Goal: Task Accomplishment & Management: Use online tool/utility

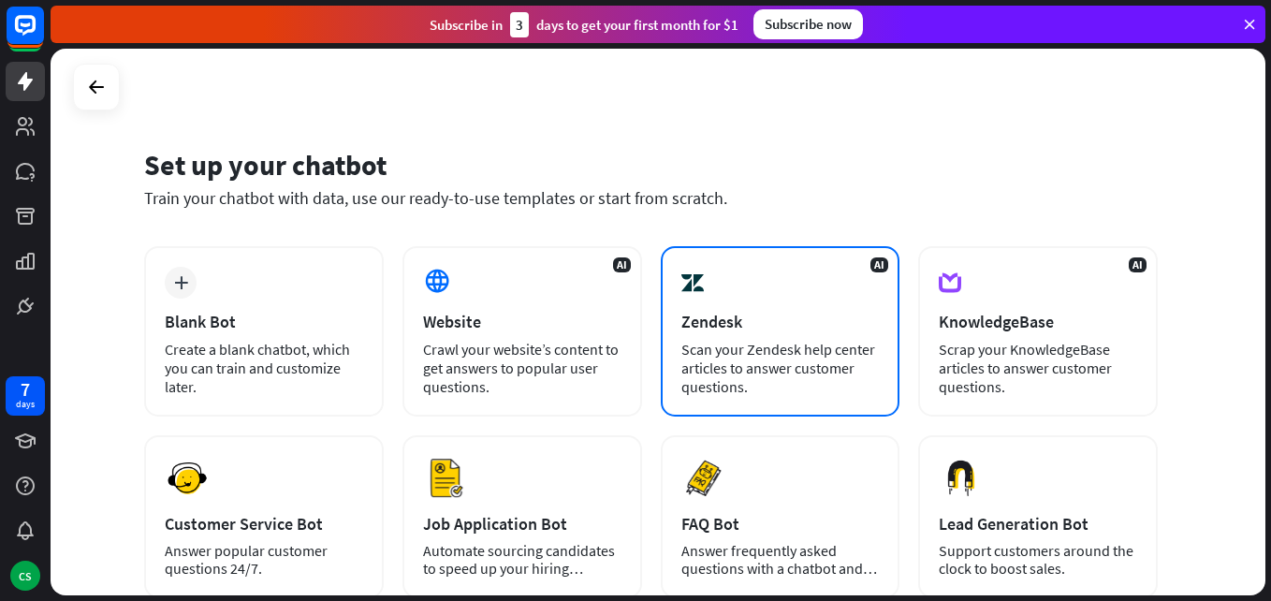
click at [714, 322] on div "Zendesk" at bounding box center [781, 322] width 198 height 22
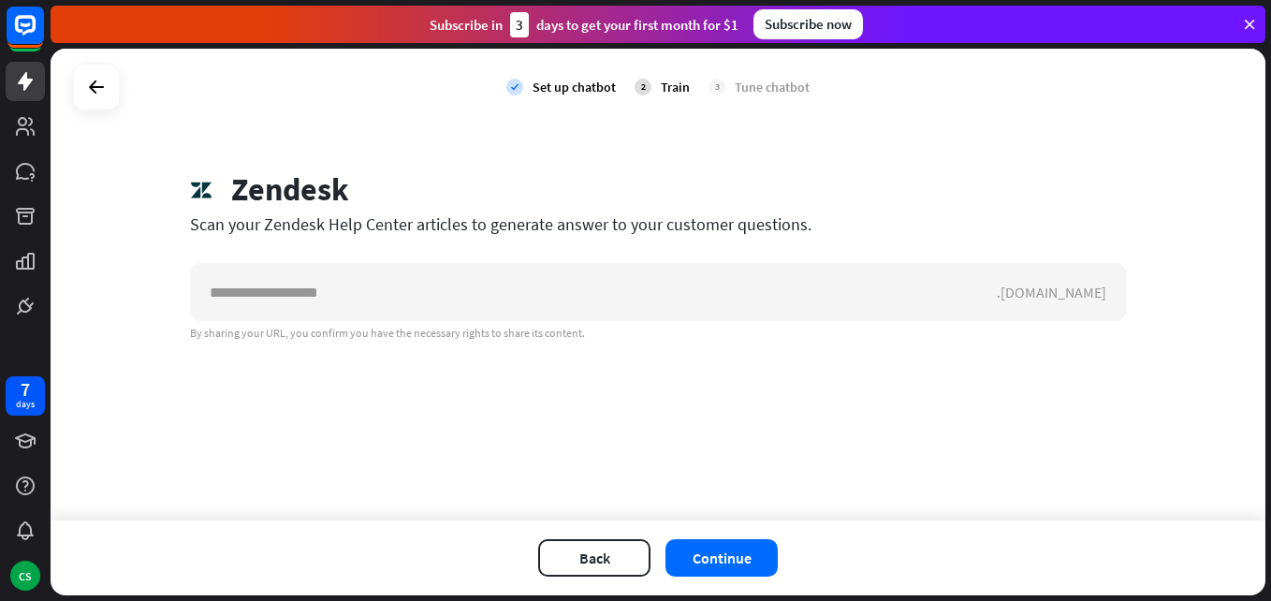
drag, startPoint x: 819, startPoint y: 223, endPoint x: 171, endPoint y: 219, distance: 647.8
click at [171, 219] on div "Zendesk Scan your Zendesk Help Center articles to generate answer to your custo…" at bounding box center [658, 255] width 981 height 170
copy div "Scan your Zendesk Help Center articles to generate answer to your customer ques…"
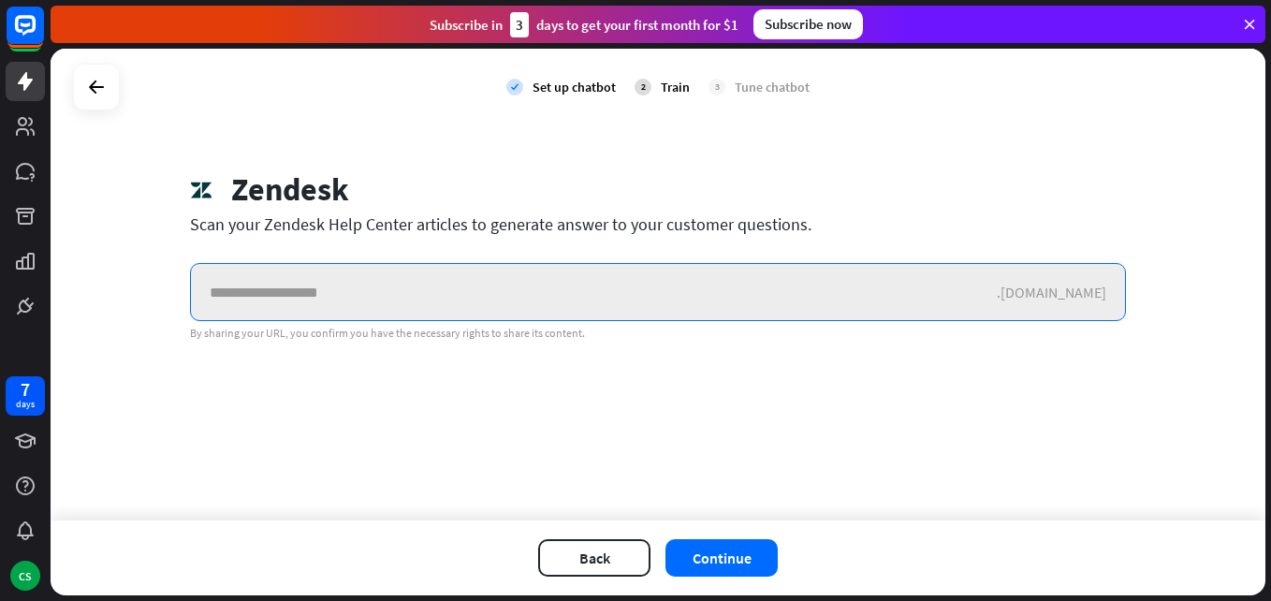
click at [299, 299] on input "text" at bounding box center [594, 292] width 806 height 56
paste input "**********"
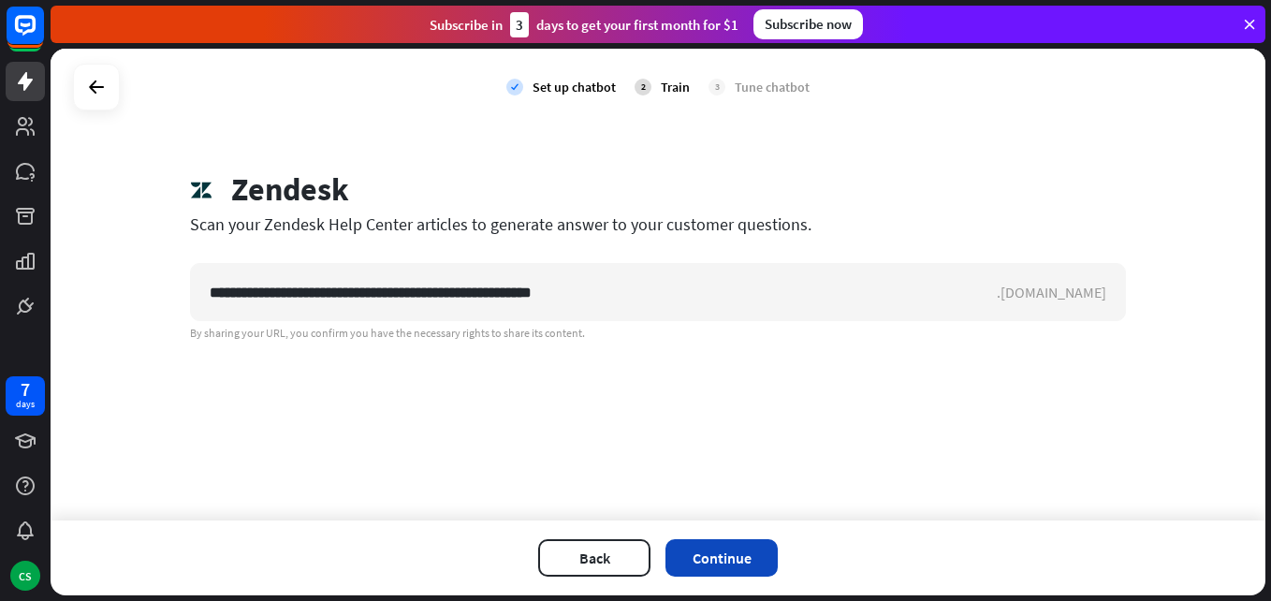
click at [722, 554] on button "Continue" at bounding box center [722, 557] width 112 height 37
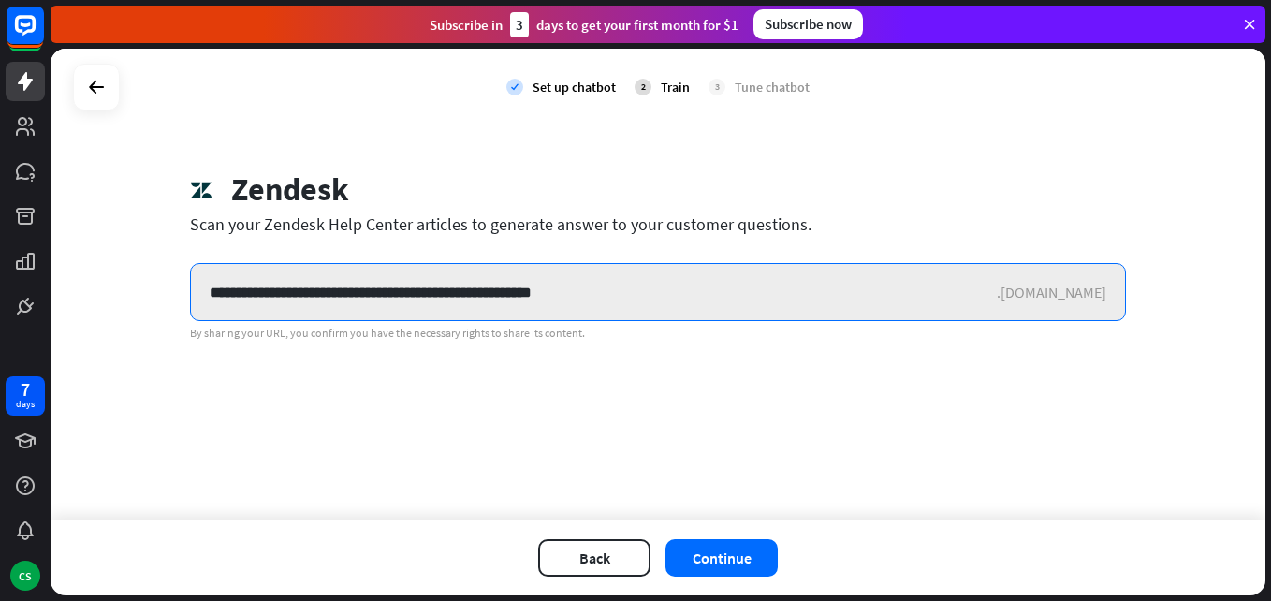
click at [382, 290] on input "**********" at bounding box center [594, 292] width 806 height 56
click at [382, 289] on input "**********" at bounding box center [594, 292] width 806 height 56
paste input "**********"
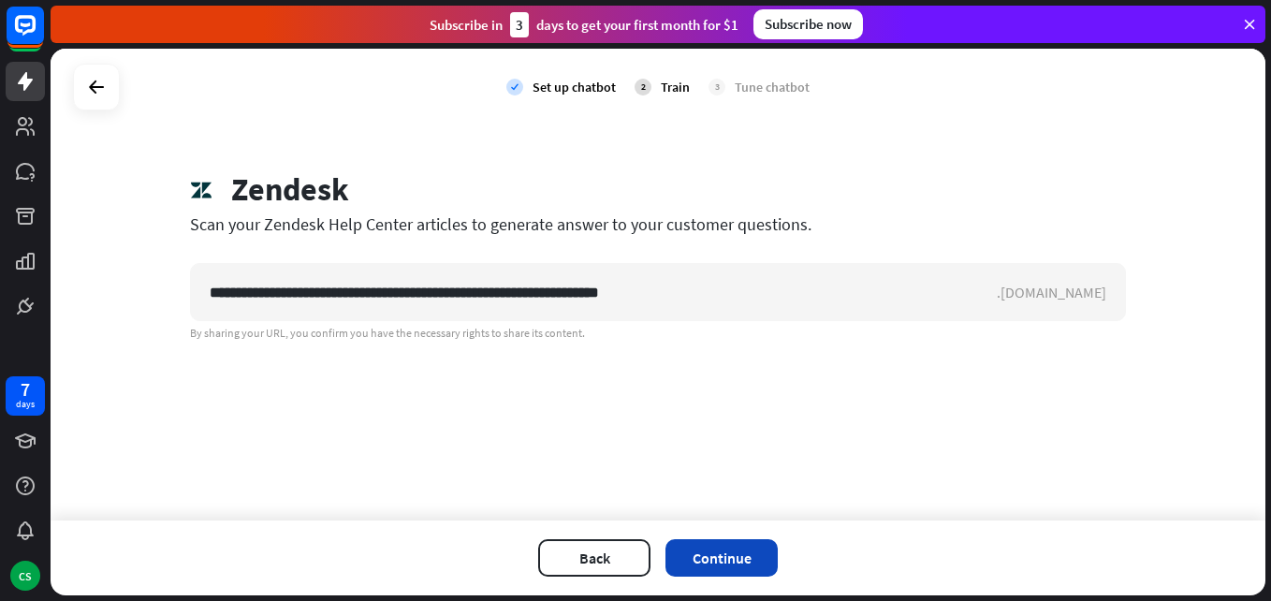
click at [753, 564] on button "Continue" at bounding box center [722, 557] width 112 height 37
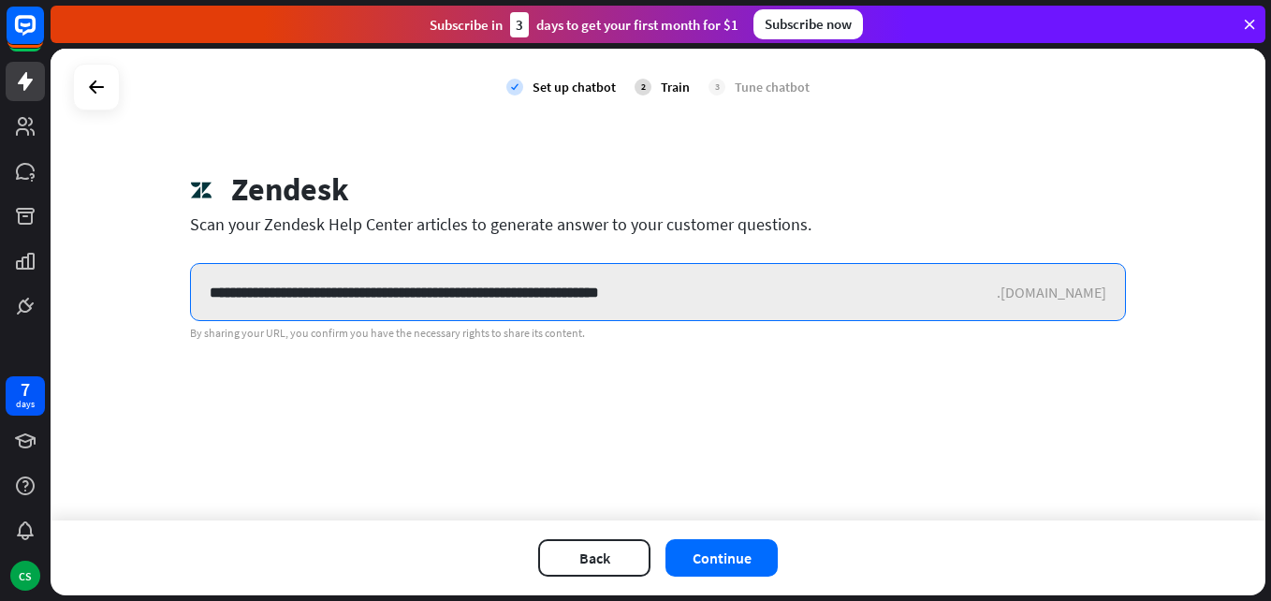
click at [370, 288] on input "**********" at bounding box center [594, 292] width 806 height 56
paste input "text"
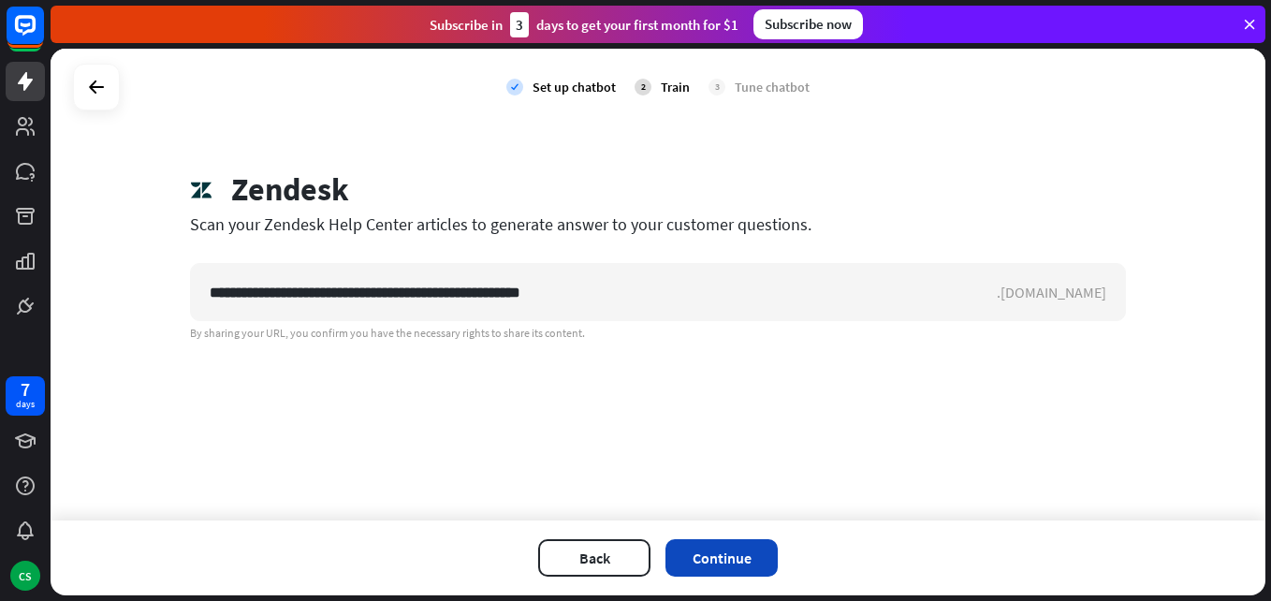
click at [753, 553] on button "Continue" at bounding box center [722, 557] width 112 height 37
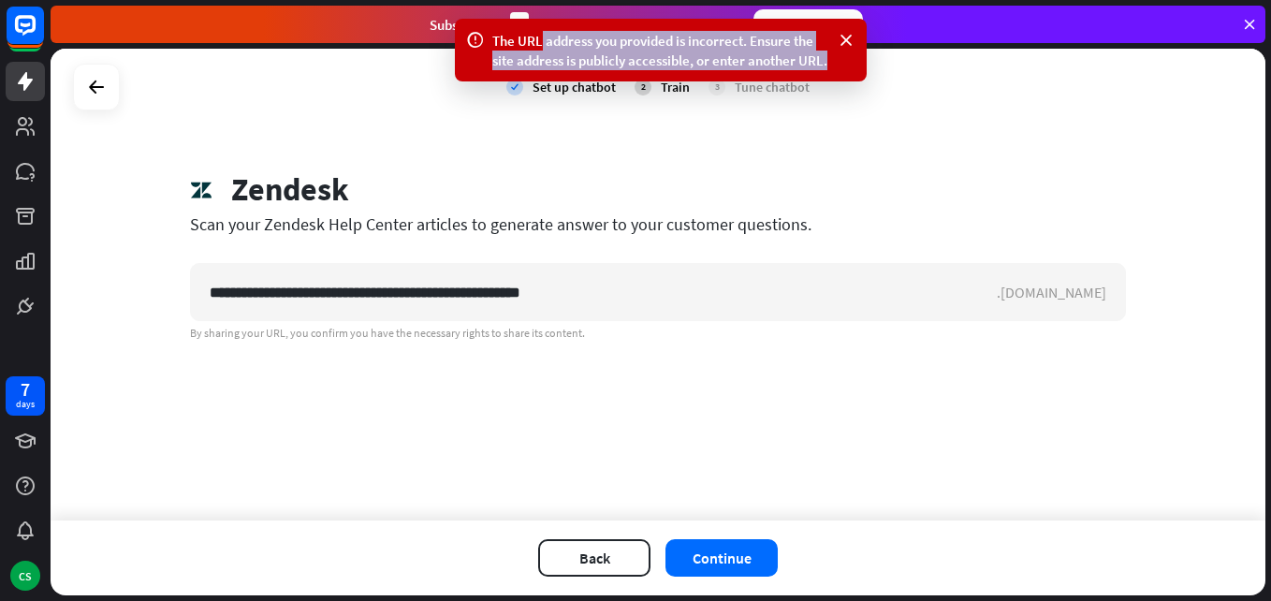
drag, startPoint x: 540, startPoint y: 45, endPoint x: 831, endPoint y: 64, distance: 291.7
click at [831, 64] on div "The URL address you provided is incorrect. Ensure the site address is publicly …" at bounding box center [661, 50] width 412 height 63
copy div "address you provided is incorrect. Ensure the site address is publicly accessib…"
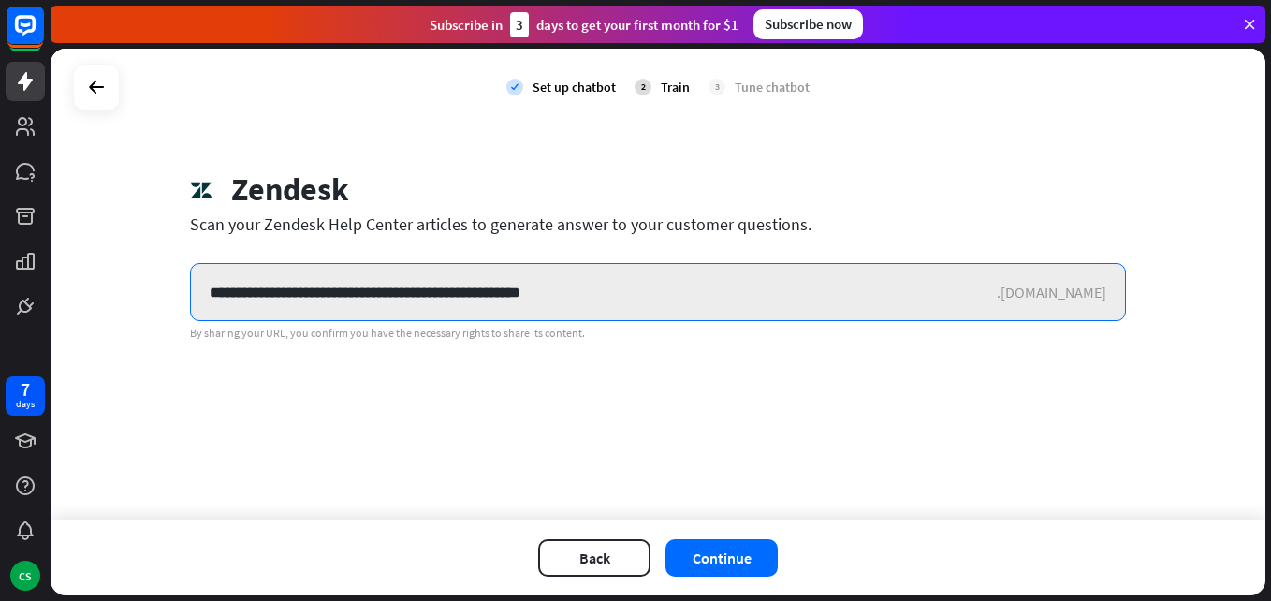
click at [378, 301] on input "**********" at bounding box center [594, 292] width 806 height 56
paste input "text"
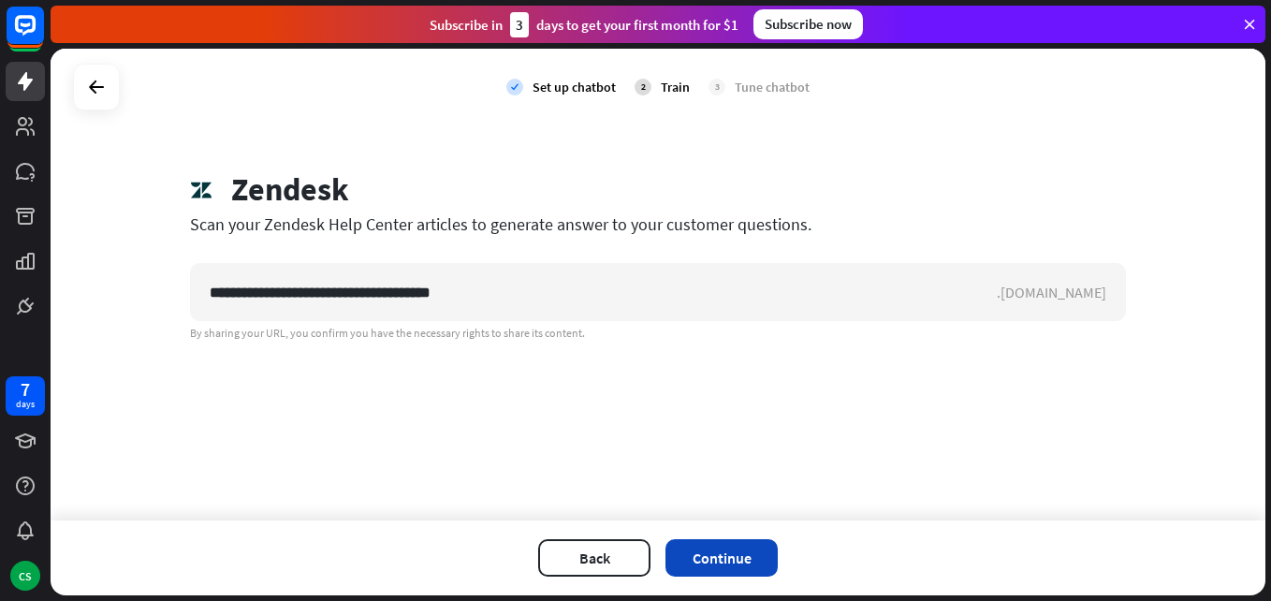
click at [730, 557] on button "Continue" at bounding box center [722, 557] width 112 height 37
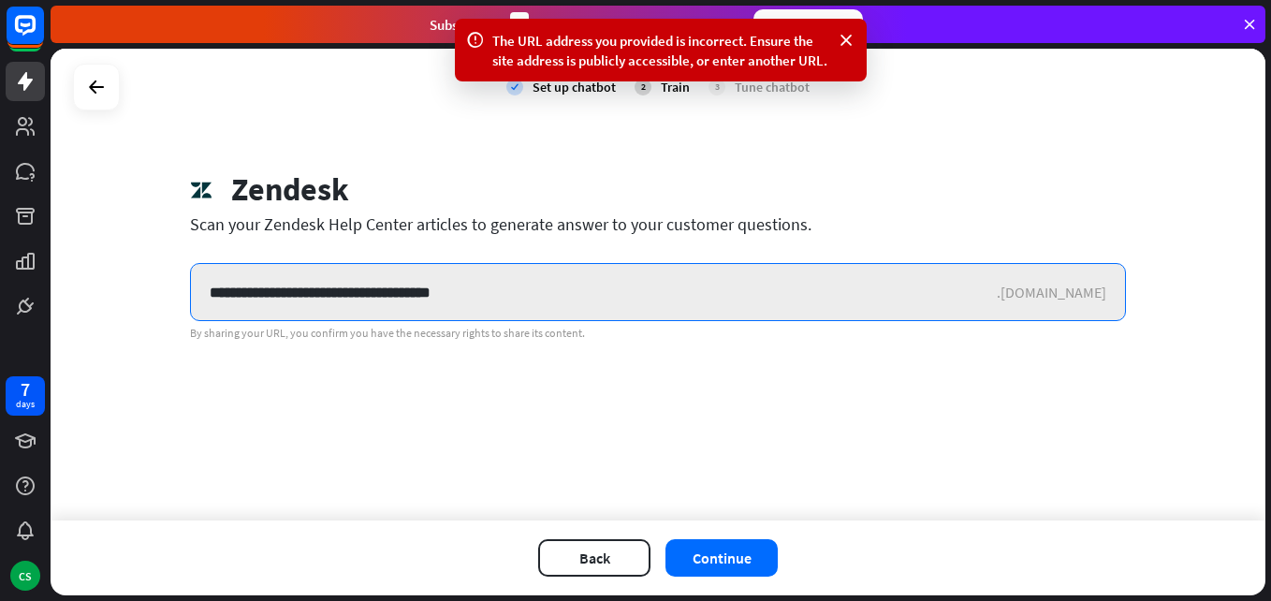
click at [499, 289] on input "**********" at bounding box center [594, 292] width 806 height 56
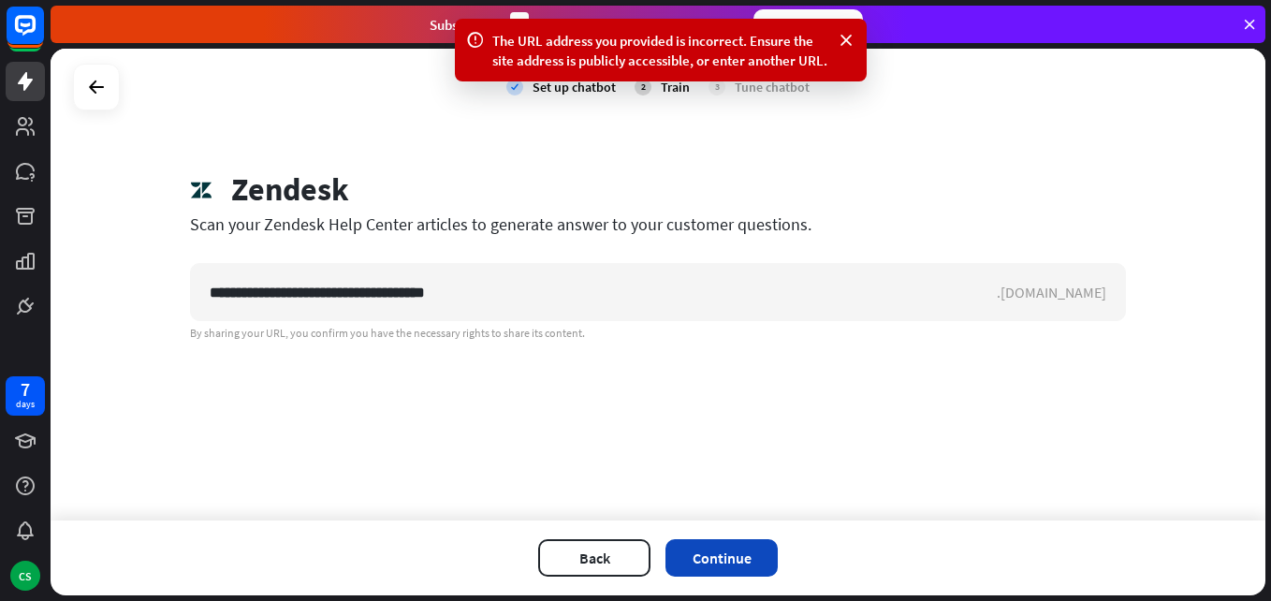
click at [711, 550] on button "Continue" at bounding box center [722, 557] width 112 height 37
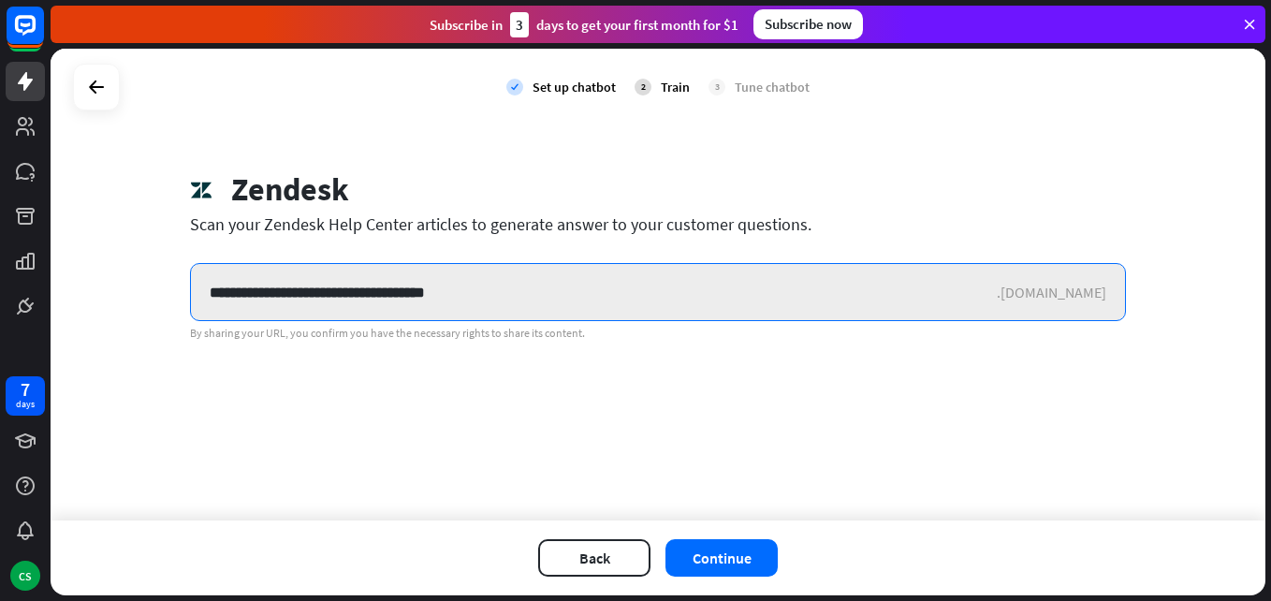
click at [403, 300] on input "**********" at bounding box center [594, 292] width 806 height 56
click at [403, 299] on input "**********" at bounding box center [594, 292] width 806 height 56
paste input "******"
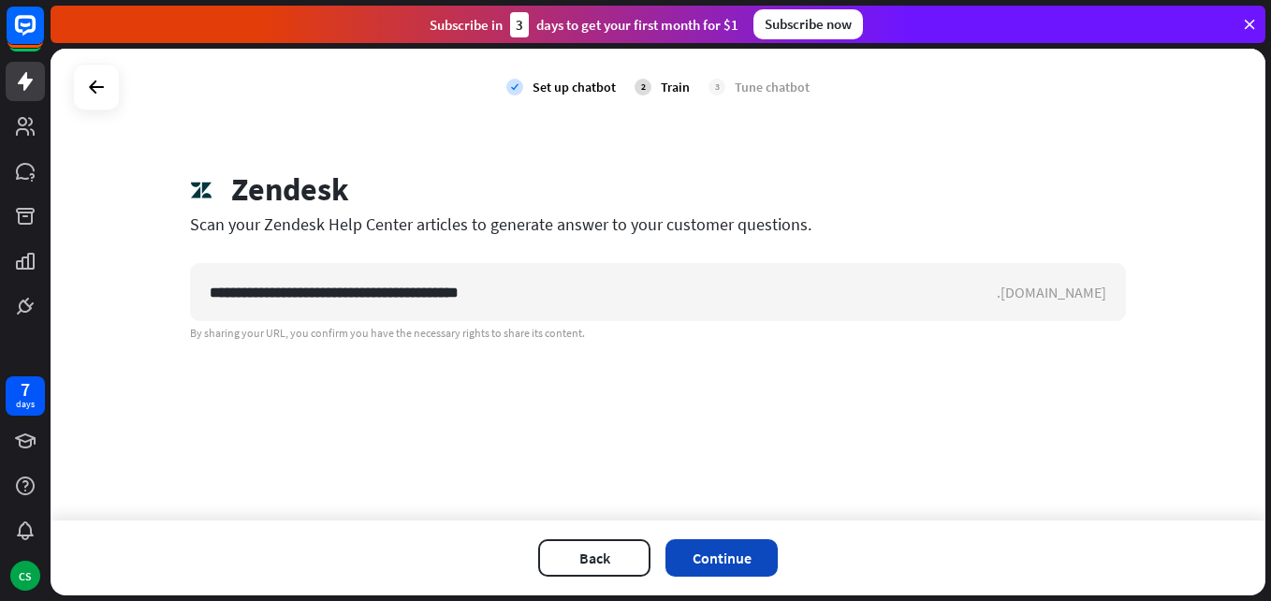
click at [716, 557] on button "Continue" at bounding box center [722, 557] width 112 height 37
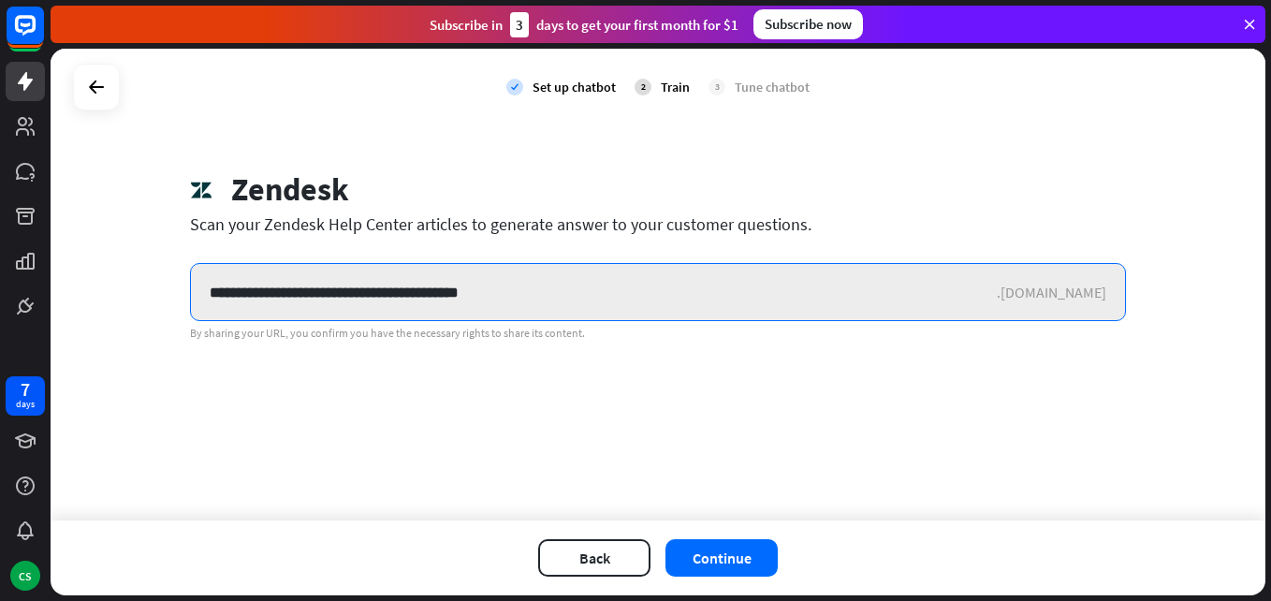
drag, startPoint x: 527, startPoint y: 287, endPoint x: 391, endPoint y: 314, distance: 138.2
click at [391, 314] on input "**********" at bounding box center [594, 292] width 806 height 56
type input "**********"
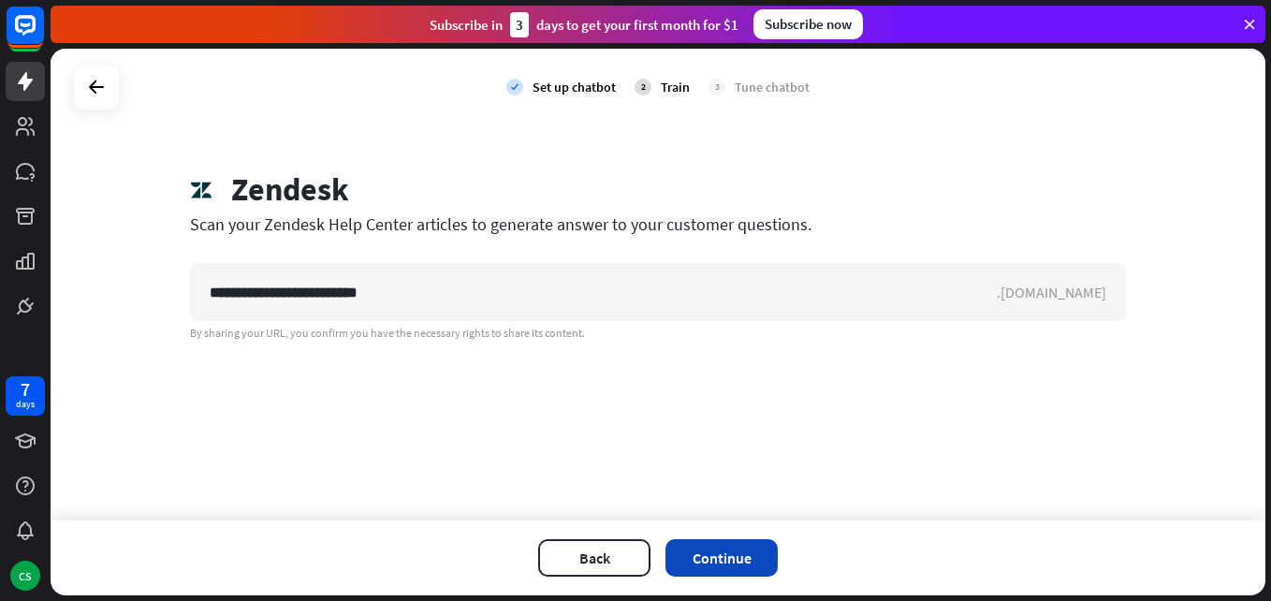
click at [748, 563] on button "Continue" at bounding box center [722, 557] width 112 height 37
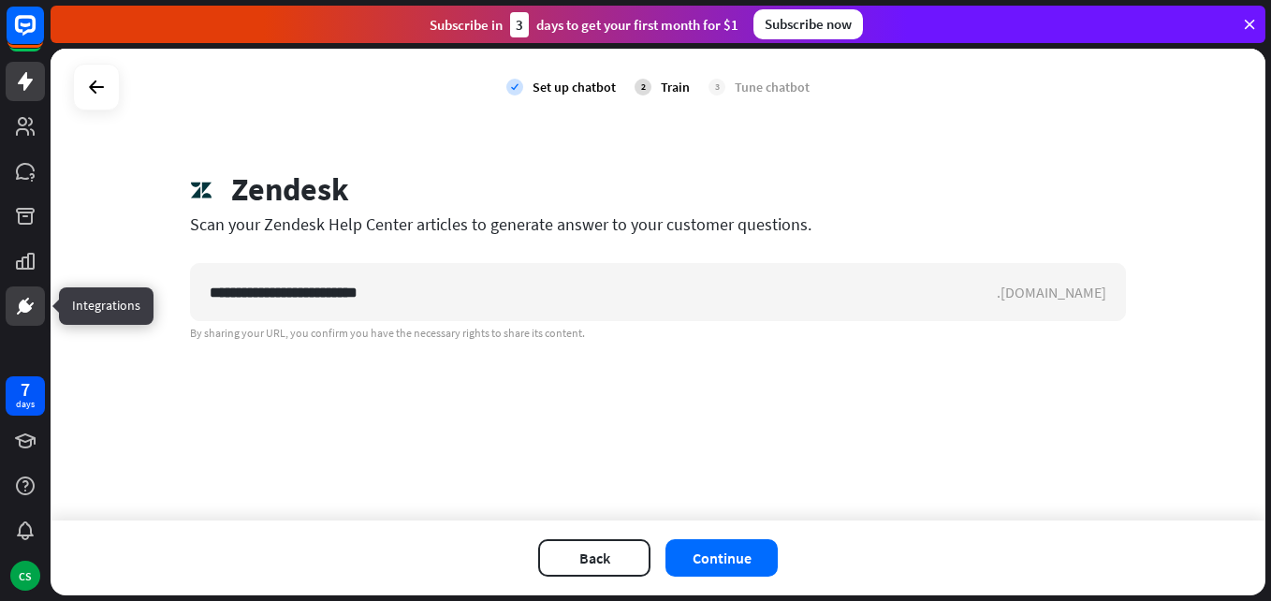
click at [25, 294] on link at bounding box center [25, 305] width 39 height 39
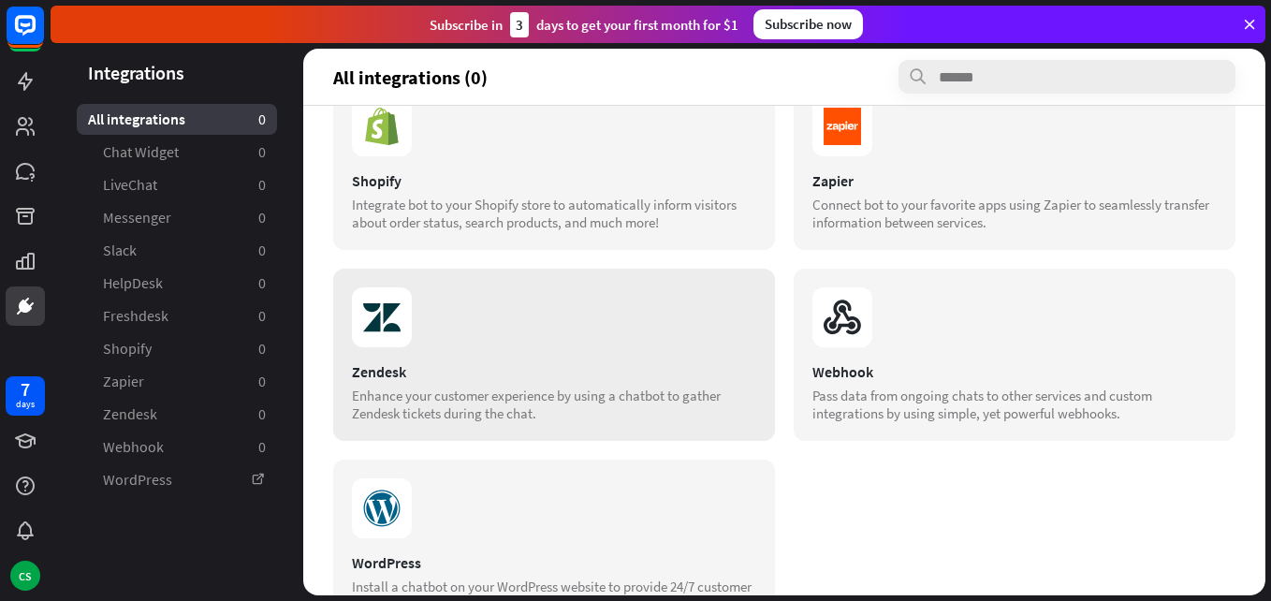
scroll to position [655, 0]
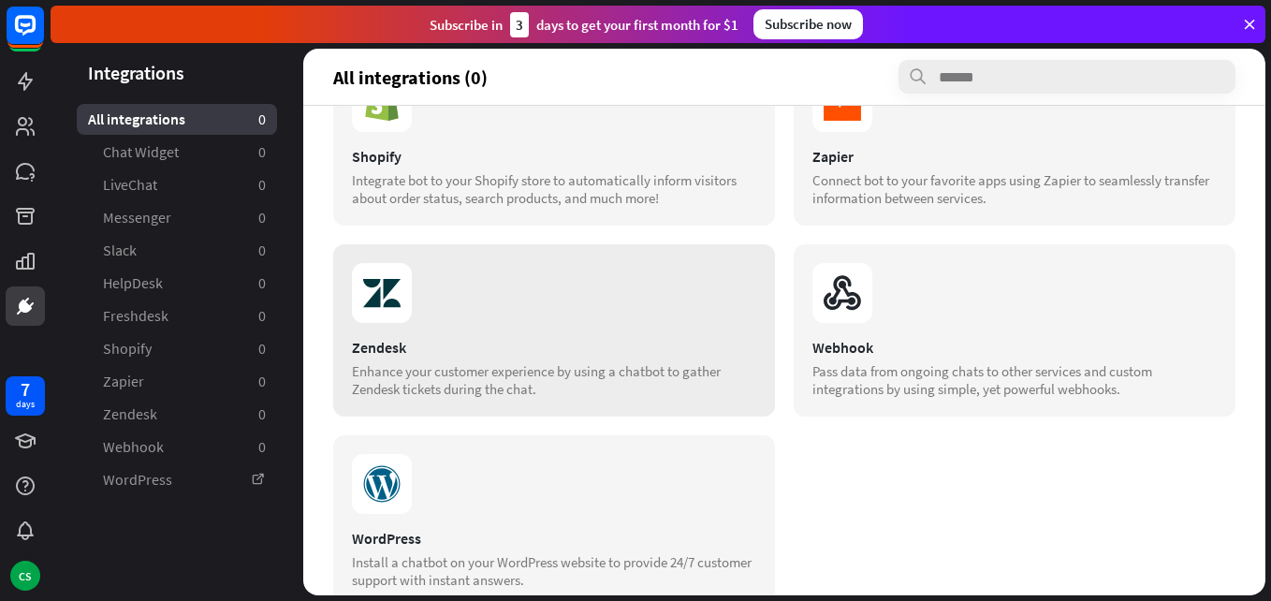
click at [397, 330] on div "Zendesk Enhance your customer experience by using a chatbot to gather Zendesk t…" at bounding box center [554, 330] width 442 height 172
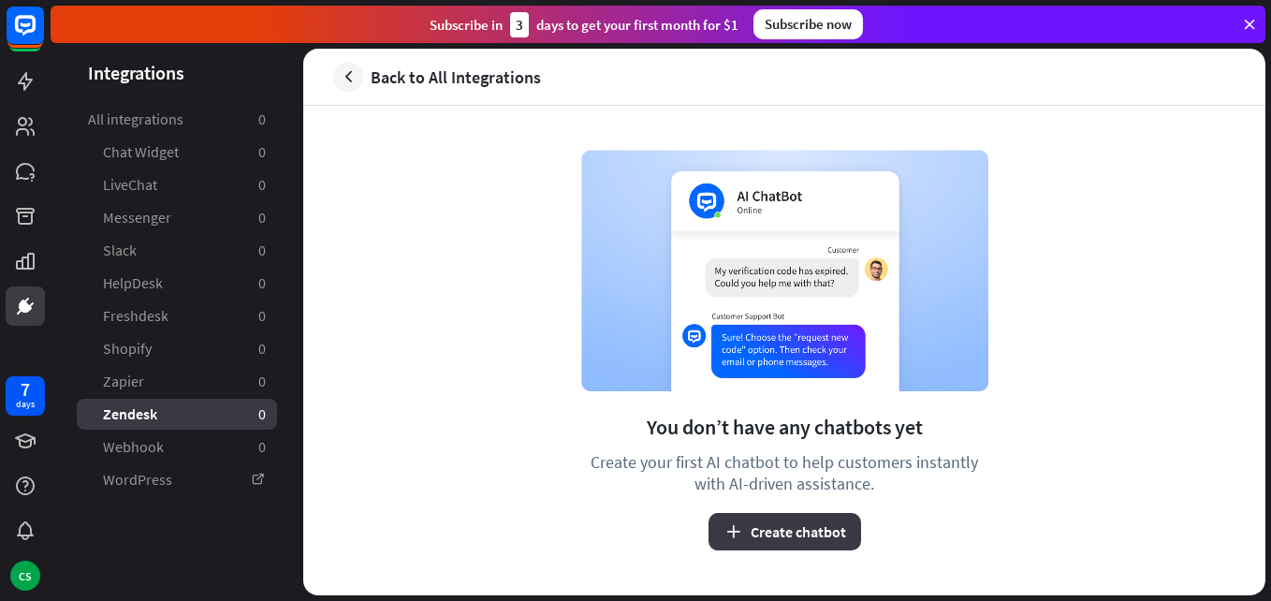
click at [806, 523] on button "Create chatbot" at bounding box center [785, 531] width 153 height 37
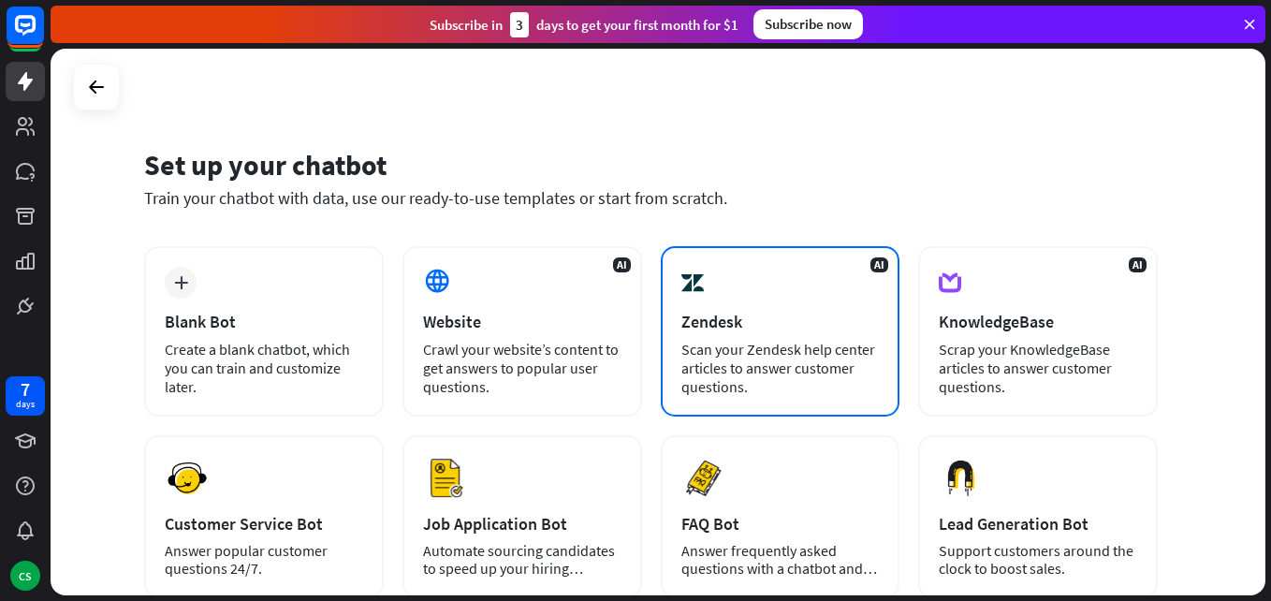
click at [754, 368] on div "Scan your Zendesk help center articles to answer customer questions." at bounding box center [781, 368] width 198 height 56
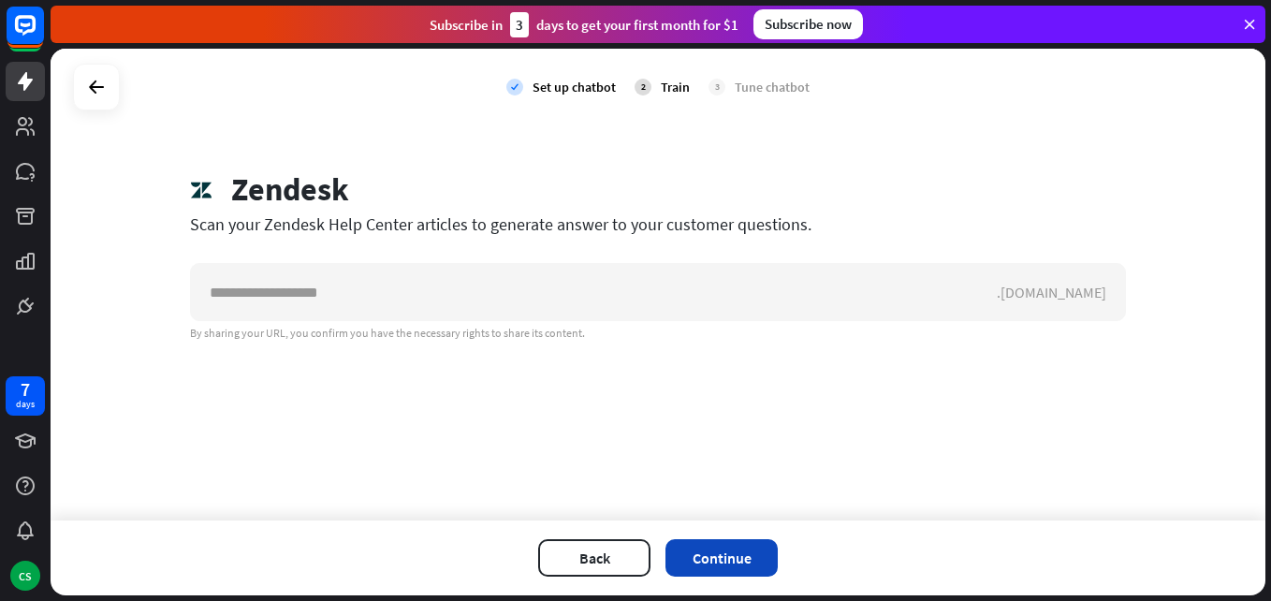
click at [699, 548] on button "Continue" at bounding box center [722, 557] width 112 height 37
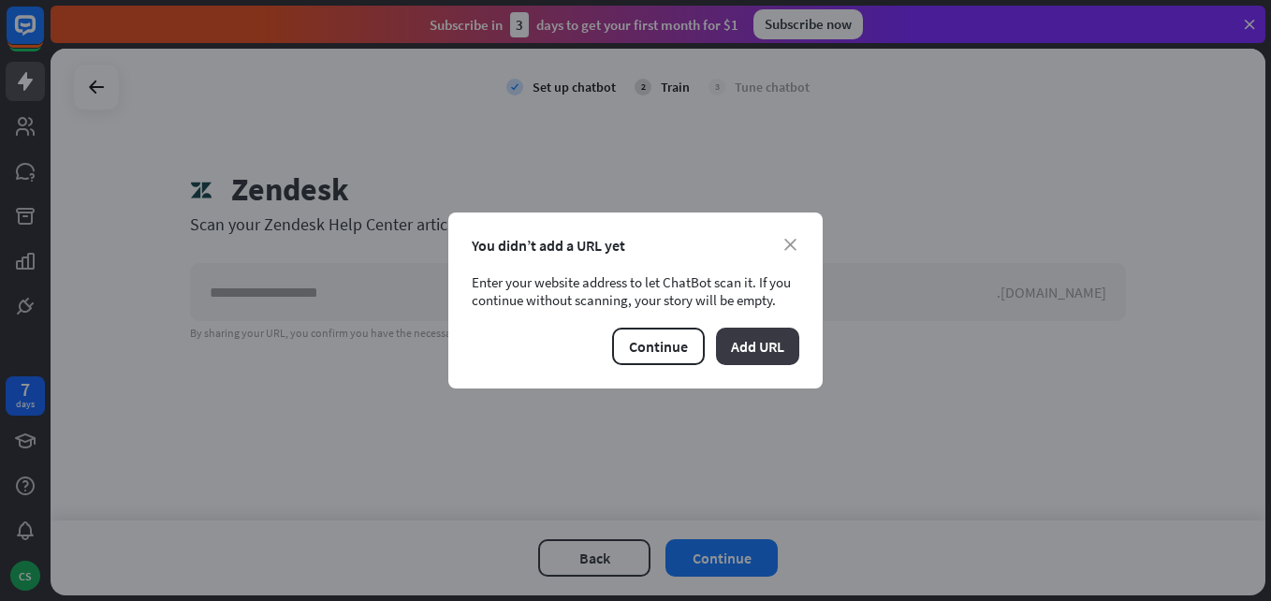
click at [749, 352] on button "Add URL" at bounding box center [757, 346] width 83 height 37
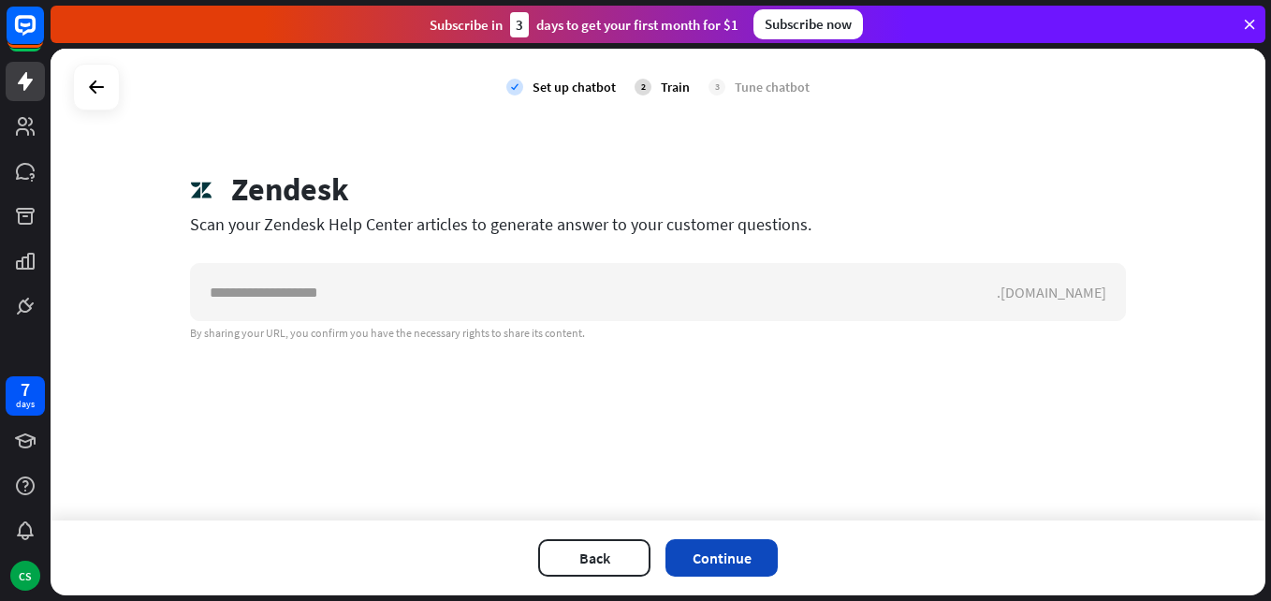
click at [731, 550] on button "Continue" at bounding box center [722, 557] width 112 height 37
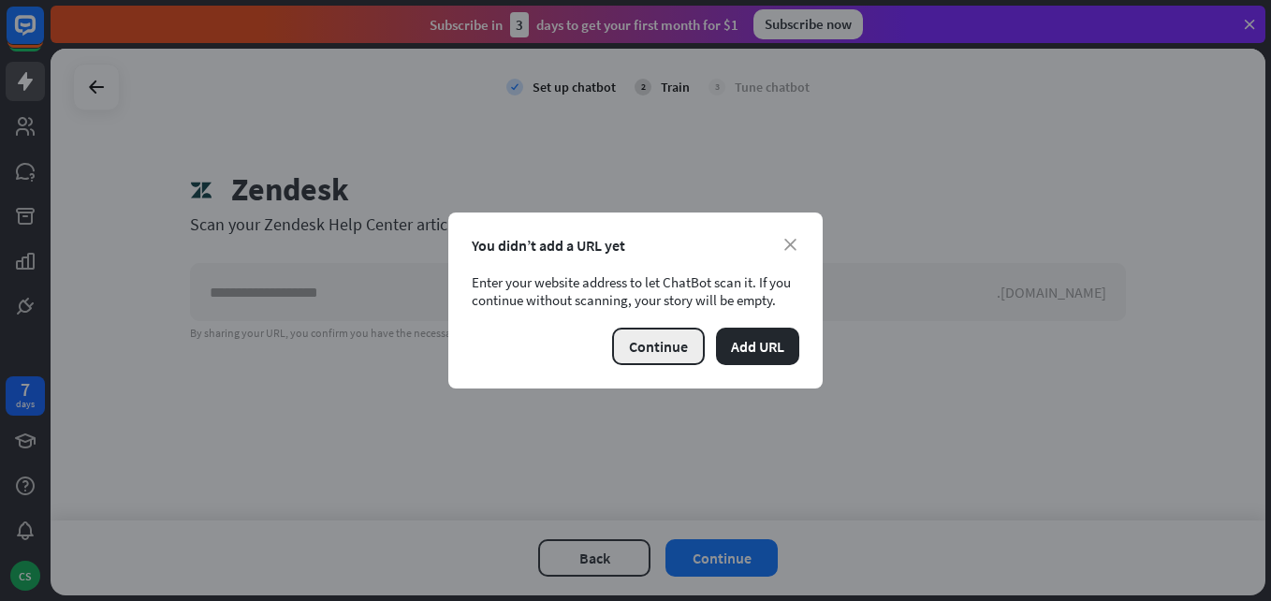
click at [647, 343] on button "Continue" at bounding box center [658, 346] width 93 height 37
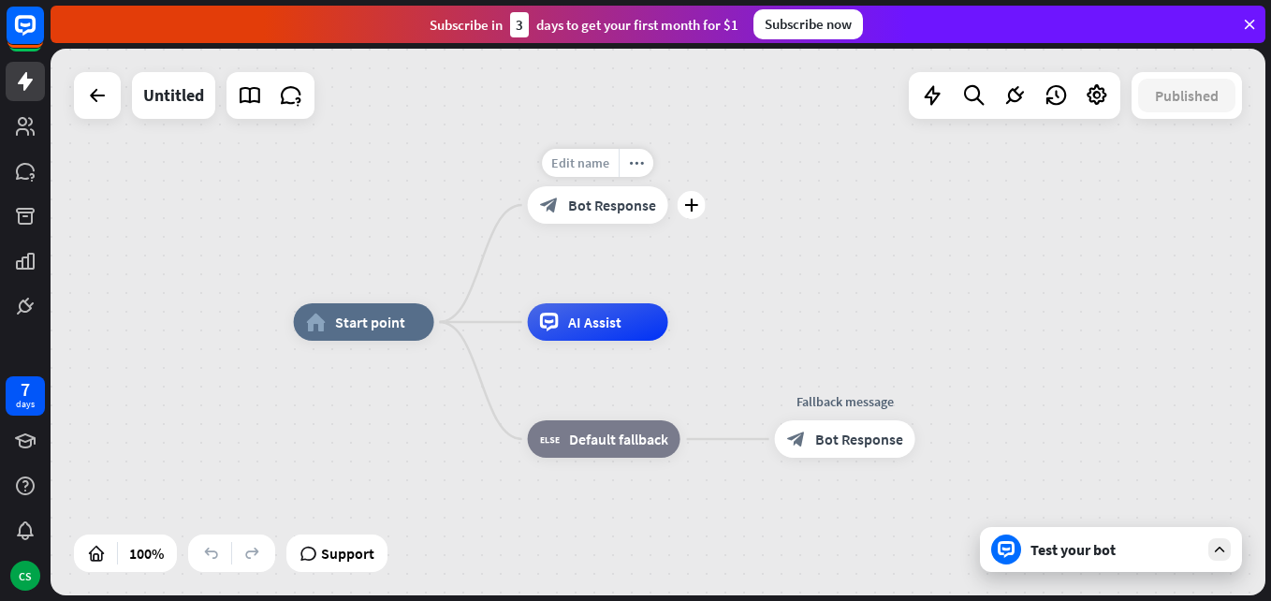
click at [582, 164] on span "Edit name" at bounding box center [580, 162] width 58 height 17
type input "*"
type input "****"
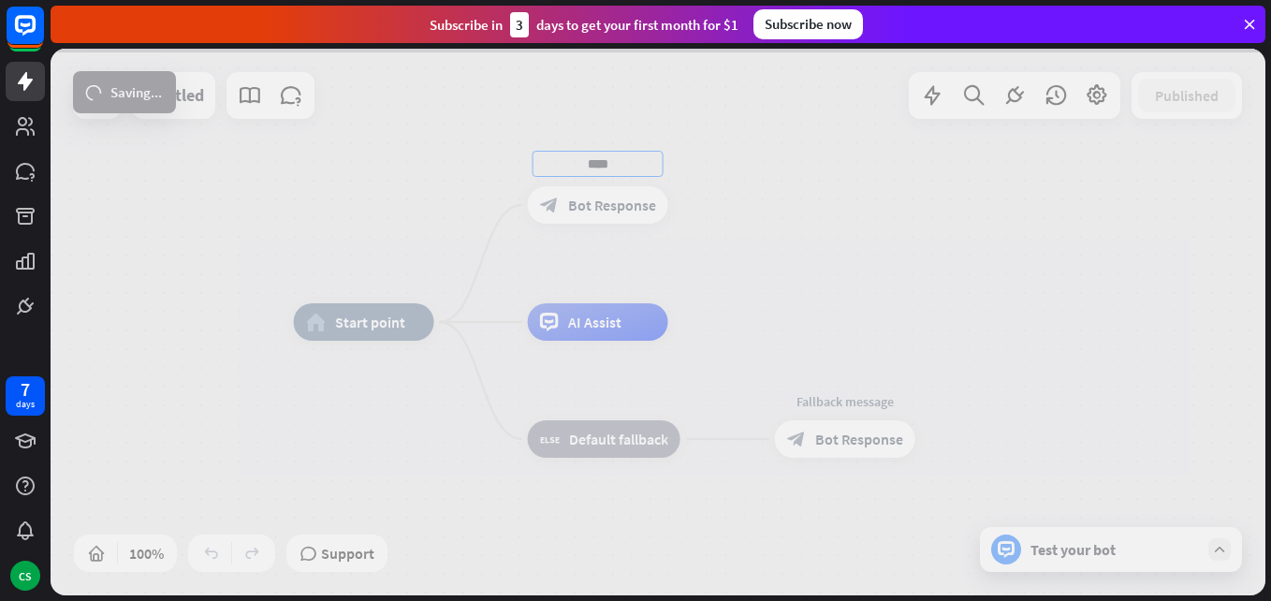
click at [580, 214] on div "home_2 Start point **** block_bot_response Bot Response AI Assist block_fallbac…" at bounding box center [658, 322] width 1215 height 547
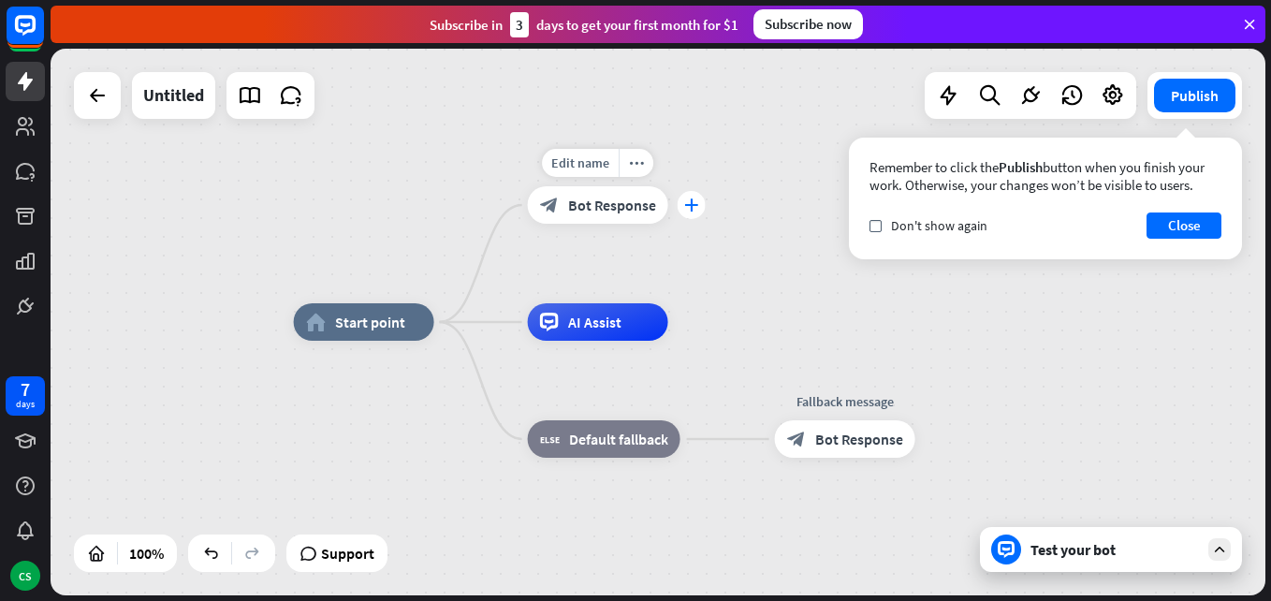
click at [693, 206] on icon "plus" at bounding box center [691, 204] width 14 height 13
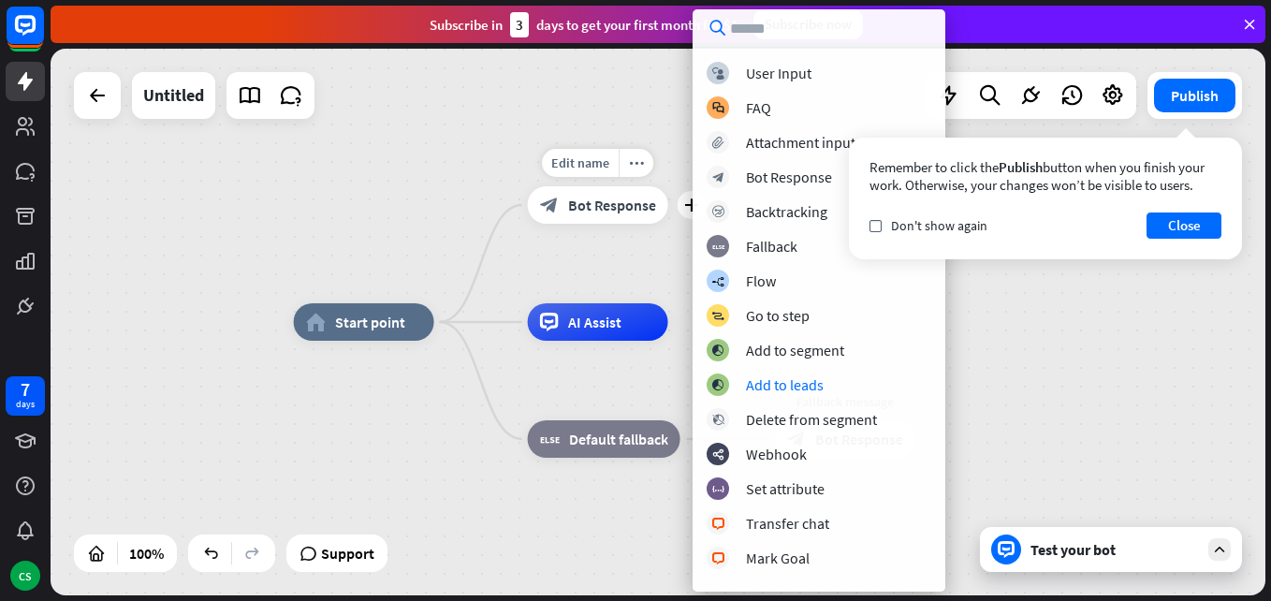
click at [599, 224] on div "Edit name more_horiz plus block_bot_response Bot Response" at bounding box center [598, 204] width 140 height 37
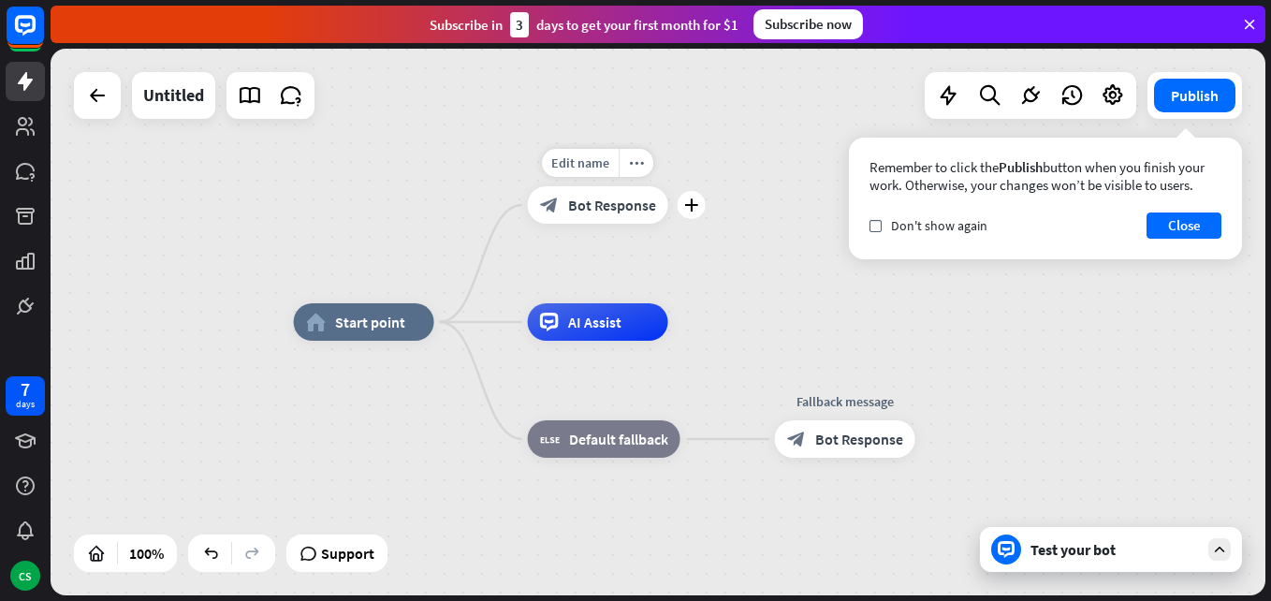
click at [597, 224] on div "Edit name more_horiz plus block_bot_response Bot Response" at bounding box center [598, 204] width 140 height 37
click at [487, 253] on div "home_2 Start point Edit name more_horiz azul block_bot_response Bot Response AI…" at bounding box center [658, 322] width 1215 height 547
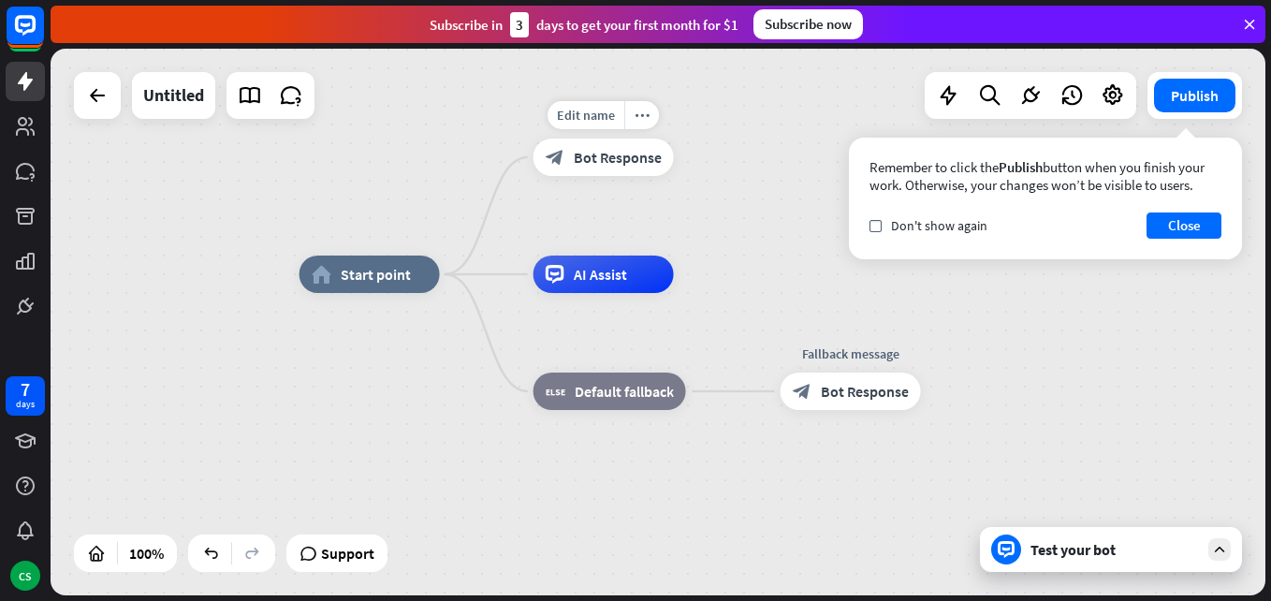
drag, startPoint x: 488, startPoint y: 248, endPoint x: 493, endPoint y: 204, distance: 44.4
click at [493, 204] on div "home_2 Start point Edit name more_horiz azul block_bot_response Bot Response AI…" at bounding box center [658, 322] width 1215 height 547
click at [1197, 230] on button "Close" at bounding box center [1184, 226] width 75 height 26
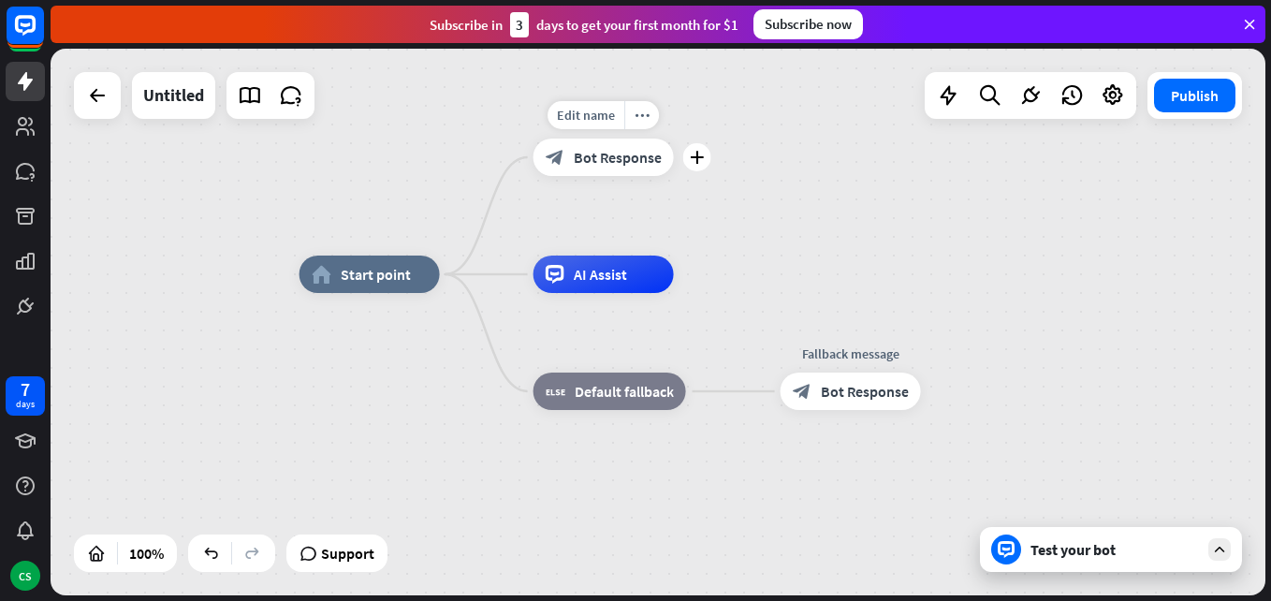
click at [579, 148] on span "Bot Response" at bounding box center [618, 157] width 88 height 19
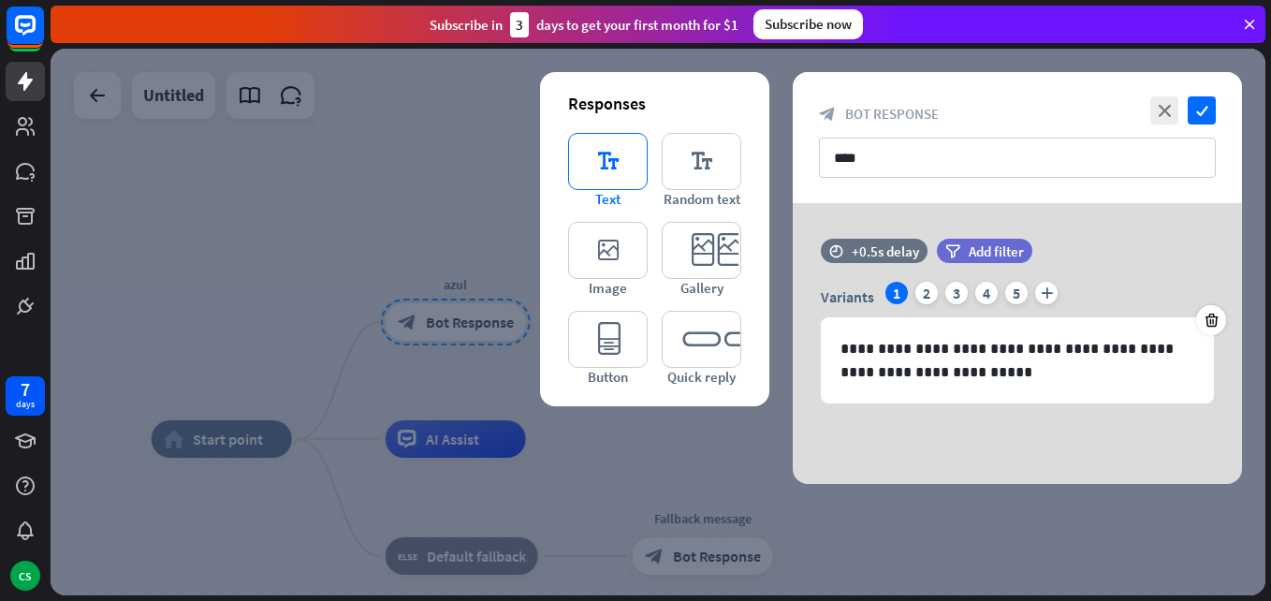
click at [608, 174] on icon "editor_text" at bounding box center [608, 161] width 80 height 57
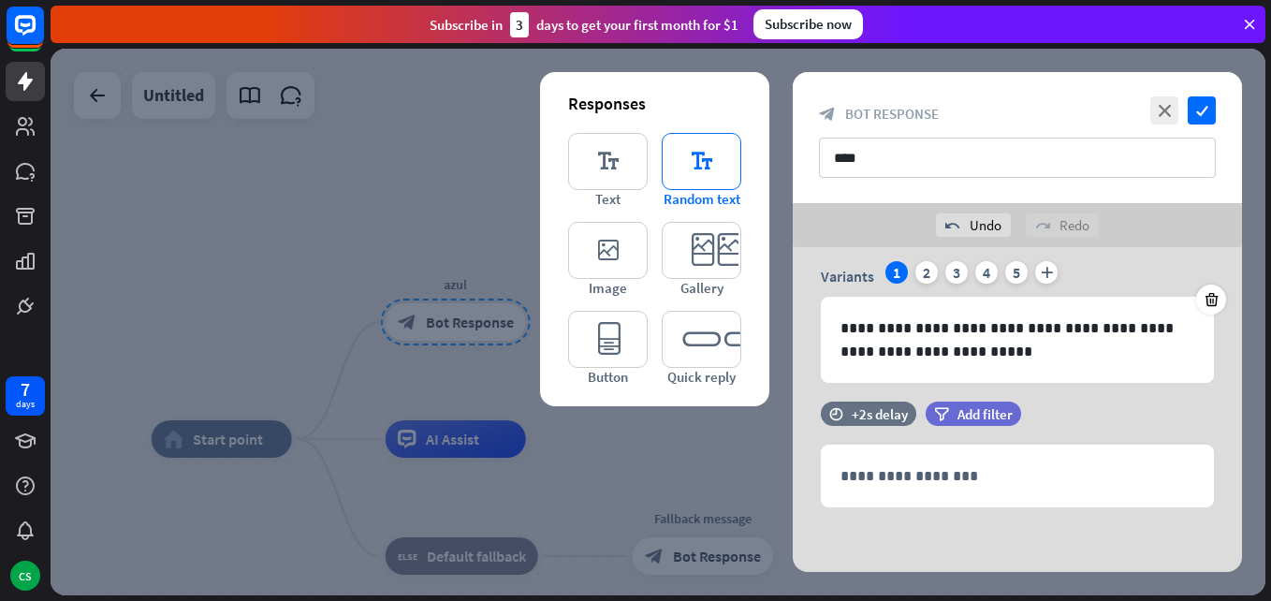
scroll to position [66, 0]
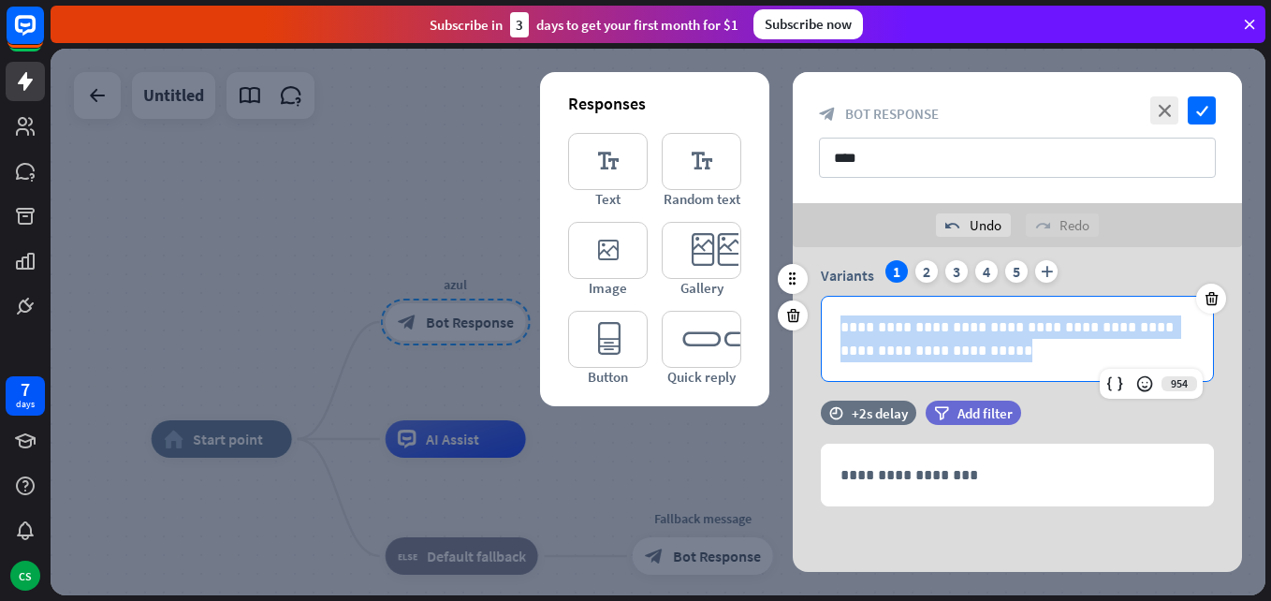
drag, startPoint x: 960, startPoint y: 348, endPoint x: 808, endPoint y: 322, distance: 154.8
click at [808, 322] on div "**********" at bounding box center [1017, 321] width 449 height 122
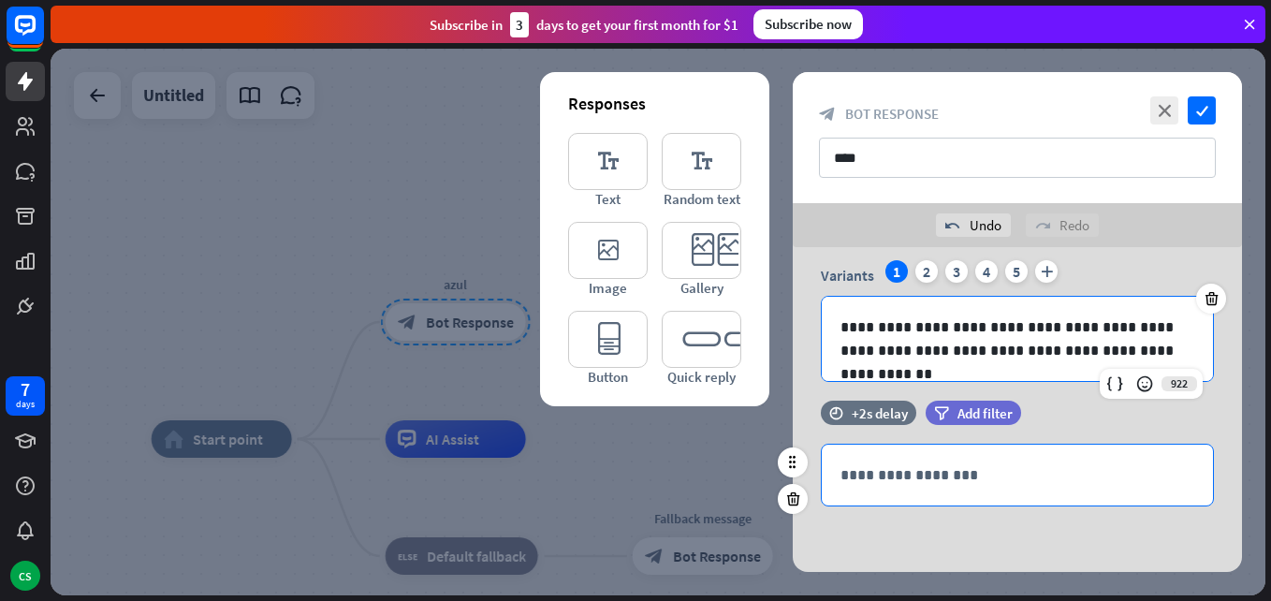
click at [887, 459] on div "**********" at bounding box center [1017, 475] width 391 height 61
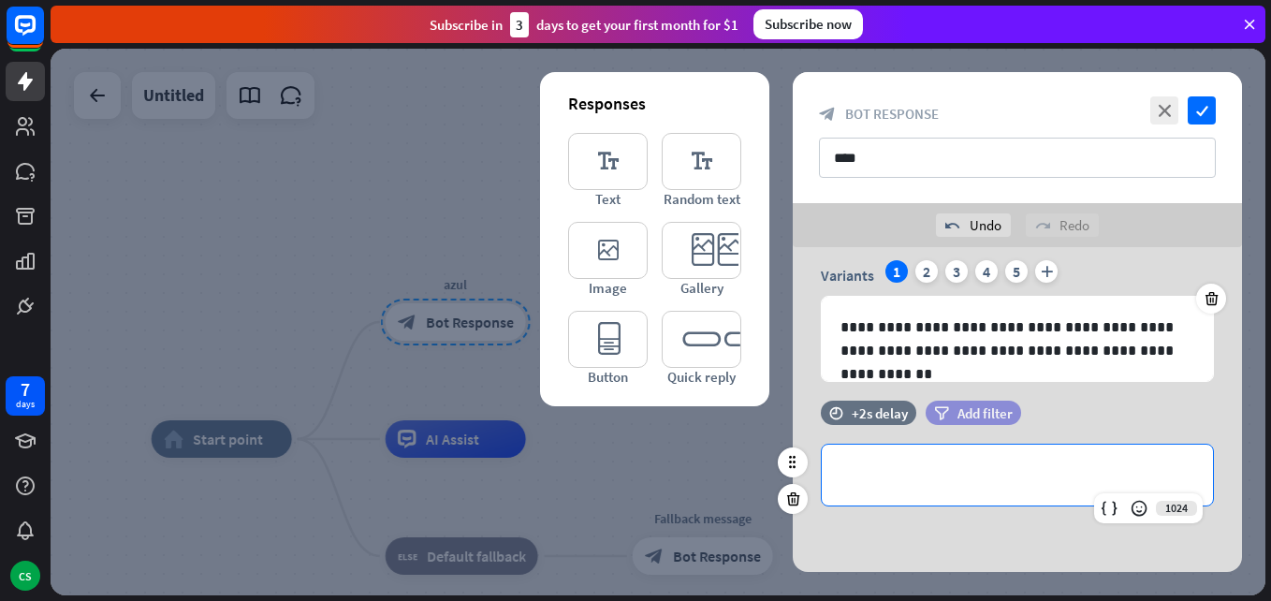
click at [972, 408] on span "Add filter" at bounding box center [985, 413] width 55 height 18
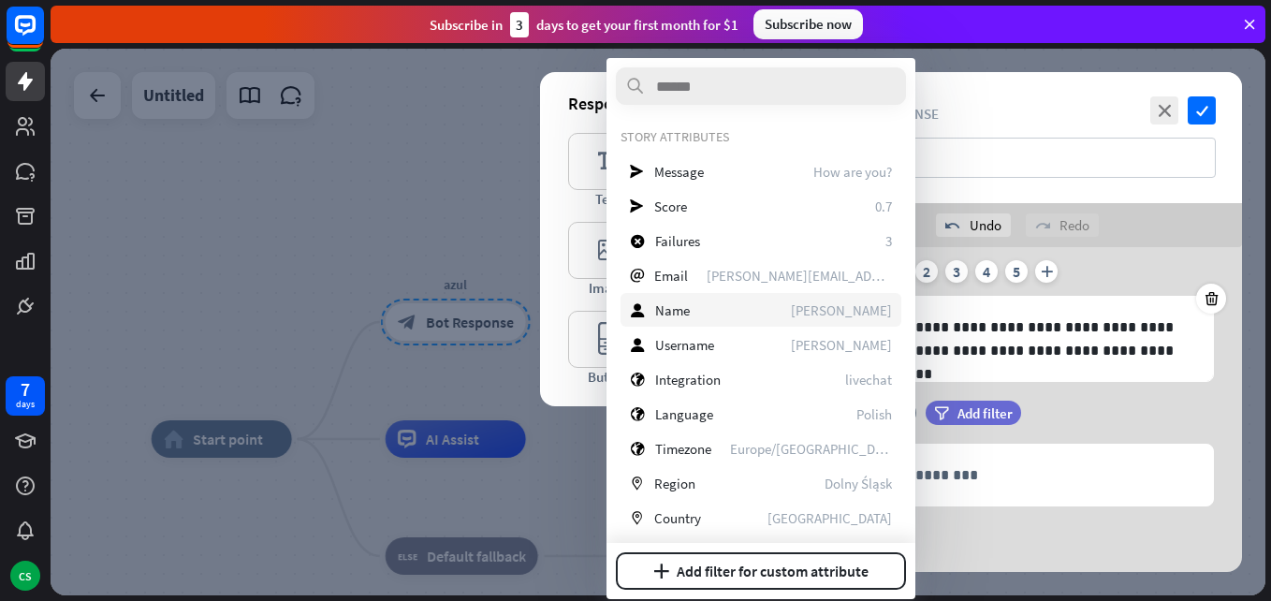
click at [703, 311] on div "user Name [PERSON_NAME]" at bounding box center [761, 310] width 281 height 34
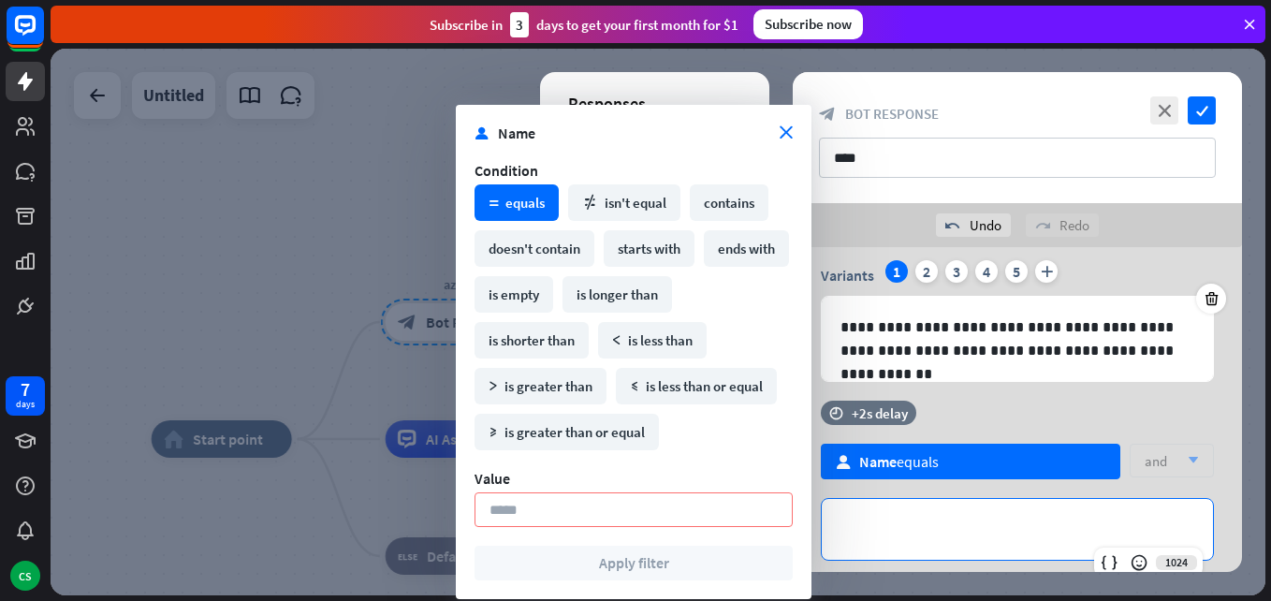
click at [931, 517] on div "**********" at bounding box center [1017, 529] width 391 height 61
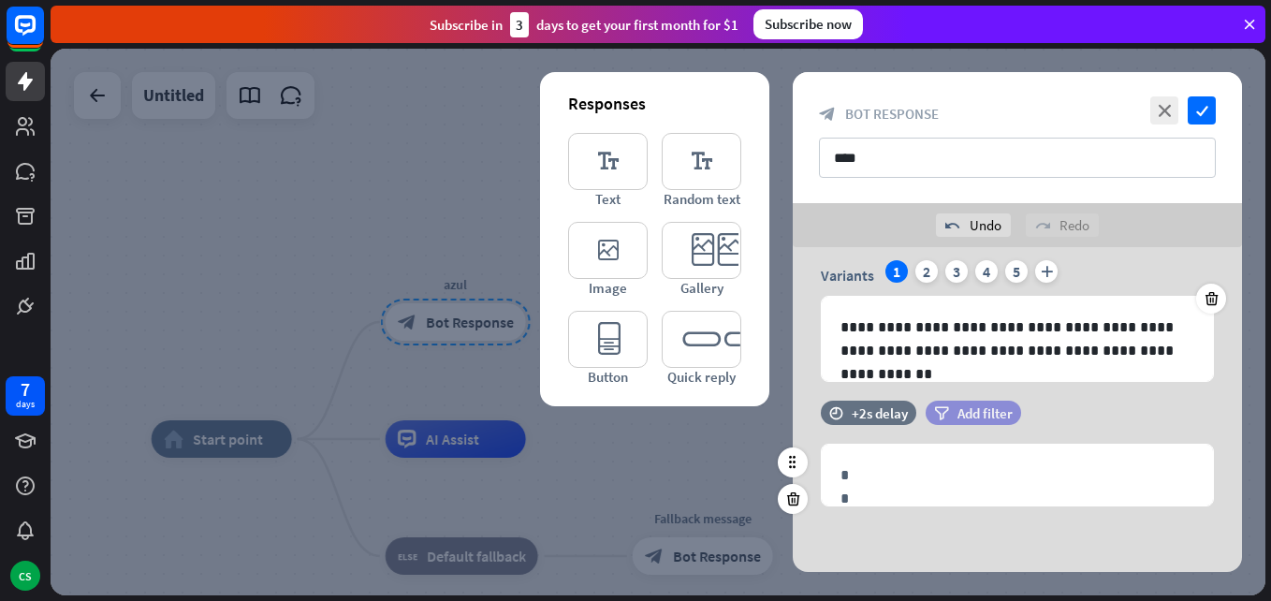
click at [982, 410] on span "Add filter" at bounding box center [985, 413] width 55 height 18
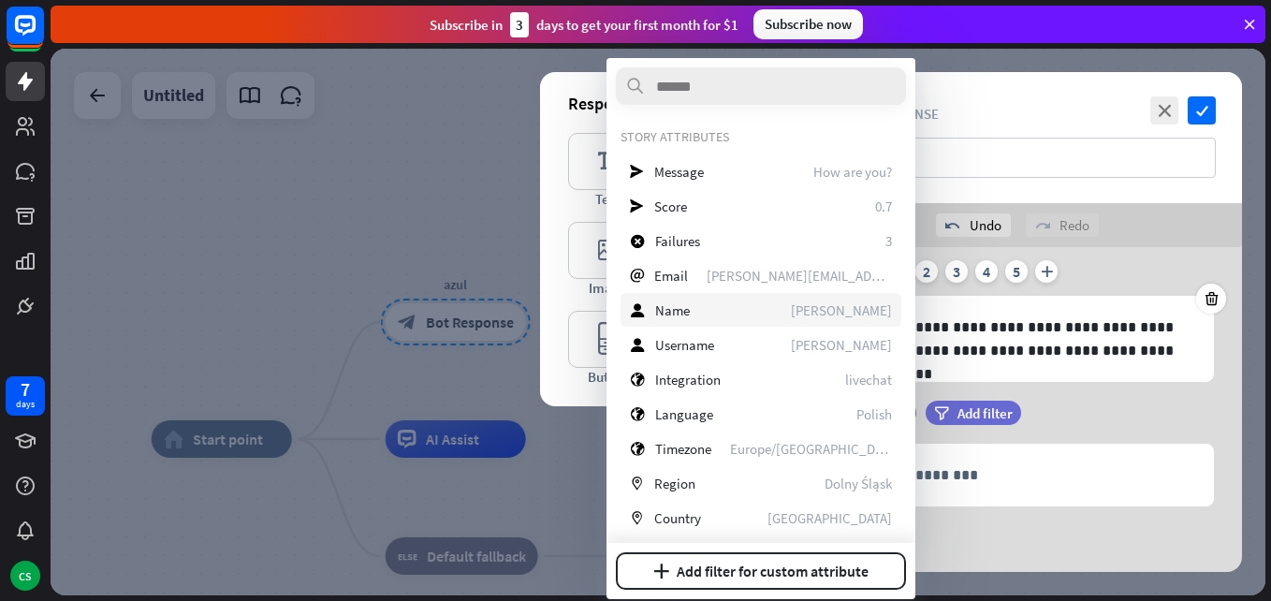
click at [682, 302] on span "Name" at bounding box center [672, 310] width 35 height 18
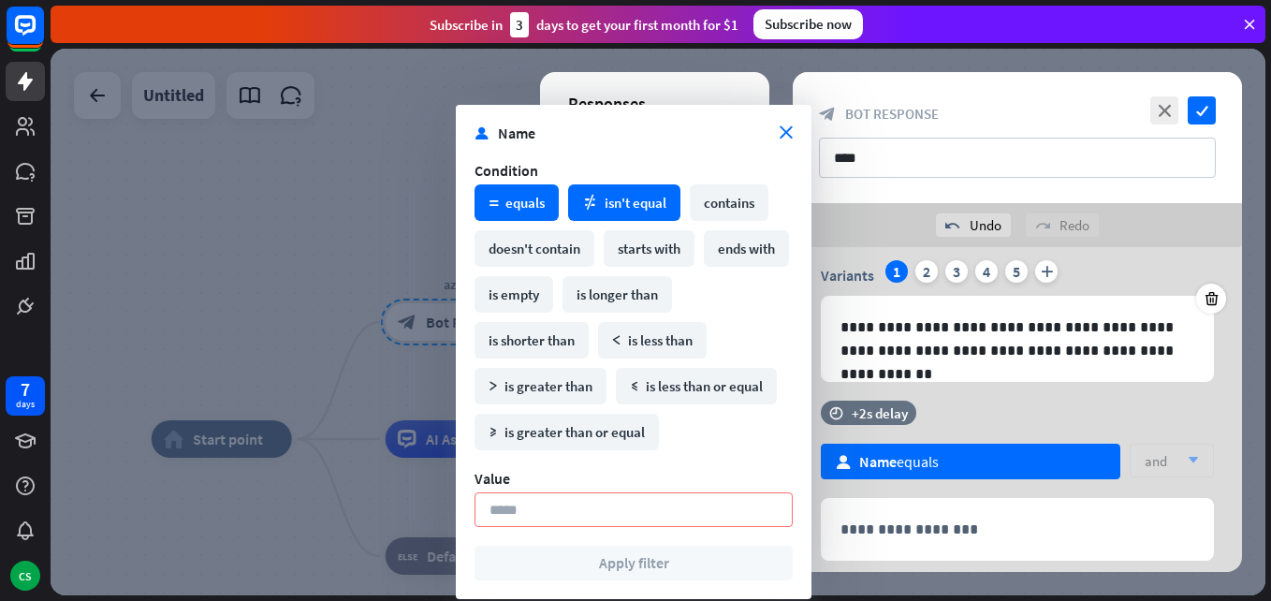
click at [621, 210] on div "math_not_equal isn't equal" at bounding box center [624, 202] width 112 height 37
click at [520, 185] on div "math_equal equals" at bounding box center [517, 202] width 84 height 37
click at [616, 204] on div "math_not_equal isn't equal" at bounding box center [624, 202] width 112 height 37
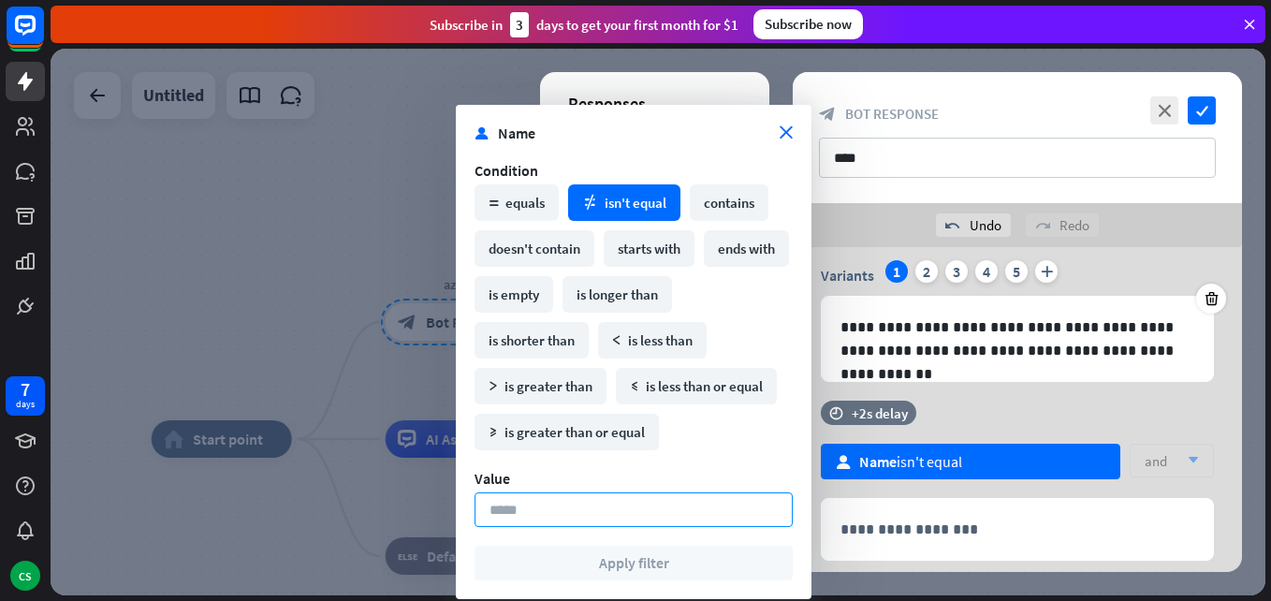
click at [581, 499] on input at bounding box center [634, 509] width 318 height 35
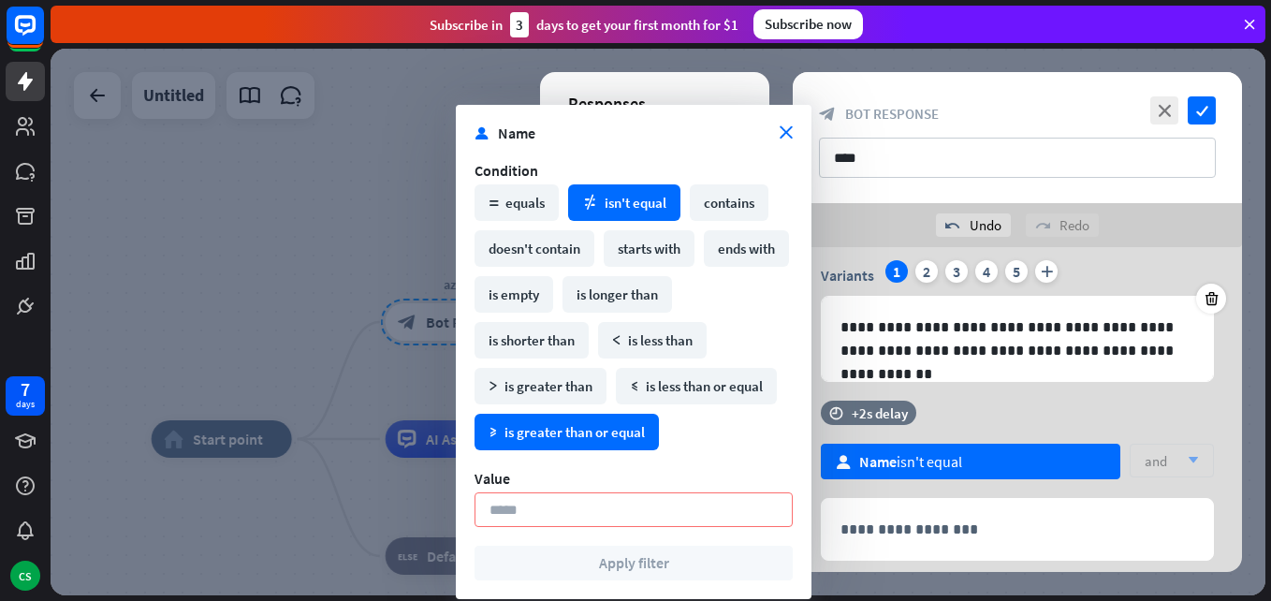
click at [559, 431] on div "math_greater_or_equal is greater than or equal" at bounding box center [567, 432] width 184 height 37
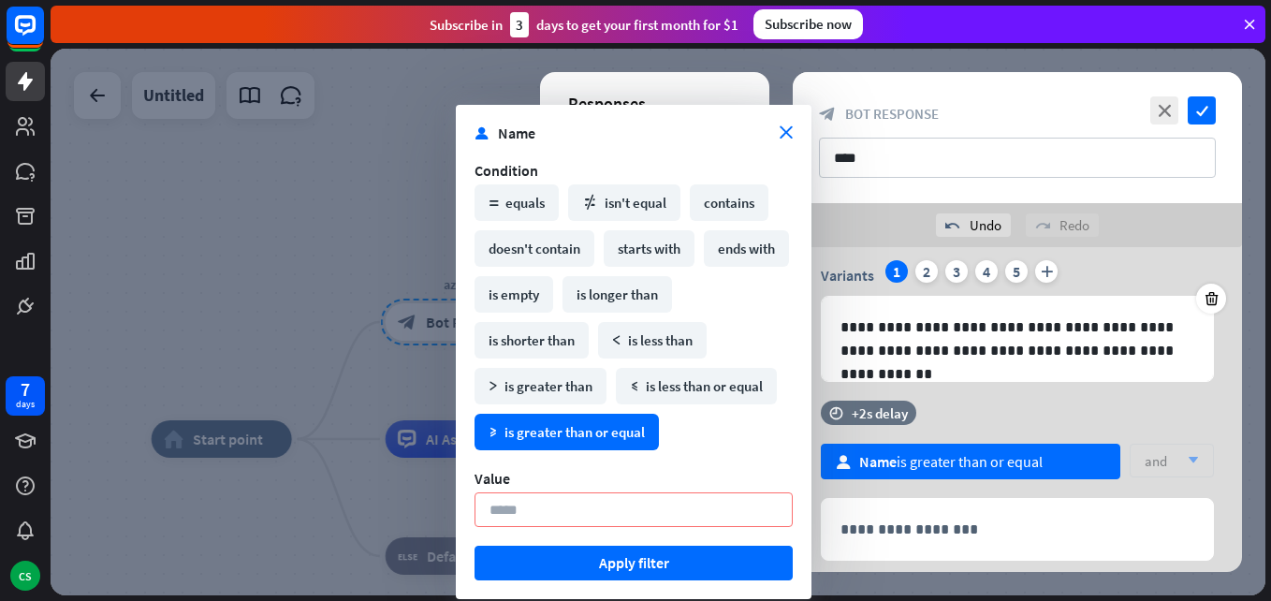
click at [643, 427] on div "math_greater_or_equal is greater than or equal" at bounding box center [567, 432] width 184 height 37
drag, startPoint x: 647, startPoint y: 430, endPoint x: 639, endPoint y: 436, distance: 10.0
click at [639, 436] on div "math_greater_or_equal is greater than or equal" at bounding box center [567, 432] width 184 height 37
copy div "is greater than or equa"
click at [532, 335] on div "is shorter than" at bounding box center [532, 340] width 114 height 37
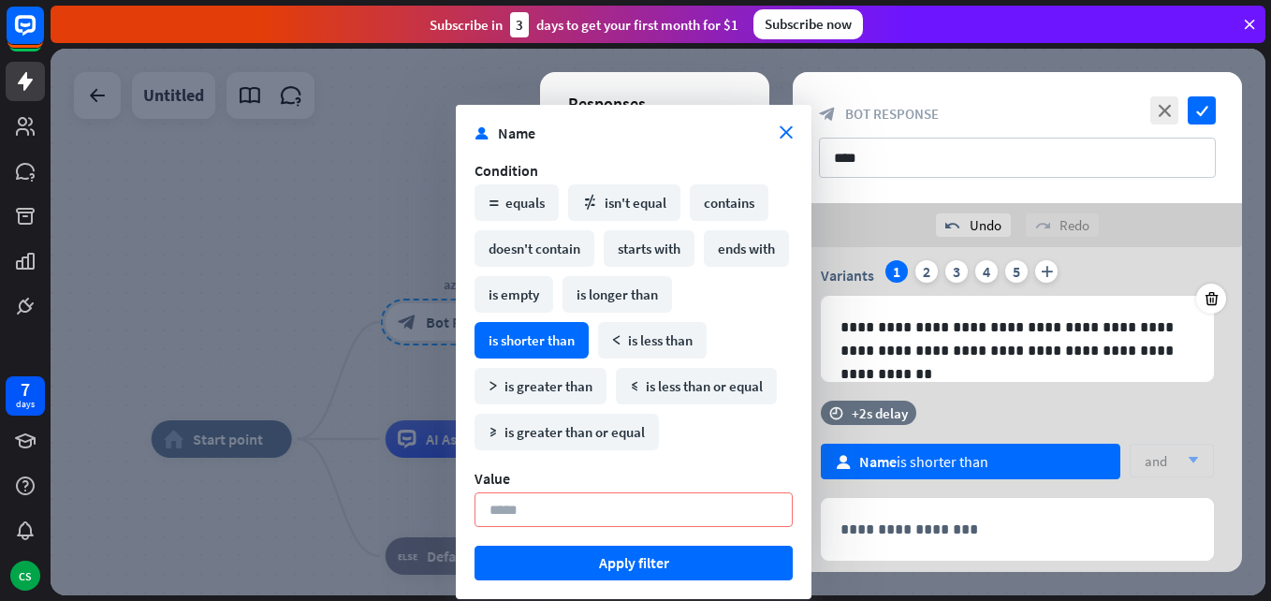
drag, startPoint x: 579, startPoint y: 341, endPoint x: 483, endPoint y: 354, distance: 97.3
click at [484, 355] on div "is shorter than" at bounding box center [532, 340] width 114 height 37
copy div "is shorter than"
drag, startPoint x: 558, startPoint y: 204, endPoint x: 546, endPoint y: 209, distance: 13.0
click at [546, 209] on div "math_equal equals" at bounding box center [517, 202] width 84 height 37
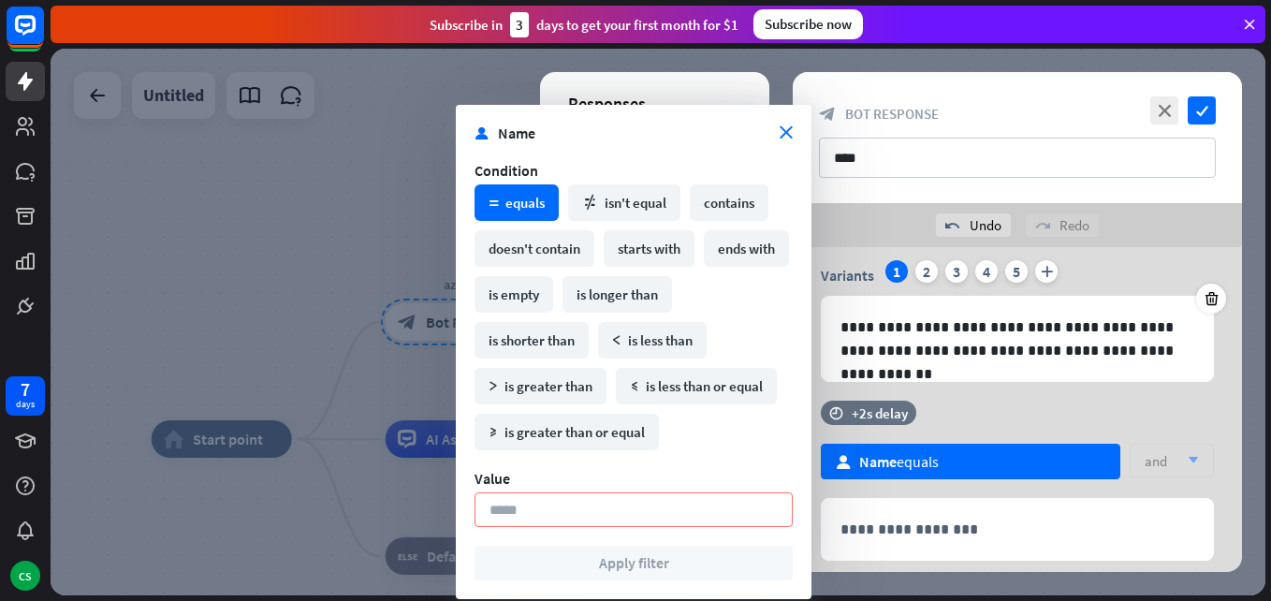
click at [706, 446] on div "math_equal equals math_not_equal isn't equal contains doesn't contain starts wi…" at bounding box center [634, 317] width 328 height 275
click at [646, 197] on div "math_not_equal isn't equal" at bounding box center [624, 202] width 112 height 37
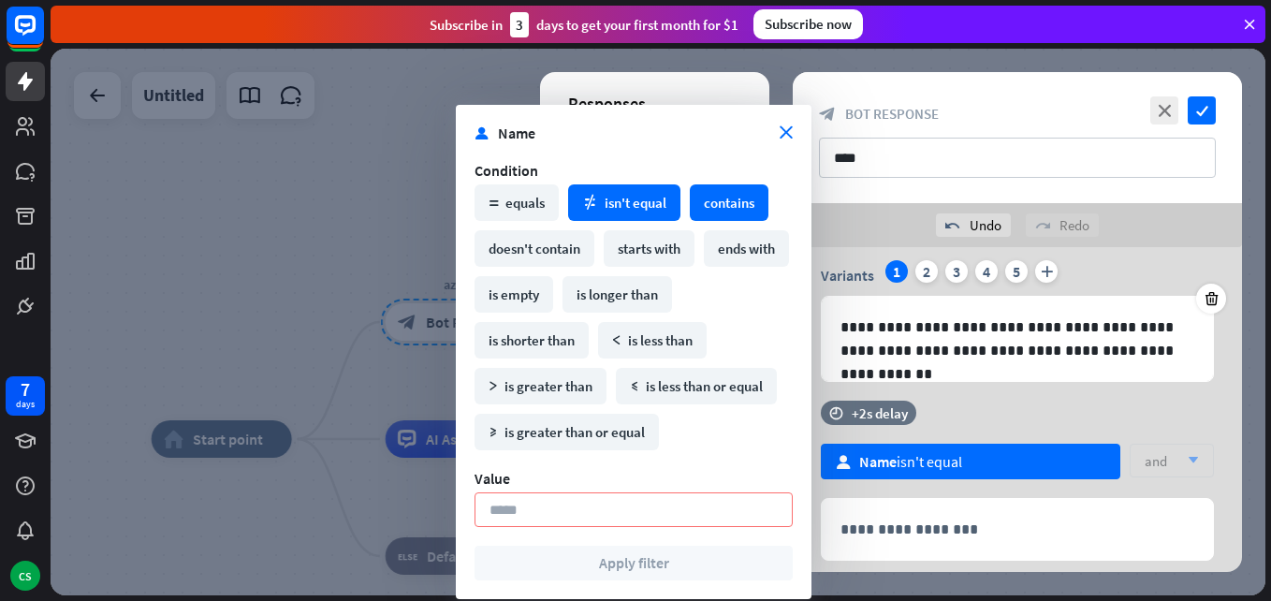
click at [737, 195] on div "contains" at bounding box center [729, 202] width 79 height 37
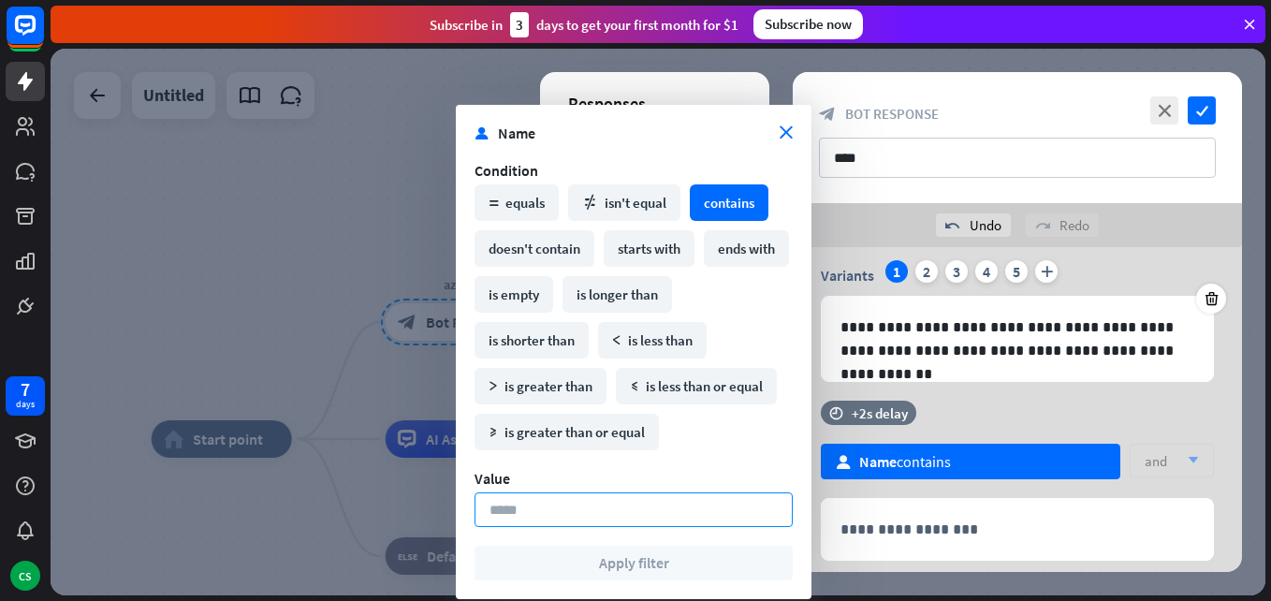
click at [558, 509] on input at bounding box center [634, 509] width 318 height 35
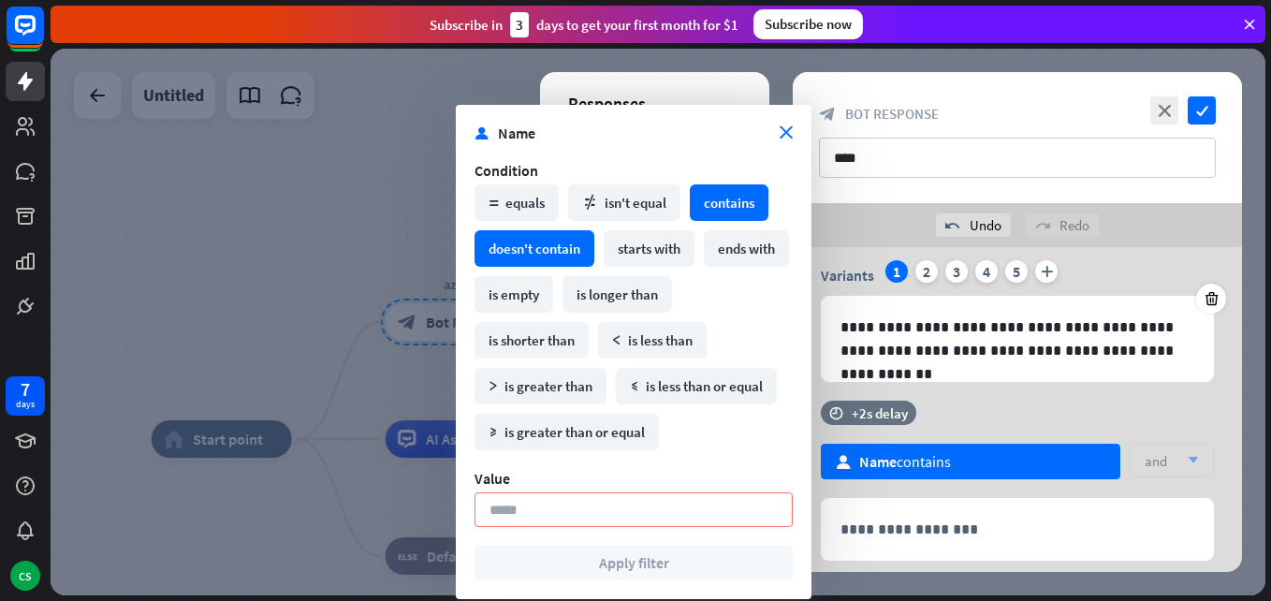
click at [505, 245] on div "doesn't contain" at bounding box center [535, 248] width 120 height 37
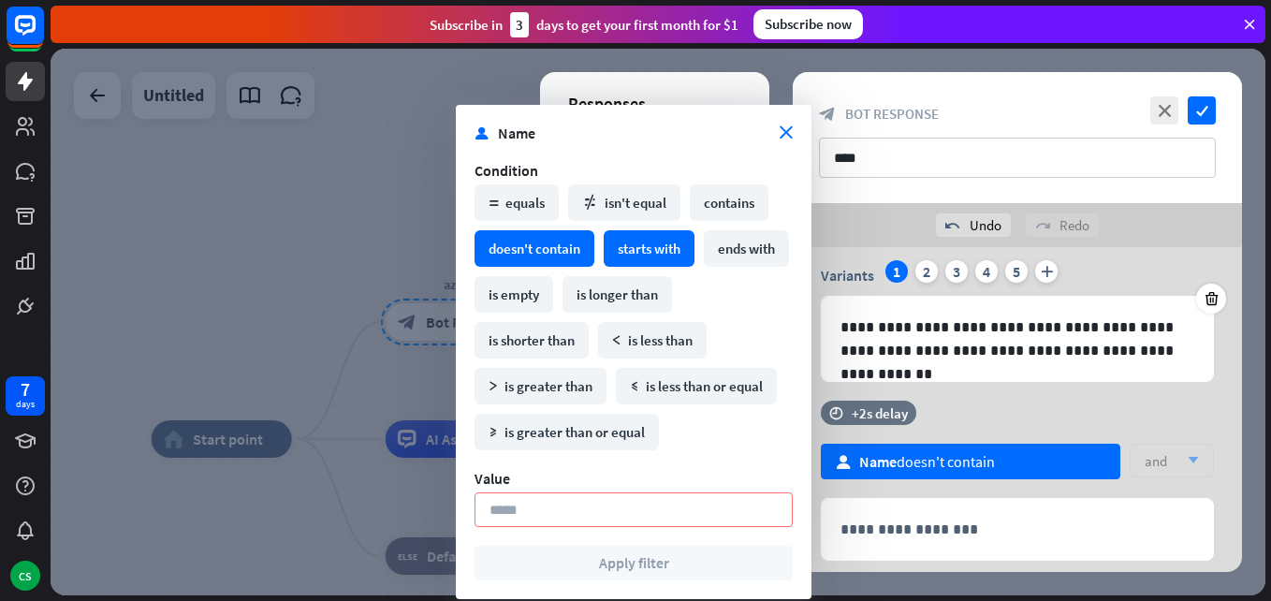
click at [653, 239] on div "starts with" at bounding box center [649, 248] width 91 height 37
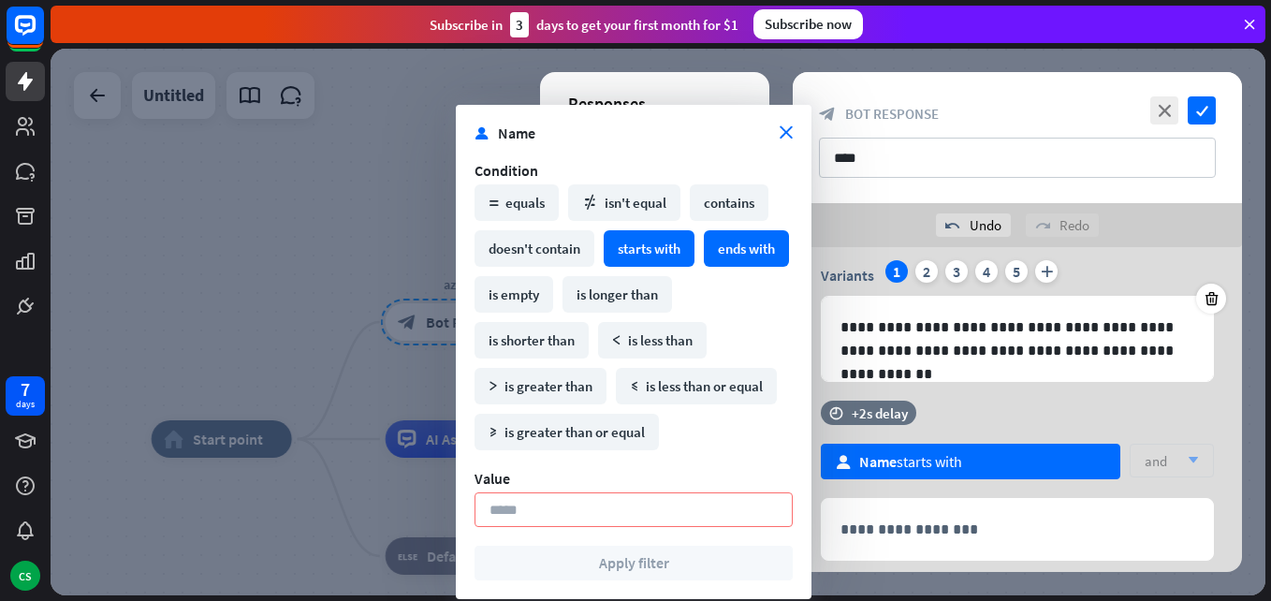
click at [704, 267] on div "ends with" at bounding box center [746, 248] width 85 height 37
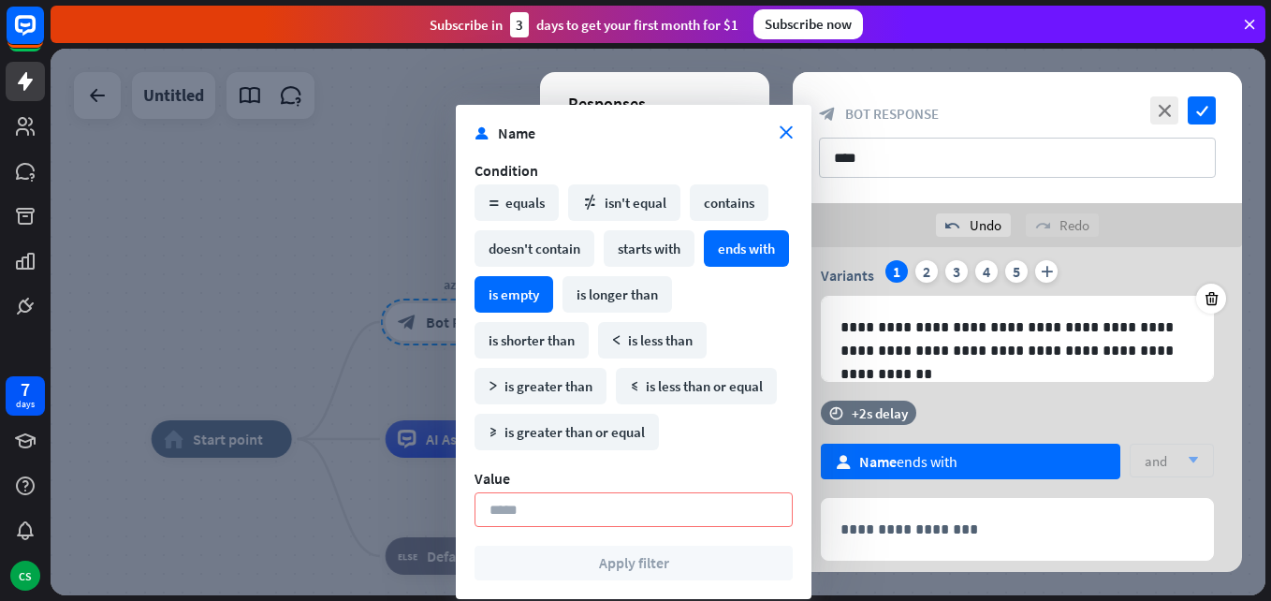
click at [553, 288] on div "is empty" at bounding box center [514, 294] width 79 height 37
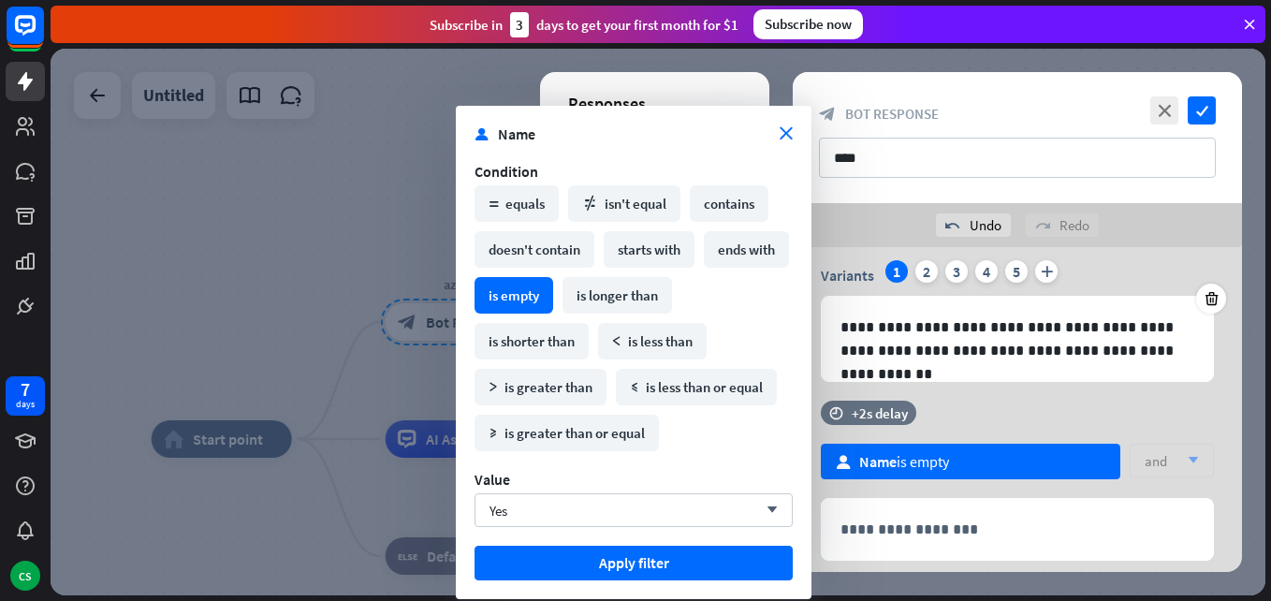
drag, startPoint x: 611, startPoint y: 288, endPoint x: 580, endPoint y: 298, distance: 32.3
click at [553, 298] on div "is empty" at bounding box center [514, 295] width 79 height 37
copy div "is empty"
click at [673, 566] on button "Apply filter" at bounding box center [634, 563] width 318 height 35
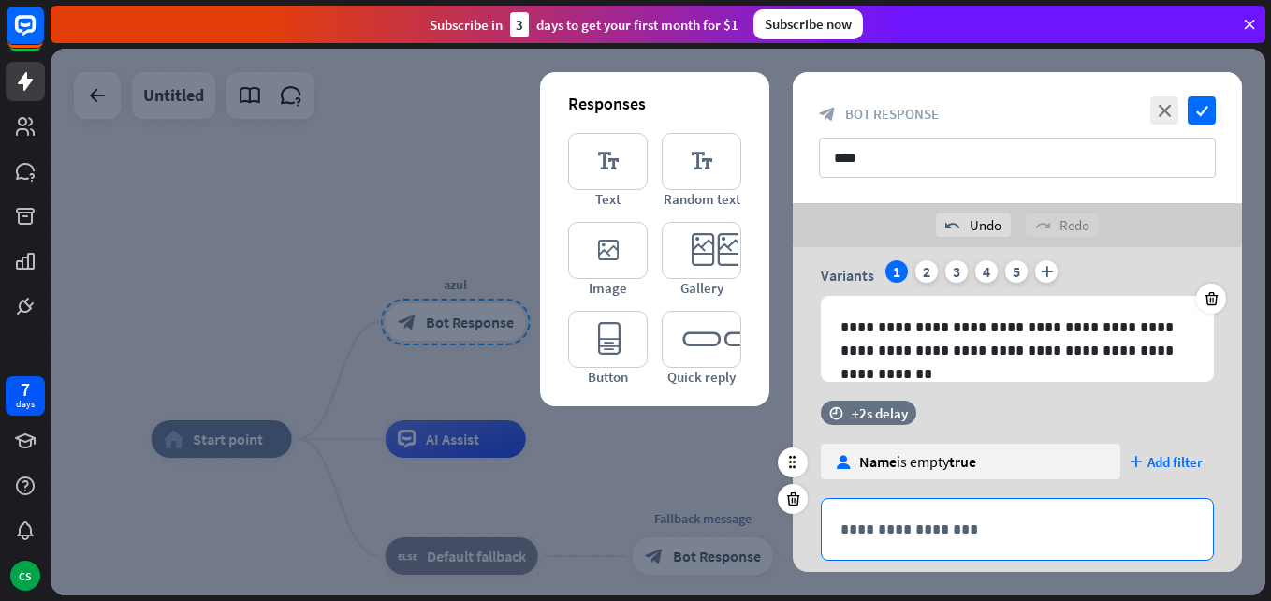
click at [928, 534] on p "**********" at bounding box center [1018, 529] width 354 height 23
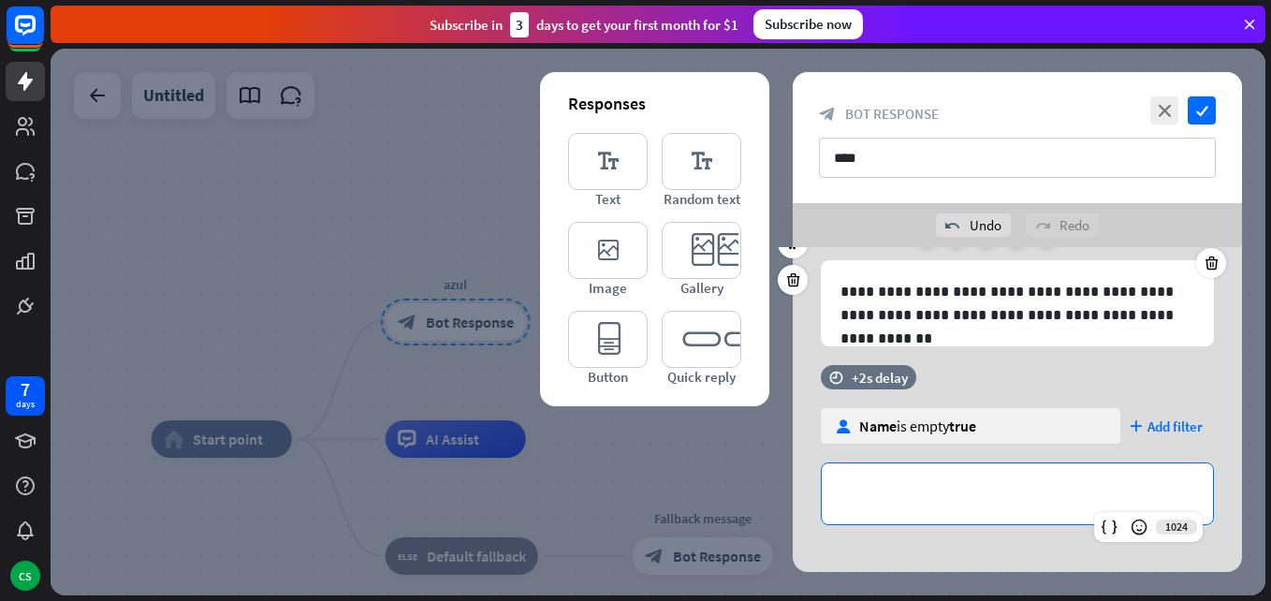
scroll to position [120, 0]
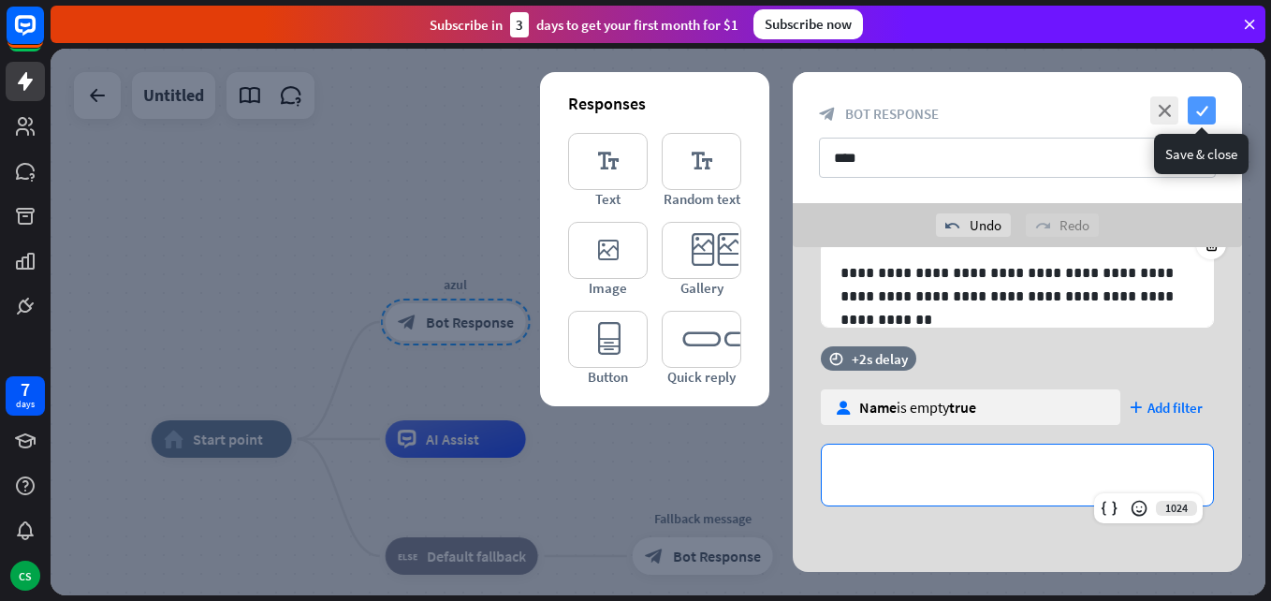
click at [1198, 111] on icon "check" at bounding box center [1202, 110] width 28 height 28
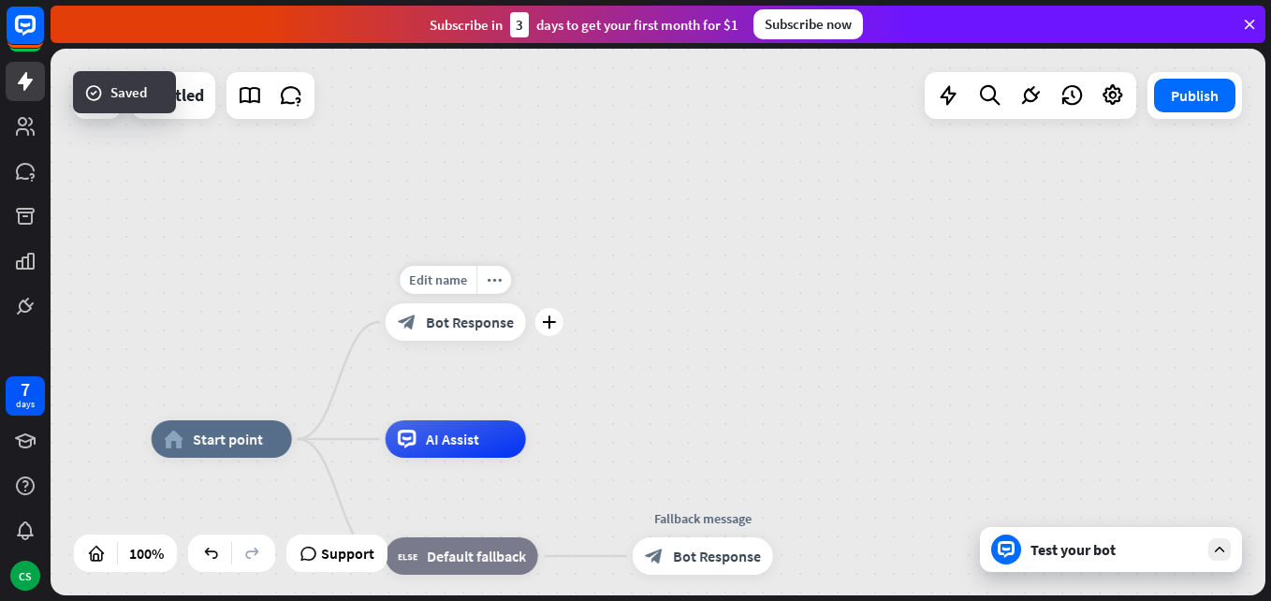
click at [446, 329] on span "Bot Response" at bounding box center [470, 322] width 88 height 19
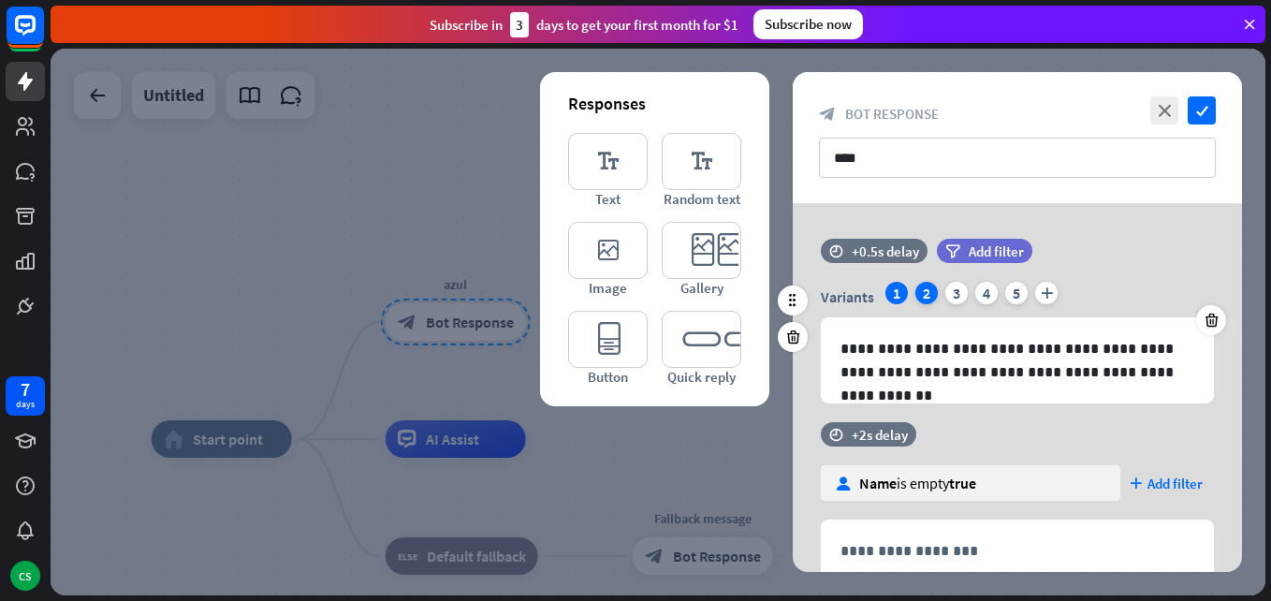
click at [931, 297] on div "2" at bounding box center [927, 293] width 22 height 22
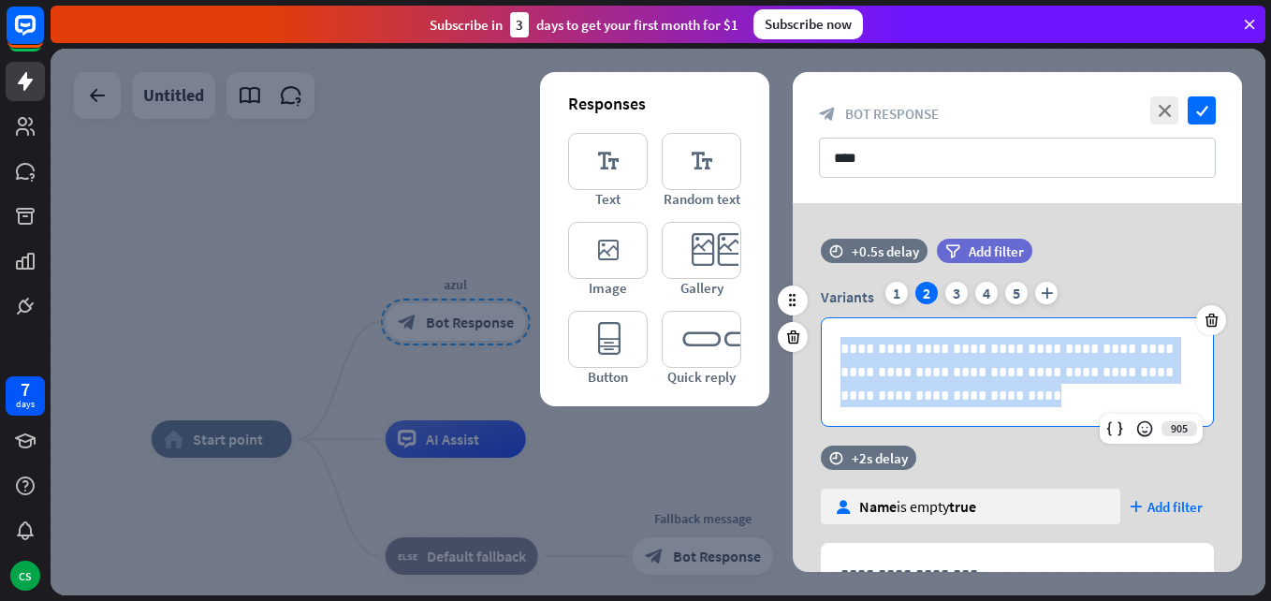
drag, startPoint x: 891, startPoint y: 402, endPoint x: 825, endPoint y: 352, distance: 82.9
click at [826, 353] on div "**********" at bounding box center [1017, 372] width 391 height 108
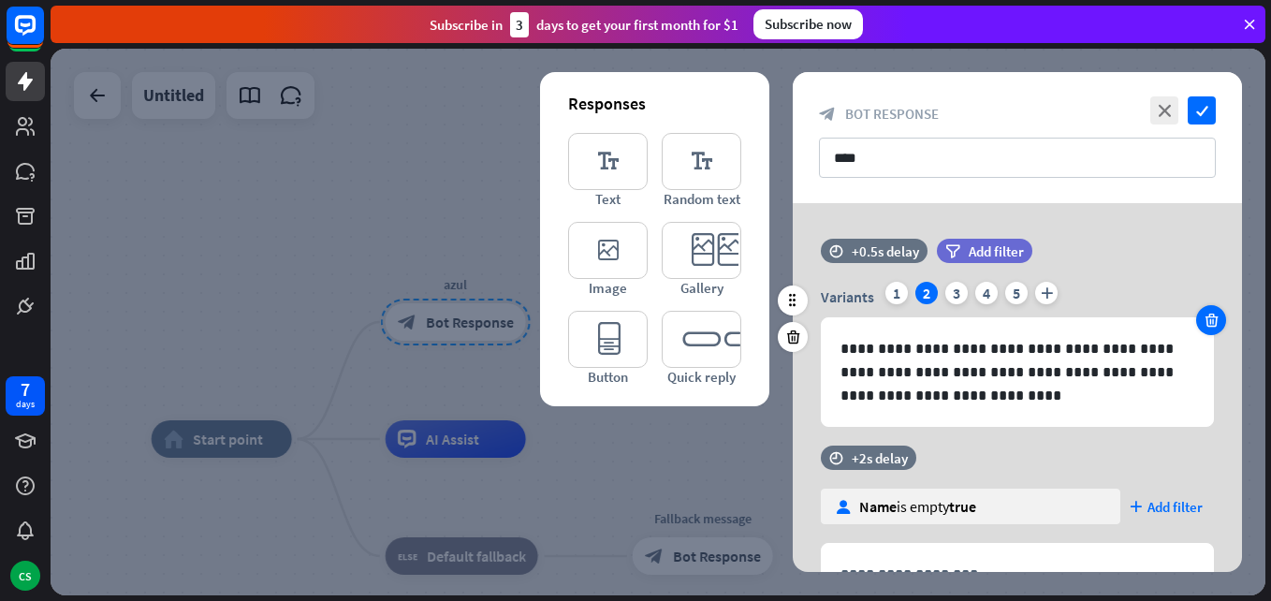
click at [1208, 313] on icon at bounding box center [1212, 320] width 18 height 17
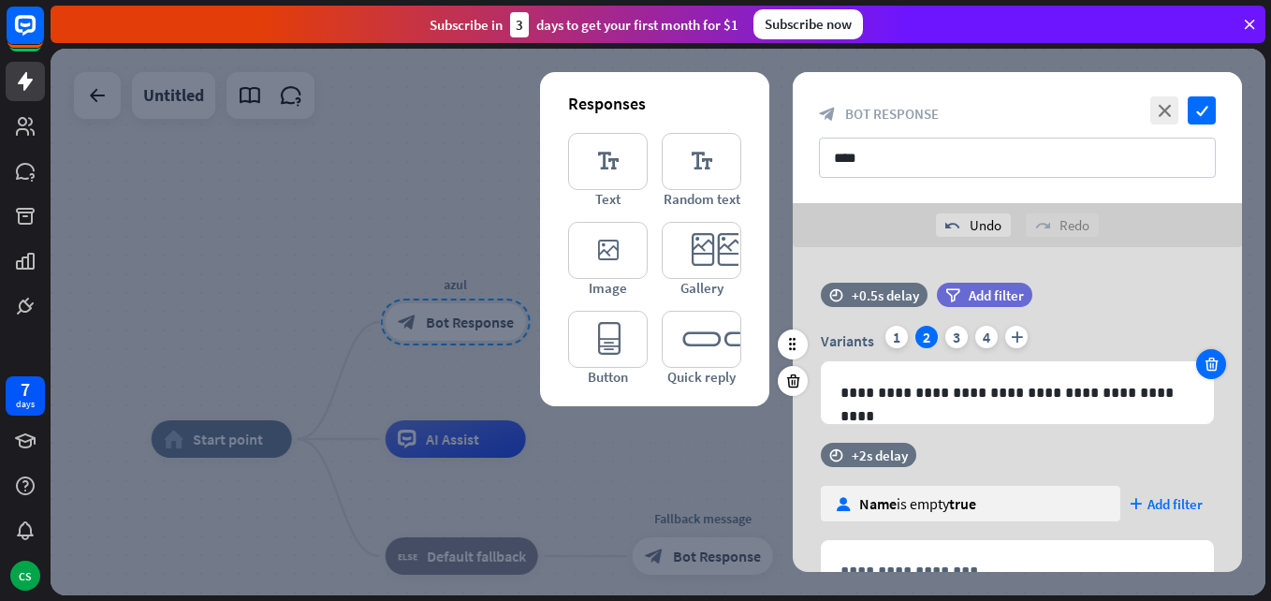
click at [1209, 359] on icon at bounding box center [1212, 364] width 18 height 17
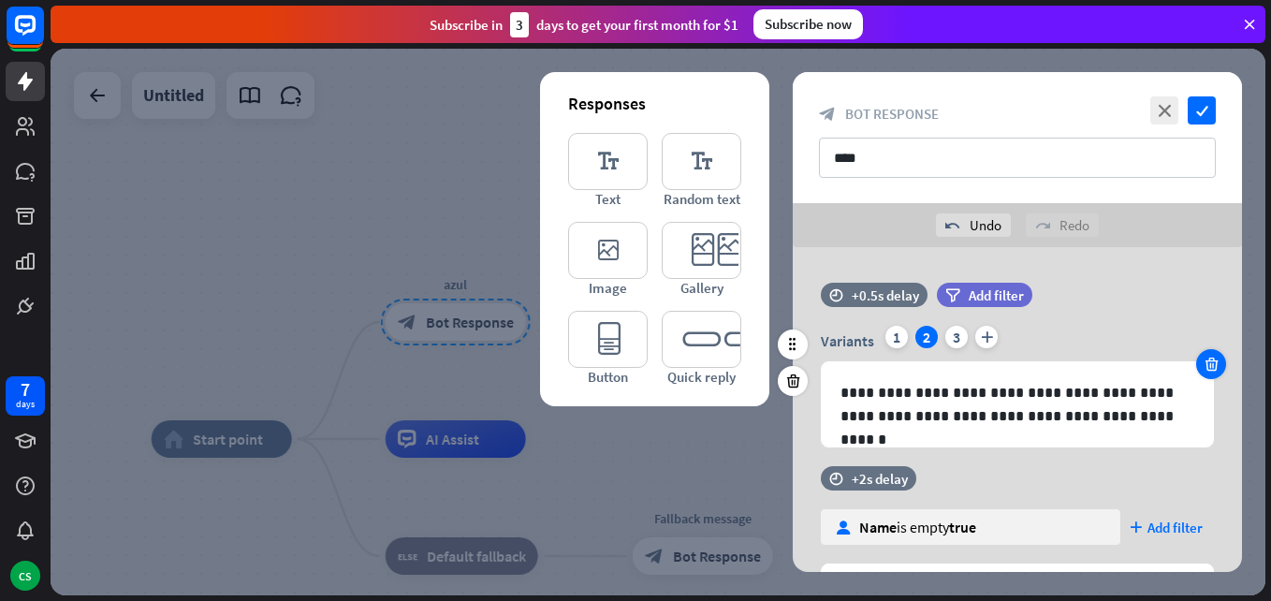
click at [1208, 359] on icon at bounding box center [1212, 364] width 18 height 17
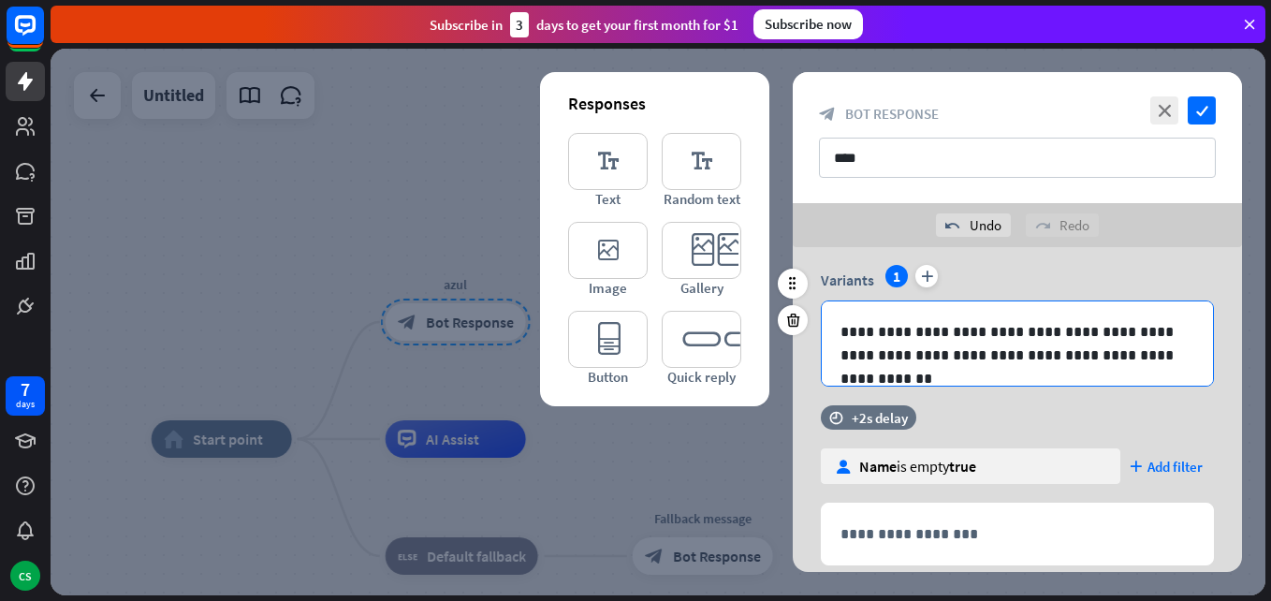
scroll to position [120, 0]
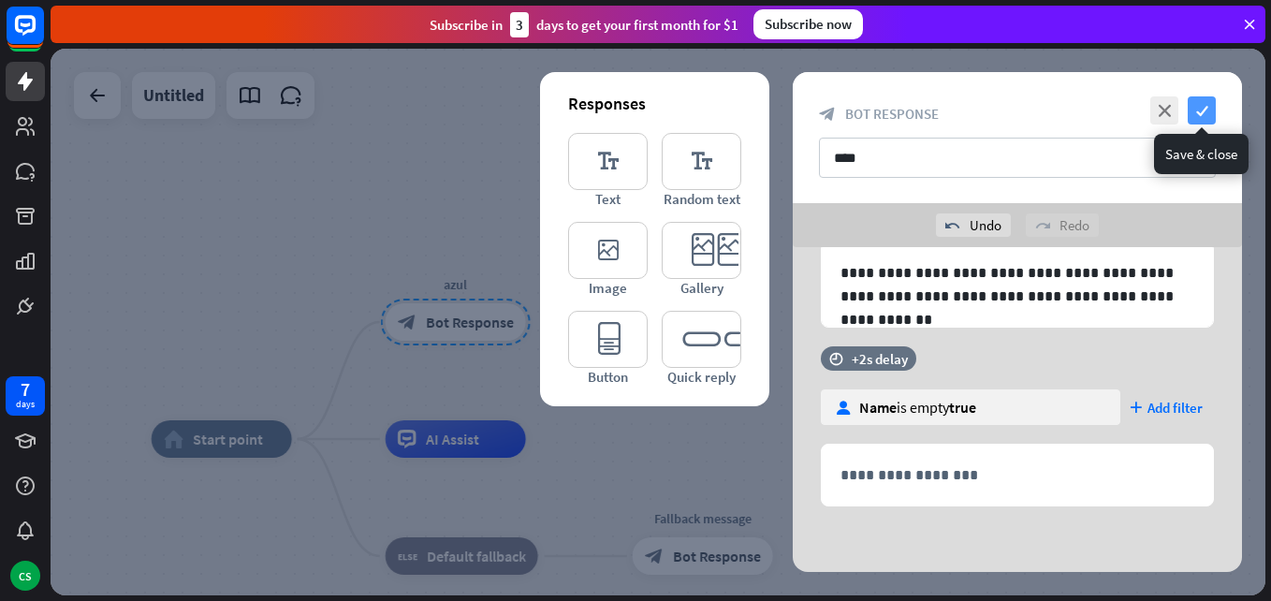
click at [1201, 108] on icon "check" at bounding box center [1202, 110] width 28 height 28
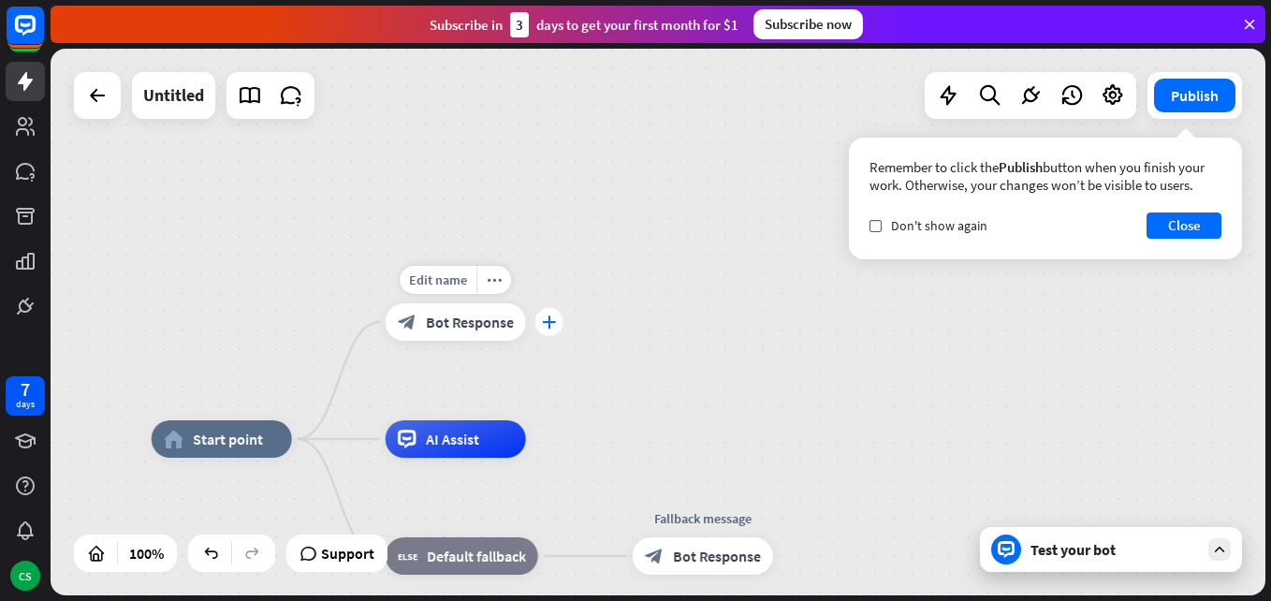
click at [555, 319] on icon "plus" at bounding box center [549, 321] width 14 height 13
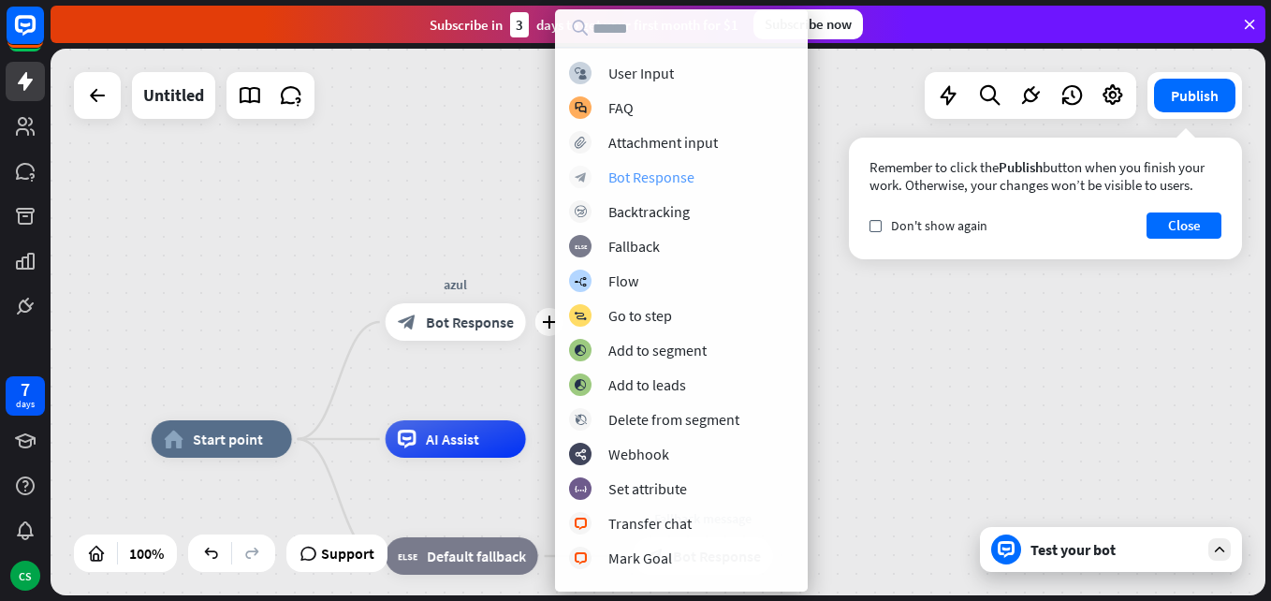
drag, startPoint x: 704, startPoint y: 176, endPoint x: 609, endPoint y: 181, distance: 94.7
click at [609, 181] on div "block_bot_response Bot Response" at bounding box center [681, 177] width 225 height 22
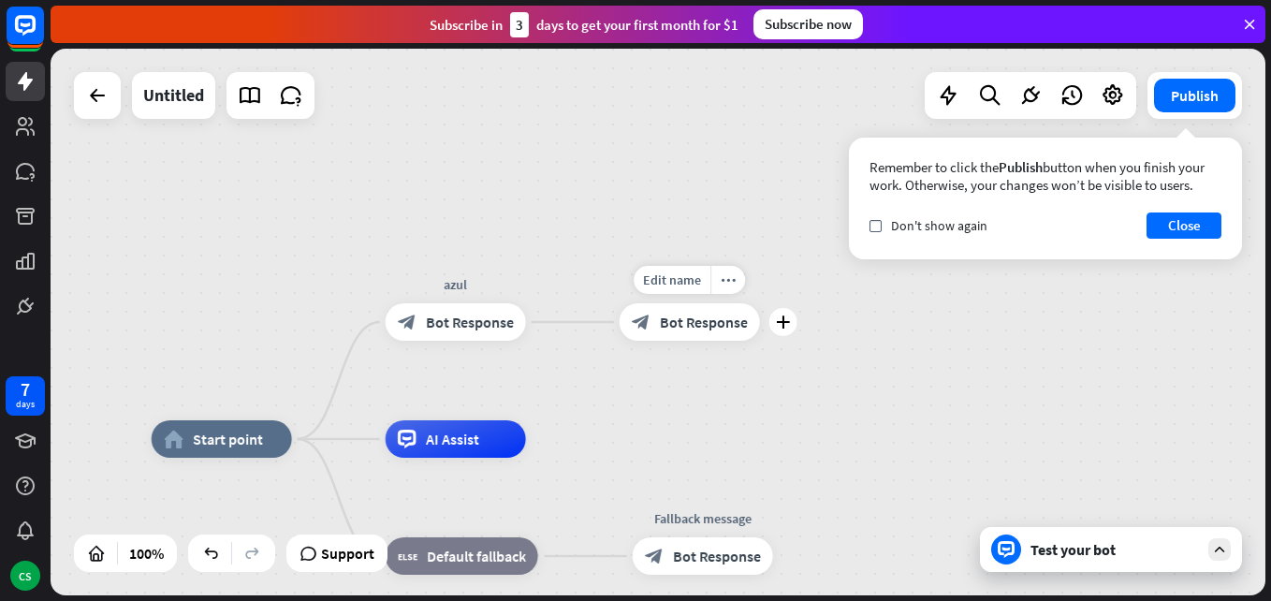
click at [702, 324] on span "Bot Response" at bounding box center [704, 322] width 88 height 19
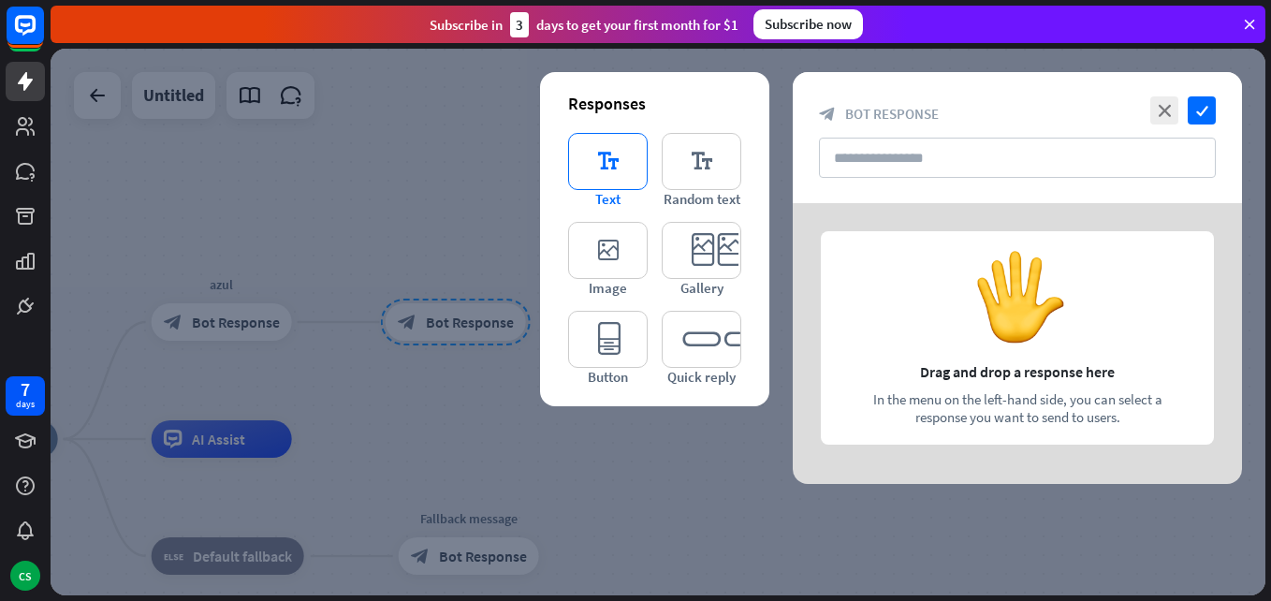
click at [631, 167] on icon "editor_text" at bounding box center [608, 161] width 80 height 57
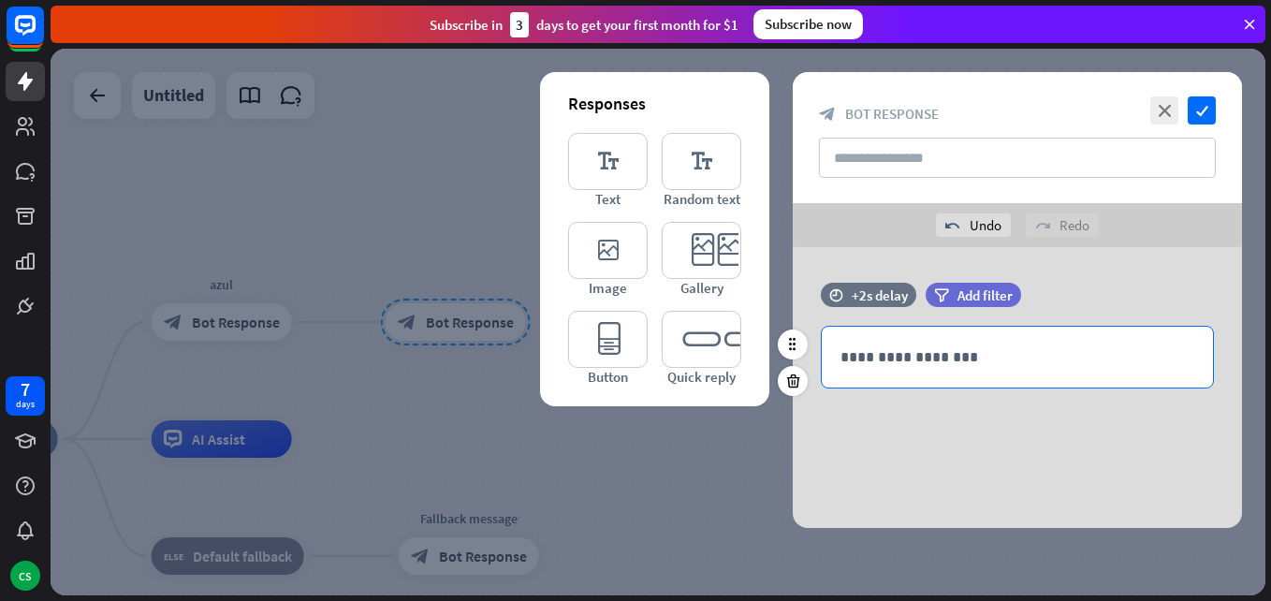
click at [883, 352] on p "**********" at bounding box center [1018, 356] width 354 height 23
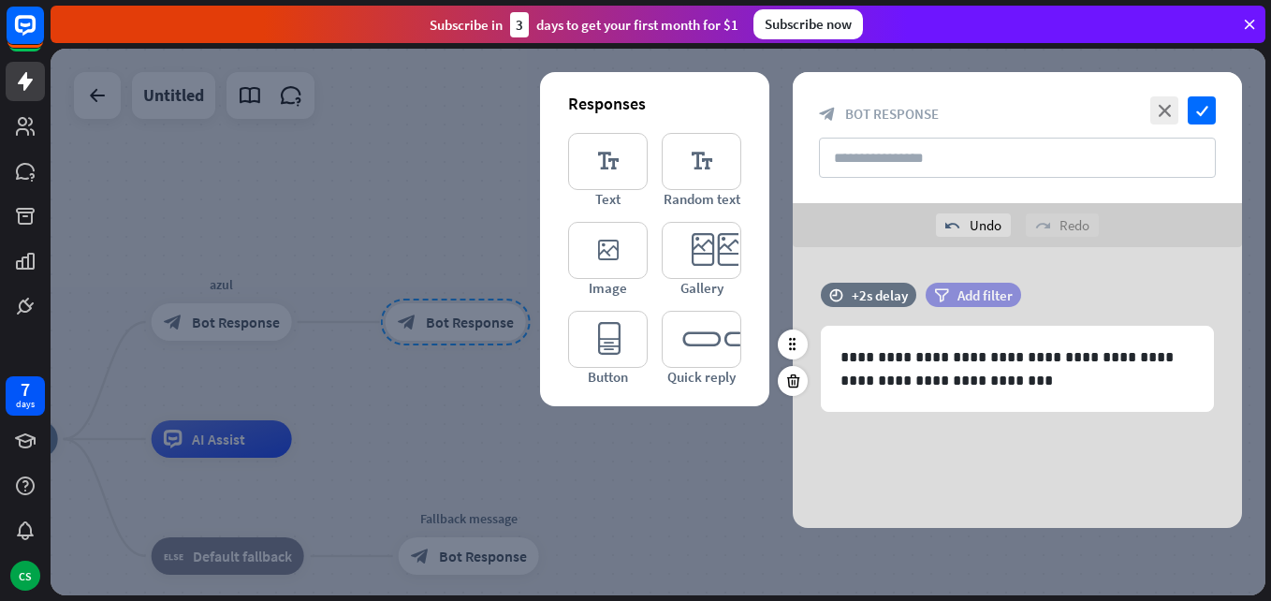
click at [958, 291] on span "Add filter" at bounding box center [985, 295] width 55 height 18
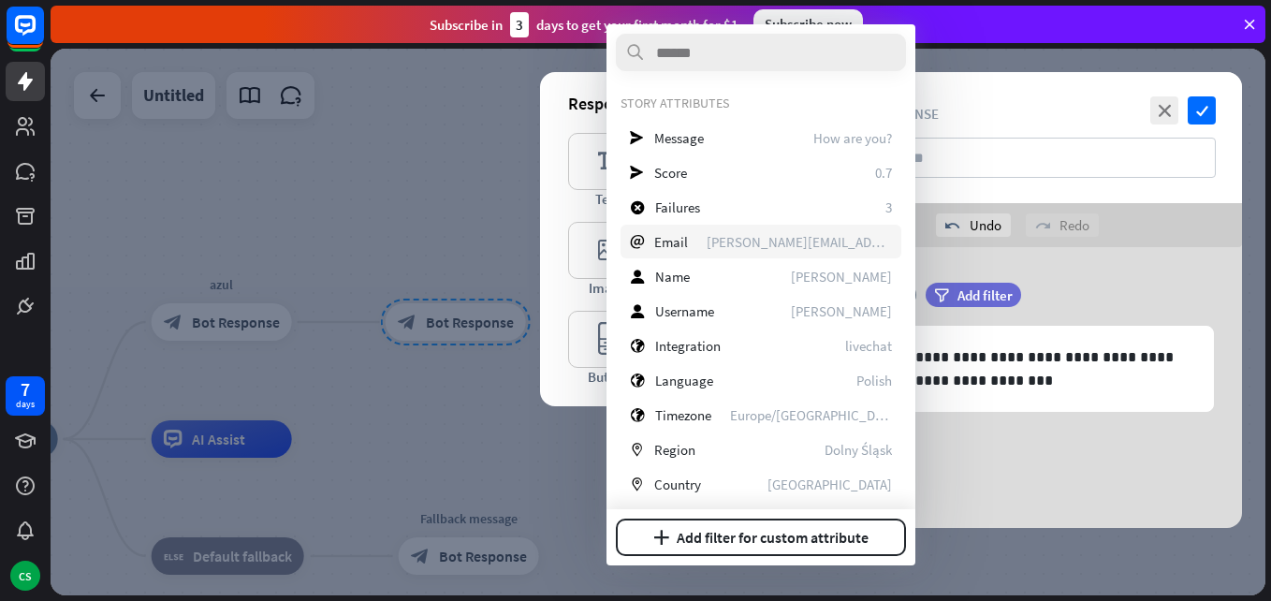
click at [821, 241] on span "[PERSON_NAME][EMAIL_ADDRESS][DOMAIN_NAME]" at bounding box center [799, 242] width 185 height 18
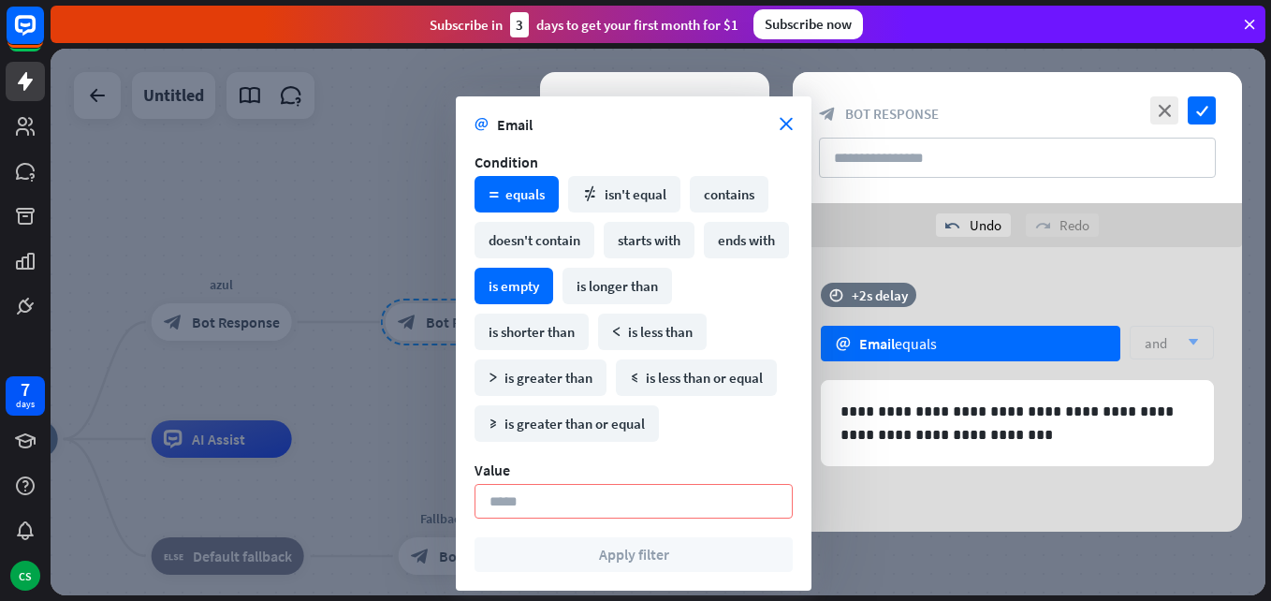
click at [553, 291] on div "is empty" at bounding box center [514, 286] width 79 height 37
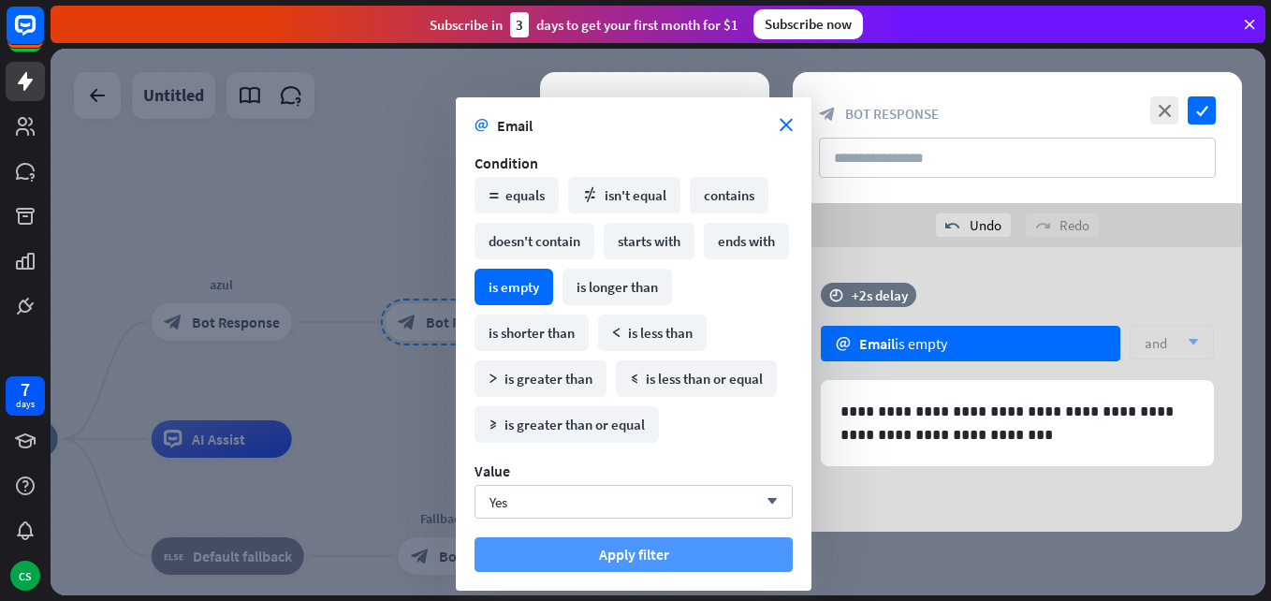
click at [645, 553] on button "Apply filter" at bounding box center [634, 554] width 318 height 35
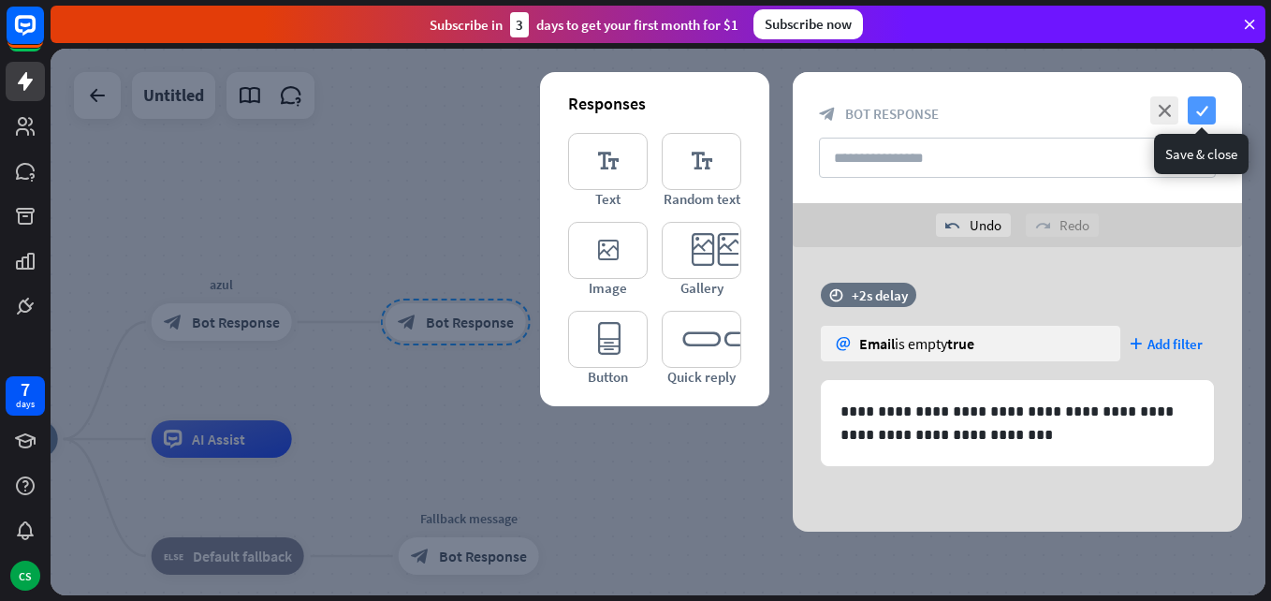
click at [1206, 111] on icon "check" at bounding box center [1202, 110] width 28 height 28
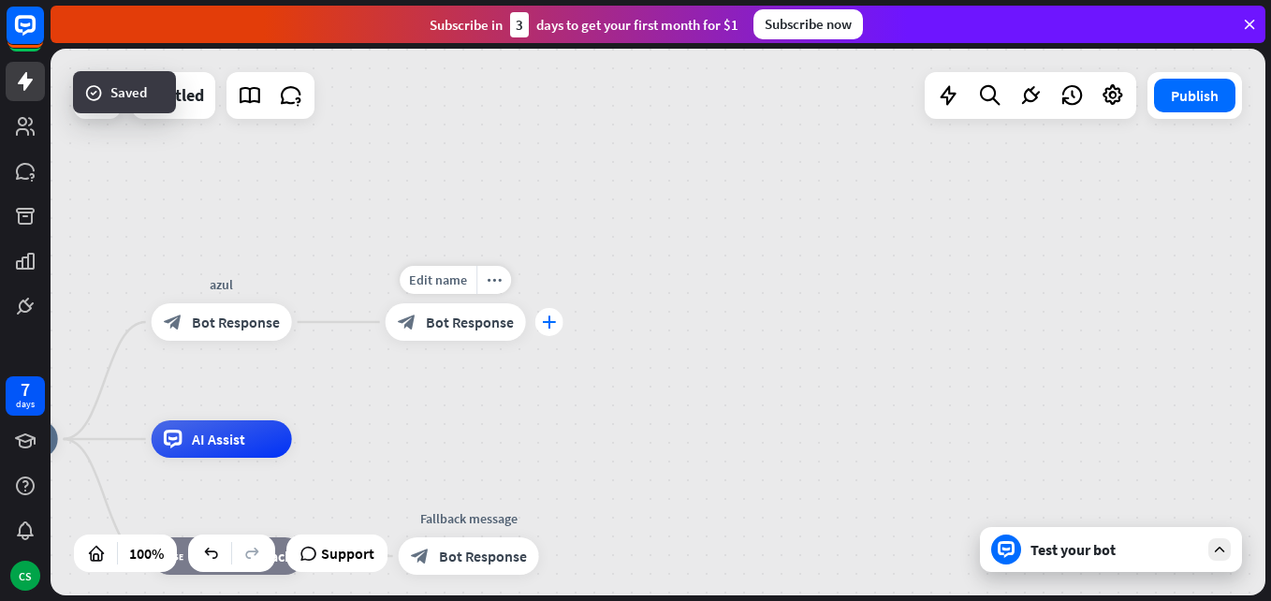
click at [556, 321] on div "plus" at bounding box center [549, 322] width 28 height 28
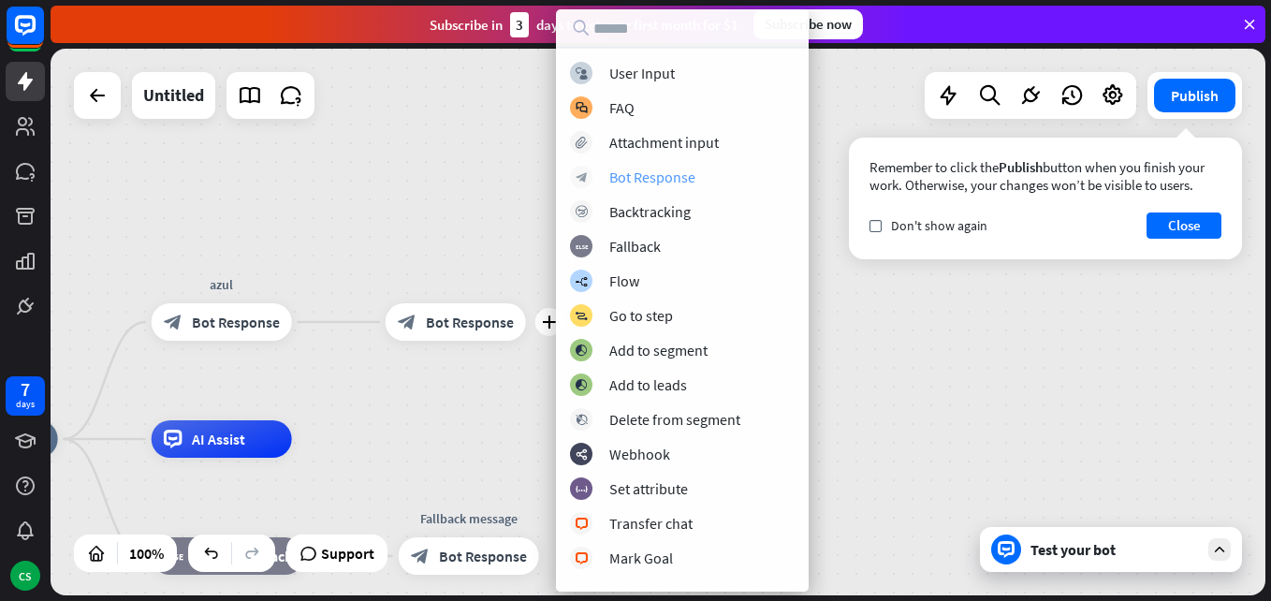
click at [660, 184] on div "Bot Response" at bounding box center [652, 177] width 86 height 19
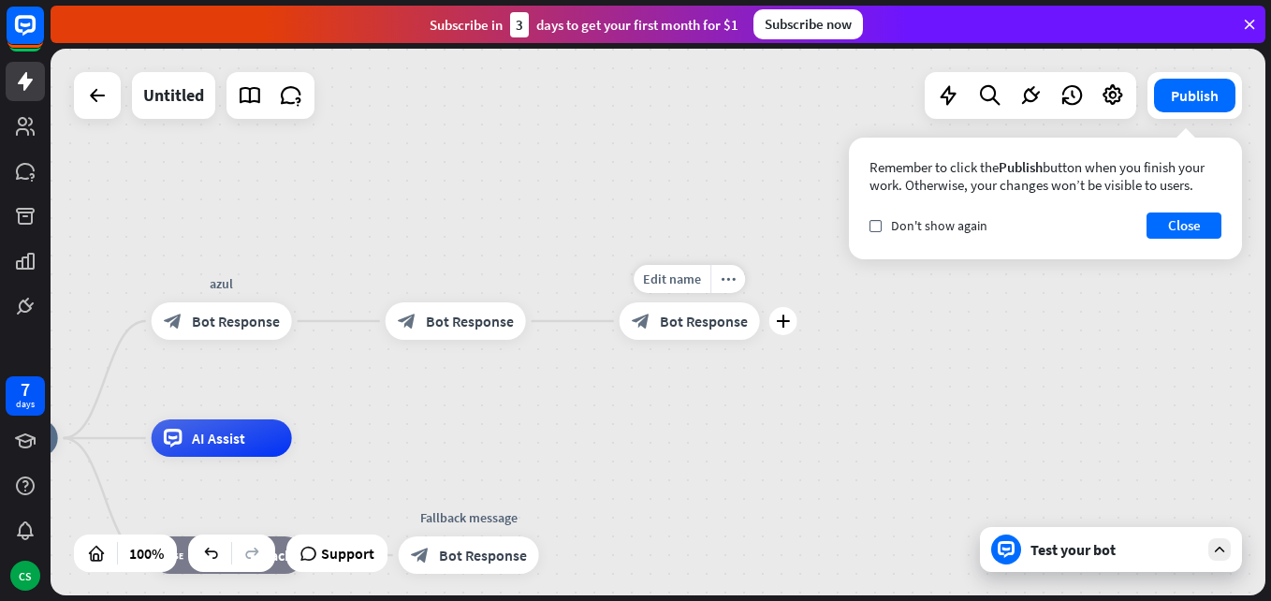
click at [738, 340] on div "Edit name more_horiz plus block_bot_response Bot Response" at bounding box center [690, 320] width 140 height 37
click at [689, 337] on div "block_bot_response Bot Response" at bounding box center [690, 320] width 140 height 37
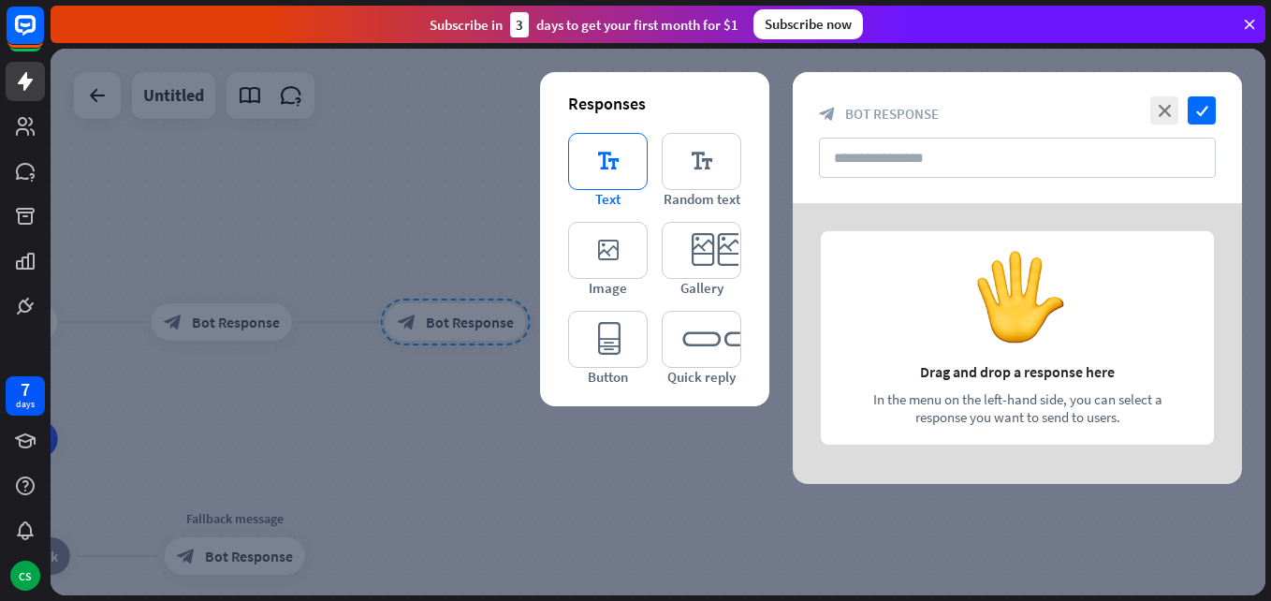
click at [604, 161] on icon "editor_text" at bounding box center [608, 161] width 80 height 57
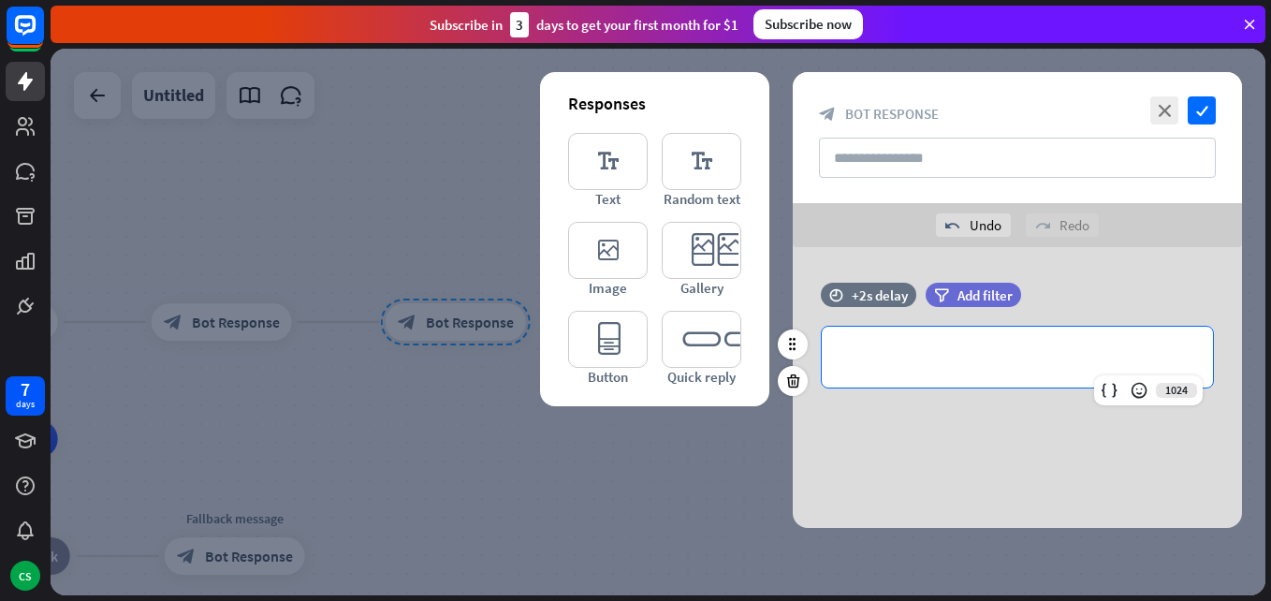
click at [901, 342] on div "**********" at bounding box center [1017, 357] width 391 height 61
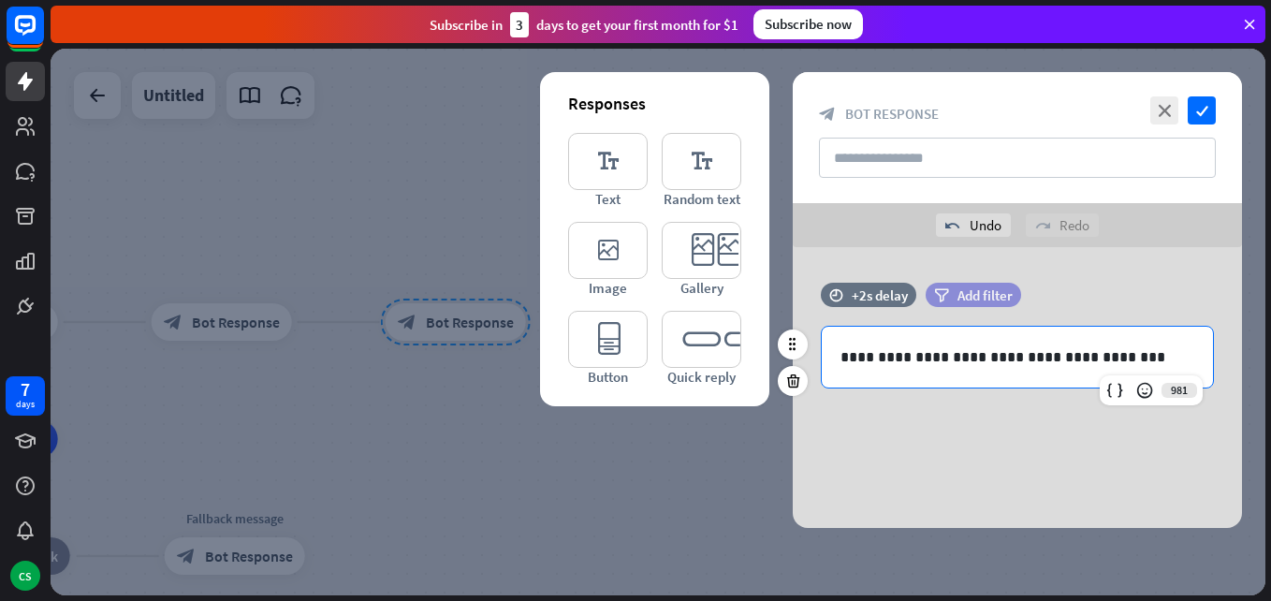
click at [992, 291] on span "Add filter" at bounding box center [985, 295] width 55 height 18
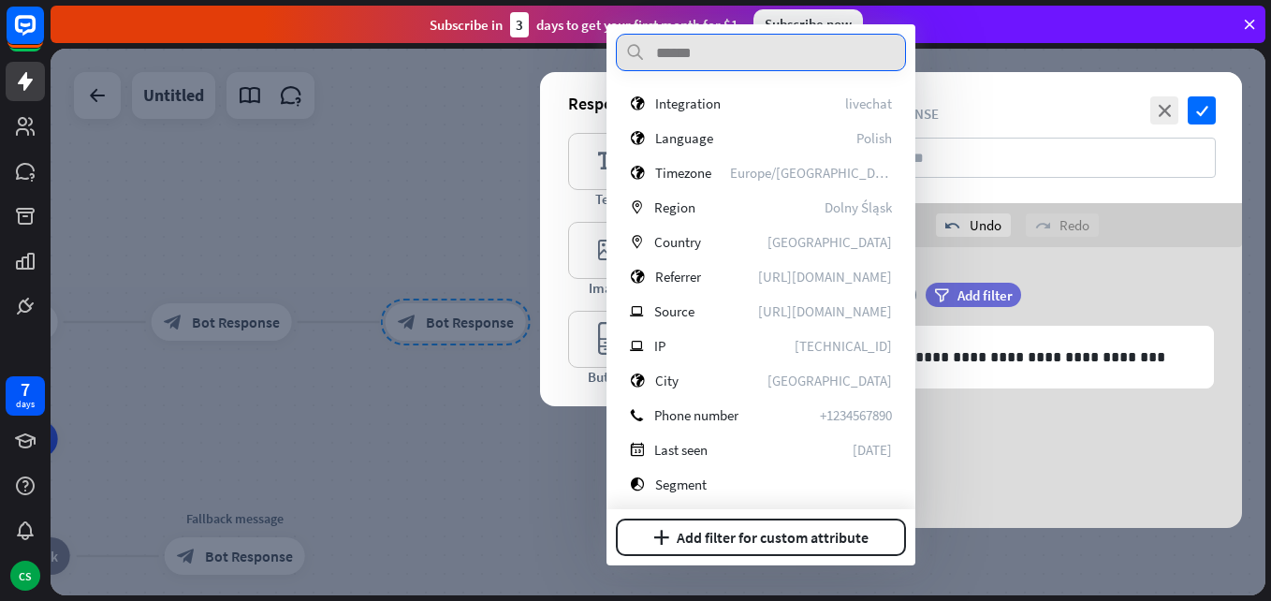
scroll to position [281, 0]
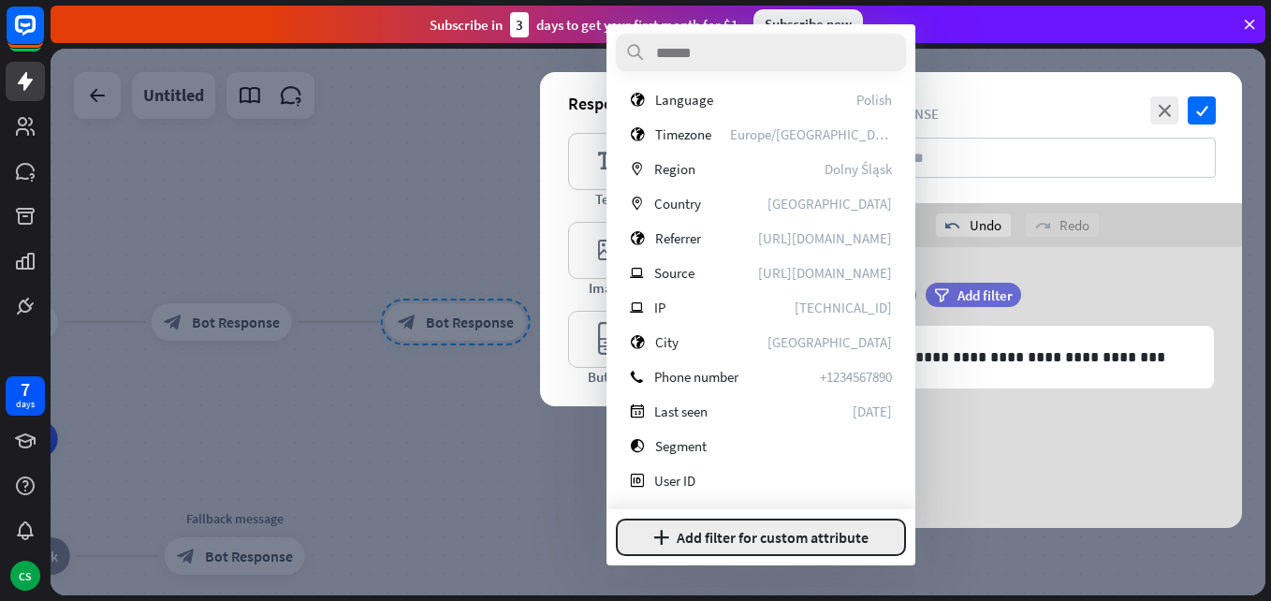
click at [815, 541] on button "plus Add filter for custom attribute" at bounding box center [761, 537] width 290 height 37
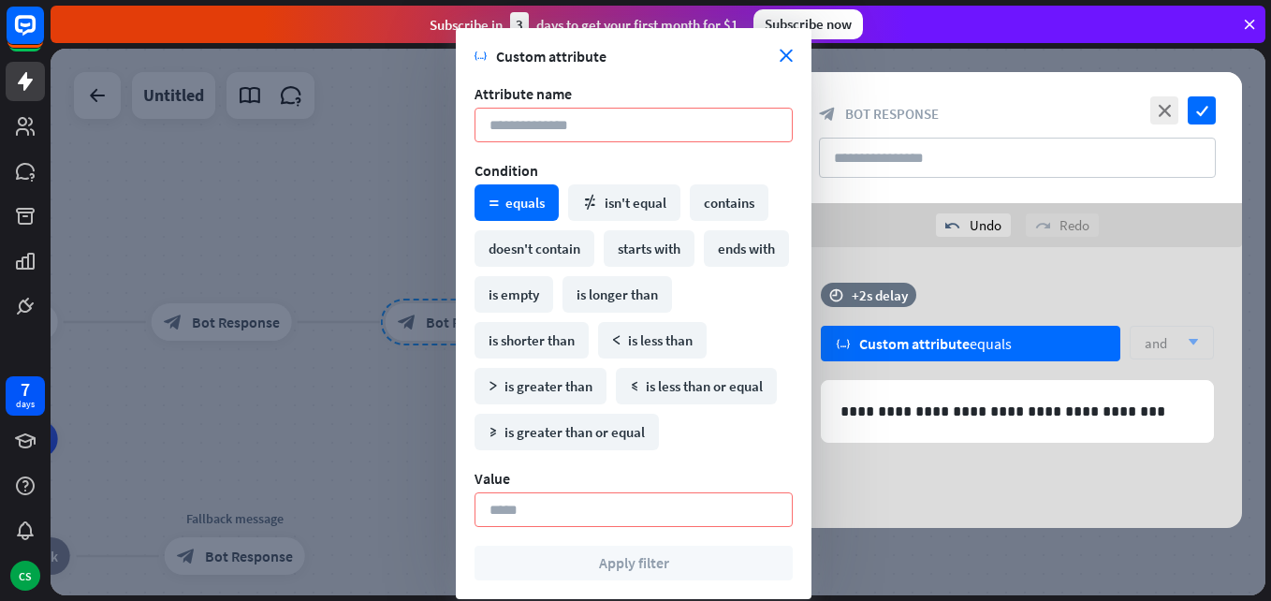
click at [775, 53] on span "Custom attribute" at bounding box center [638, 56] width 284 height 19
click at [784, 51] on icon "close" at bounding box center [786, 56] width 13 height 13
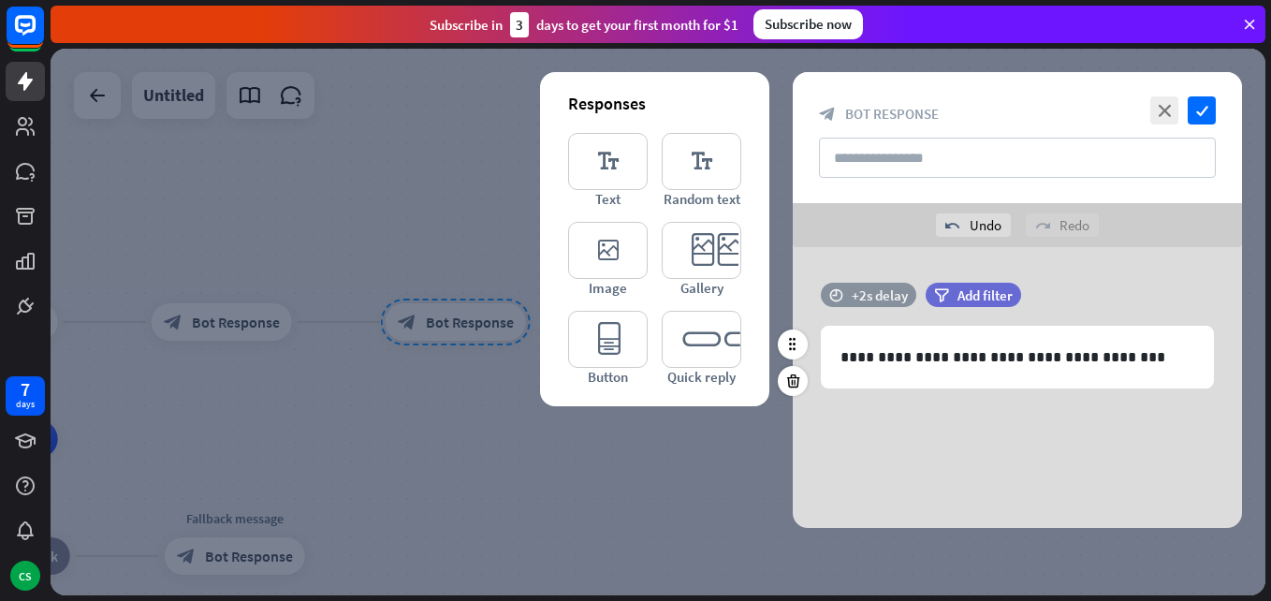
click at [879, 303] on div "+2s delay" at bounding box center [880, 295] width 56 height 18
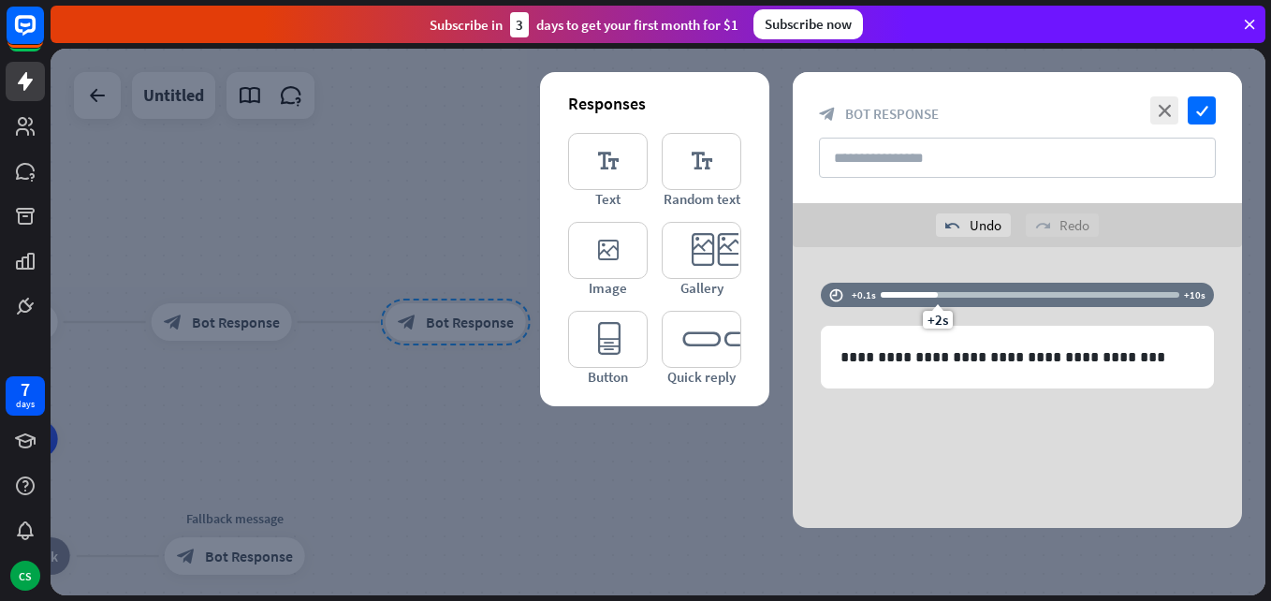
click at [848, 256] on div "**********" at bounding box center [1017, 387] width 449 height 281
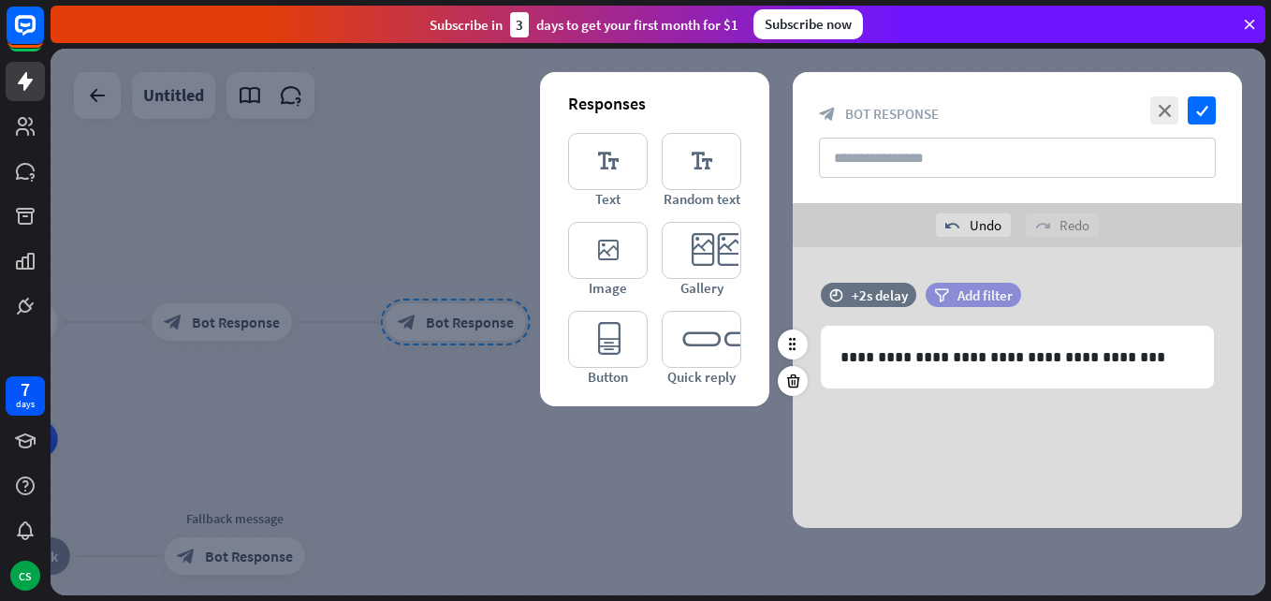
click at [955, 285] on div "filter Add filter" at bounding box center [973, 295] width 95 height 24
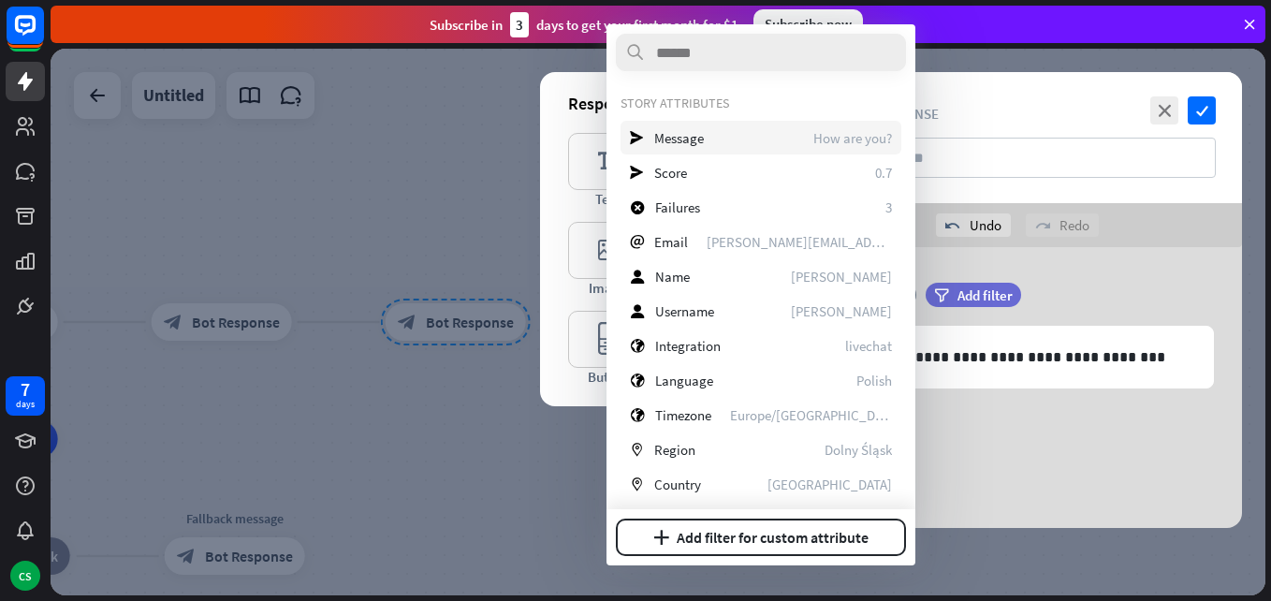
click at [723, 138] on div "send Message How are you?" at bounding box center [761, 138] width 281 height 34
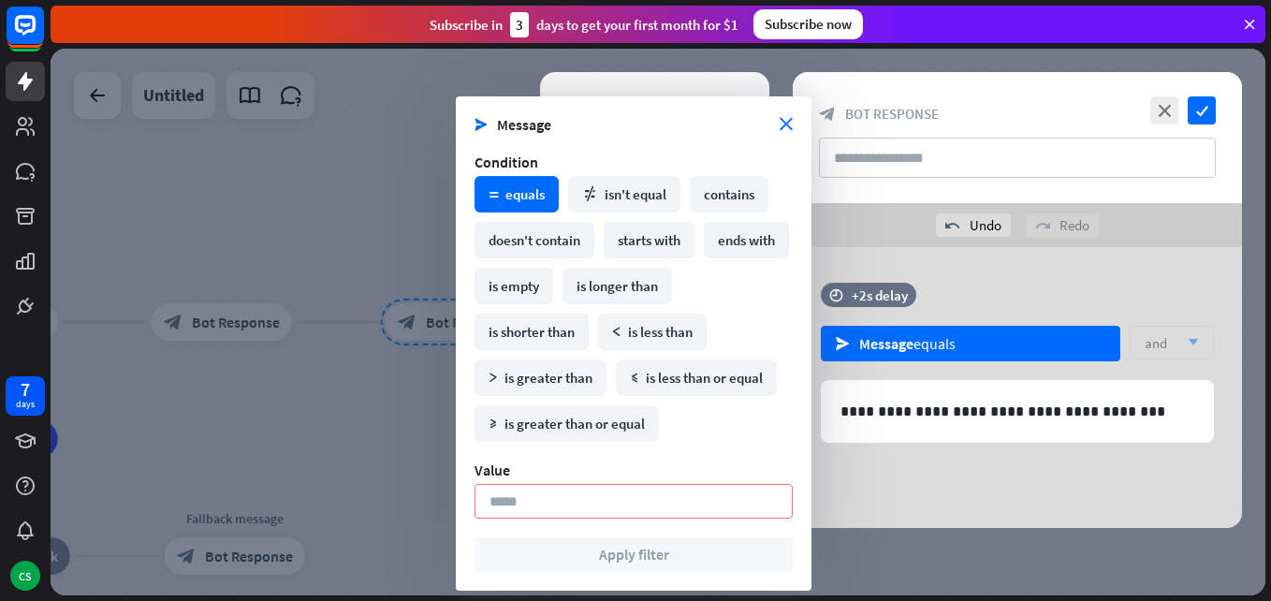
click at [777, 121] on span "Message" at bounding box center [638, 124] width 283 height 19
click at [784, 123] on icon "close" at bounding box center [786, 124] width 13 height 13
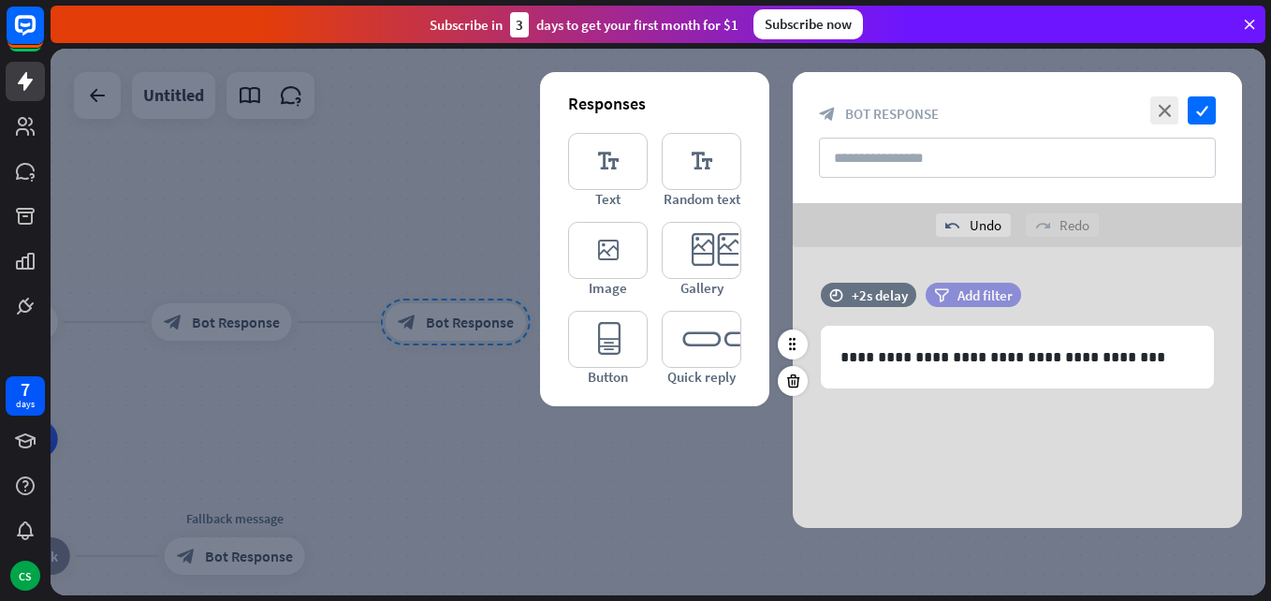
click at [979, 290] on span "Add filter" at bounding box center [985, 295] width 55 height 18
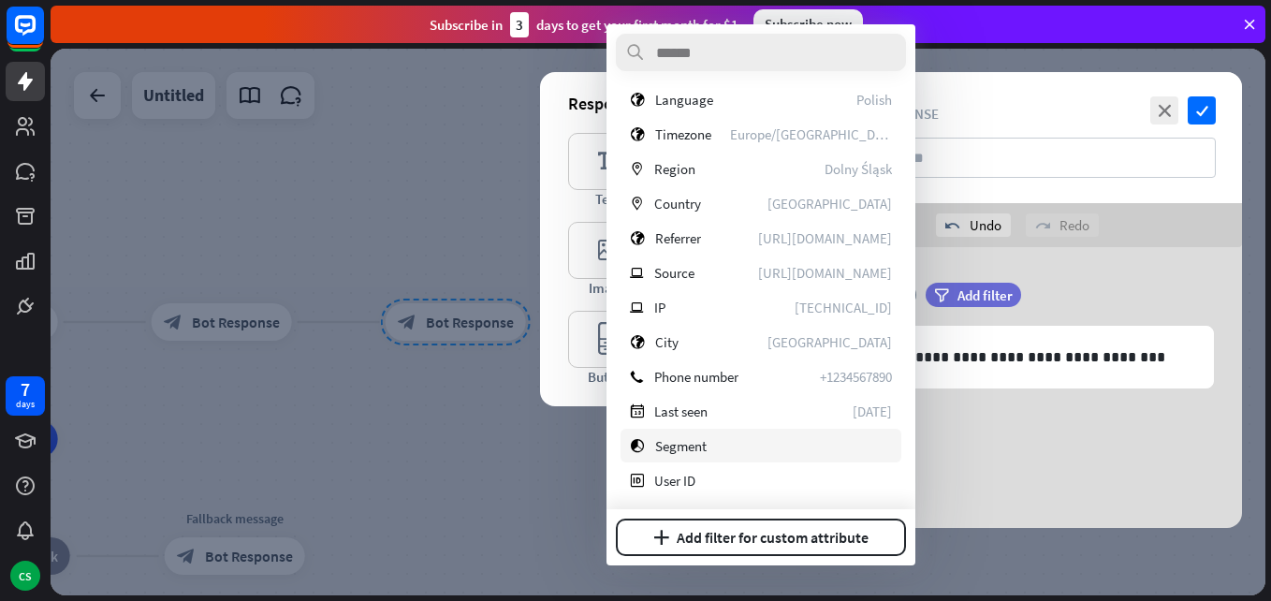
click at [687, 454] on span "Segment" at bounding box center [680, 446] width 51 height 18
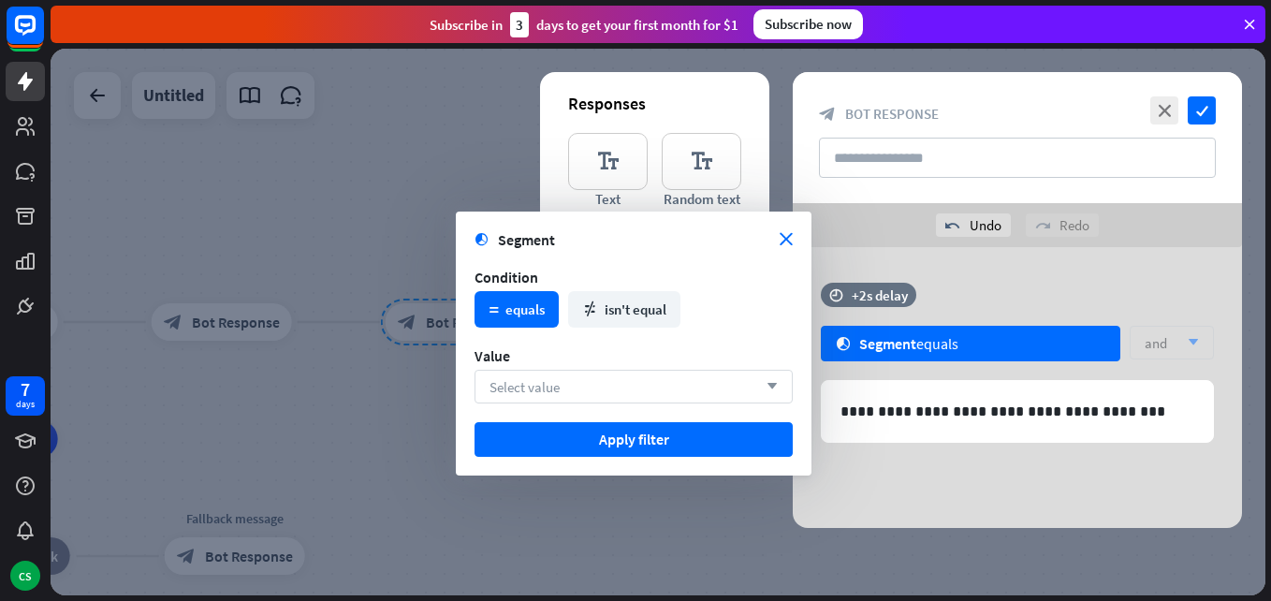
click at [569, 388] on div "Select value arrow_down" at bounding box center [634, 387] width 318 height 34
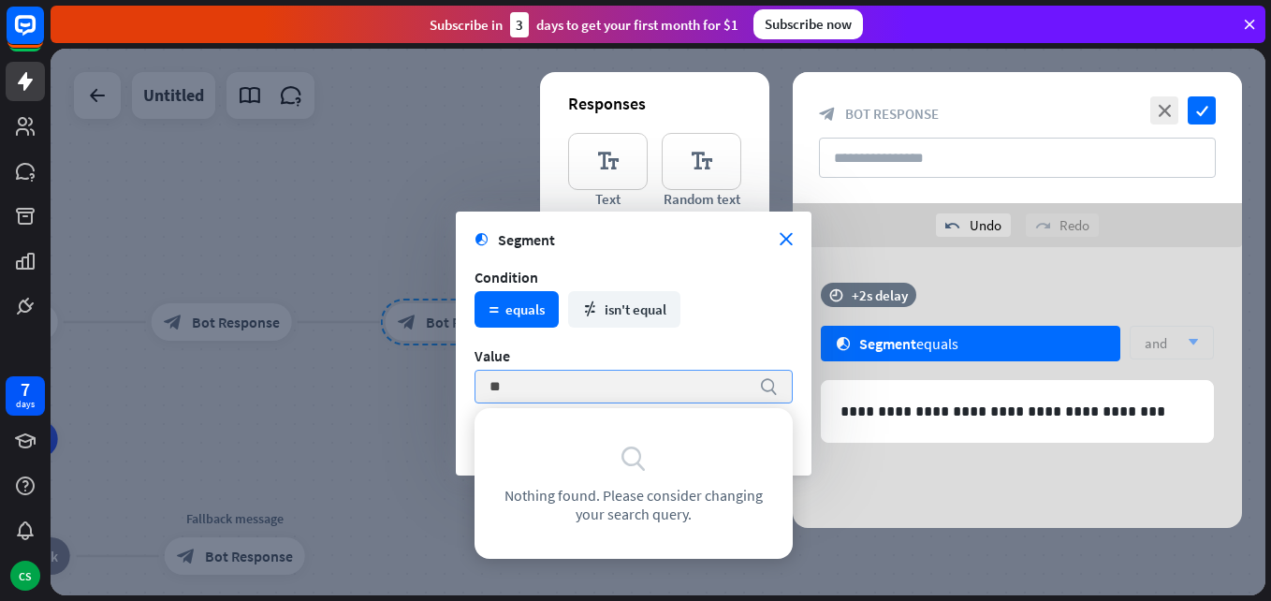
type input "*"
type input "******"
click at [614, 308] on section "Condition math_equal equals math_not_equal isn't equal" at bounding box center [634, 298] width 318 height 60
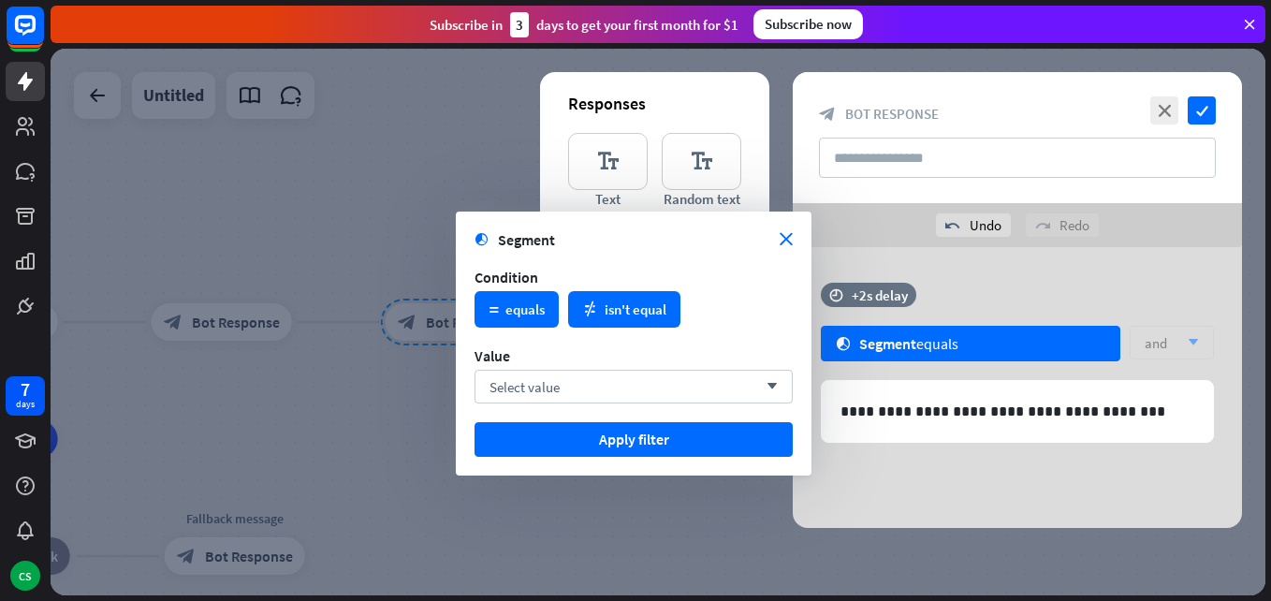
drag, startPoint x: 614, startPoint y: 308, endPoint x: 618, endPoint y: 317, distance: 10.1
click at [618, 317] on div "math_not_equal isn't equal" at bounding box center [624, 309] width 112 height 37
click at [564, 382] on div "Select value arrow_down" at bounding box center [634, 387] width 318 height 34
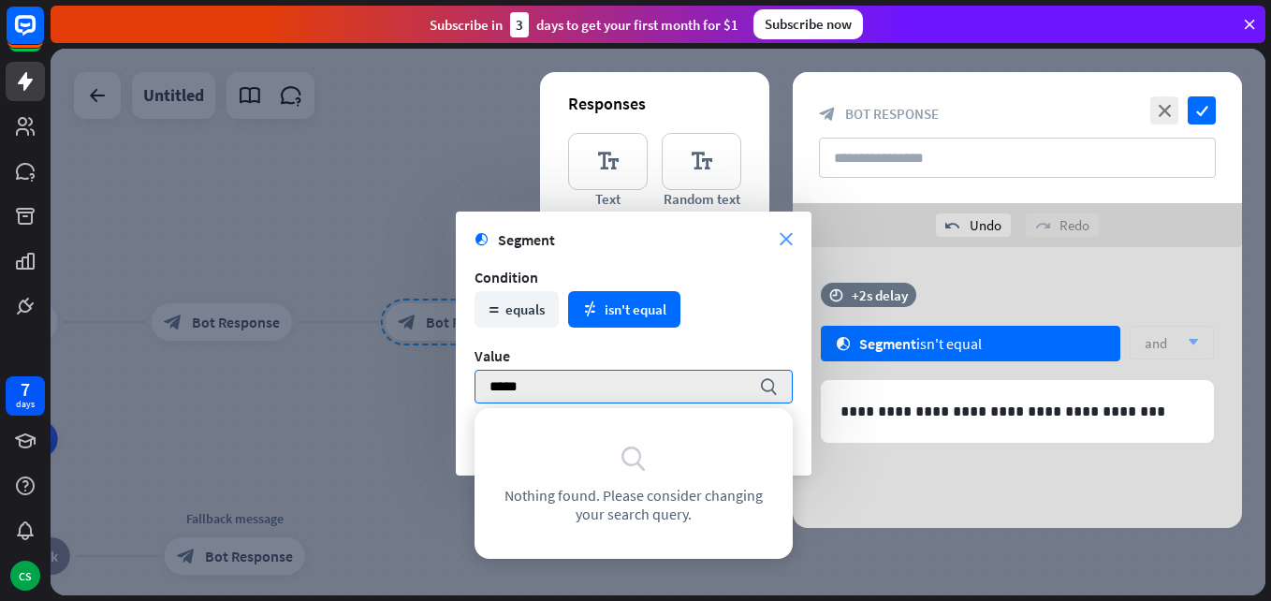
type input "*****"
click at [785, 237] on icon "close" at bounding box center [786, 239] width 13 height 13
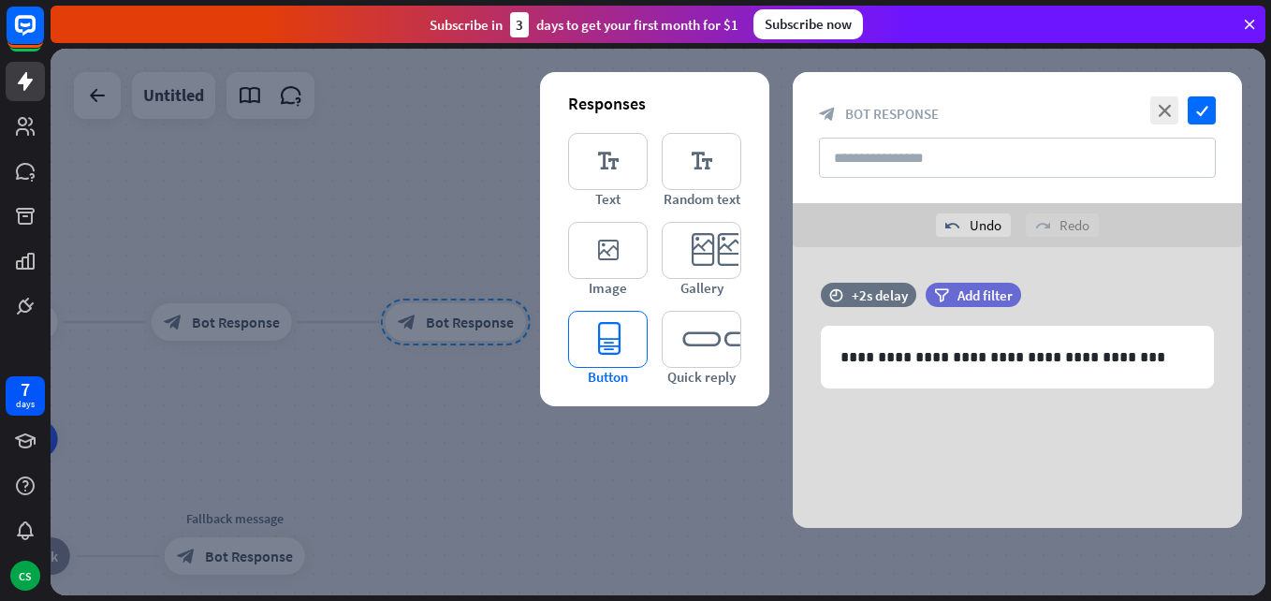
click at [613, 346] on icon "editor_button" at bounding box center [608, 339] width 80 height 57
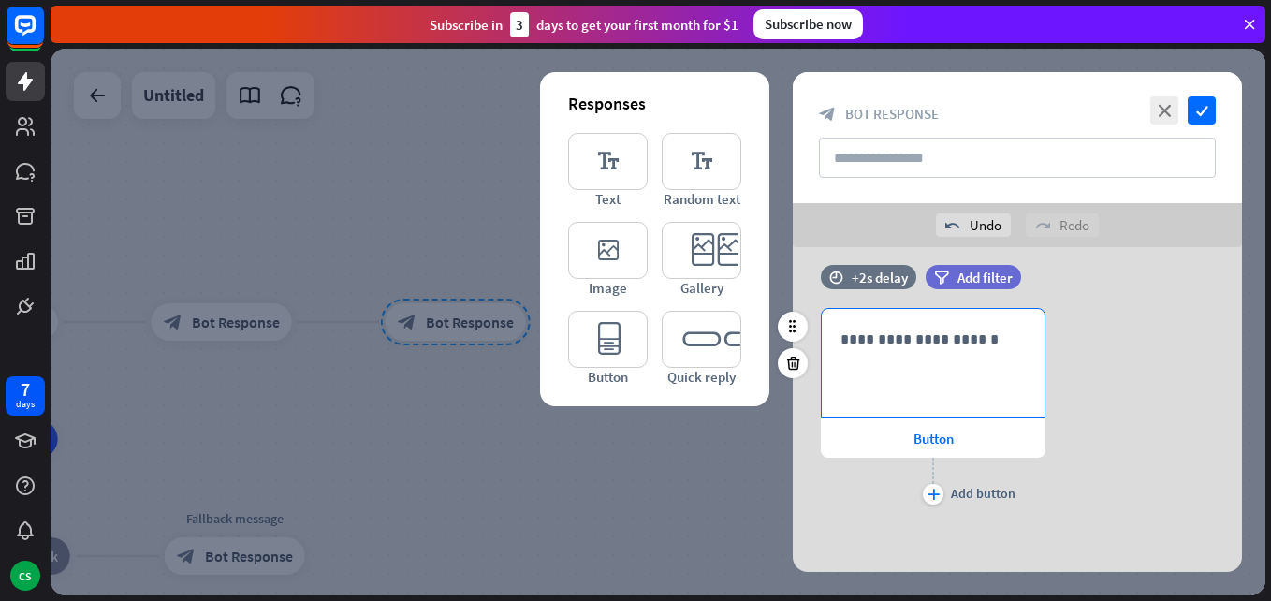
scroll to position [145, 0]
click at [906, 362] on div "**********" at bounding box center [933, 360] width 223 height 108
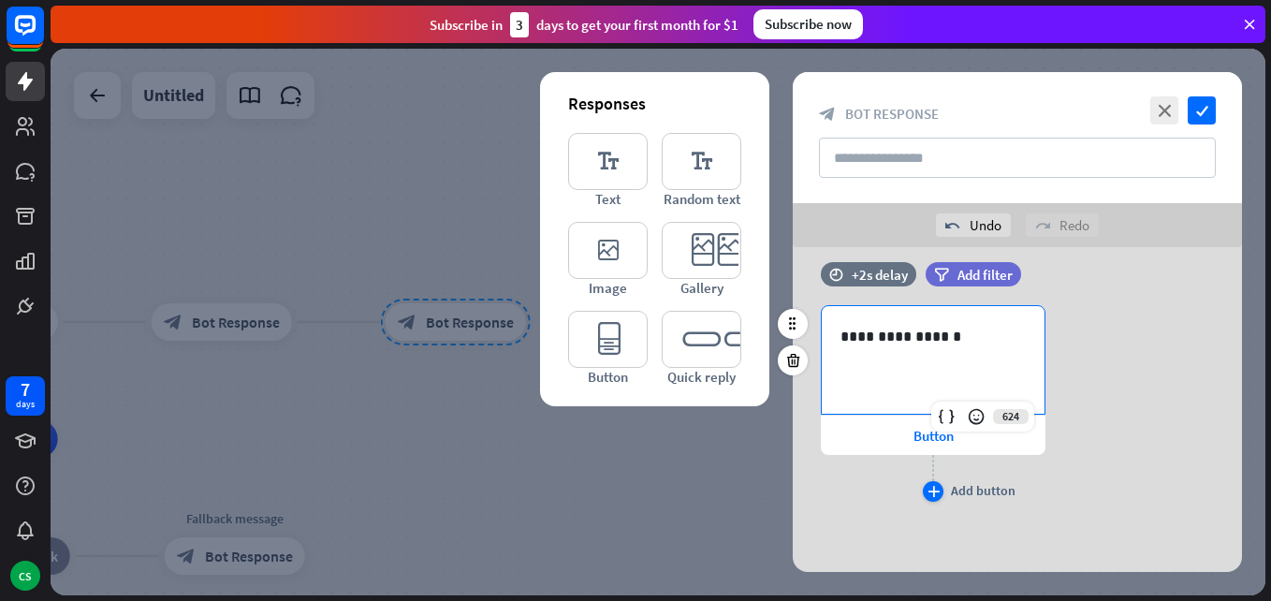
click at [939, 495] on icon "plus" at bounding box center [934, 491] width 12 height 11
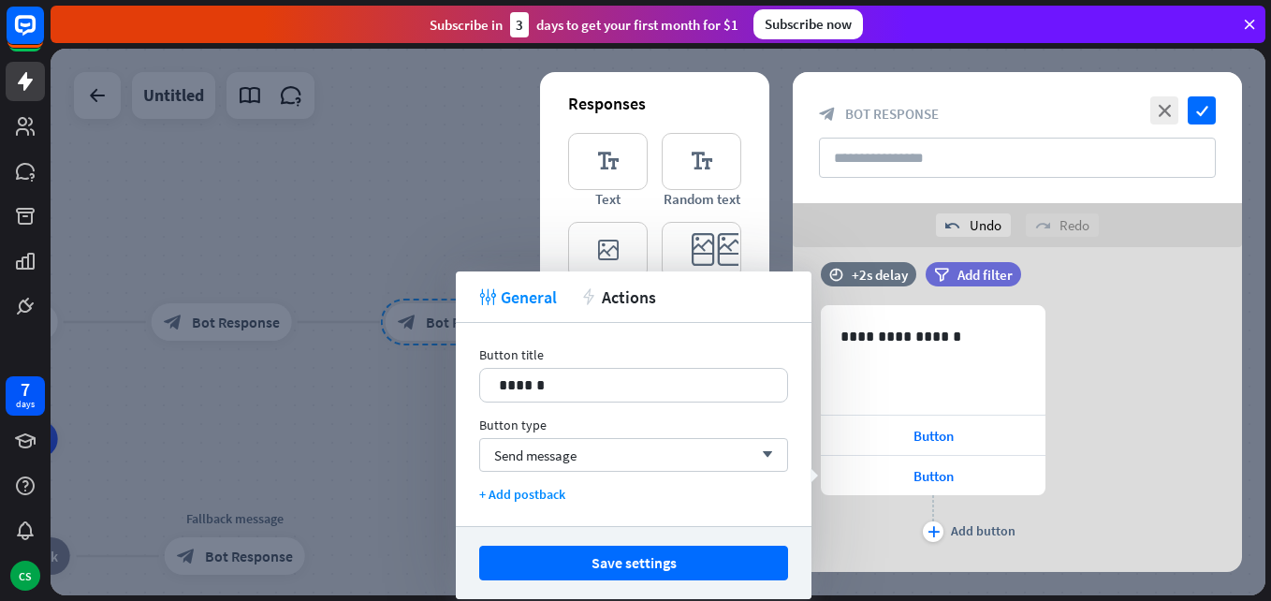
drag, startPoint x: 1094, startPoint y: 315, endPoint x: 1005, endPoint y: 396, distance: 120.6
click at [1094, 315] on div "**********" at bounding box center [1017, 426] width 449 height 242
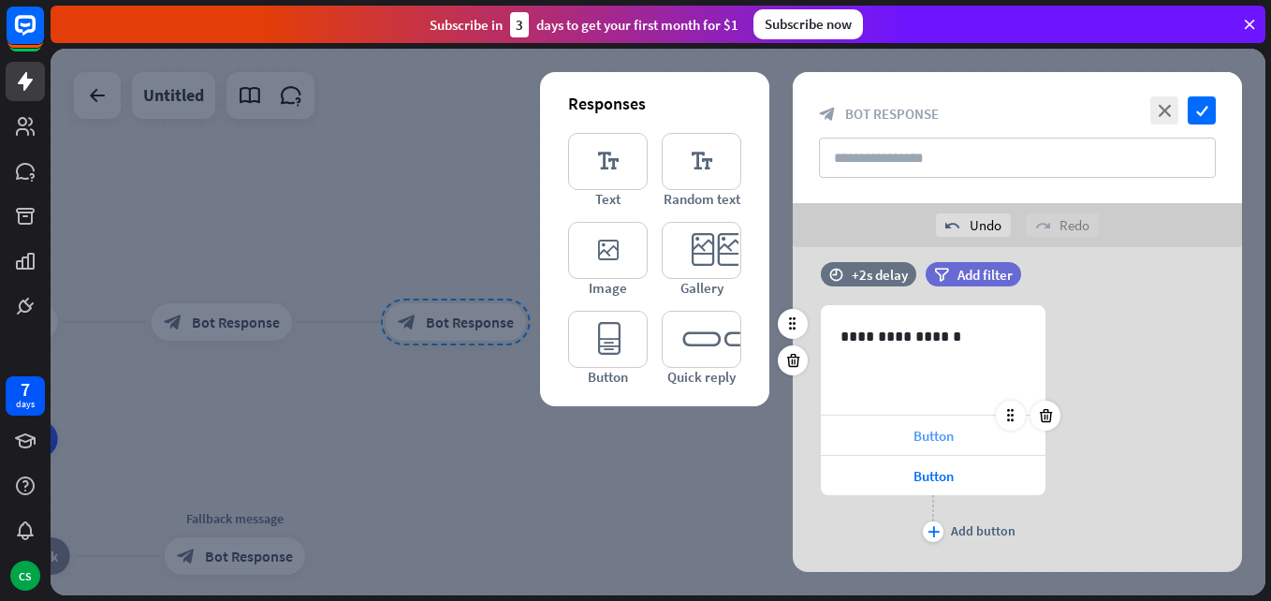
click at [944, 436] on span "Button" at bounding box center [934, 436] width 40 height 18
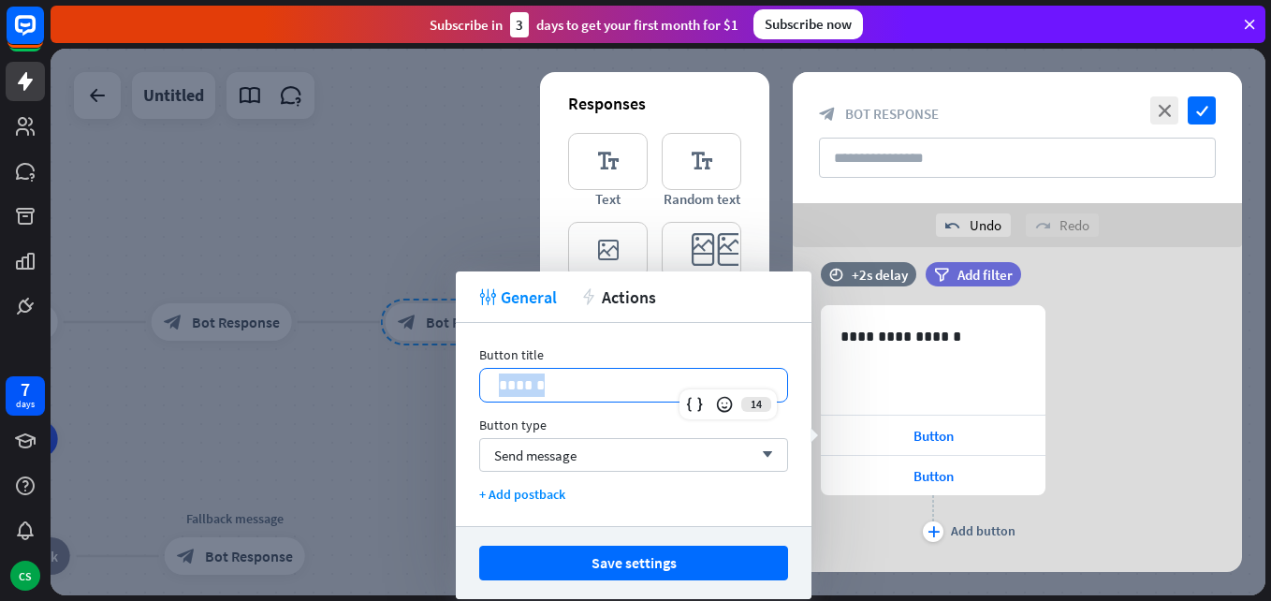
drag, startPoint x: 548, startPoint y: 390, endPoint x: 485, endPoint y: 396, distance: 63.0
click at [482, 394] on div "******" at bounding box center [633, 385] width 307 height 33
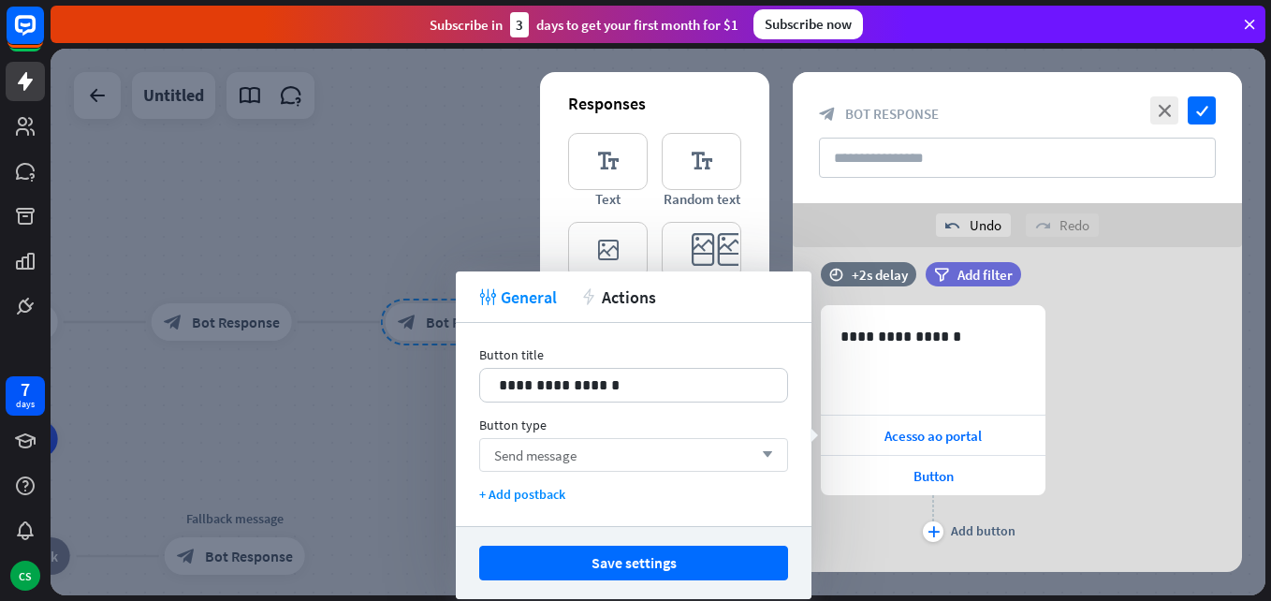
click at [591, 454] on div "Send message arrow_down" at bounding box center [633, 455] width 309 height 34
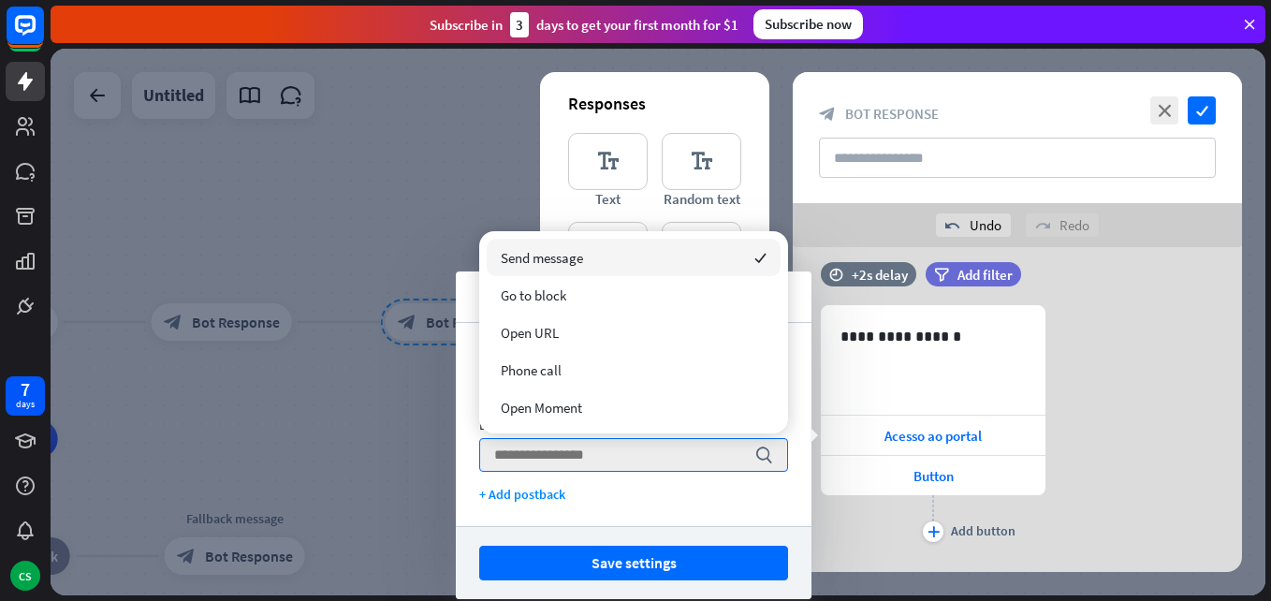
click at [563, 252] on span "Send message" at bounding box center [542, 258] width 82 height 18
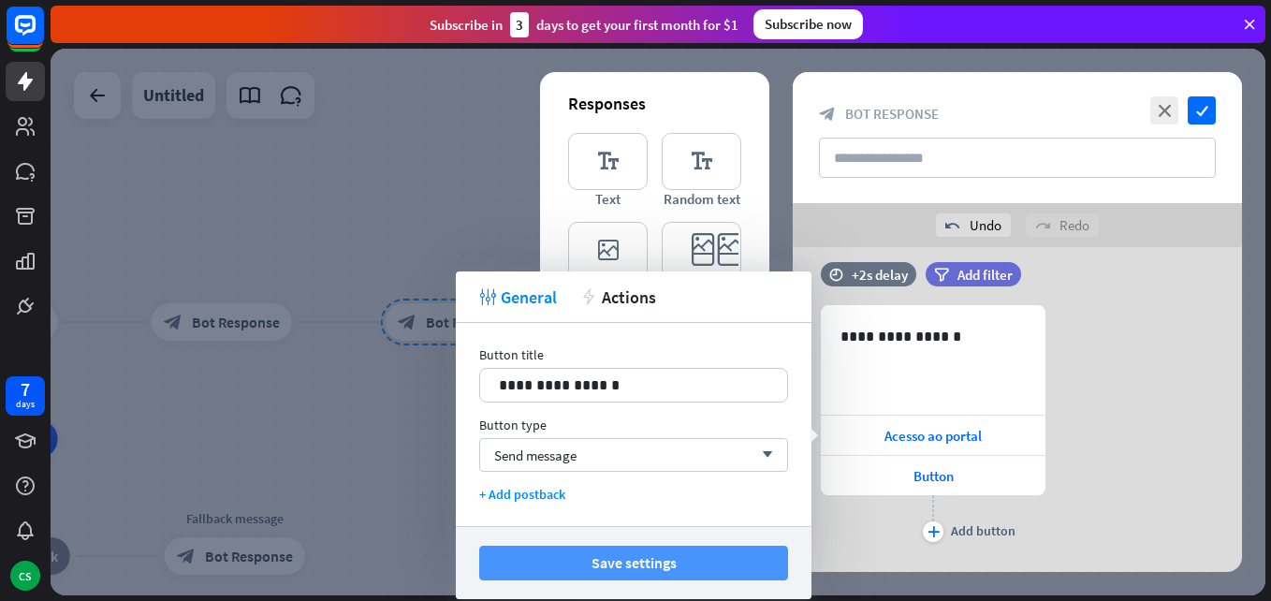
click at [638, 560] on button "Save settings" at bounding box center [633, 563] width 309 height 35
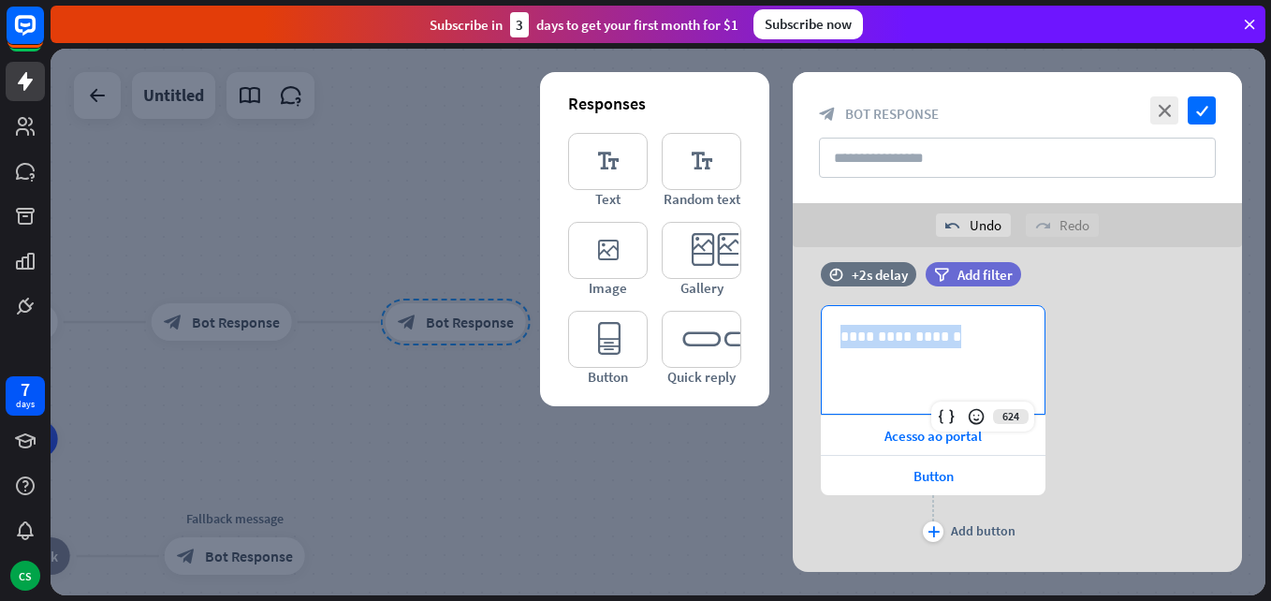
drag, startPoint x: 902, startPoint y: 341, endPoint x: 774, endPoint y: 345, distance: 127.4
click at [774, 345] on div "**********" at bounding box center [1018, 409] width 496 height 325
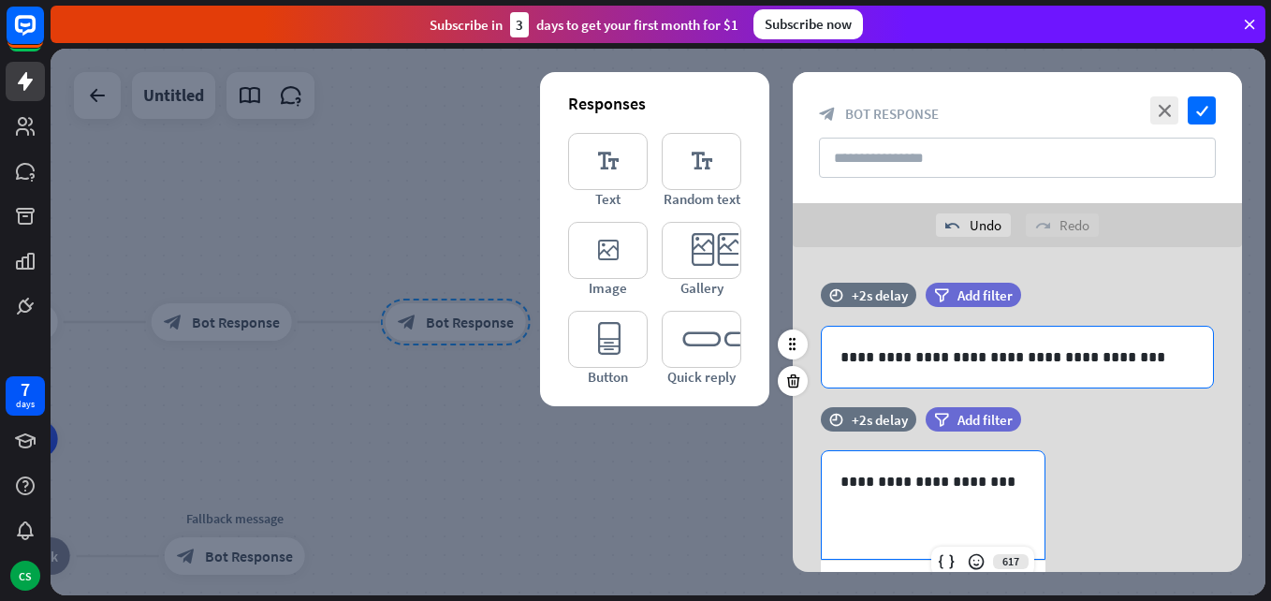
scroll to position [185, 0]
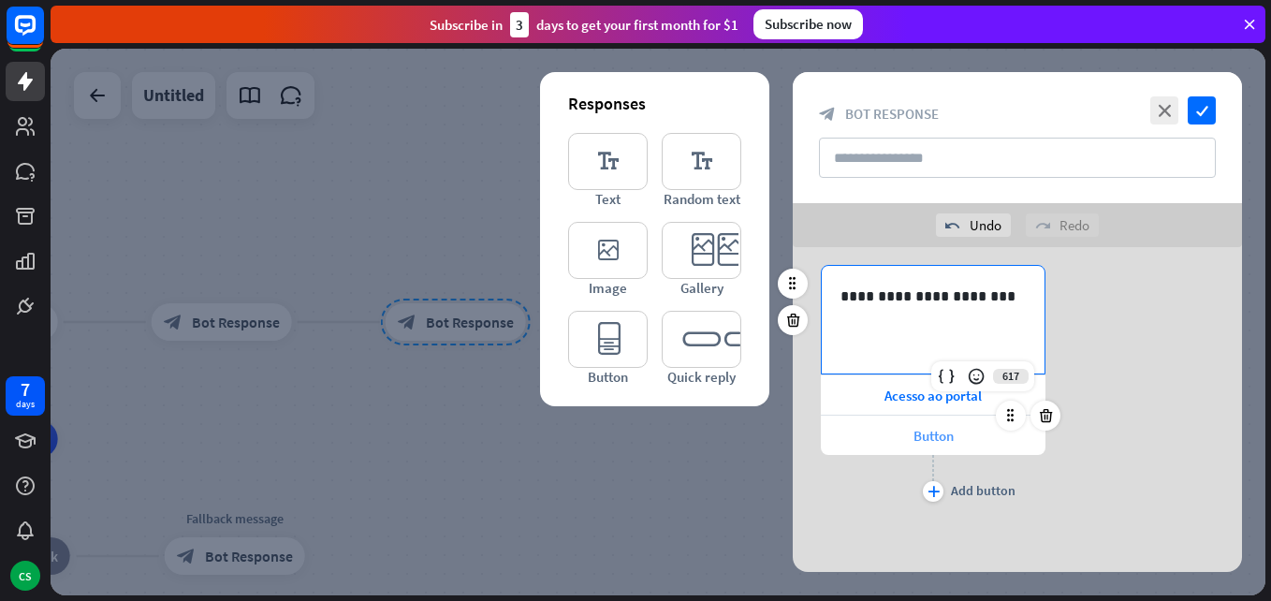
click at [919, 436] on span "Button" at bounding box center [934, 436] width 40 height 18
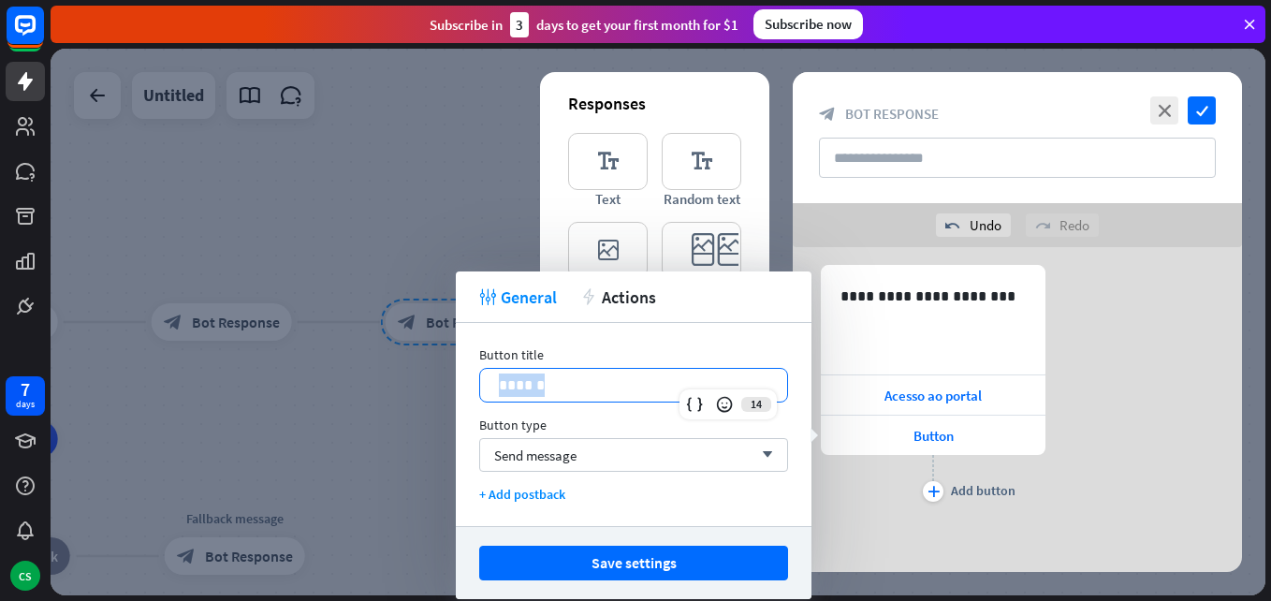
drag, startPoint x: 588, startPoint y: 381, endPoint x: 487, endPoint y: 395, distance: 102.1
click at [487, 395] on div "******" at bounding box center [633, 385] width 307 height 33
click at [560, 376] on p "**********" at bounding box center [634, 385] width 270 height 23
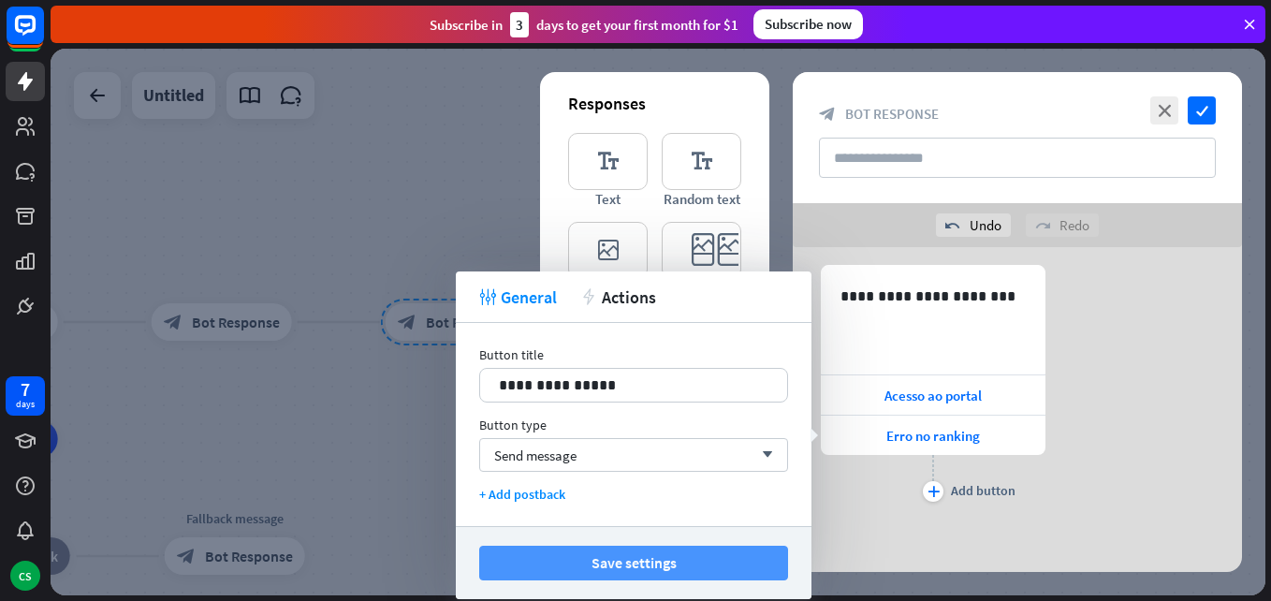
click at [643, 555] on button "Save settings" at bounding box center [633, 563] width 309 height 35
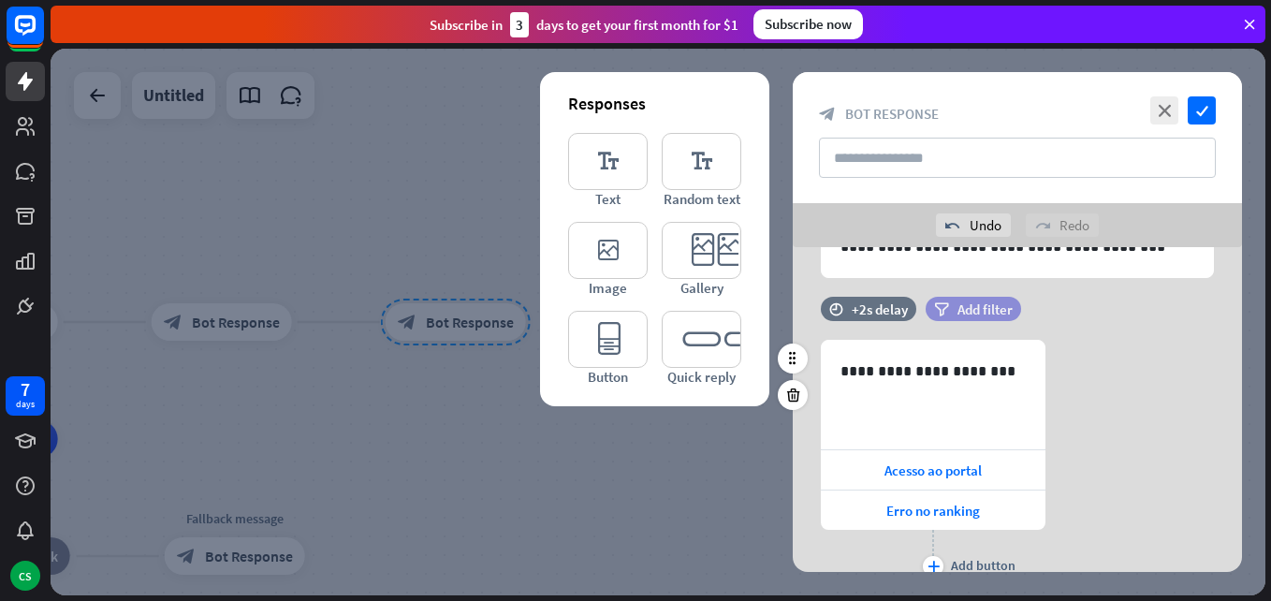
scroll to position [0, 0]
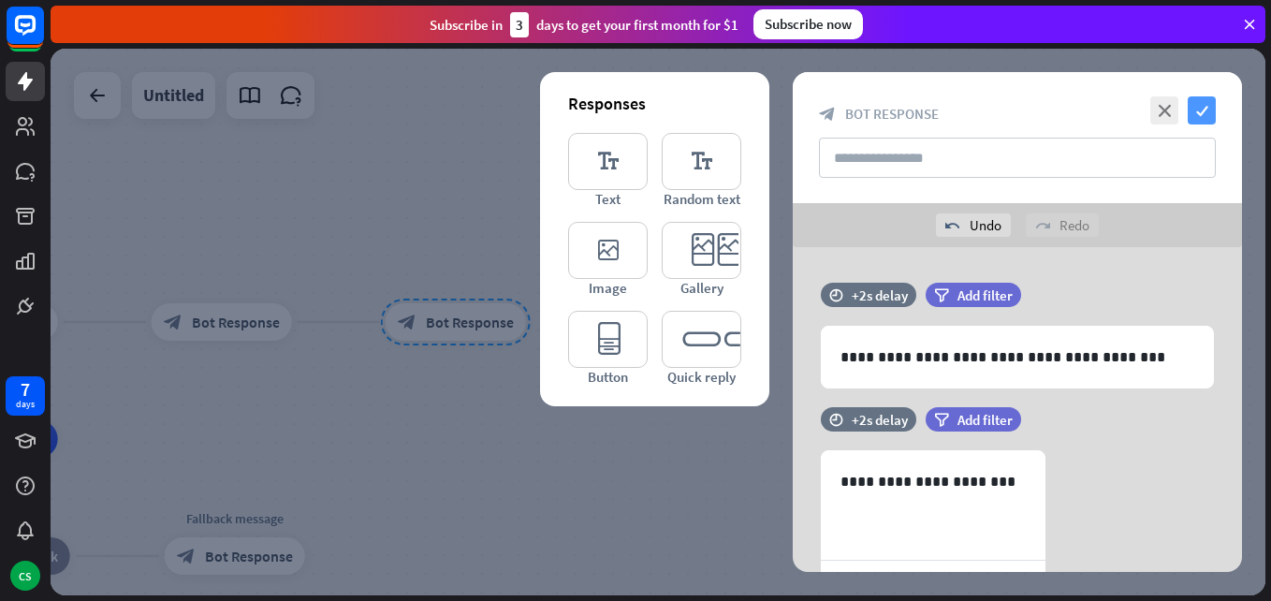
click at [1211, 104] on icon "check" at bounding box center [1202, 110] width 28 height 28
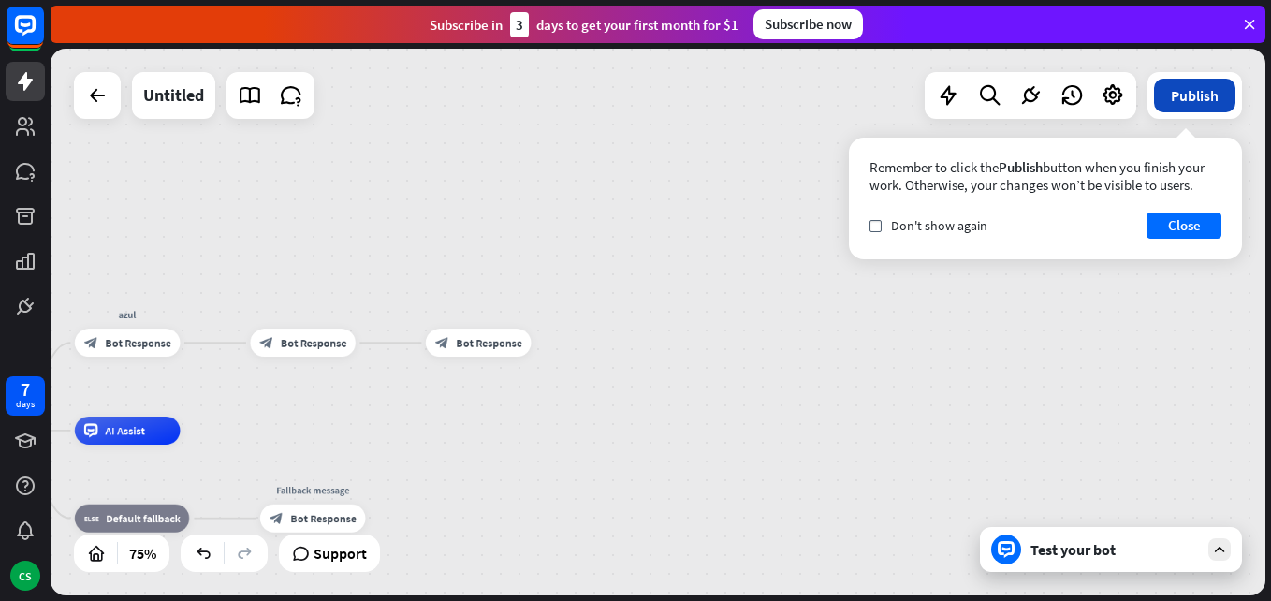
click at [1211, 95] on button "Publish" at bounding box center [1194, 96] width 81 height 34
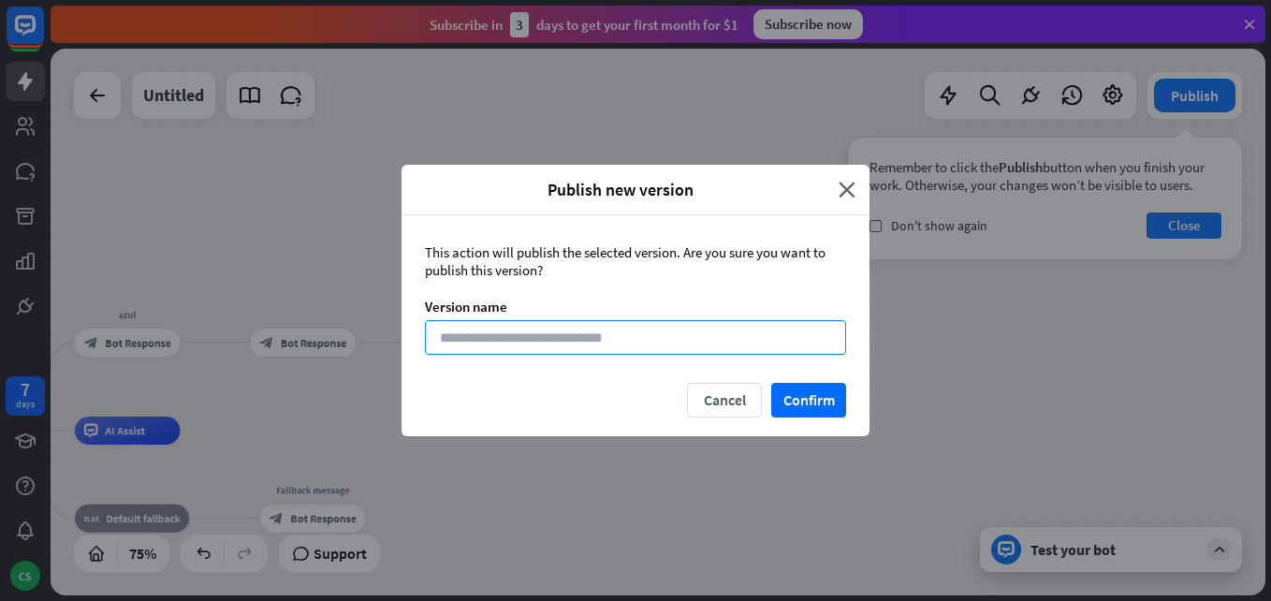
click at [548, 344] on input at bounding box center [635, 337] width 421 height 35
type input "****"
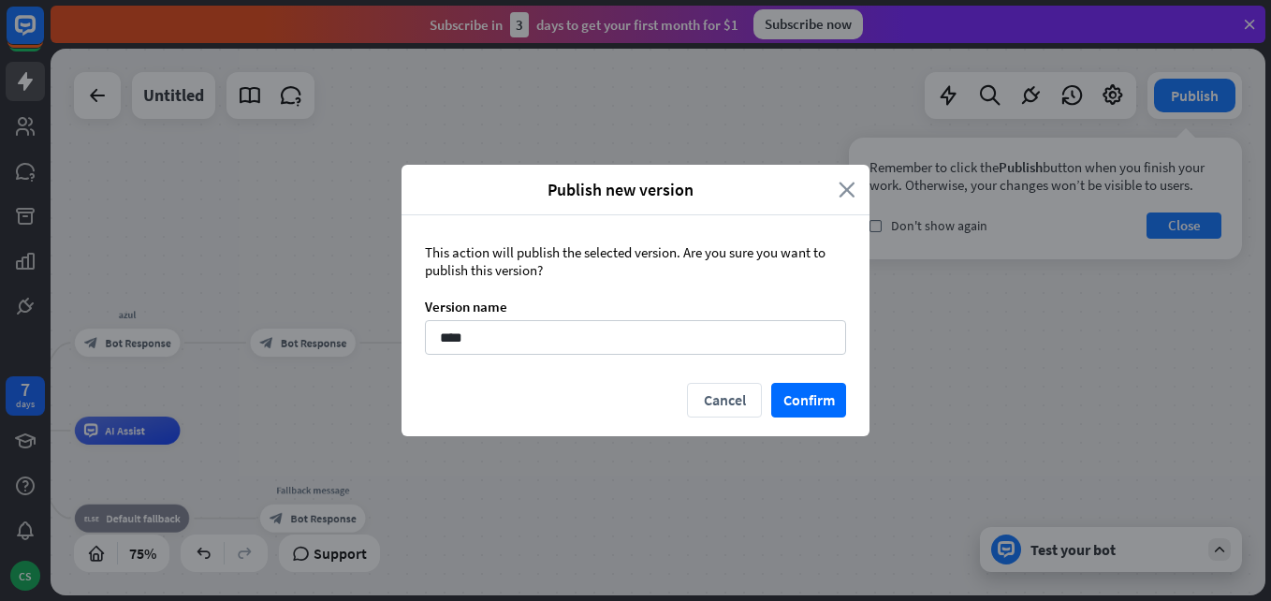
click at [843, 190] on icon "close" at bounding box center [847, 190] width 17 height 22
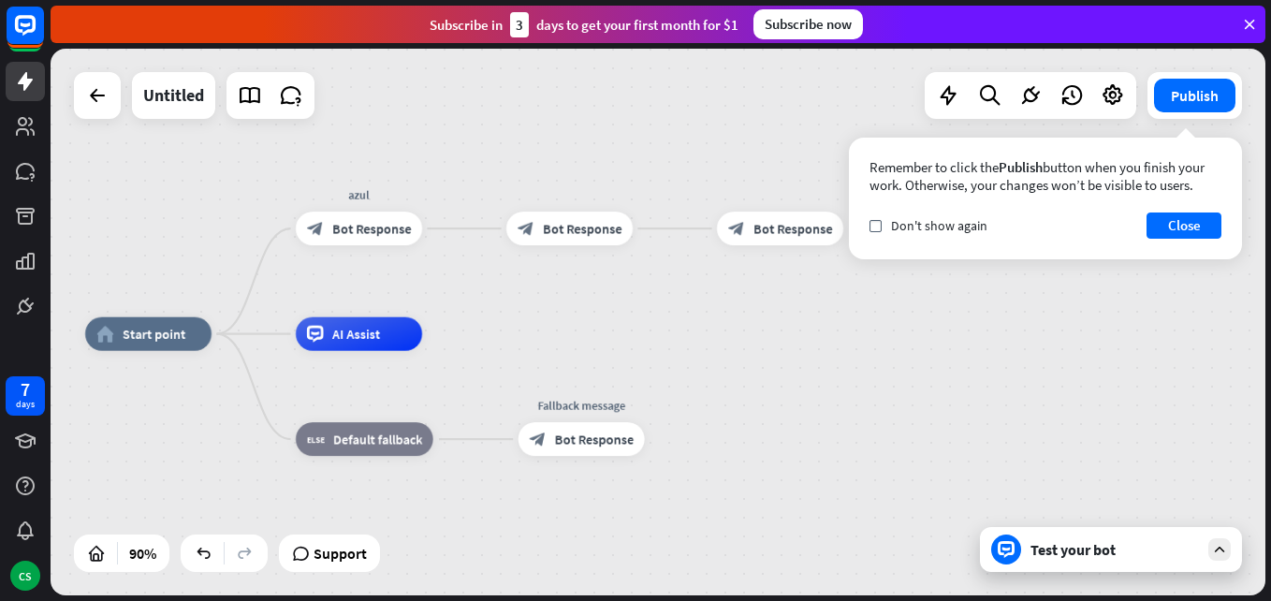
drag, startPoint x: 279, startPoint y: 437, endPoint x: 548, endPoint y: 337, distance: 286.7
click at [548, 337] on div "home_2 Start point azul block_bot_response Bot Response block_bot_response Bot …" at bounding box center [631, 580] width 1093 height 492
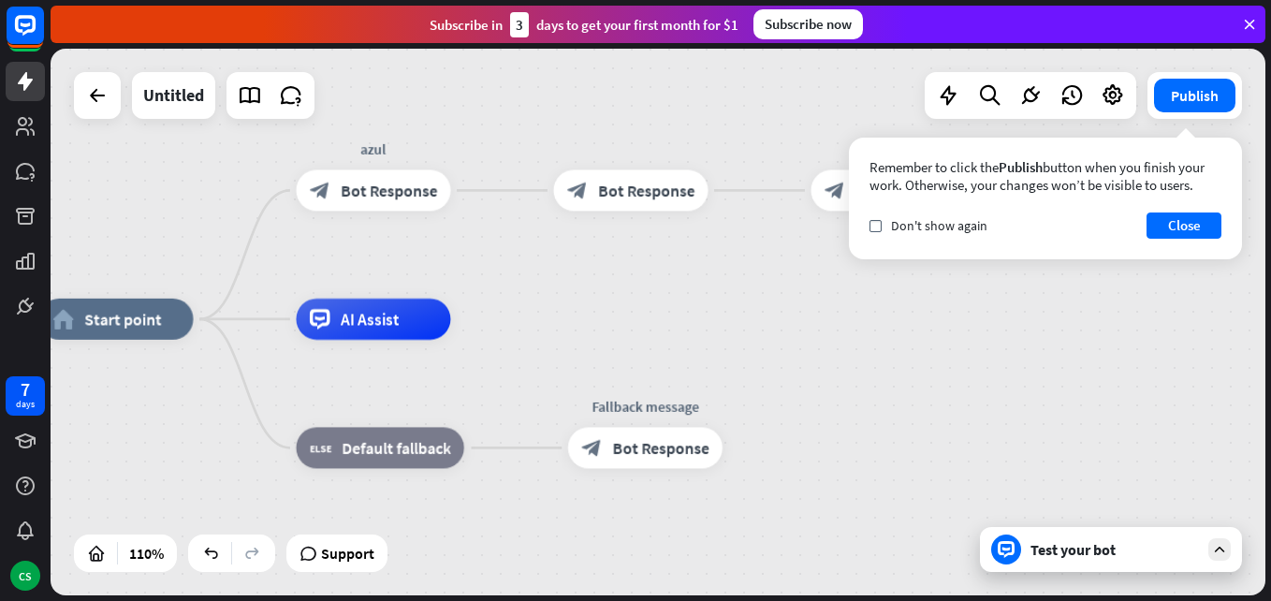
drag, startPoint x: 190, startPoint y: 281, endPoint x: 262, endPoint y: 257, distance: 75.8
click at [262, 257] on div "home_2 Start point azul block_bot_response Bot Response block_bot_response Bot …" at bounding box center [658, 322] width 1215 height 547
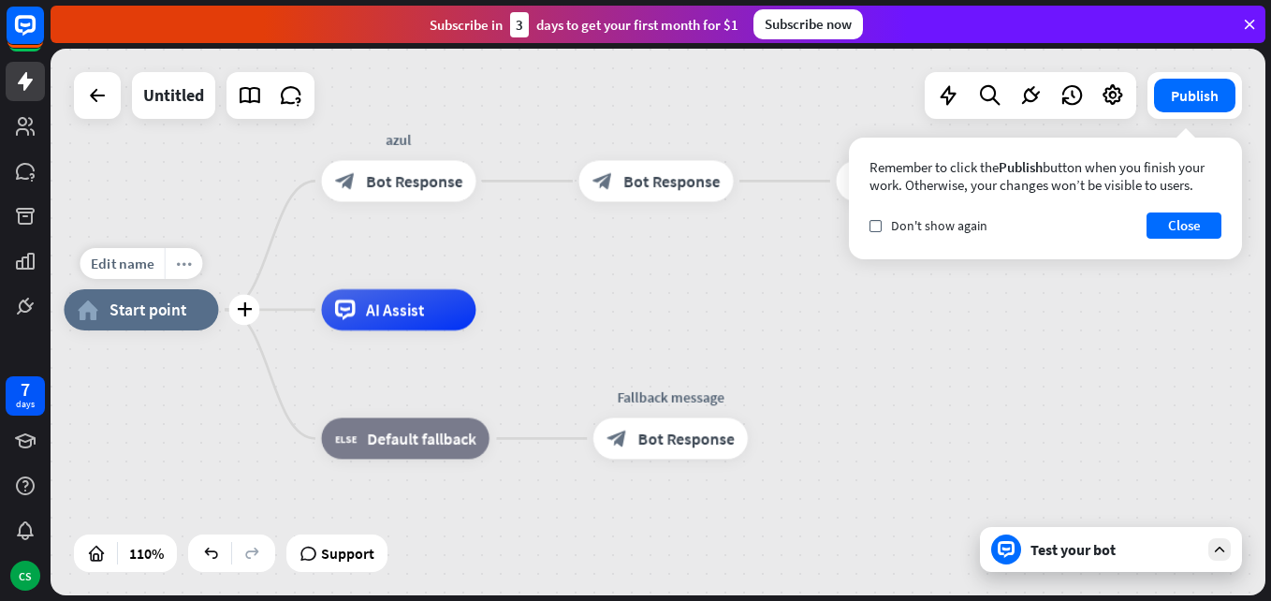
click at [185, 269] on icon "more_horiz" at bounding box center [184, 264] width 17 height 16
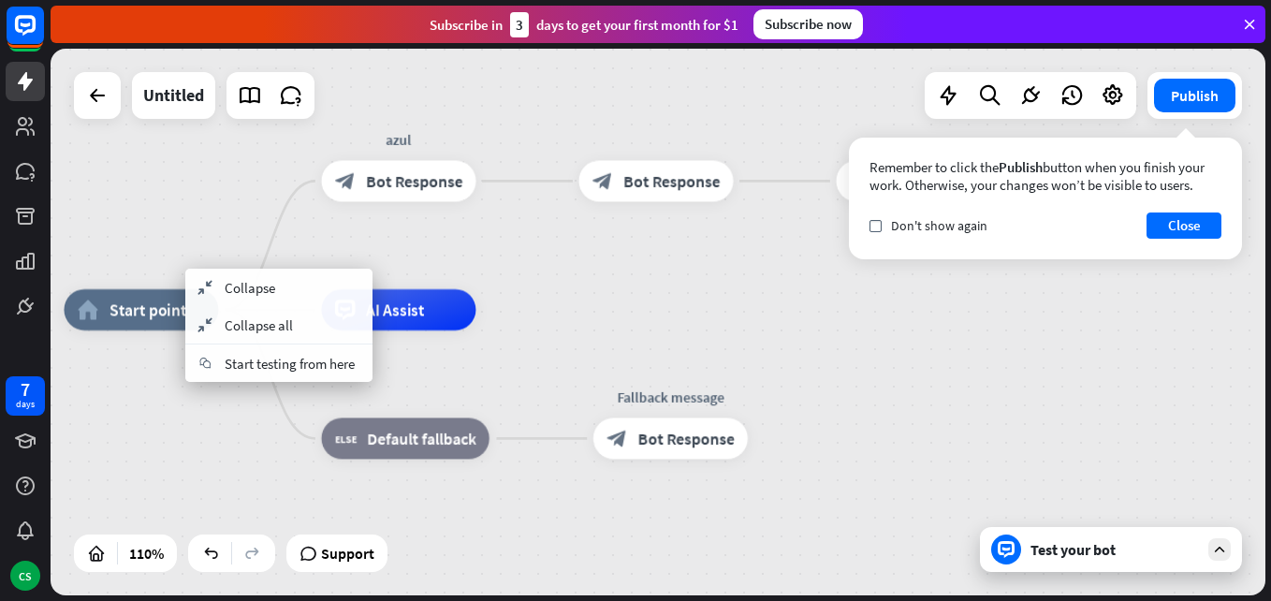
drag, startPoint x: 211, startPoint y: 454, endPoint x: 198, endPoint y: 422, distance: 34.4
click at [211, 453] on div "home_2 Start point azul block_bot_response Bot Response block_bot_response Bot …" at bounding box center [732, 610] width 1337 height 601
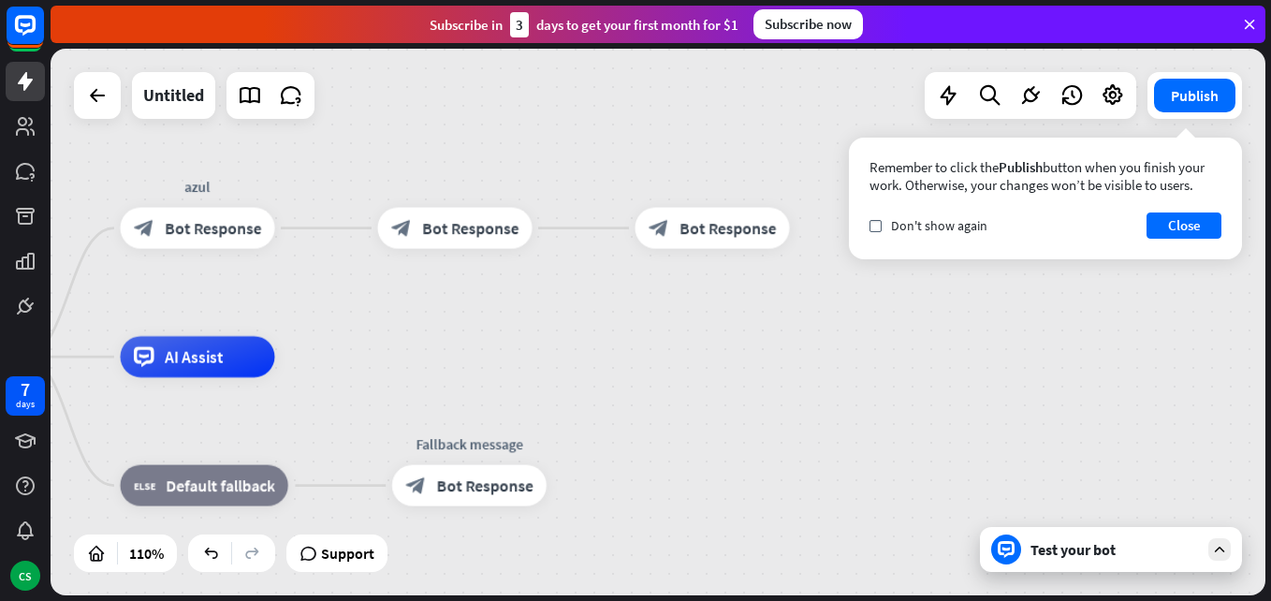
drag, startPoint x: 739, startPoint y: 334, endPoint x: 457, endPoint y: 398, distance: 288.9
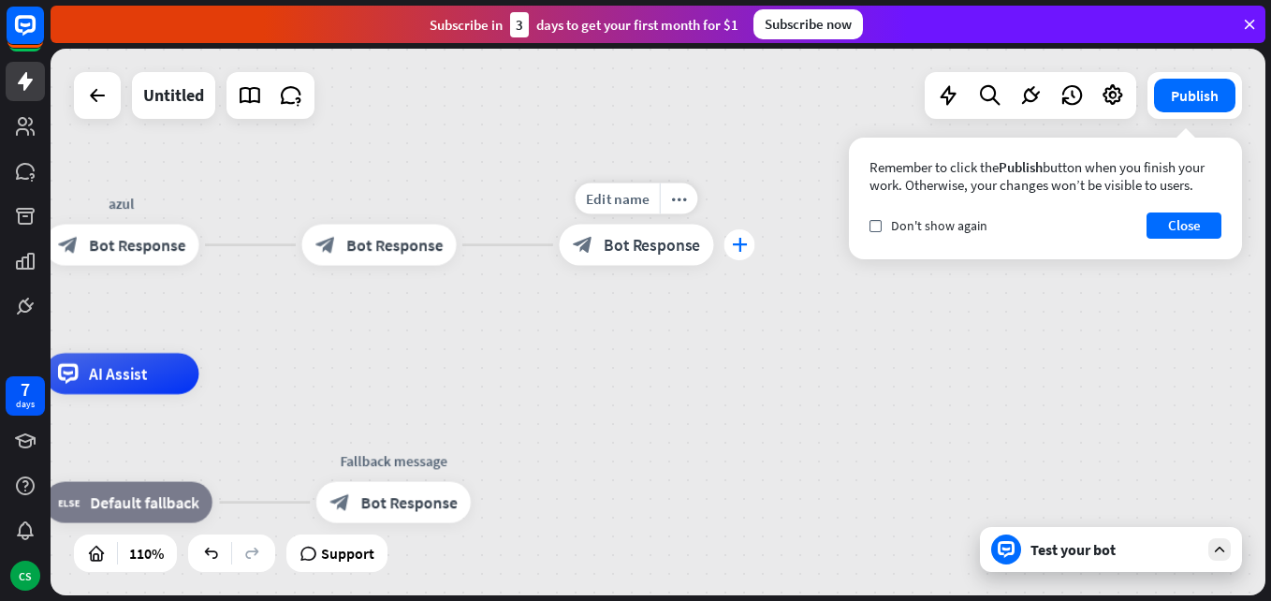
click at [728, 242] on div "plus" at bounding box center [739, 244] width 31 height 31
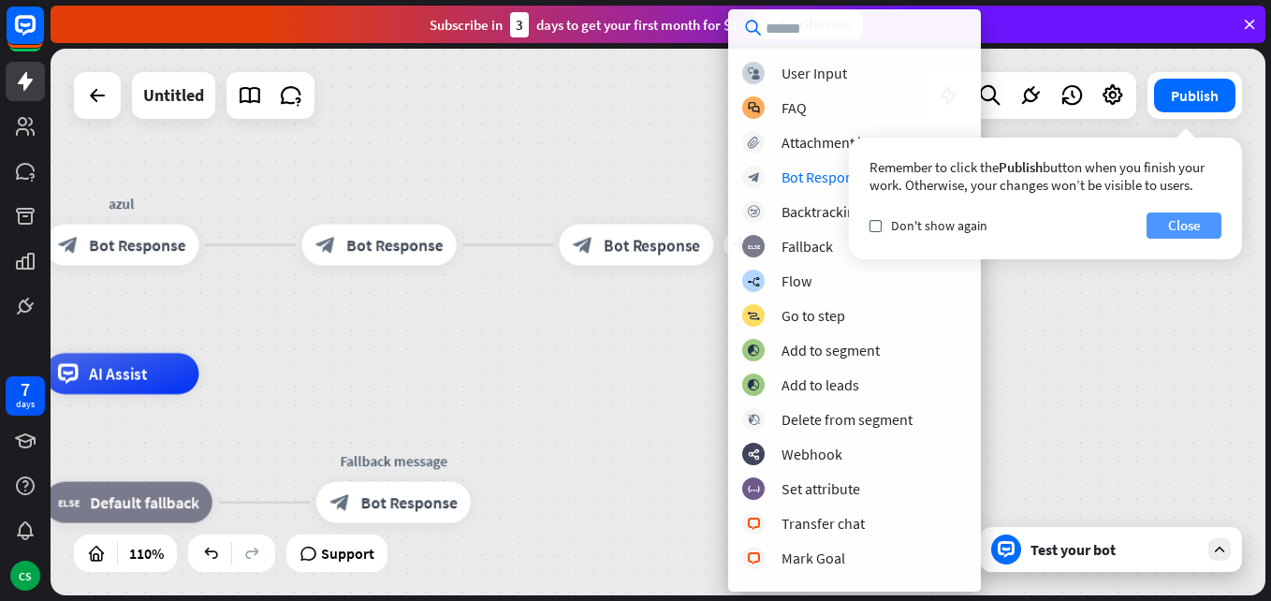
click at [1178, 218] on button "Close" at bounding box center [1184, 226] width 75 height 26
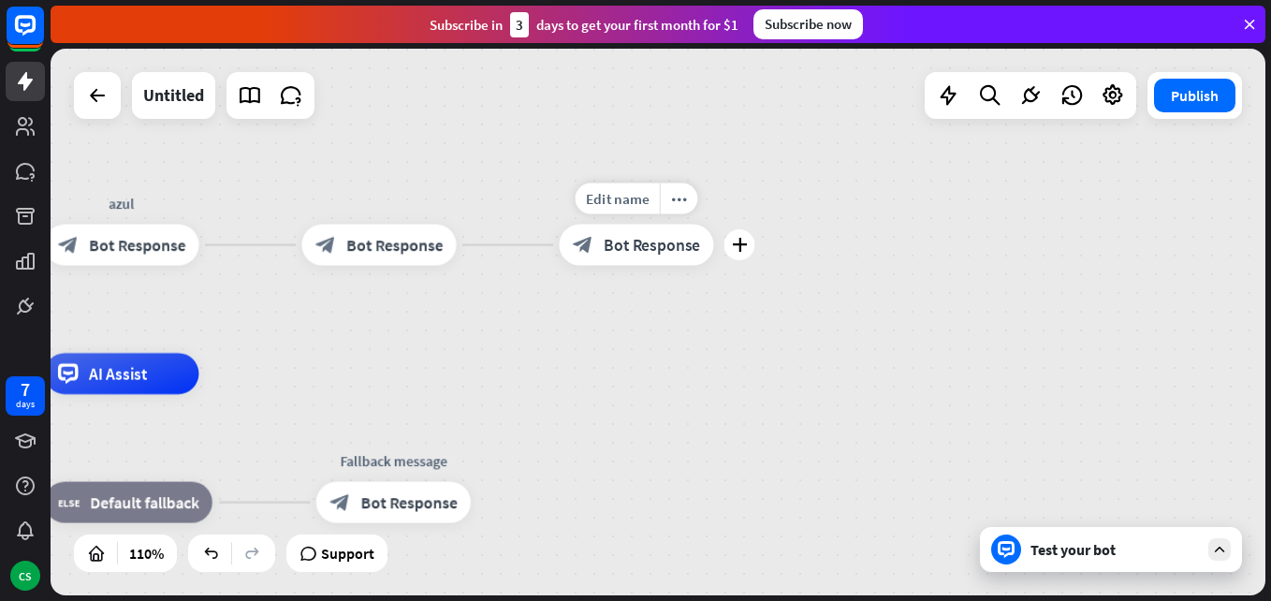
click at [713, 258] on div "Edit name more_horiz plus block_bot_response Bot Response" at bounding box center [636, 245] width 154 height 41
click at [747, 246] on div "plus" at bounding box center [739, 244] width 31 height 31
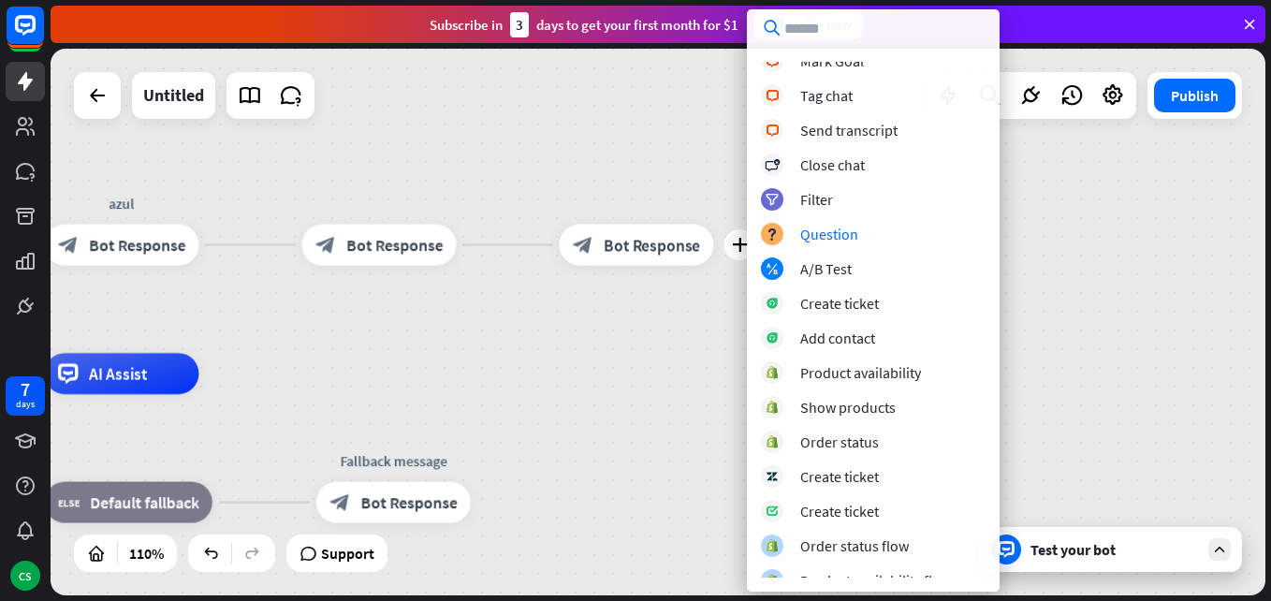
scroll to position [511, 0]
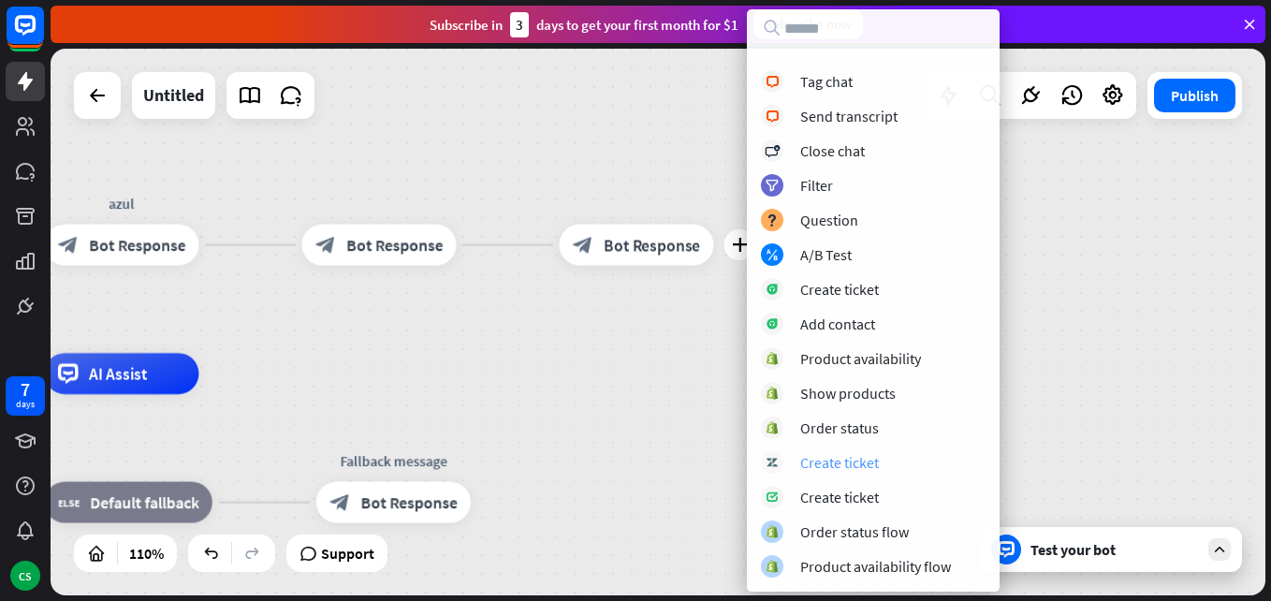
click at [861, 456] on div "Create ticket" at bounding box center [839, 462] width 79 height 19
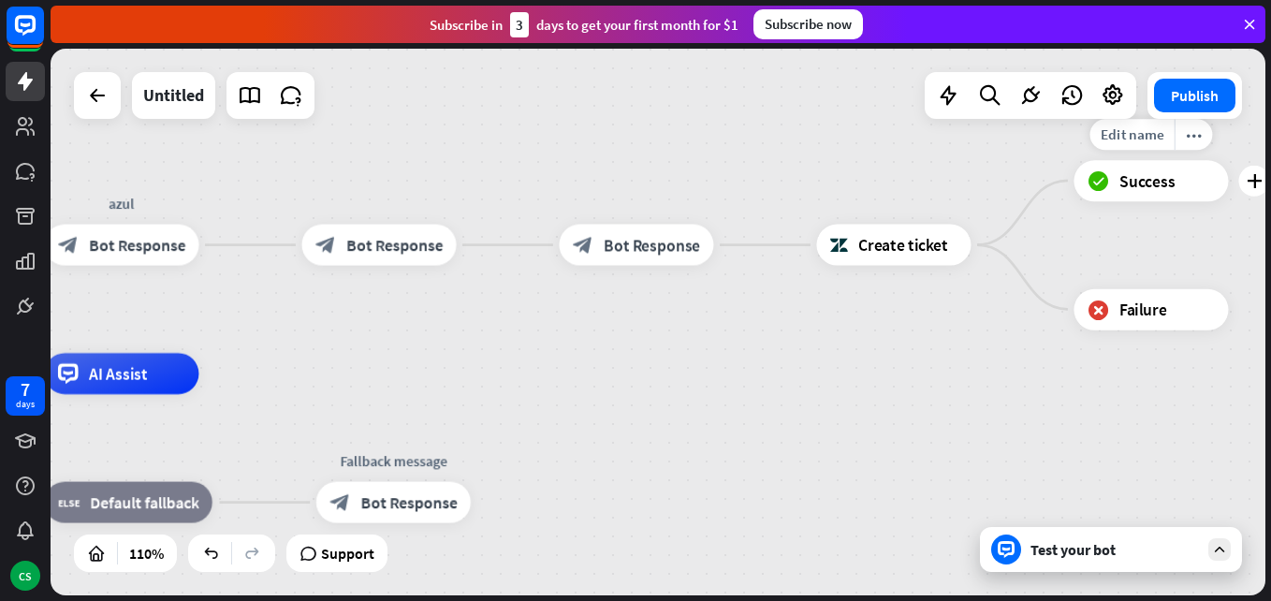
click at [1138, 183] on span "Success" at bounding box center [1147, 180] width 55 height 21
click at [1135, 320] on div "block_failure Failure" at bounding box center [1151, 308] width 154 height 41
click at [1199, 136] on icon "more_horiz" at bounding box center [1194, 134] width 17 height 16
click at [1021, 368] on div "home_2 Start point azul block_bot_response Bot Response block_bot_response Bot …" at bounding box center [658, 322] width 1215 height 547
click at [1194, 94] on button "Publish" at bounding box center [1194, 96] width 81 height 34
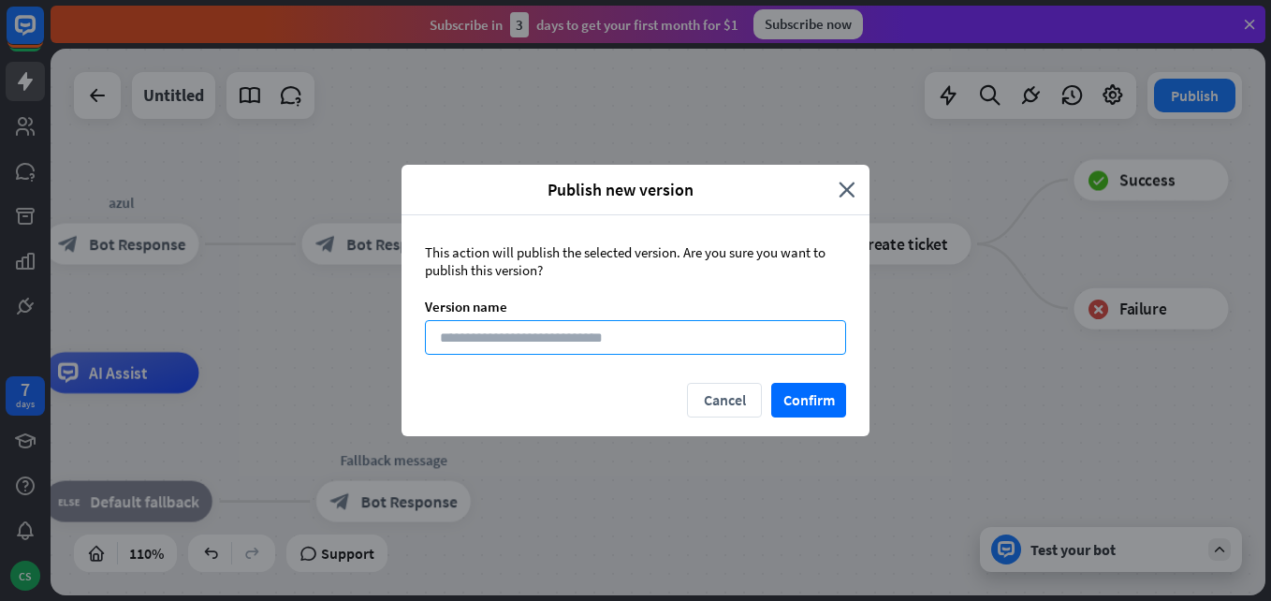
click at [597, 353] on div "This action will publish the selected version. Are you sure you want to publish…" at bounding box center [636, 299] width 468 height 168
click at [596, 347] on input at bounding box center [635, 337] width 421 height 35
type input "****"
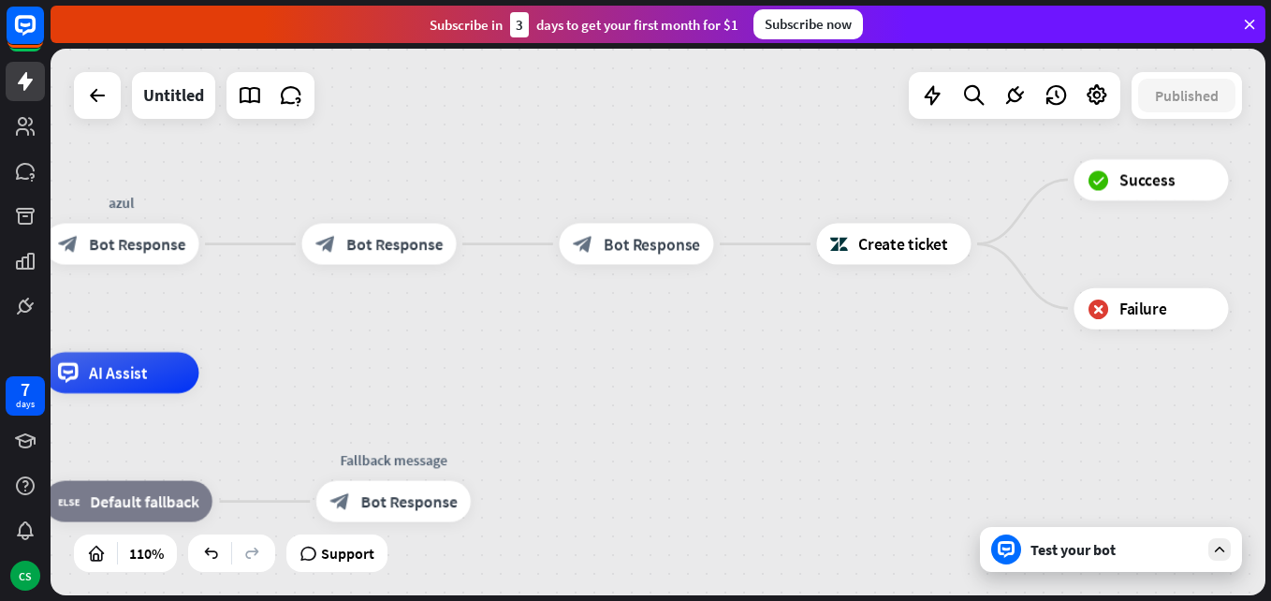
click at [1219, 544] on icon at bounding box center [1219, 549] width 17 height 17
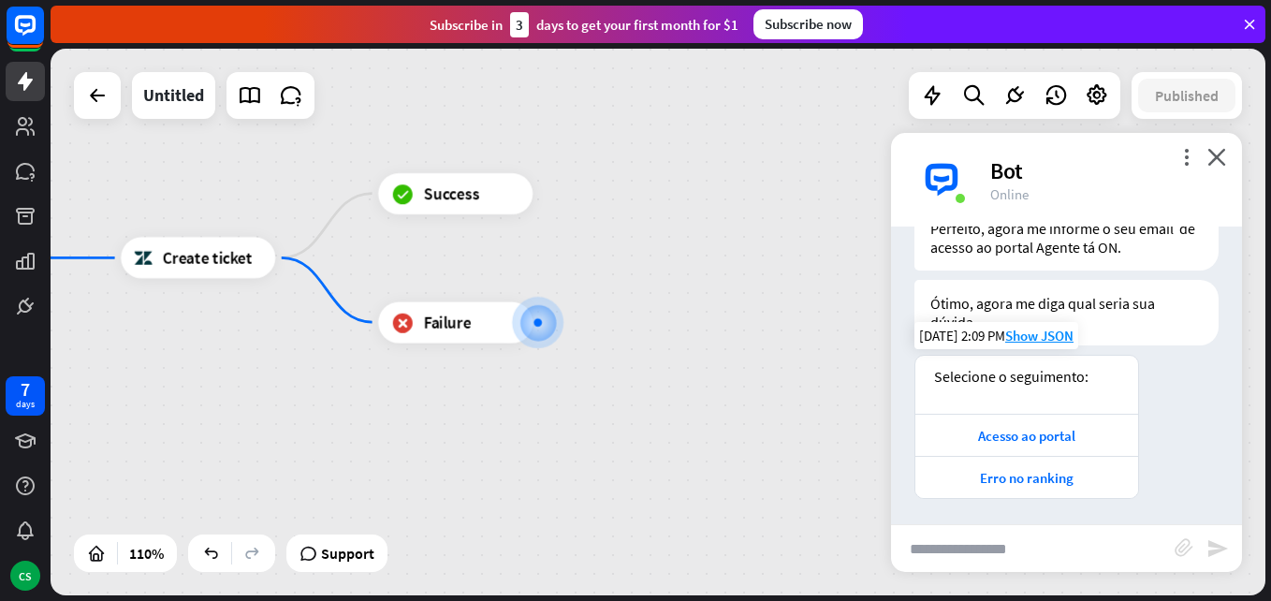
scroll to position [172, 0]
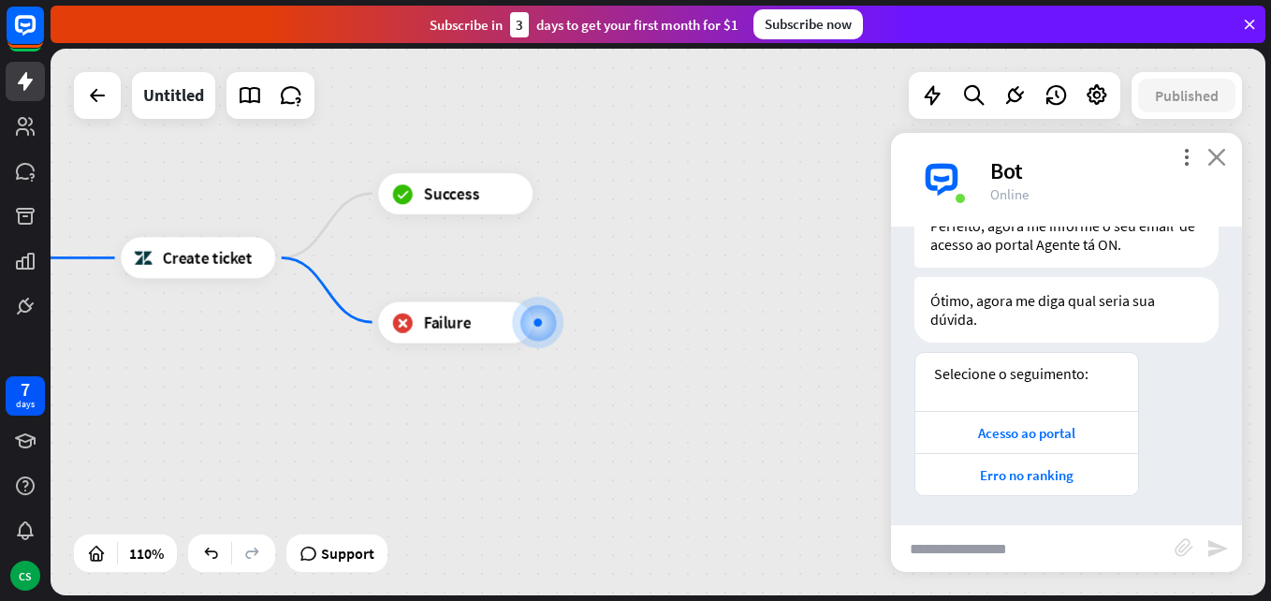
click at [1214, 149] on icon "close" at bounding box center [1217, 157] width 19 height 18
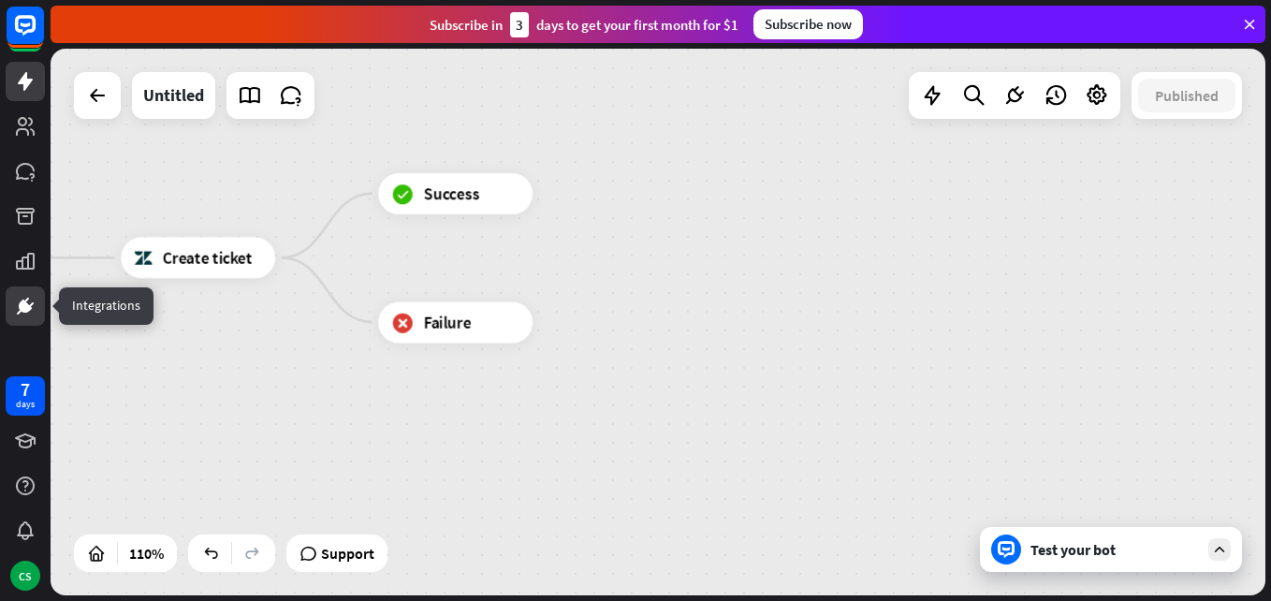
click at [22, 296] on icon at bounding box center [25, 306] width 22 height 22
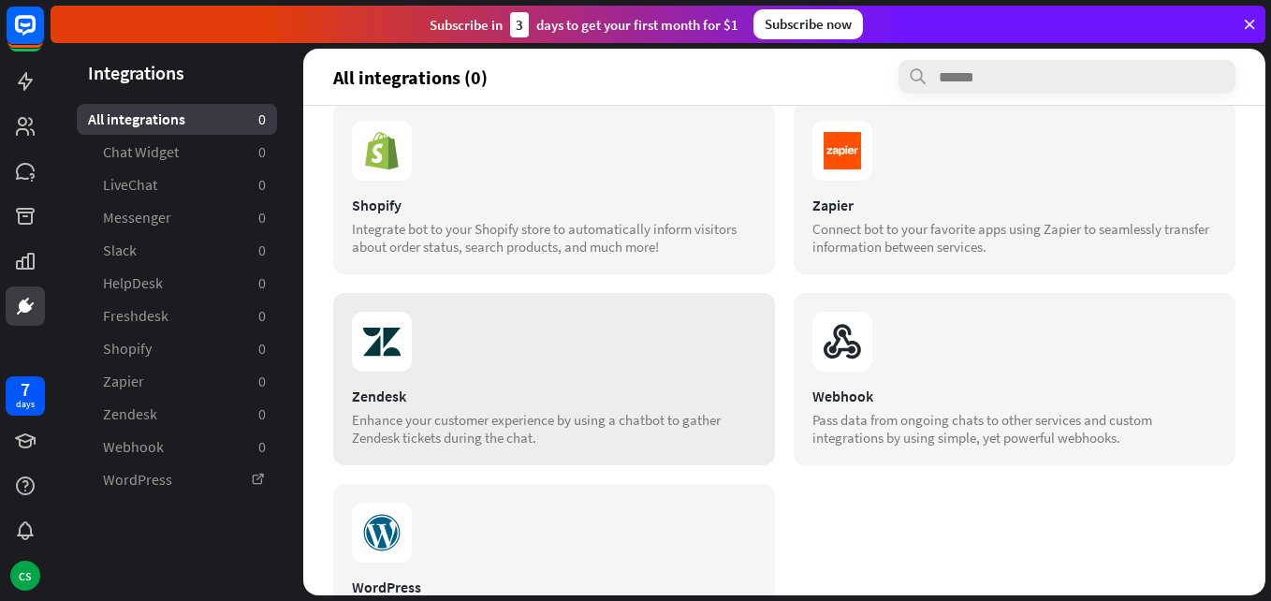
scroll to position [655, 0]
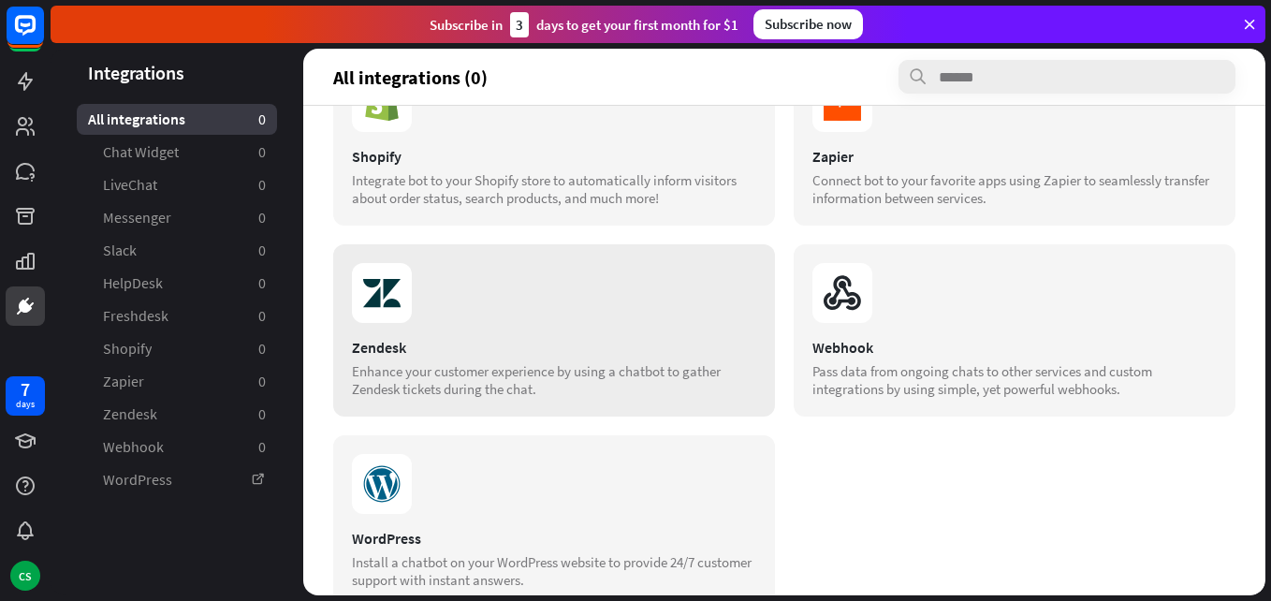
click at [442, 364] on div "Enhance your customer experience by using a chatbot to gather Zendesk tickets d…" at bounding box center [554, 380] width 404 height 36
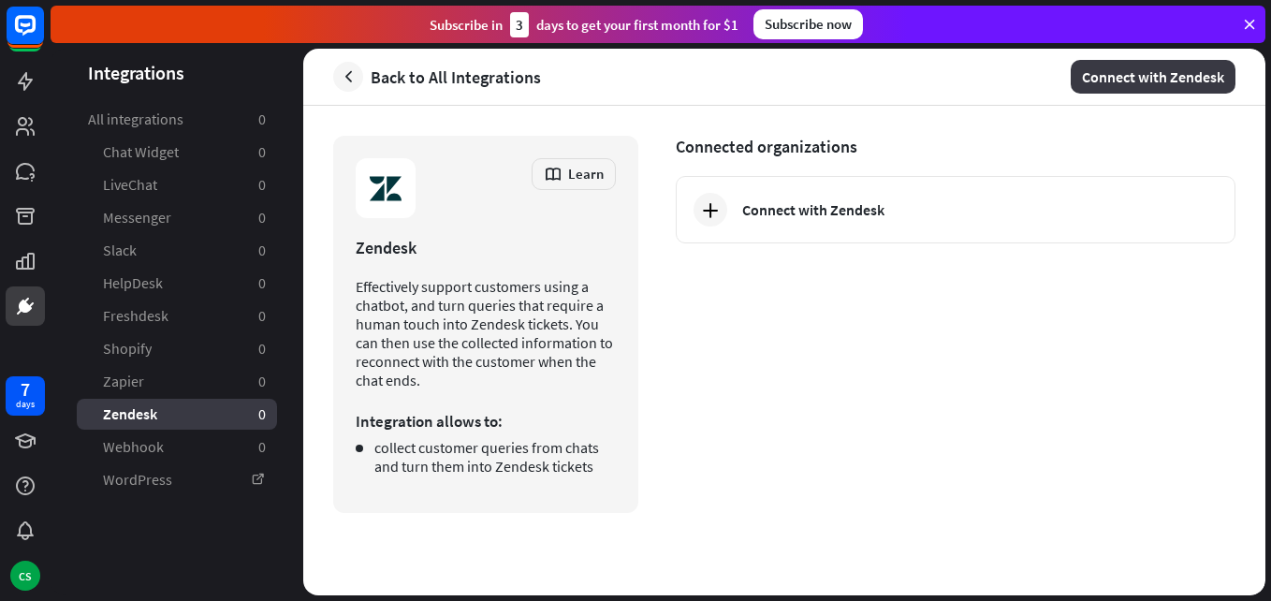
click at [1185, 84] on button "Connect with Zendesk" at bounding box center [1153, 77] width 165 height 34
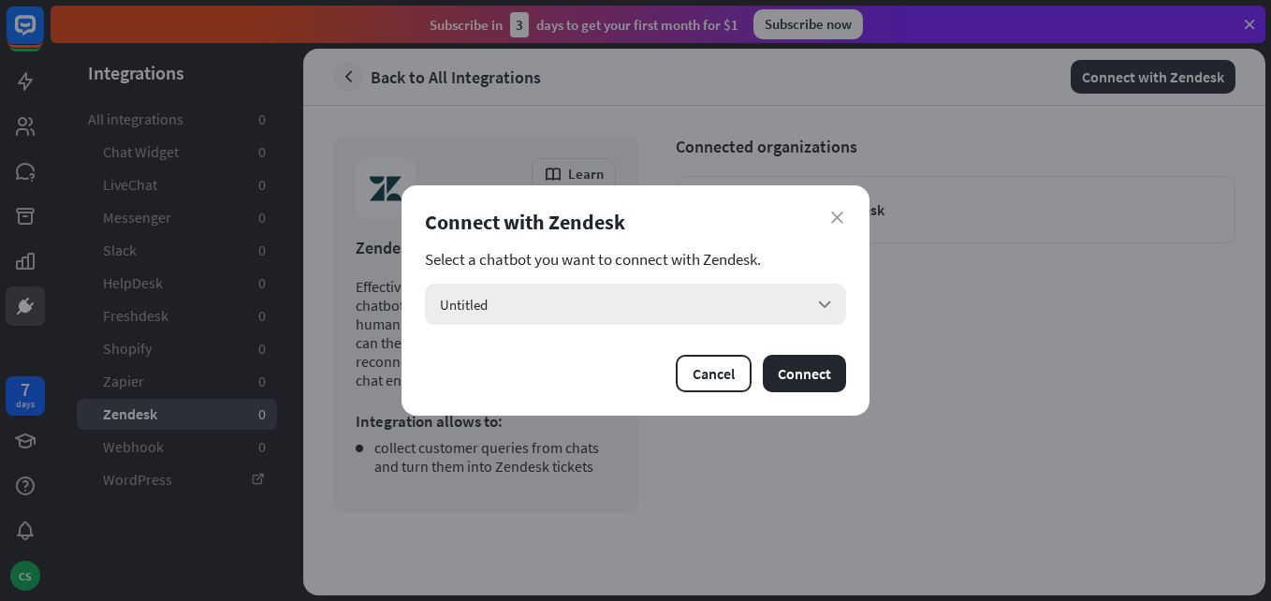
click at [586, 313] on div "Untitled arrow_down" at bounding box center [635, 304] width 421 height 41
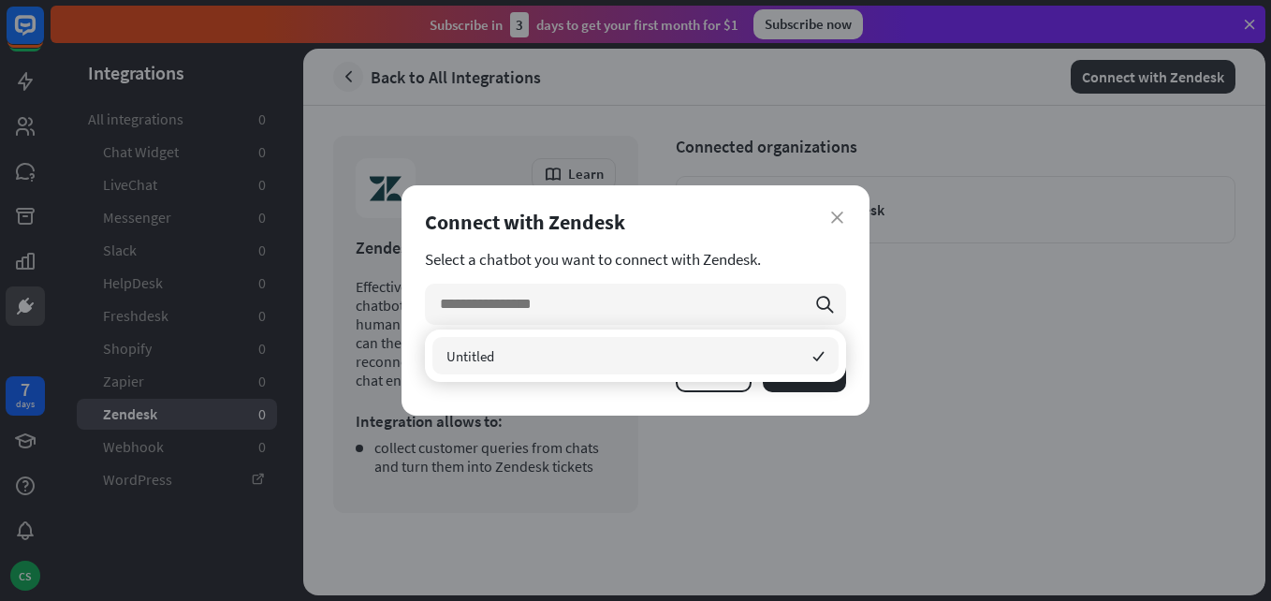
click at [554, 351] on div "Untitled checked" at bounding box center [635, 355] width 406 height 37
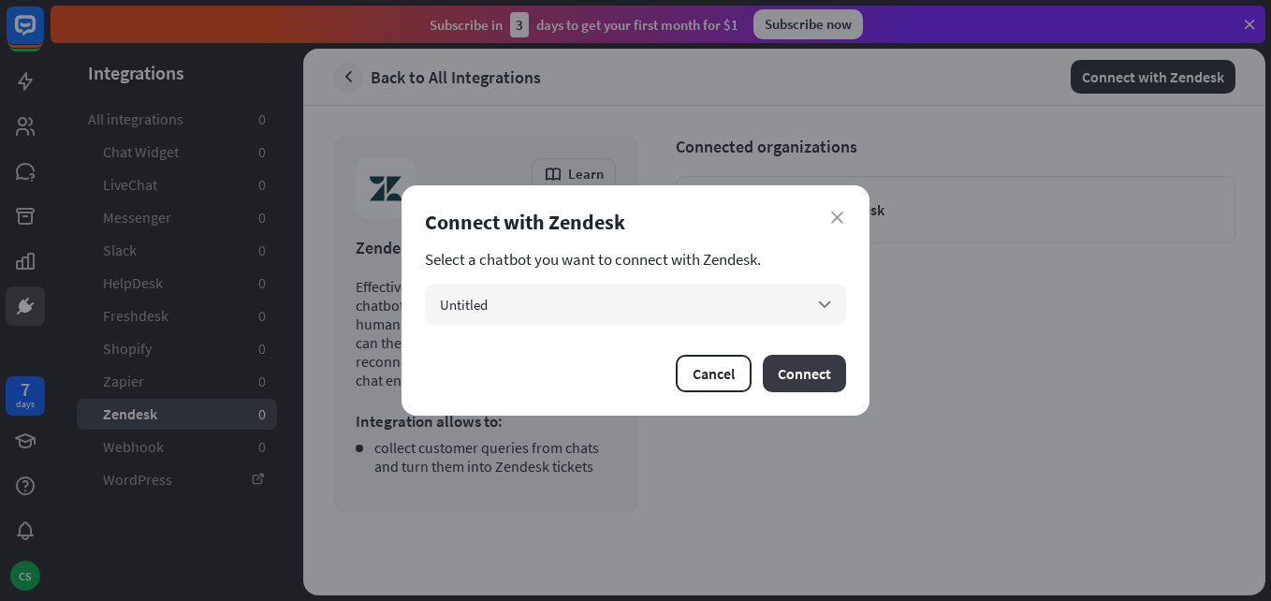
click at [822, 361] on button "Connect" at bounding box center [804, 373] width 83 height 37
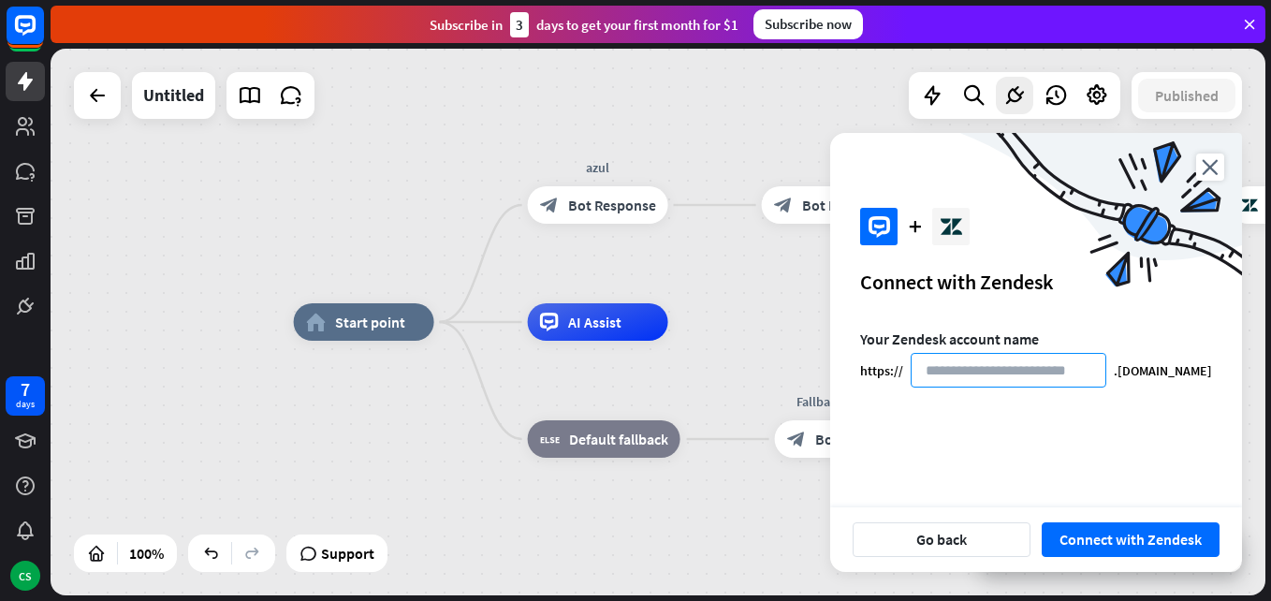
paste input "**********"
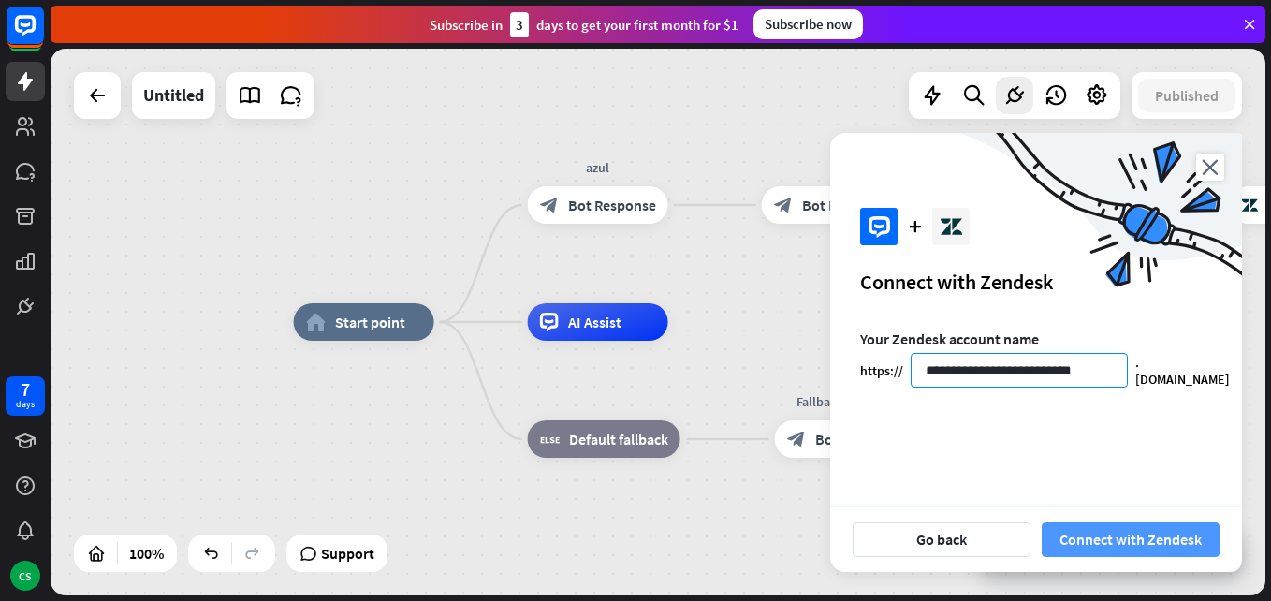
type input "**********"
click at [1167, 545] on button "Connect with Zendesk" at bounding box center [1131, 539] width 178 height 35
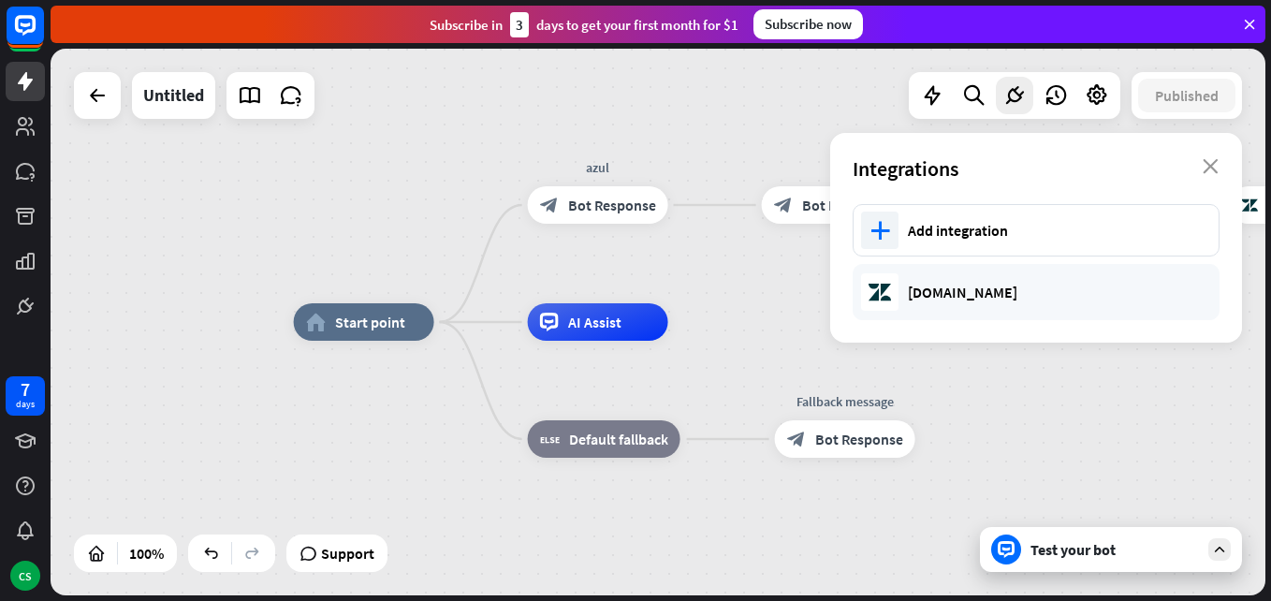
click at [1214, 158] on div "Integrations close" at bounding box center [1036, 168] width 412 height 71
click at [1209, 166] on icon "close" at bounding box center [1211, 166] width 16 height 15
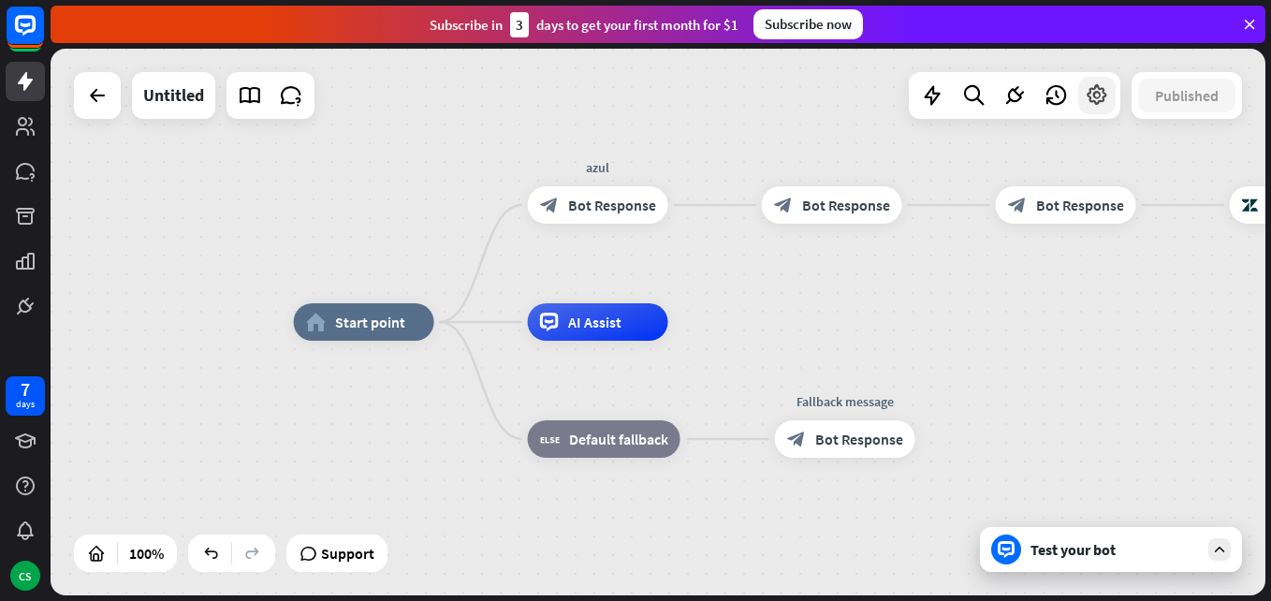
click at [1091, 91] on icon at bounding box center [1097, 95] width 24 height 24
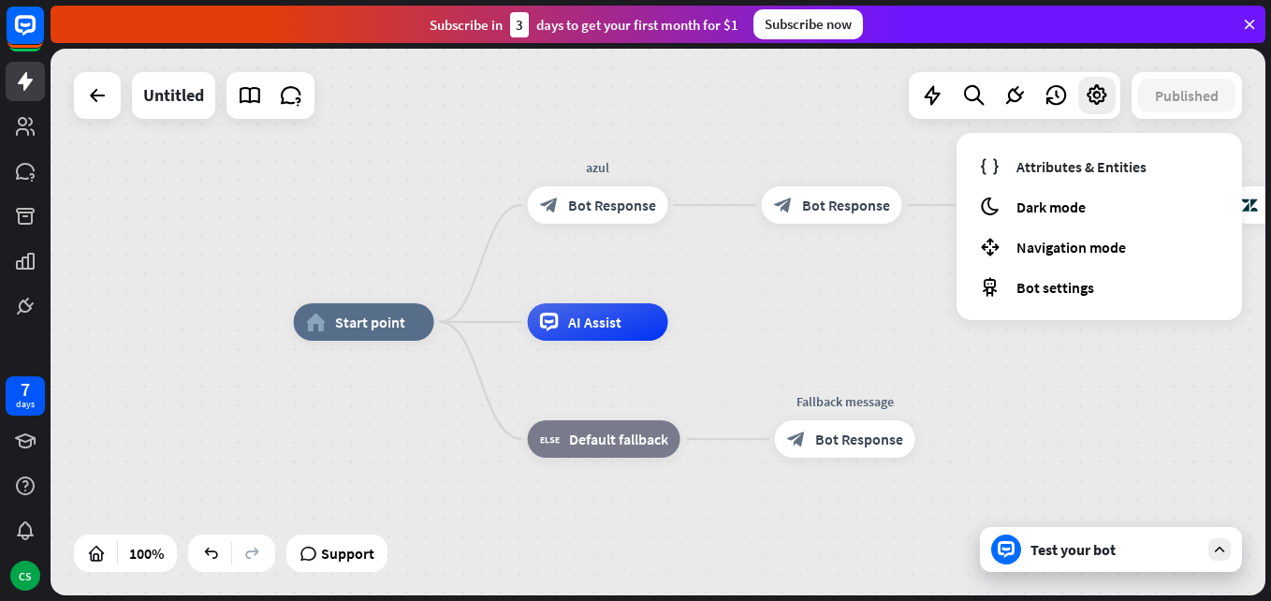
click at [1092, 396] on div "home_2 Start point azul block_bot_response Bot Response block_bot_response Bot …" at bounding box center [901, 595] width 1215 height 547
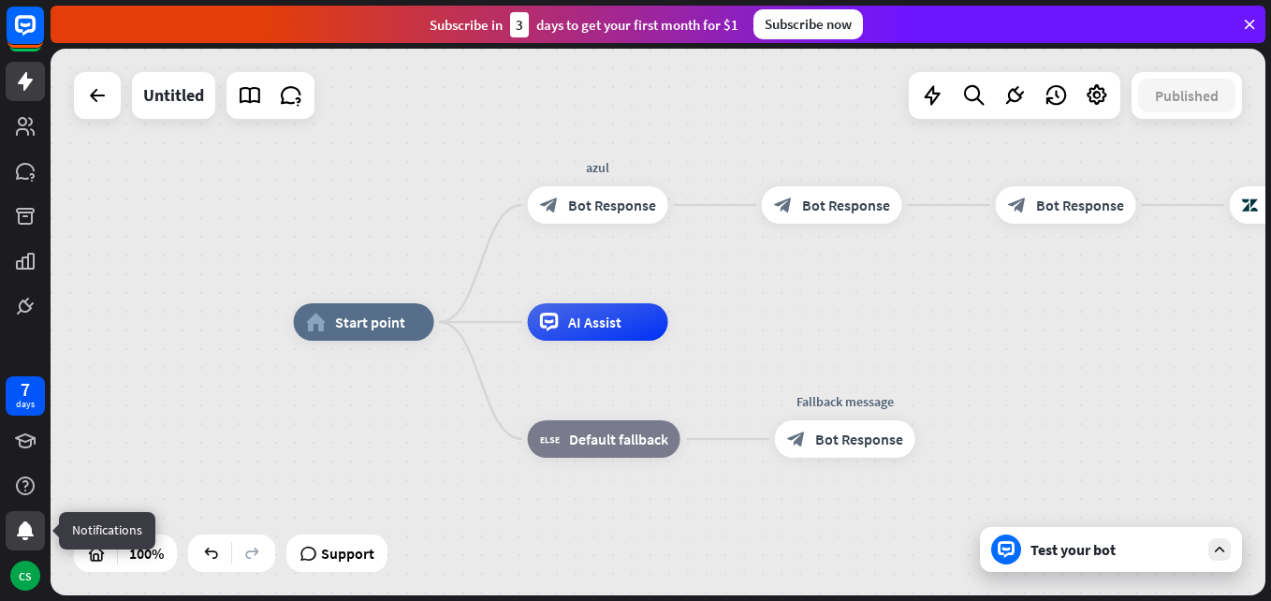
click at [26, 535] on icon at bounding box center [25, 530] width 17 height 19
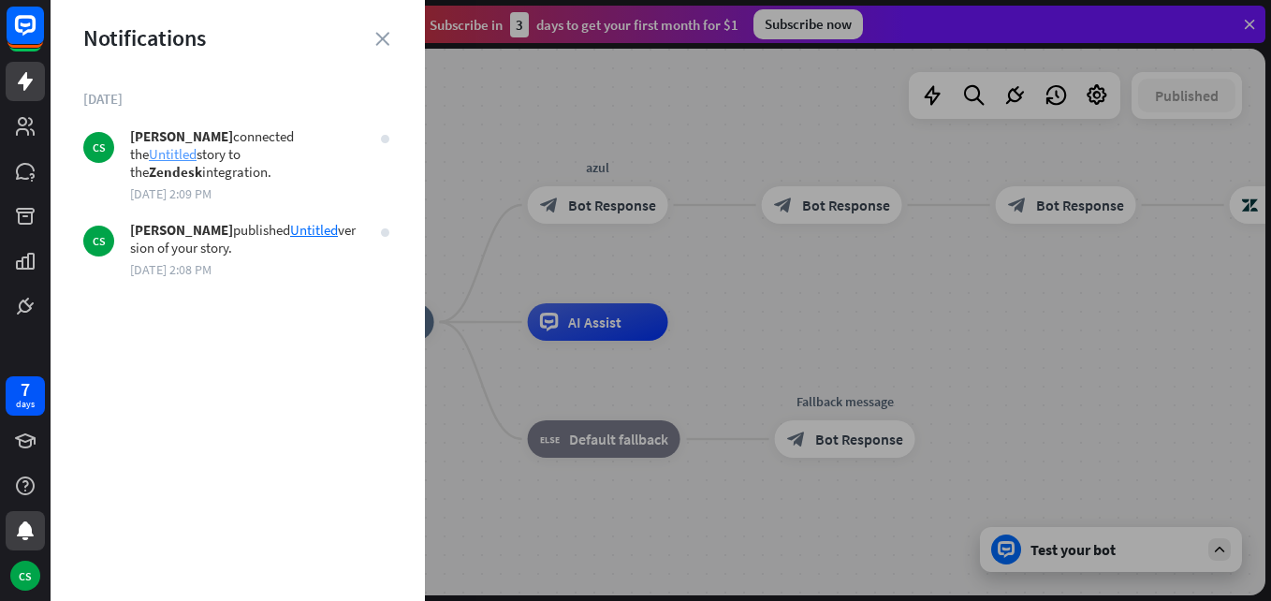
click at [197, 145] on link "Untitled" at bounding box center [173, 154] width 48 height 18
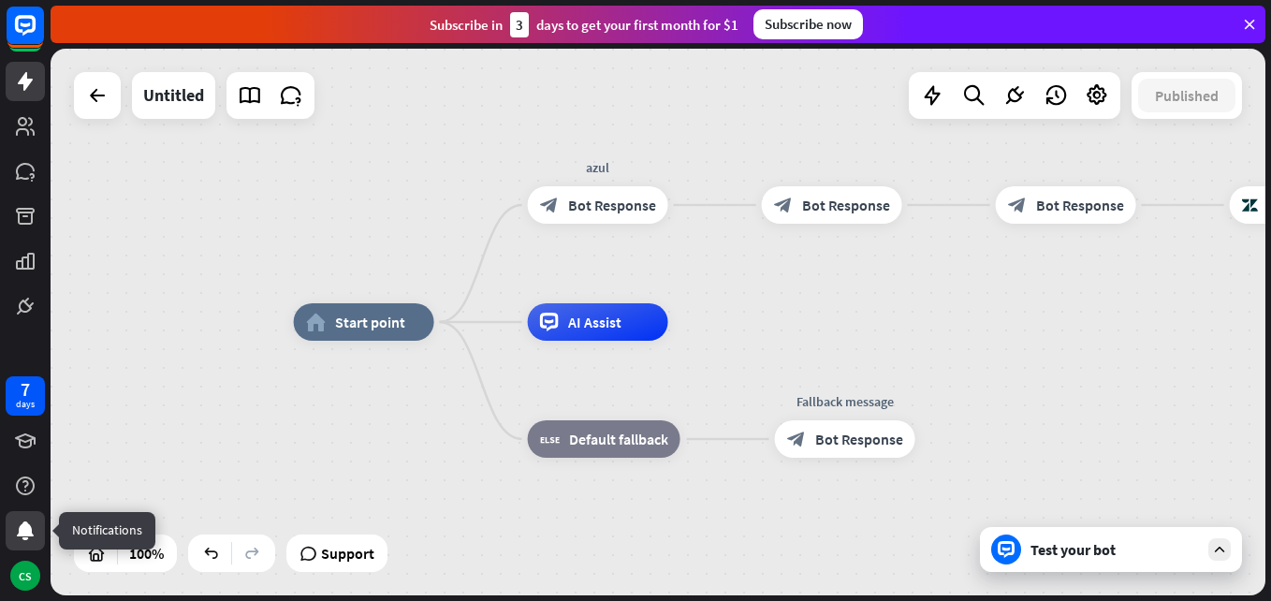
click at [35, 523] on icon at bounding box center [25, 531] width 22 height 22
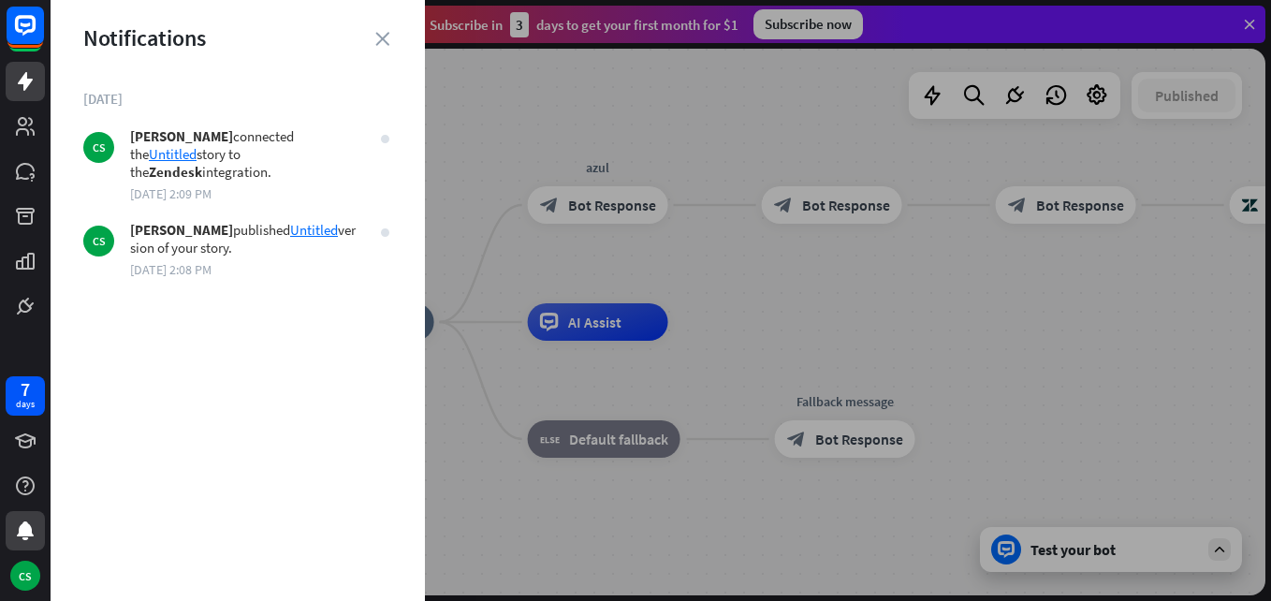
drag, startPoint x: 713, startPoint y: 322, endPoint x: 723, endPoint y: 177, distance: 145.4
click at [713, 324] on div at bounding box center [661, 300] width 1221 height 601
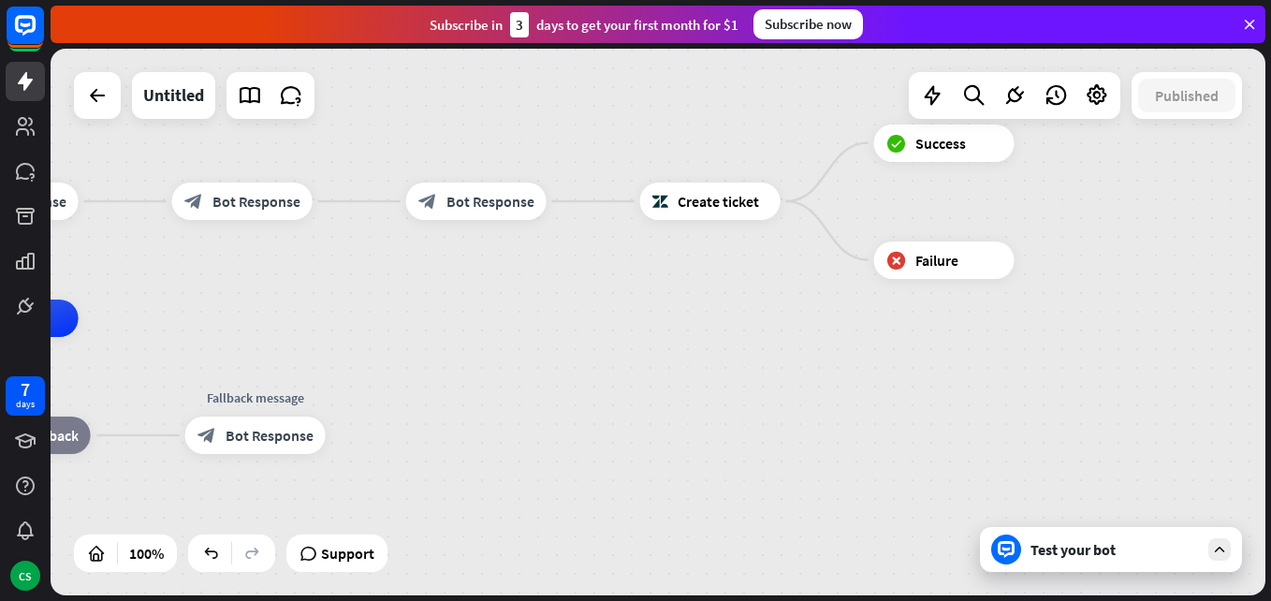
drag, startPoint x: 1075, startPoint y: 381, endPoint x: 537, endPoint y: 363, distance: 537.6
click at [533, 363] on div "home_2 Start point azul block_bot_response Bot Response block_bot_response Bot …" at bounding box center [311, 591] width 1215 height 547
click at [1151, 554] on div "Test your bot" at bounding box center [1115, 549] width 169 height 19
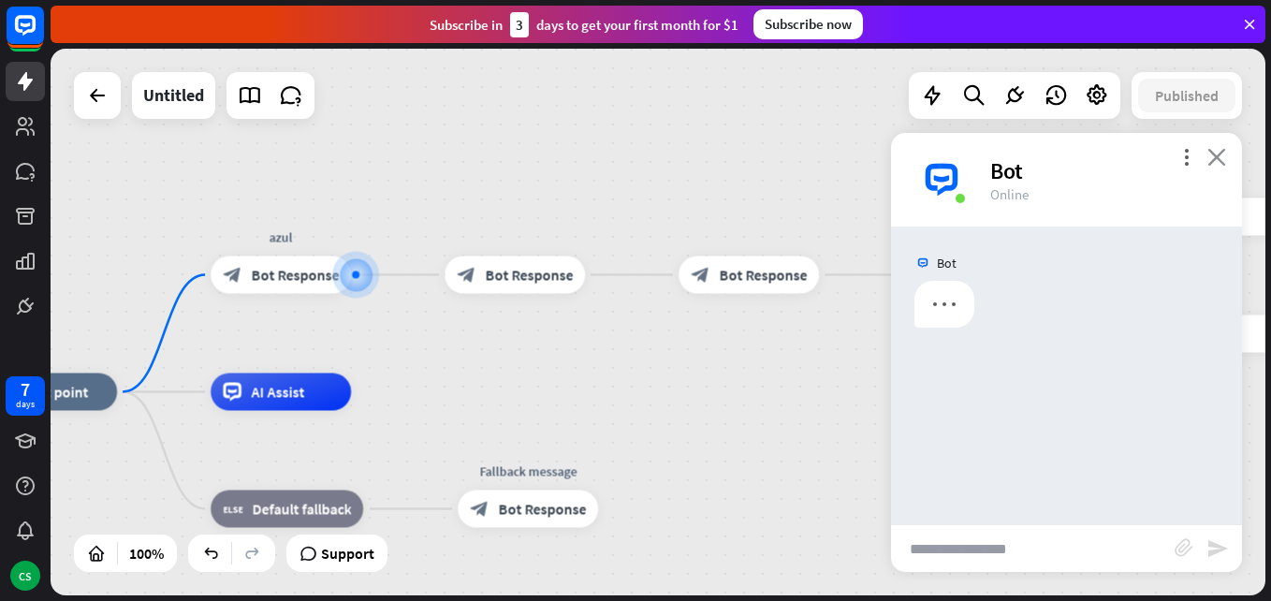
click at [1223, 158] on icon "close" at bounding box center [1217, 157] width 19 height 18
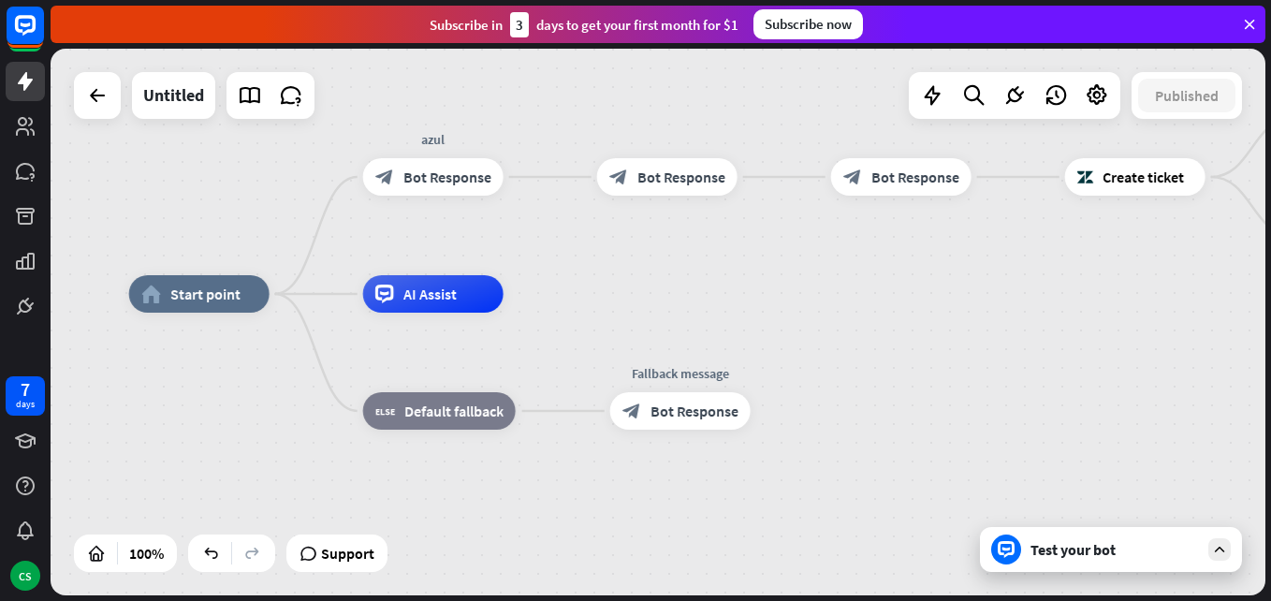
drag, startPoint x: 722, startPoint y: 455, endPoint x: 931, endPoint y: 315, distance: 252.4
click at [932, 314] on div "home_2 Start point azul block_bot_response Bot Response block_bot_response Bot …" at bounding box center [736, 567] width 1215 height 547
click at [441, 502] on div "home_2 Start point azul block_bot_response Bot Response block_bot_response Bot …" at bounding box center [736, 567] width 1215 height 547
click at [1094, 86] on icon at bounding box center [1097, 95] width 24 height 24
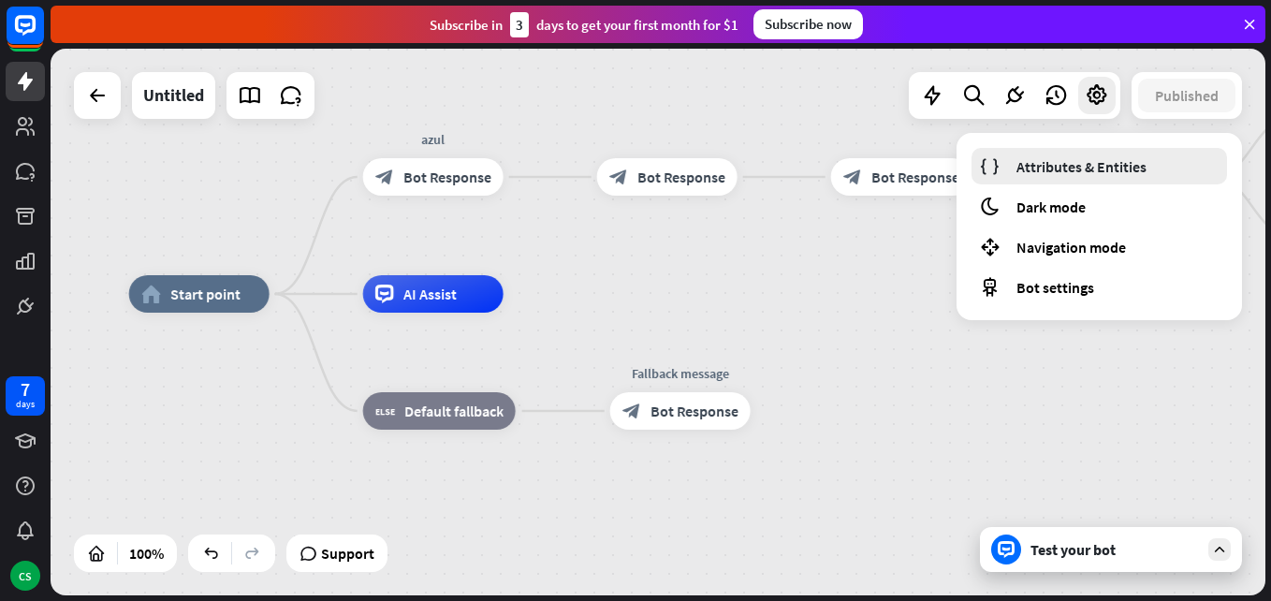
click at [1090, 167] on span "Attributes & Entities" at bounding box center [1082, 166] width 130 height 19
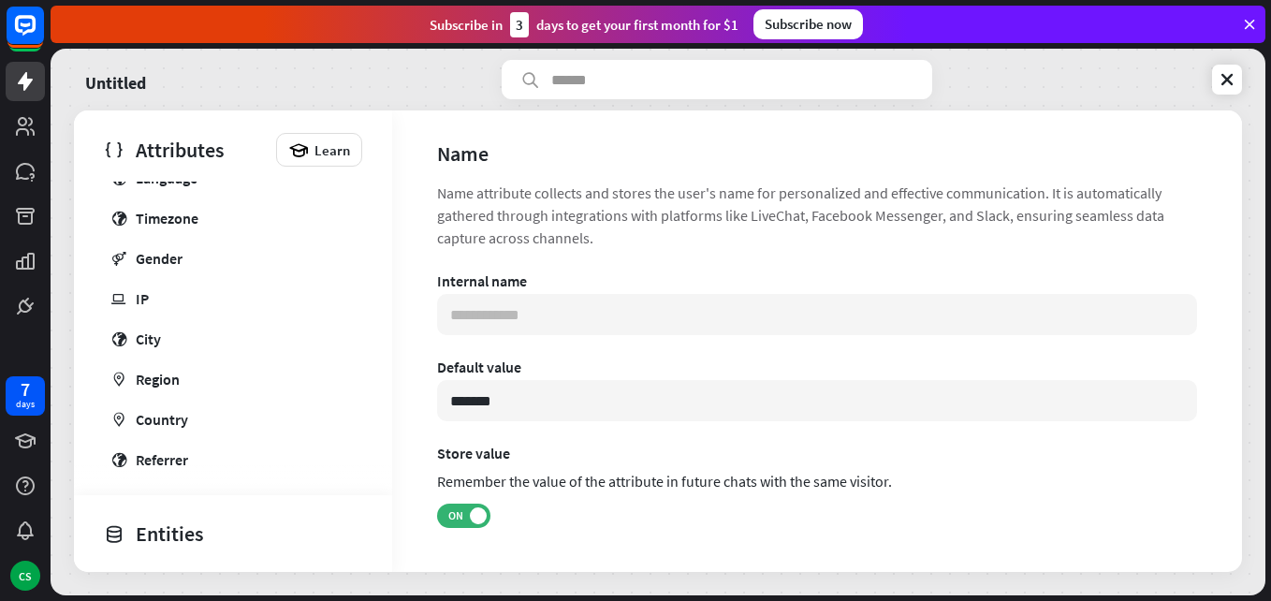
scroll to position [374, 0]
click at [1224, 80] on icon at bounding box center [1227, 79] width 19 height 19
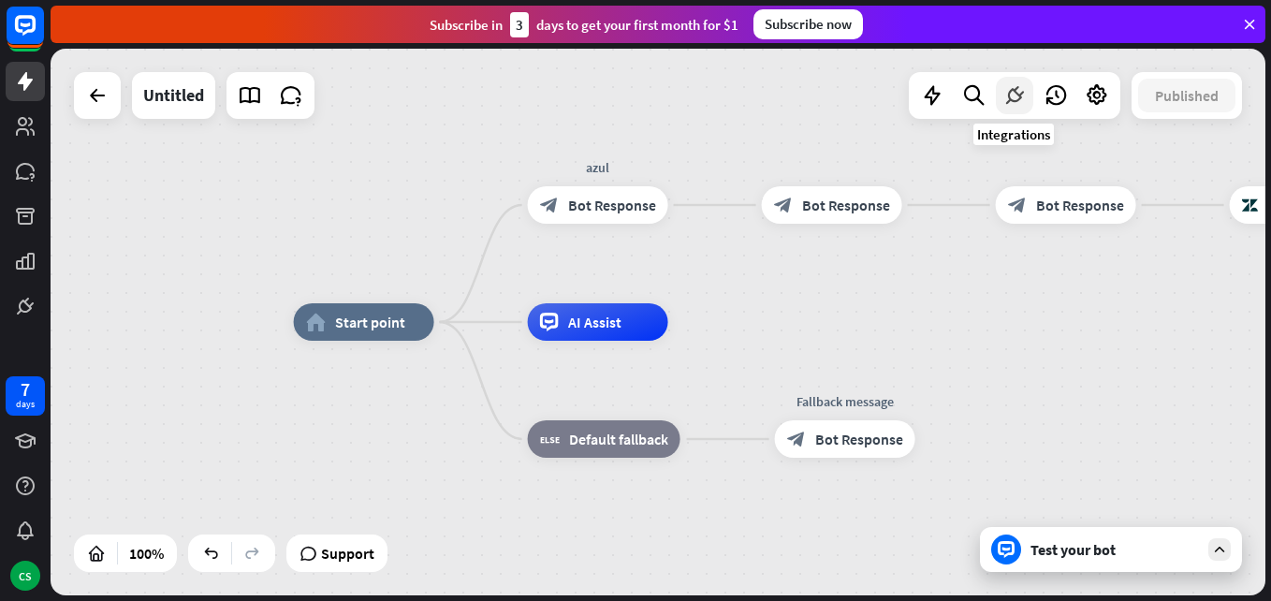
click at [1010, 103] on icon at bounding box center [1015, 95] width 24 height 24
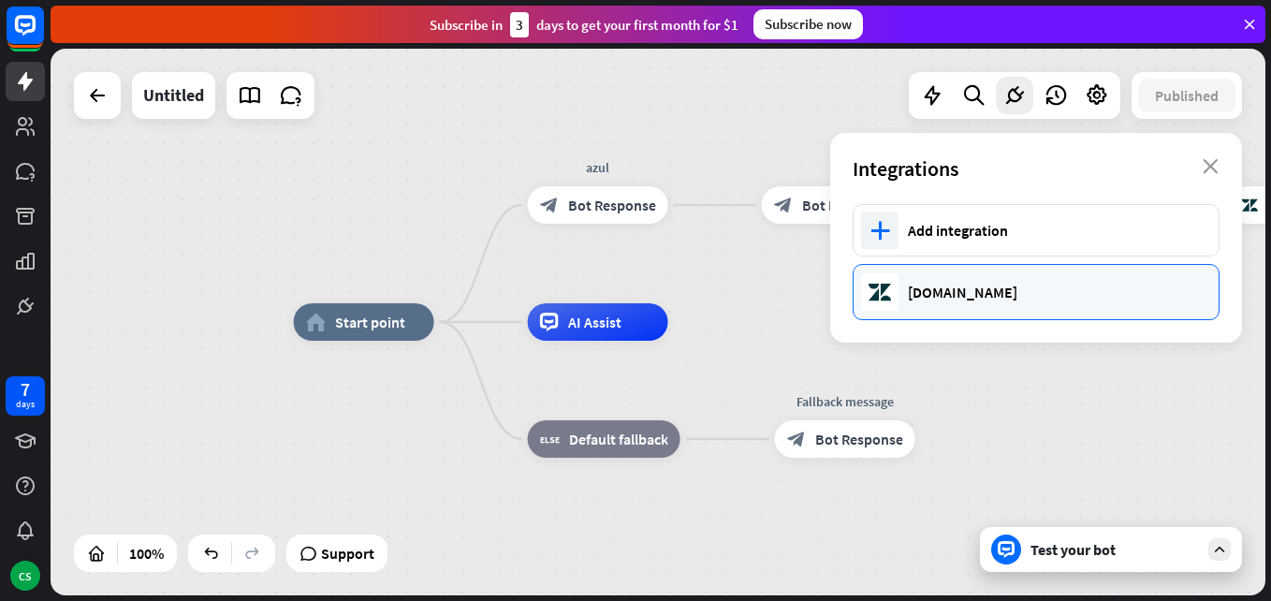
click at [1018, 298] on div "[DOMAIN_NAME]" at bounding box center [1054, 292] width 292 height 19
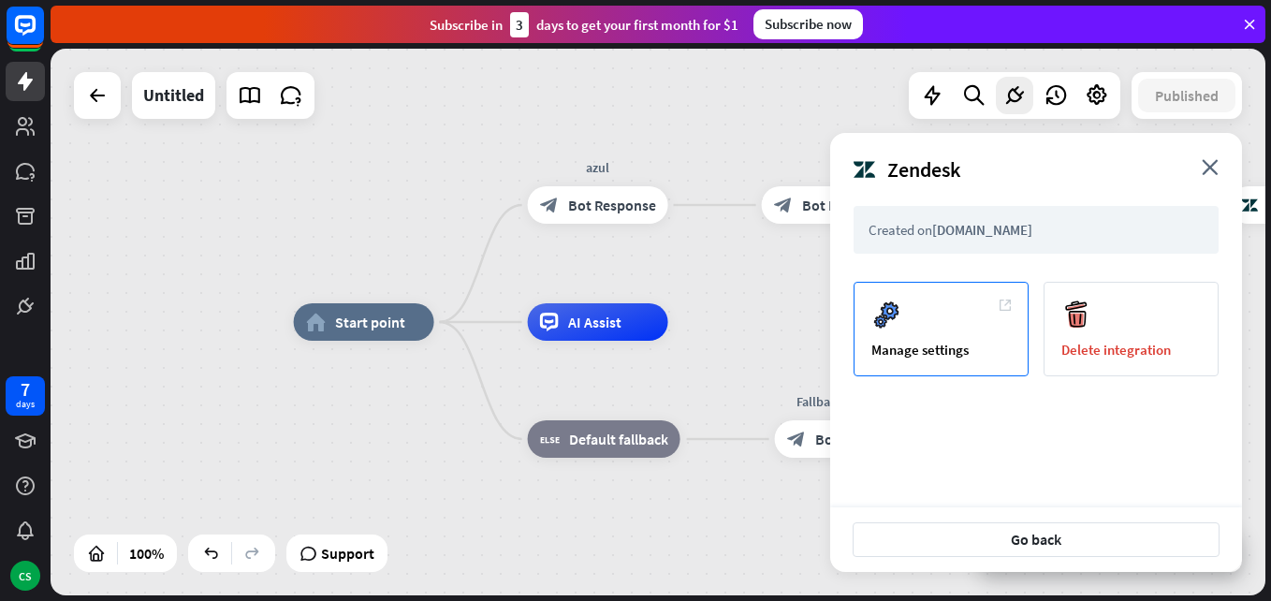
click at [929, 335] on div "Manage settings" at bounding box center [941, 329] width 175 height 95
click at [945, 346] on div "Manage settings" at bounding box center [941, 350] width 139 height 18
click at [952, 350] on div "Manage settings" at bounding box center [941, 350] width 139 height 18
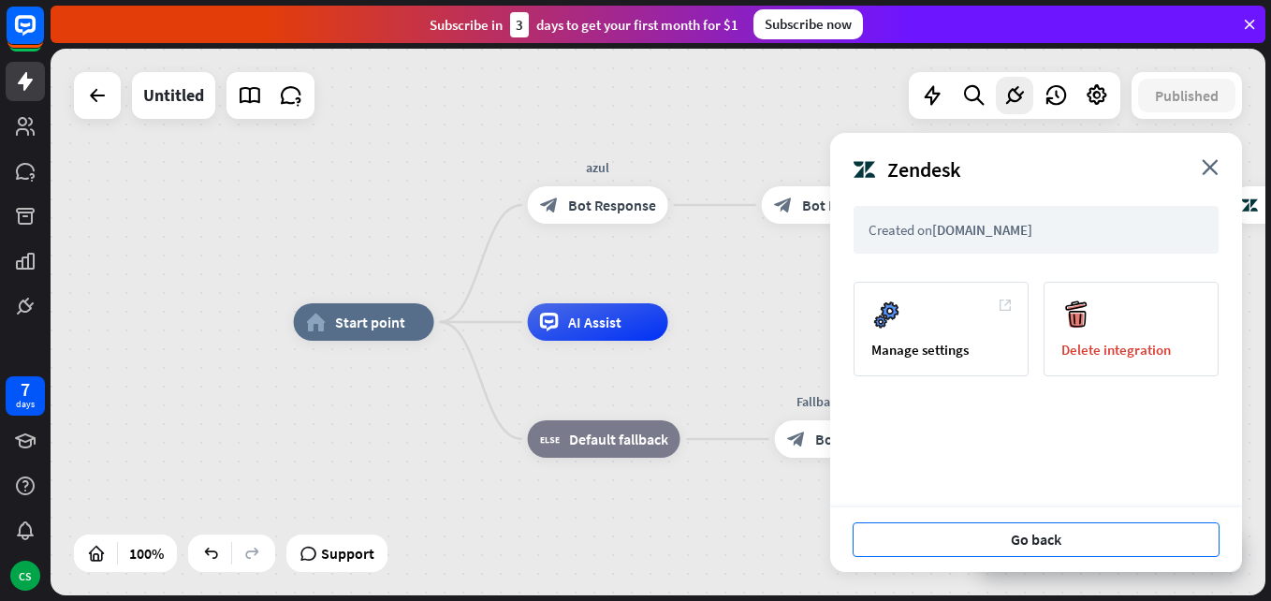
click at [1047, 542] on button "Go back" at bounding box center [1036, 539] width 367 height 35
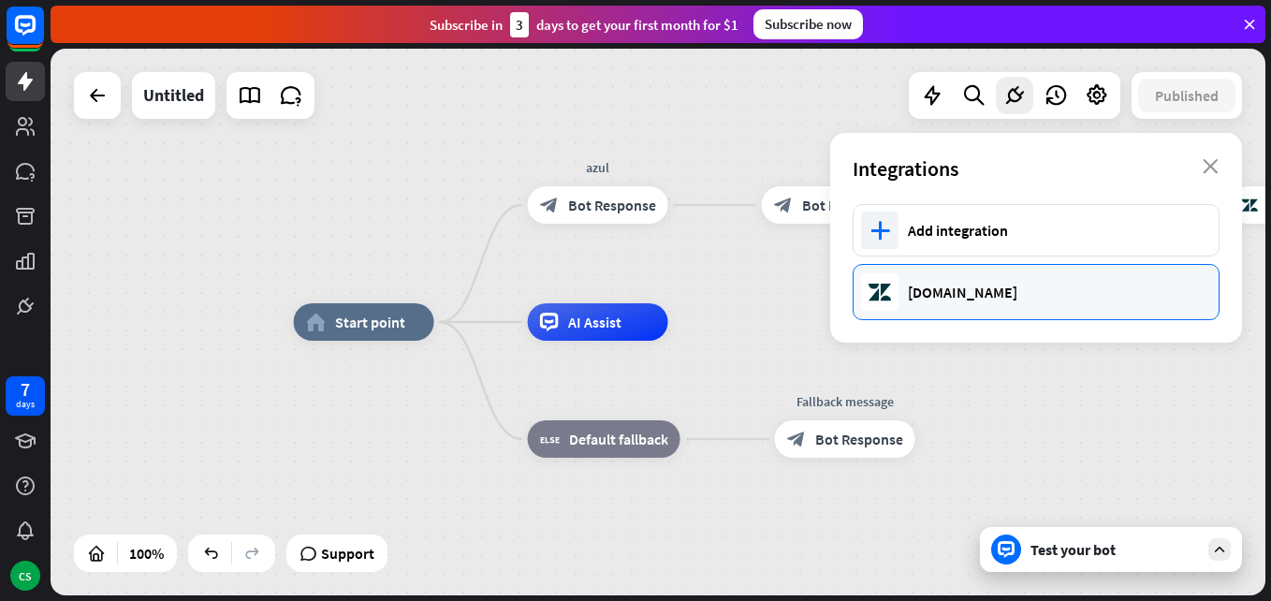
click at [1052, 294] on div "[DOMAIN_NAME]" at bounding box center [1054, 292] width 292 height 19
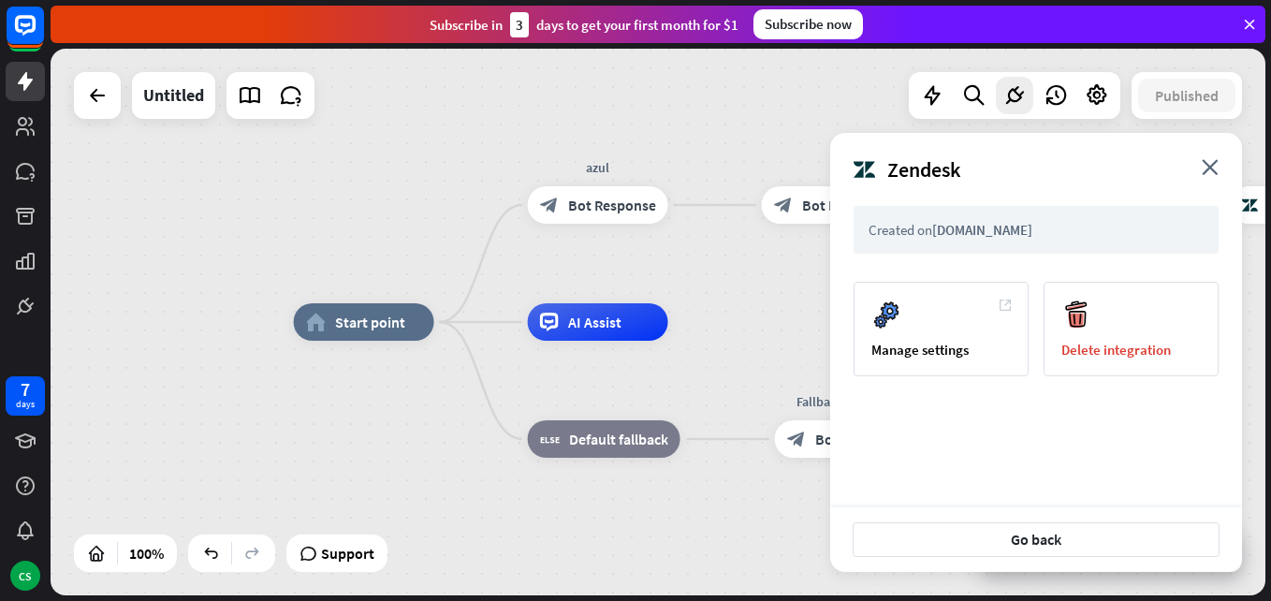
click at [1048, 418] on div "Created on [DOMAIN_NAME] Manage settings Delete integration" at bounding box center [1036, 367] width 365 height 323
click at [1007, 302] on icon at bounding box center [1005, 305] width 11 height 11
click at [712, 324] on div "home_2 Start point azul block_bot_response Bot Response block_bot_response Bot …" at bounding box center [901, 594] width 1215 height 547
click at [172, 102] on div "Untitled" at bounding box center [173, 95] width 61 height 47
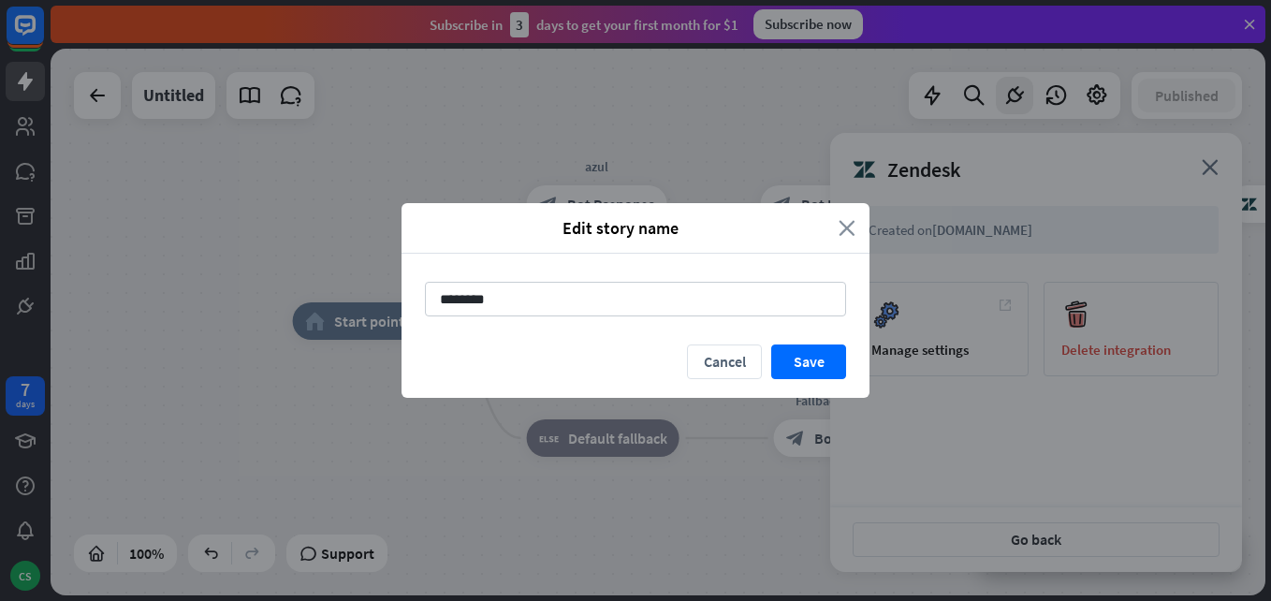
click at [847, 223] on icon "close" at bounding box center [847, 228] width 17 height 22
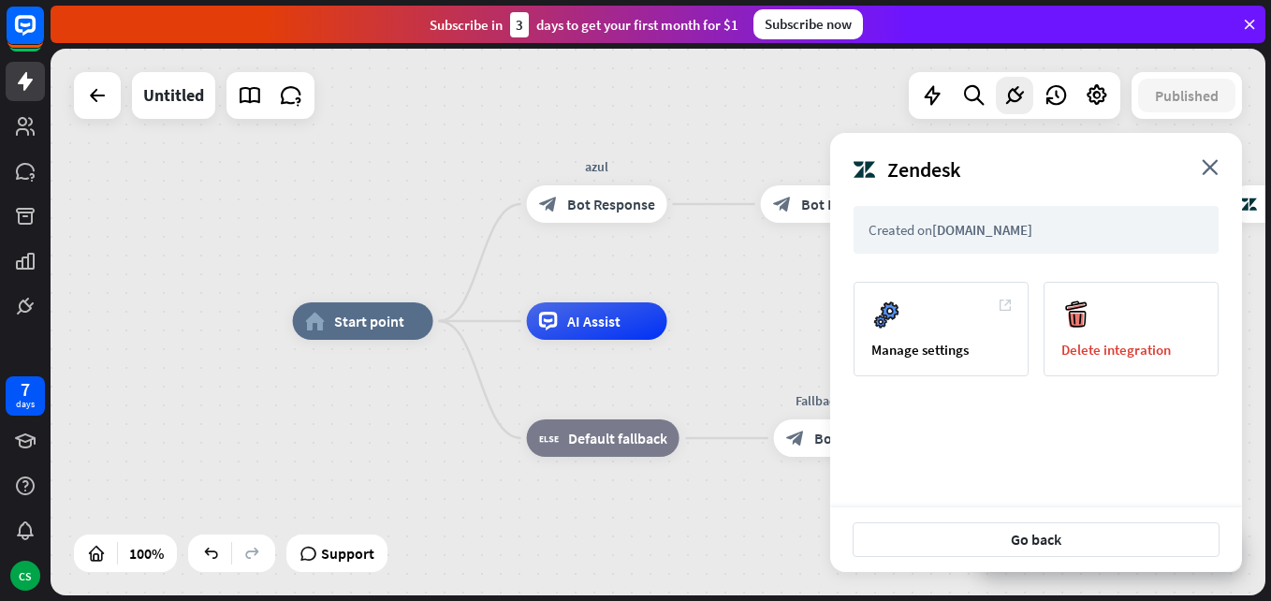
click at [1211, 157] on div "Zendesk close" at bounding box center [1036, 162] width 412 height 59
click at [1213, 167] on icon "close" at bounding box center [1210, 167] width 17 height 16
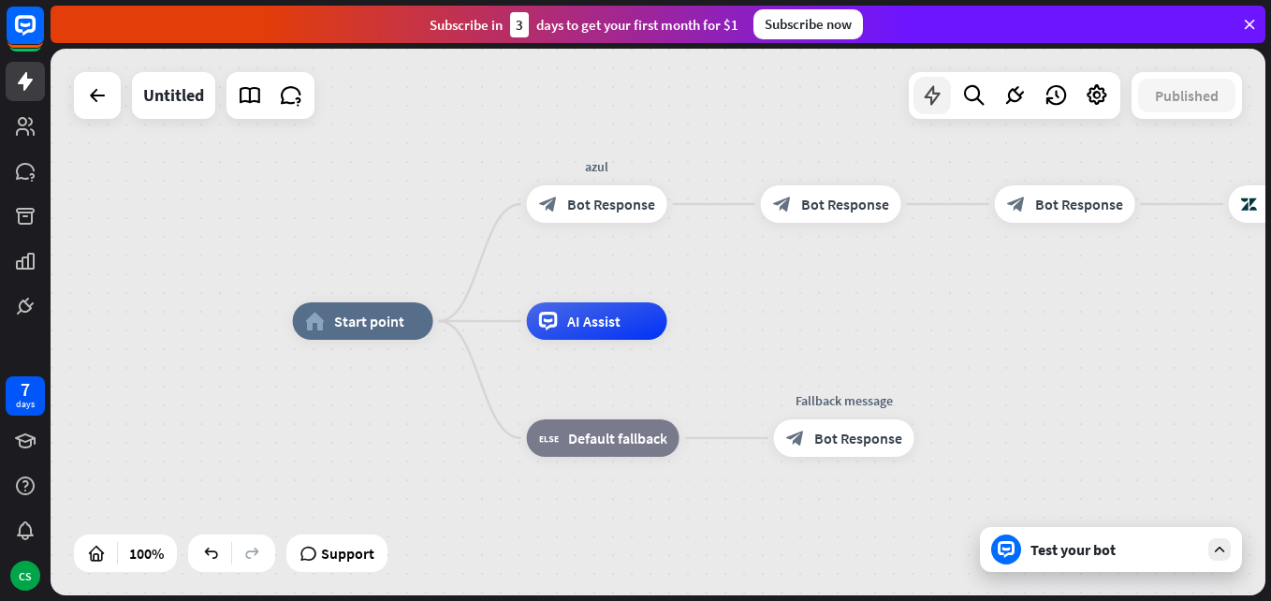
click at [937, 92] on icon at bounding box center [932, 95] width 24 height 24
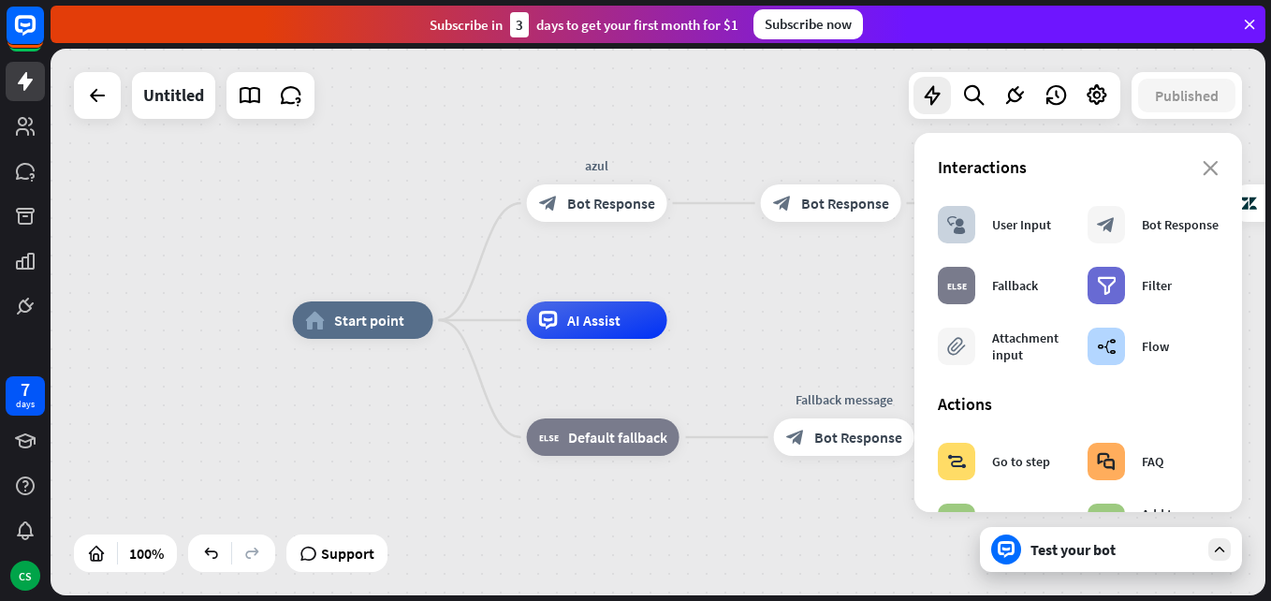
click at [788, 129] on div "home_2 Start point azul block_bot_response Bot Response block_bot_response Bot …" at bounding box center [658, 322] width 1215 height 547
click at [1203, 162] on icon "close" at bounding box center [1211, 168] width 16 height 15
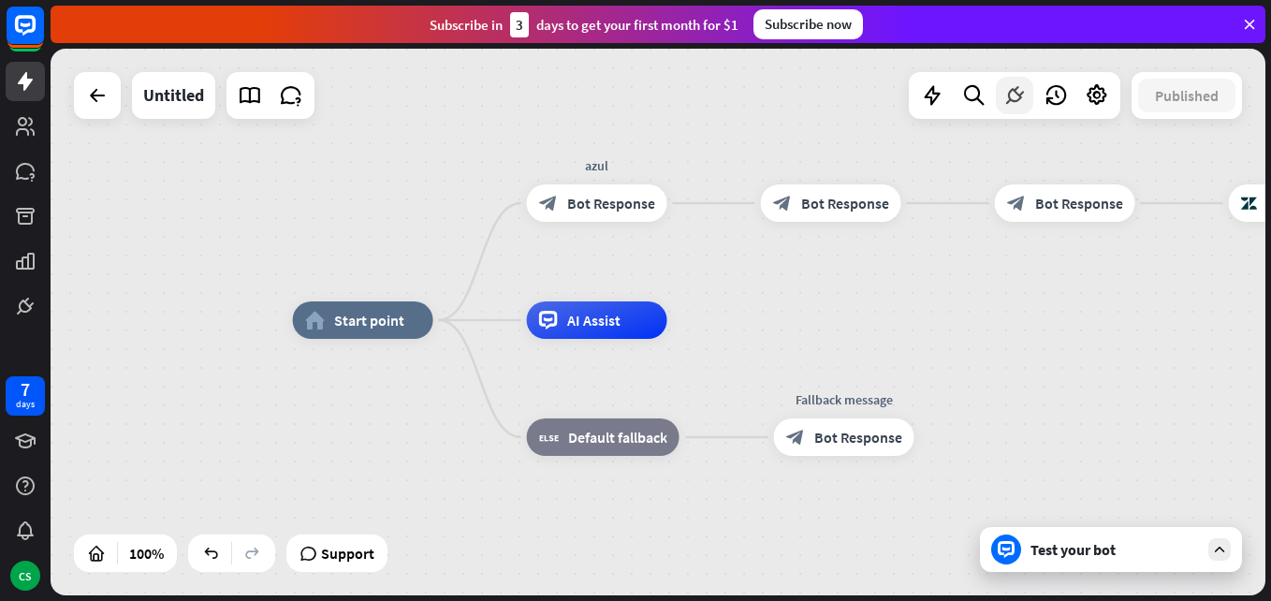
click at [1020, 94] on icon at bounding box center [1015, 95] width 24 height 24
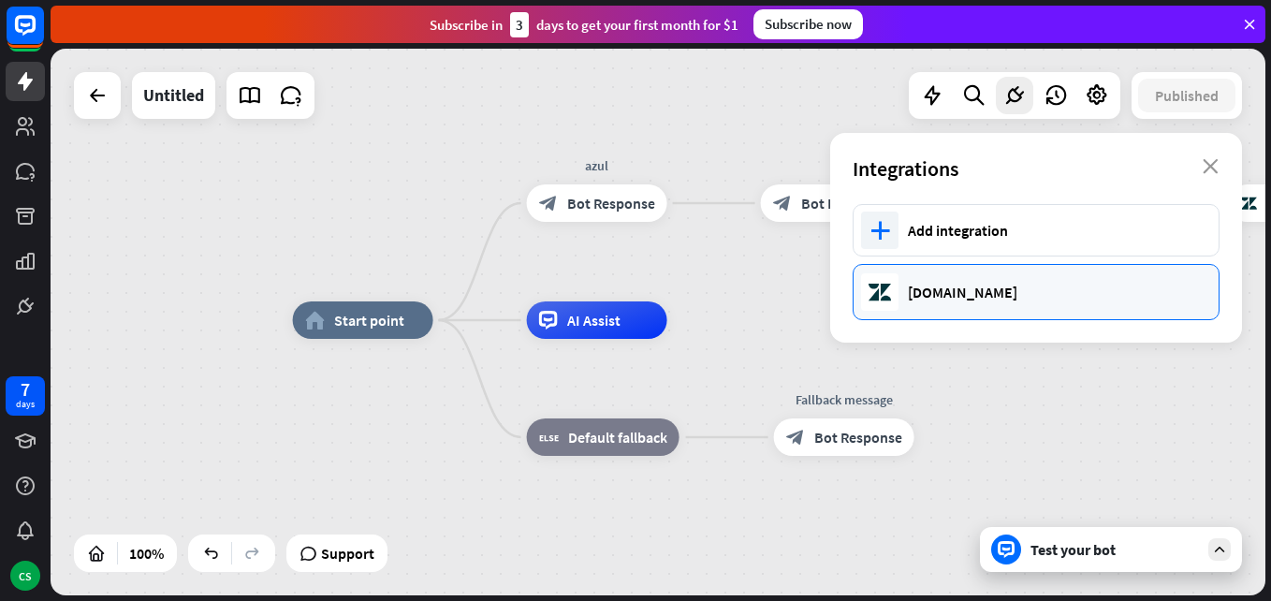
click at [993, 283] on div "[DOMAIN_NAME]" at bounding box center [1054, 292] width 292 height 19
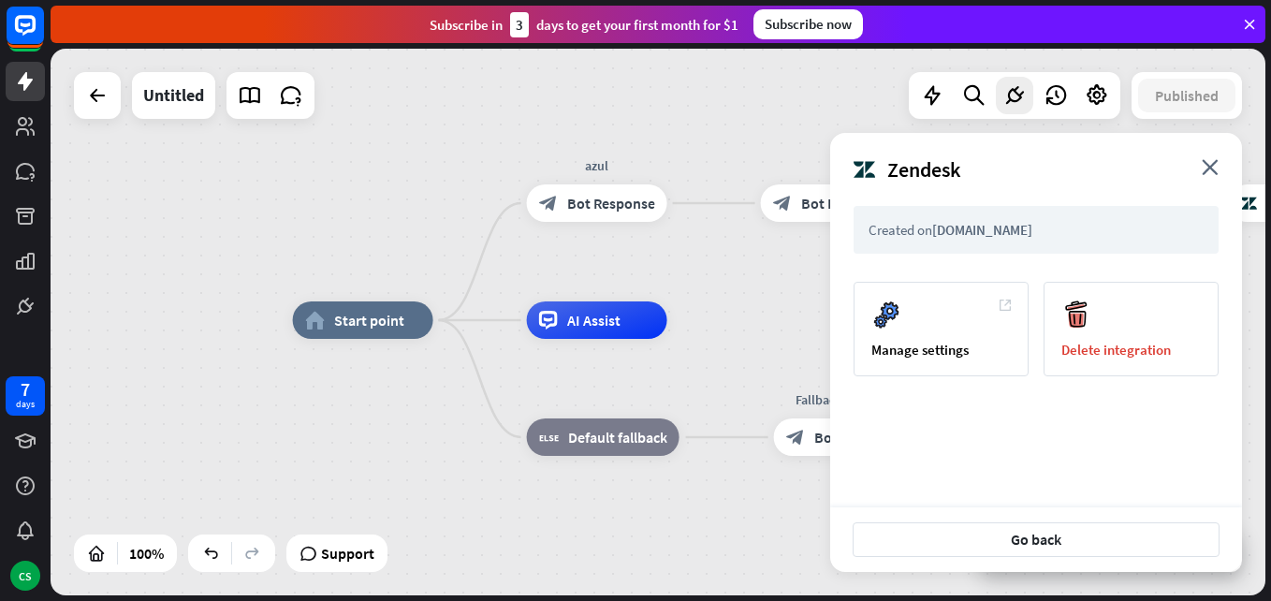
click at [990, 228] on span "[DOMAIN_NAME]" at bounding box center [982, 230] width 100 height 18
click at [600, 202] on span "Bot Response" at bounding box center [611, 203] width 88 height 19
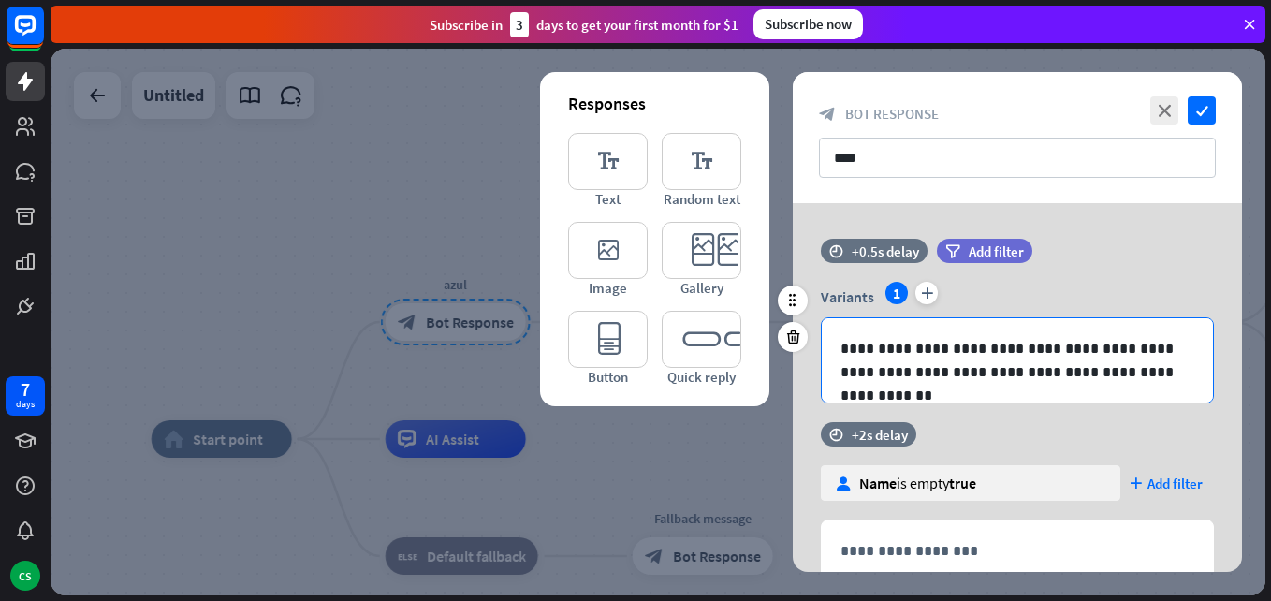
click at [990, 361] on p "**********" at bounding box center [1018, 360] width 354 height 47
click at [990, 360] on p "**********" at bounding box center [1018, 360] width 354 height 47
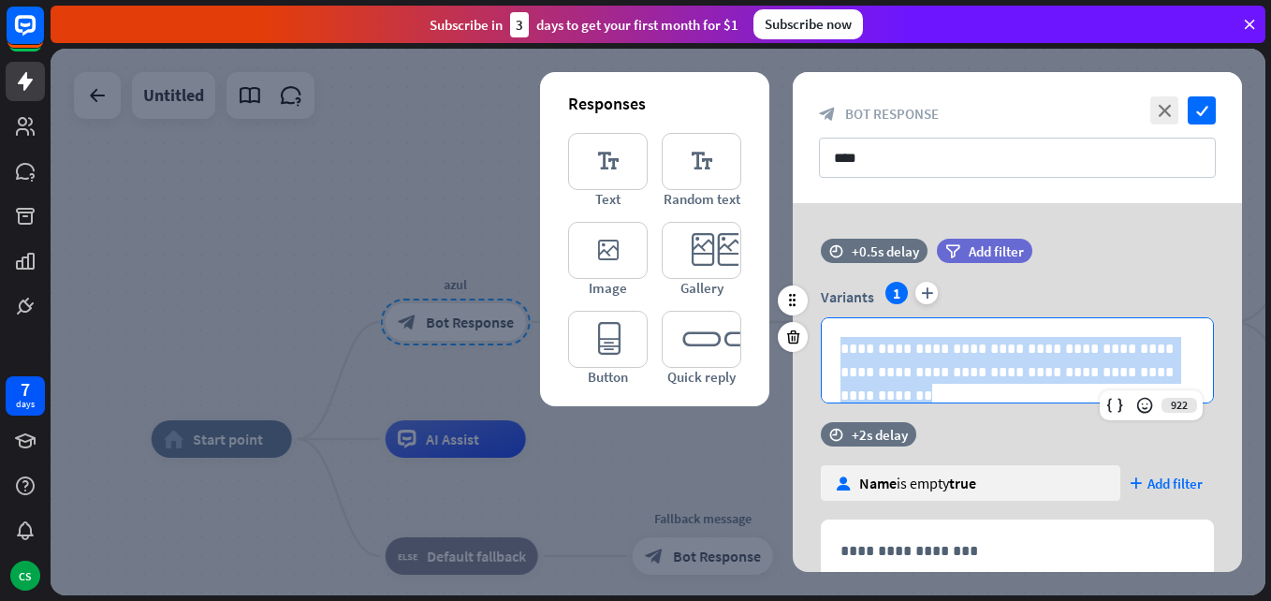
click at [990, 360] on p "**********" at bounding box center [1018, 360] width 354 height 47
copy p "**********"
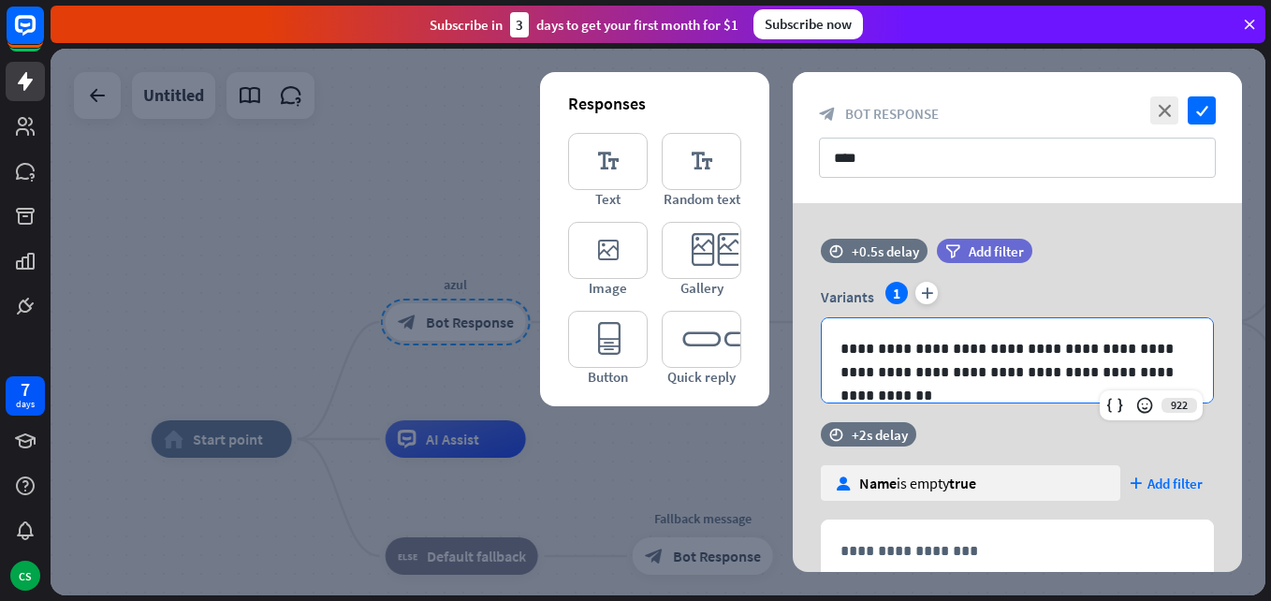
click at [414, 219] on div at bounding box center [658, 322] width 1215 height 547
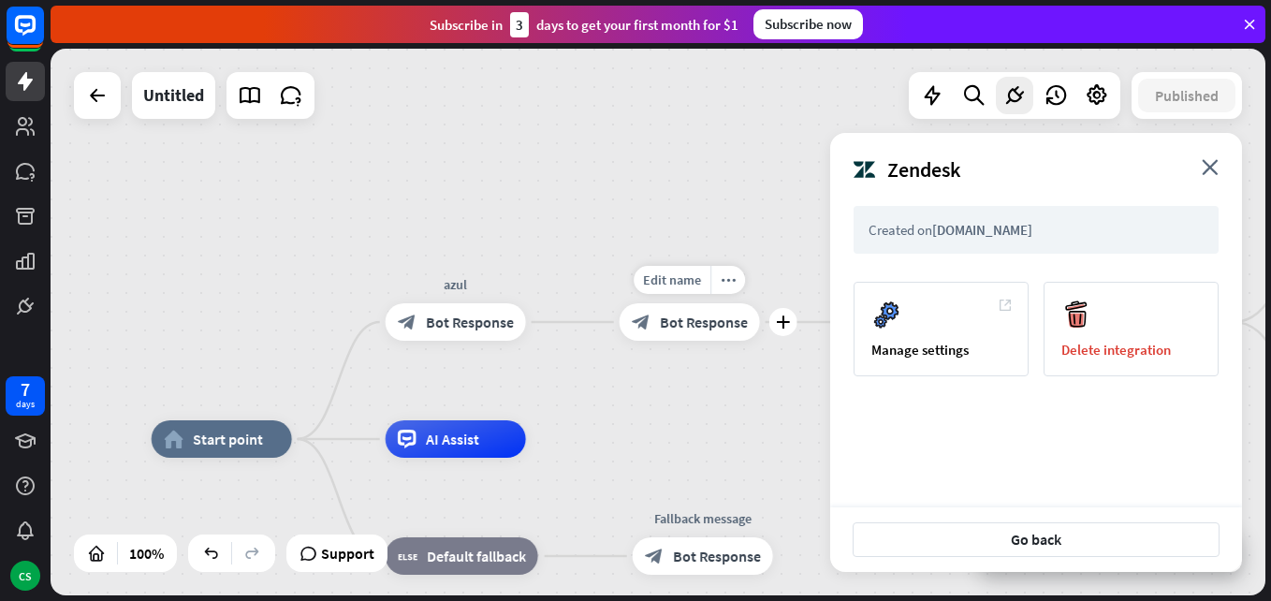
click at [677, 319] on span "Bot Response" at bounding box center [704, 322] width 88 height 19
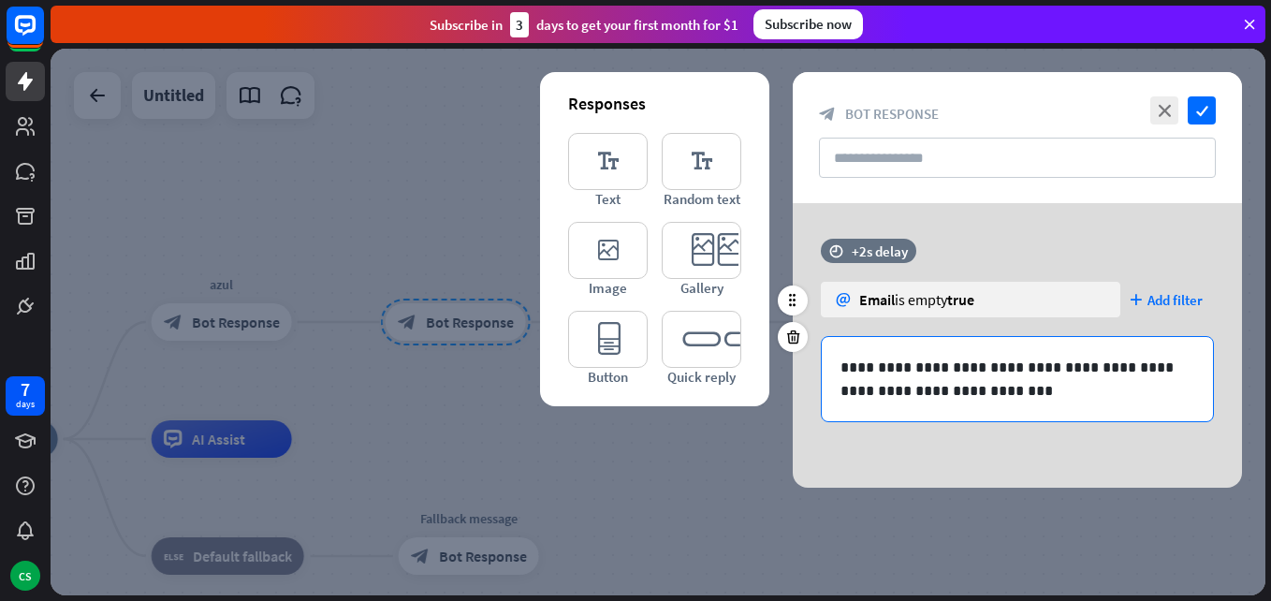
click at [914, 374] on p "**********" at bounding box center [1018, 379] width 354 height 47
click at [914, 373] on p "**********" at bounding box center [1018, 379] width 354 height 47
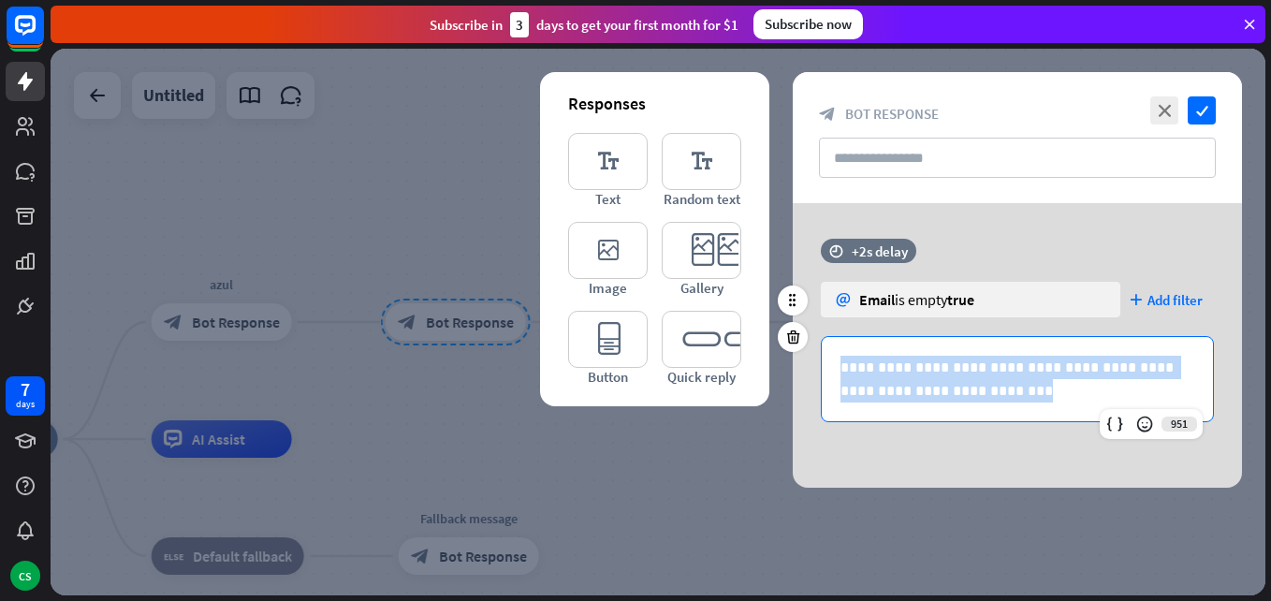
click at [914, 373] on p "**********" at bounding box center [1018, 379] width 354 height 47
copy p "**********"
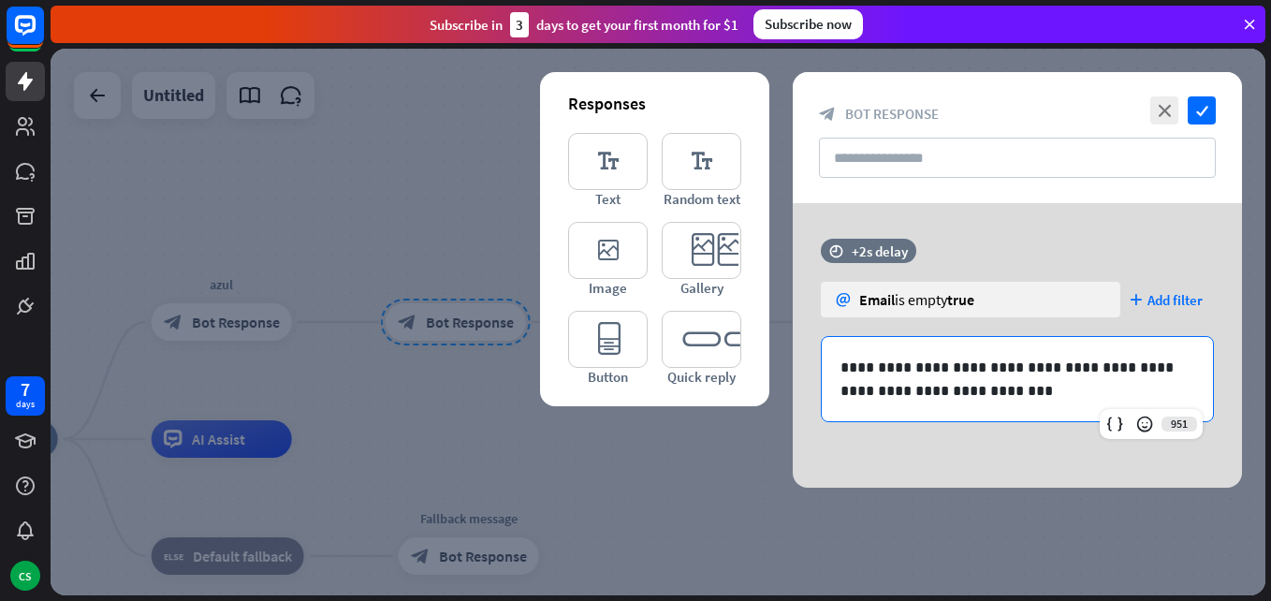
drag, startPoint x: 406, startPoint y: 206, endPoint x: 485, endPoint y: 242, distance: 86.3
click at [405, 206] on div at bounding box center [658, 322] width 1215 height 547
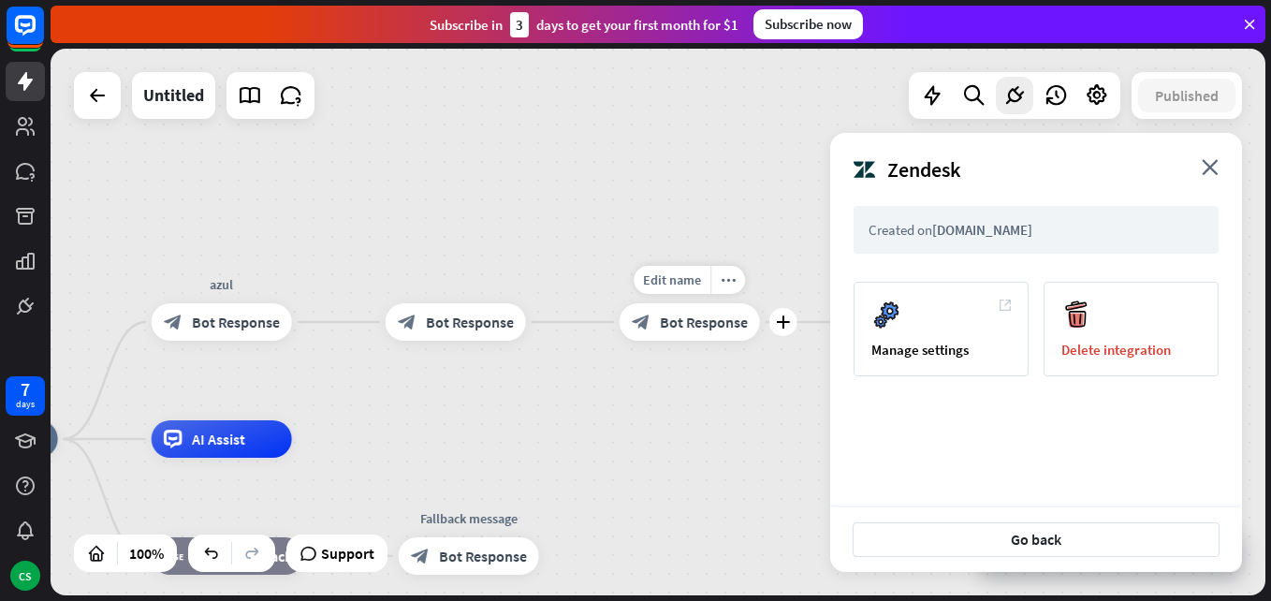
click at [690, 321] on span "Bot Response" at bounding box center [704, 322] width 88 height 19
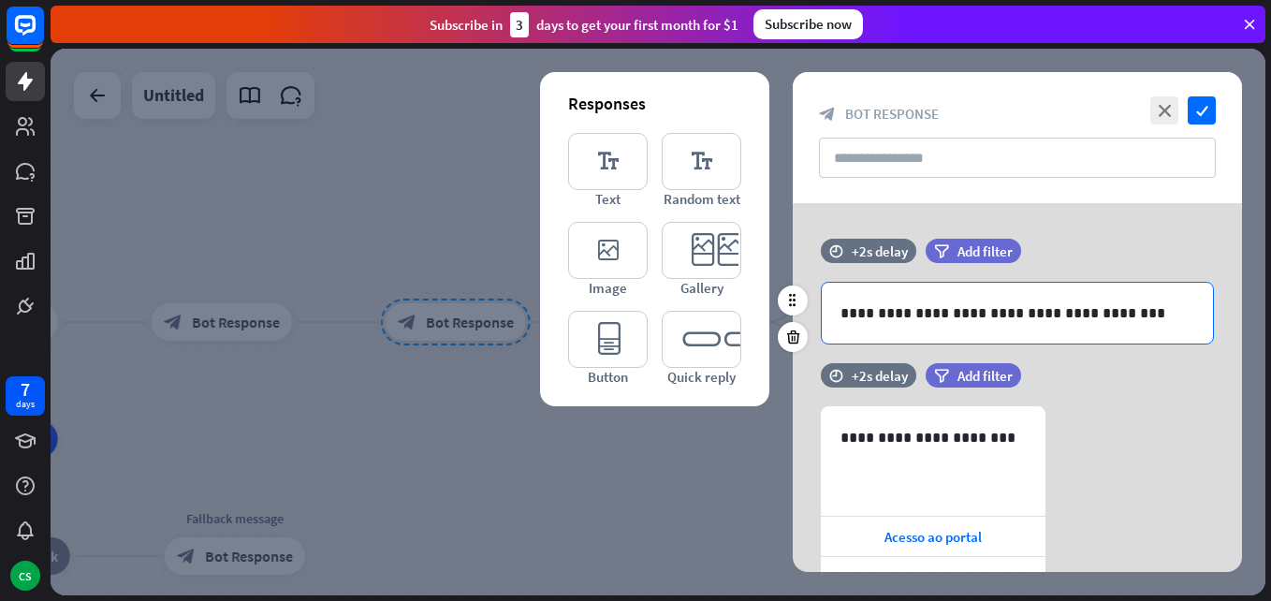
click at [948, 313] on p "**********" at bounding box center [1018, 312] width 354 height 23
click at [947, 313] on p "**********" at bounding box center [1018, 312] width 354 height 23
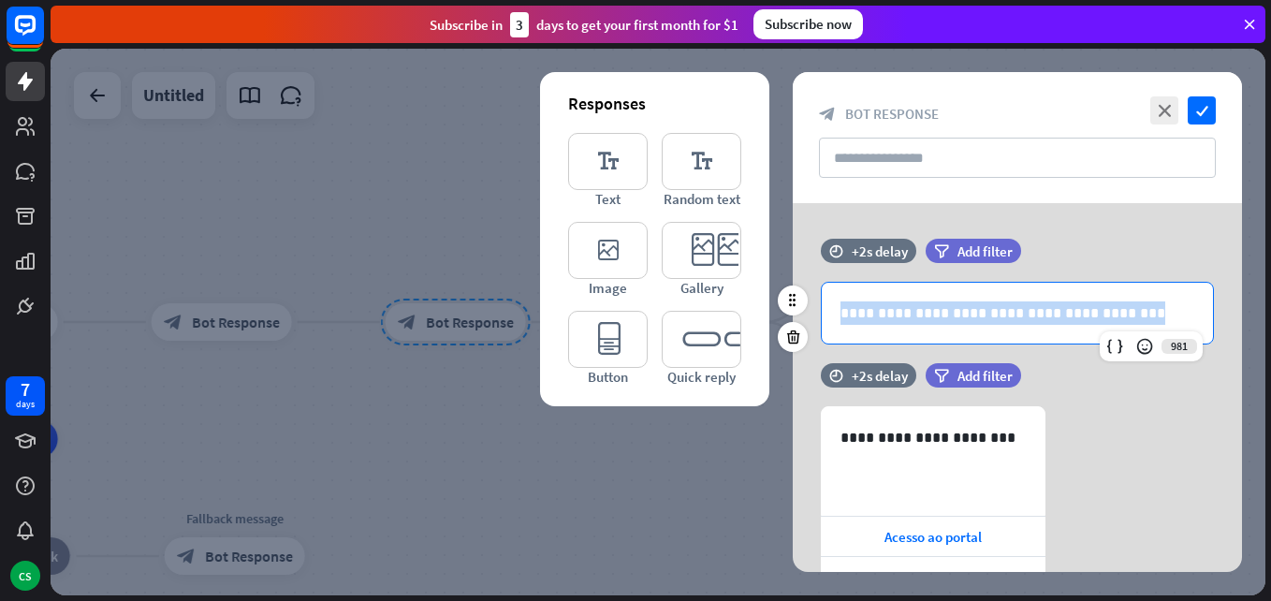
click at [947, 312] on p "**********" at bounding box center [1018, 312] width 354 height 23
copy p "**********"
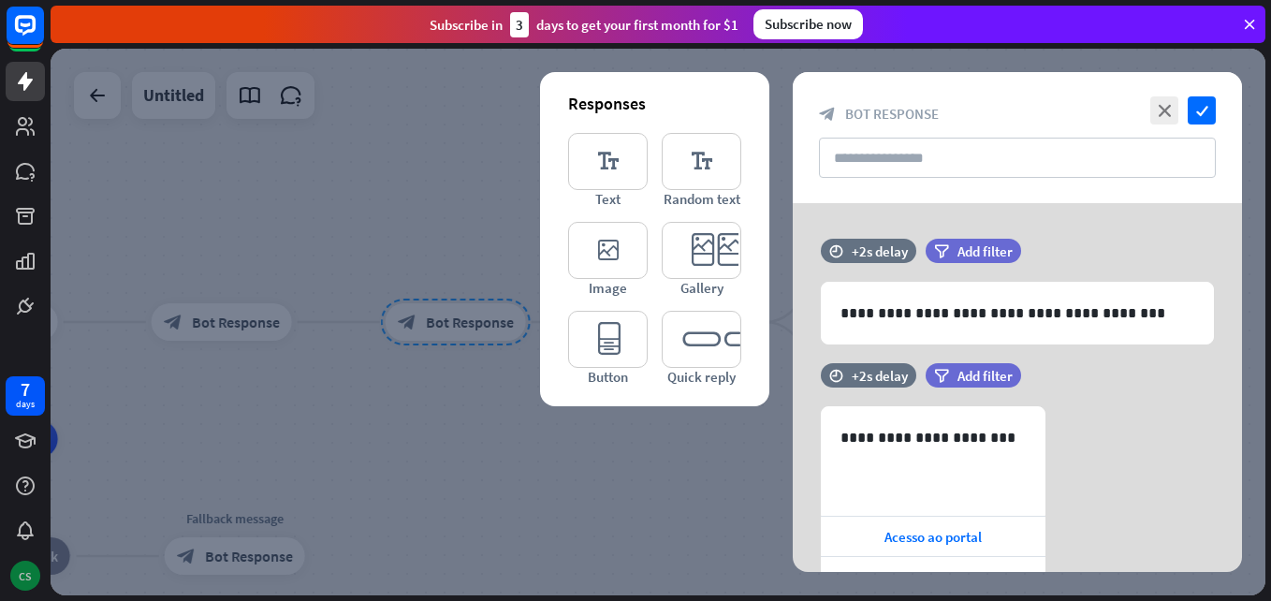
click at [29, 582] on div "CS" at bounding box center [25, 576] width 30 height 30
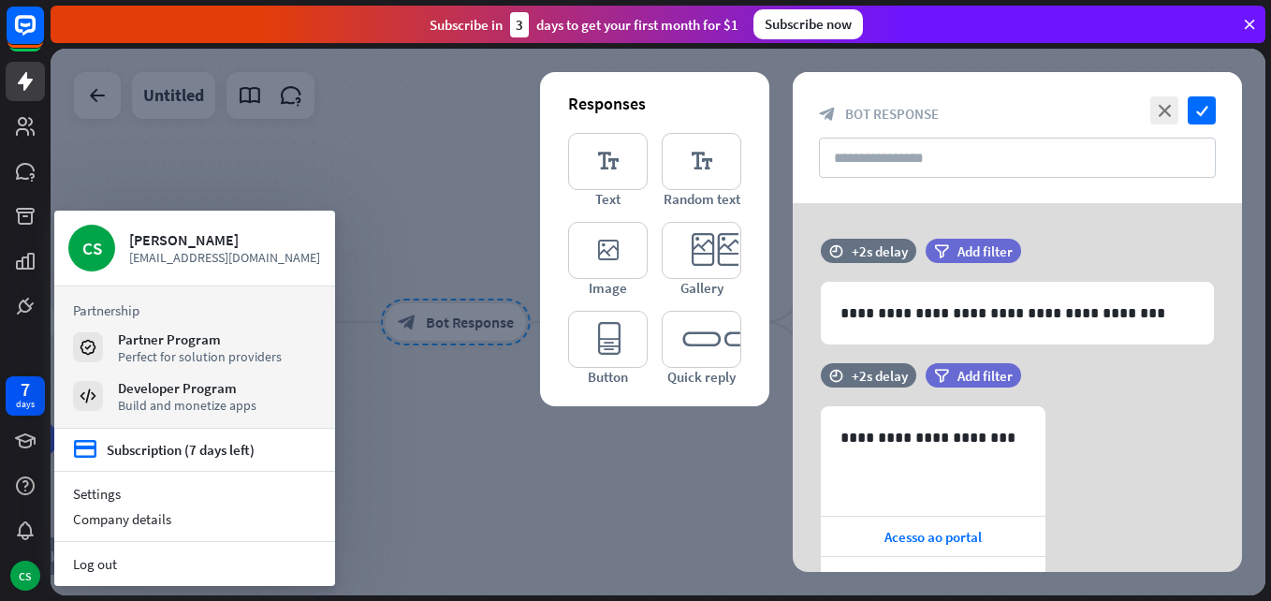
click at [328, 120] on div at bounding box center [658, 322] width 1215 height 547
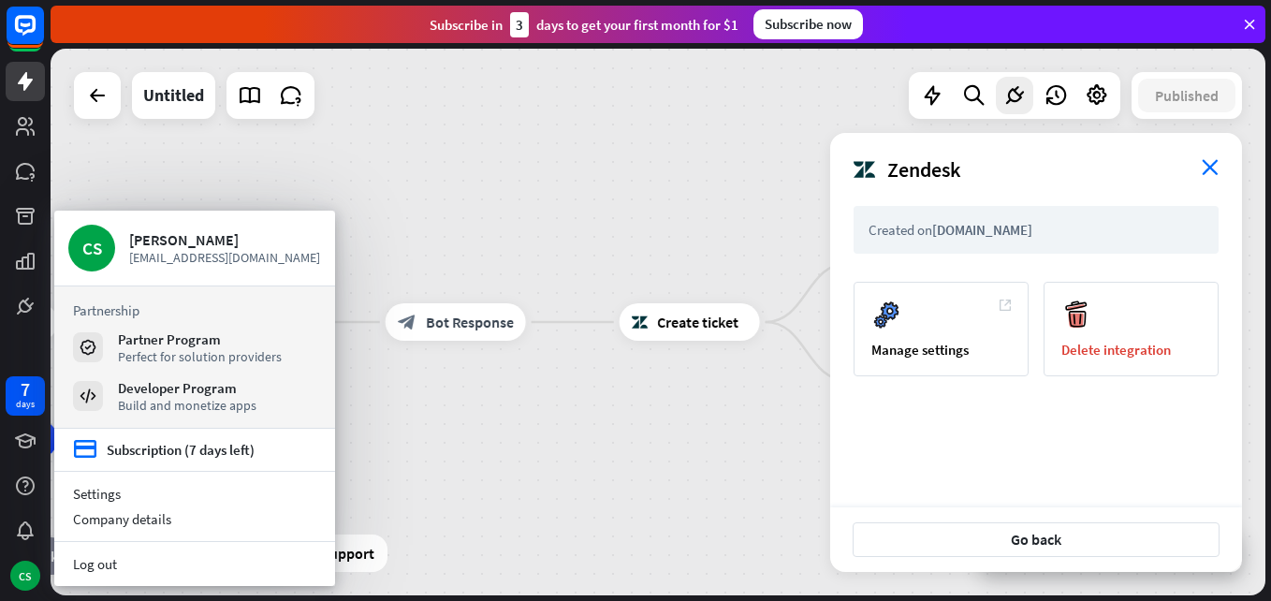
click at [1213, 164] on icon "close" at bounding box center [1210, 167] width 17 height 16
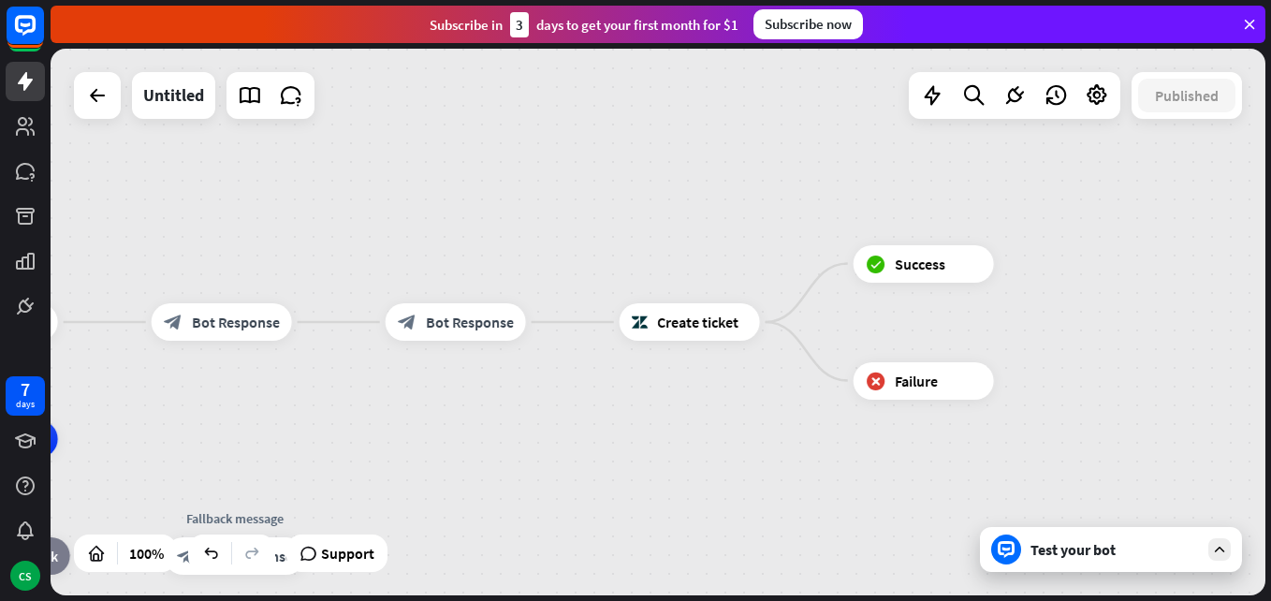
click at [1111, 556] on div "Test your bot" at bounding box center [1115, 549] width 169 height 19
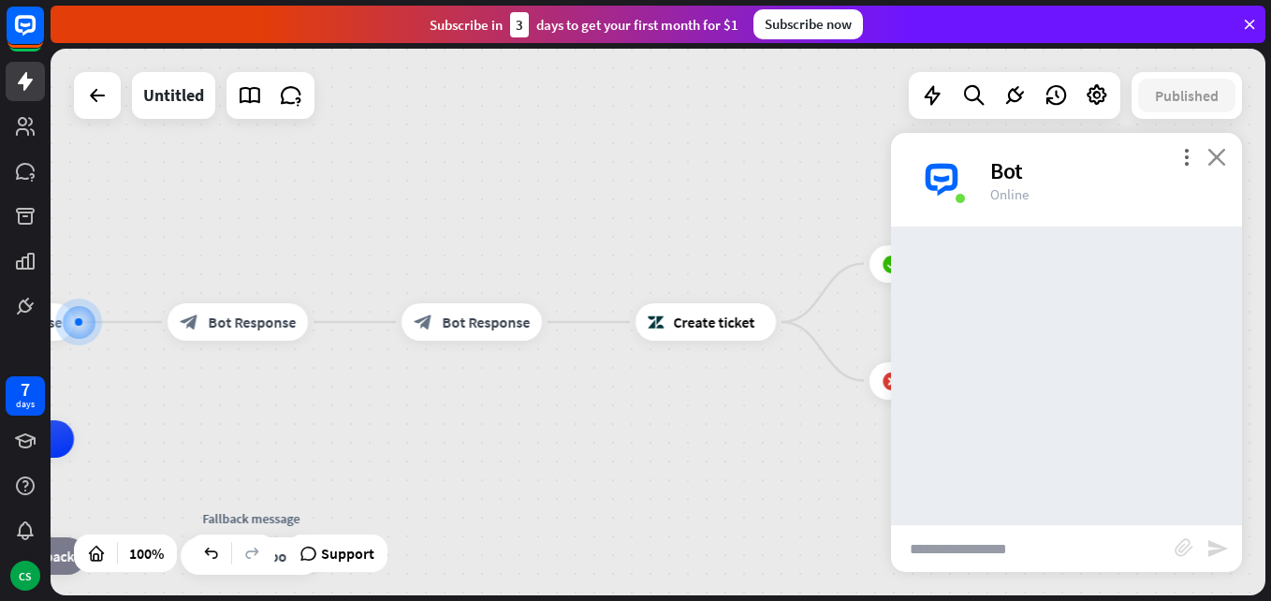
click at [1224, 151] on icon "close" at bounding box center [1217, 157] width 19 height 18
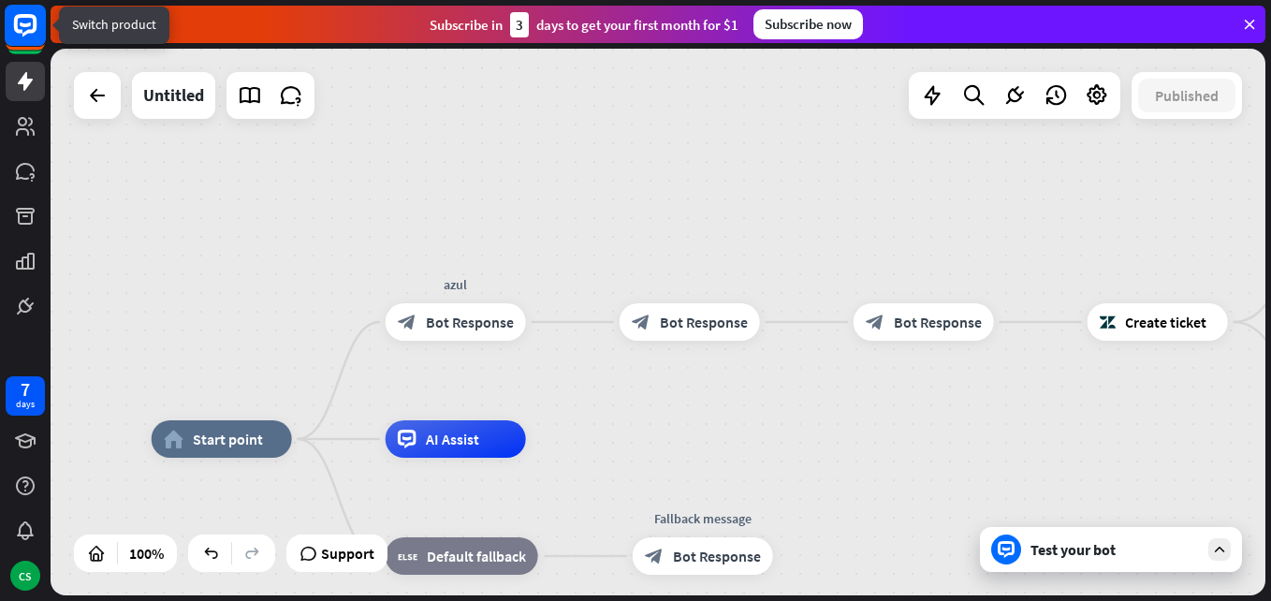
click at [27, 24] on icon at bounding box center [25, 24] width 11 height 5
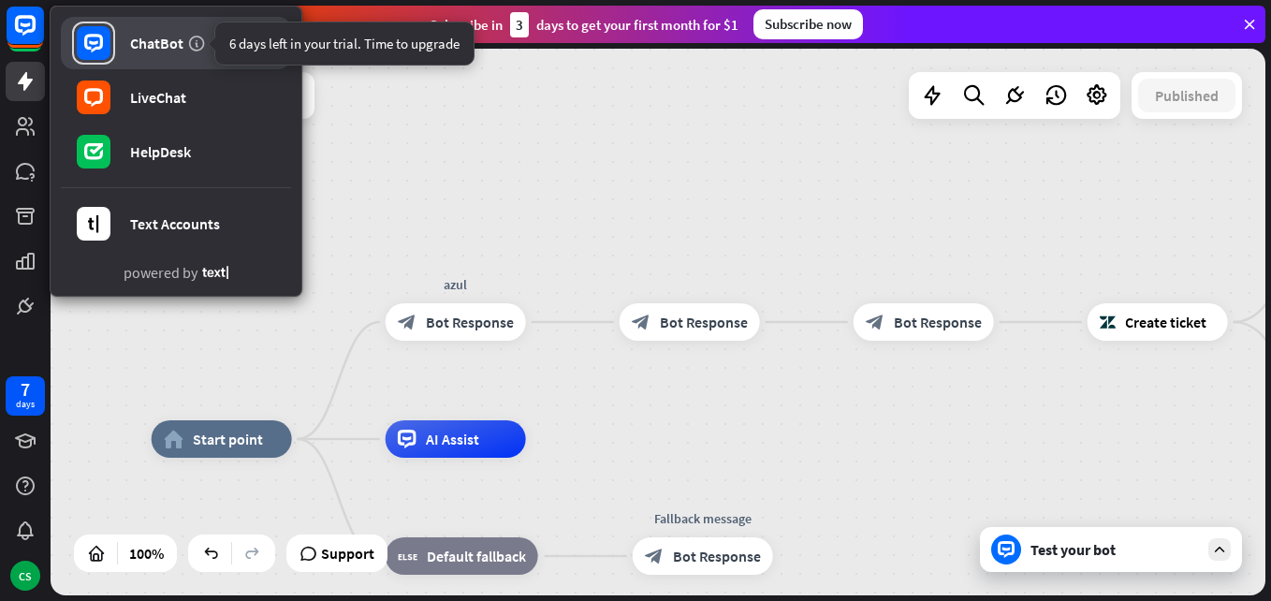
click at [188, 39] on icon at bounding box center [196, 43] width 19 height 19
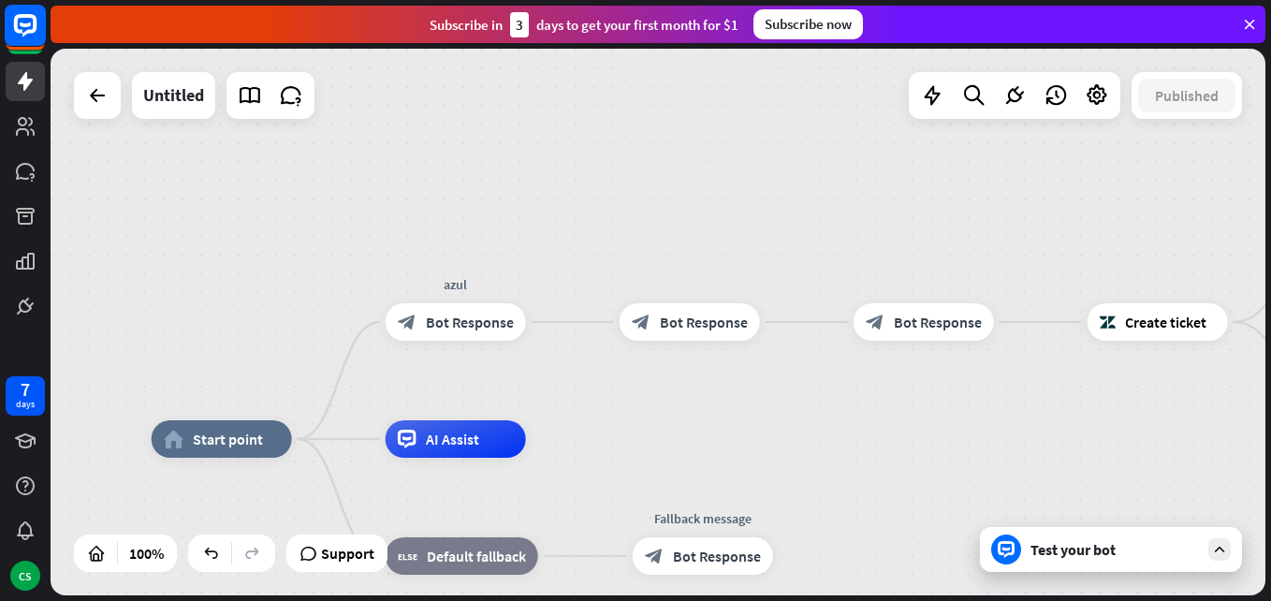
click at [25, 19] on rect at bounding box center [25, 25] width 41 height 41
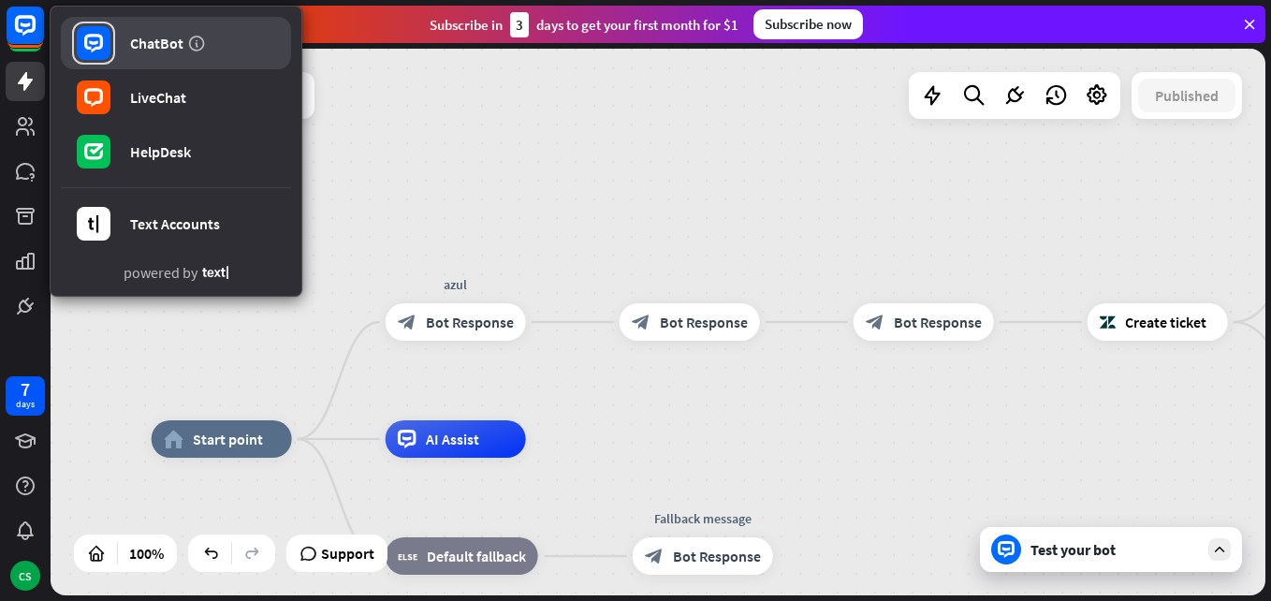
click at [130, 49] on link "ChatBot" at bounding box center [176, 43] width 230 height 52
